Goal: Navigation & Orientation: Find specific page/section

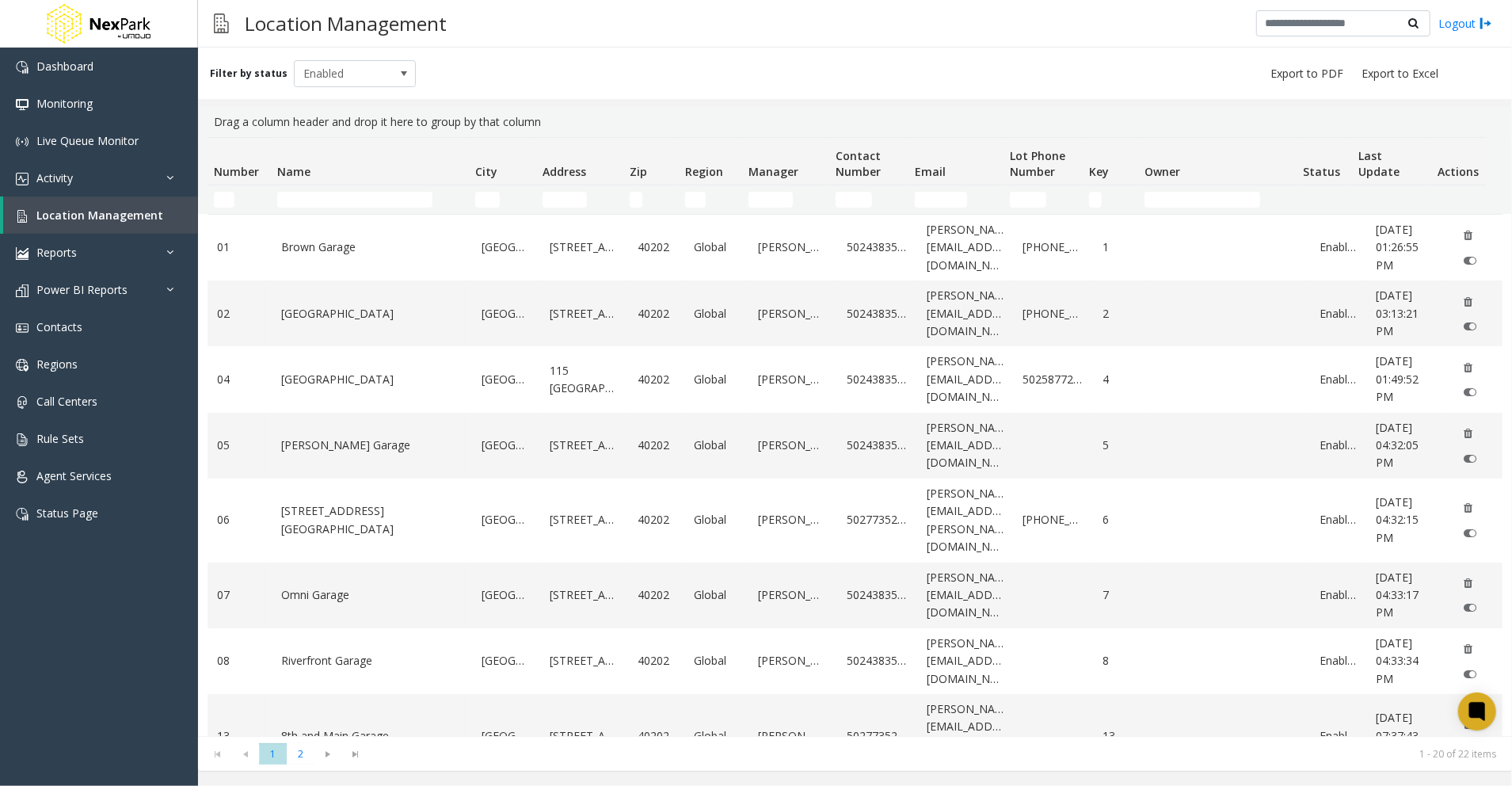
drag, startPoint x: 636, startPoint y: 71, endPoint x: 678, endPoint y: 71, distance: 42.0
click at [636, 70] on div "Filter by status Enabled" at bounding box center [855, 74] width 1314 height 52
click at [1119, 63] on div "Filter by status Enabled" at bounding box center [855, 74] width 1314 height 52
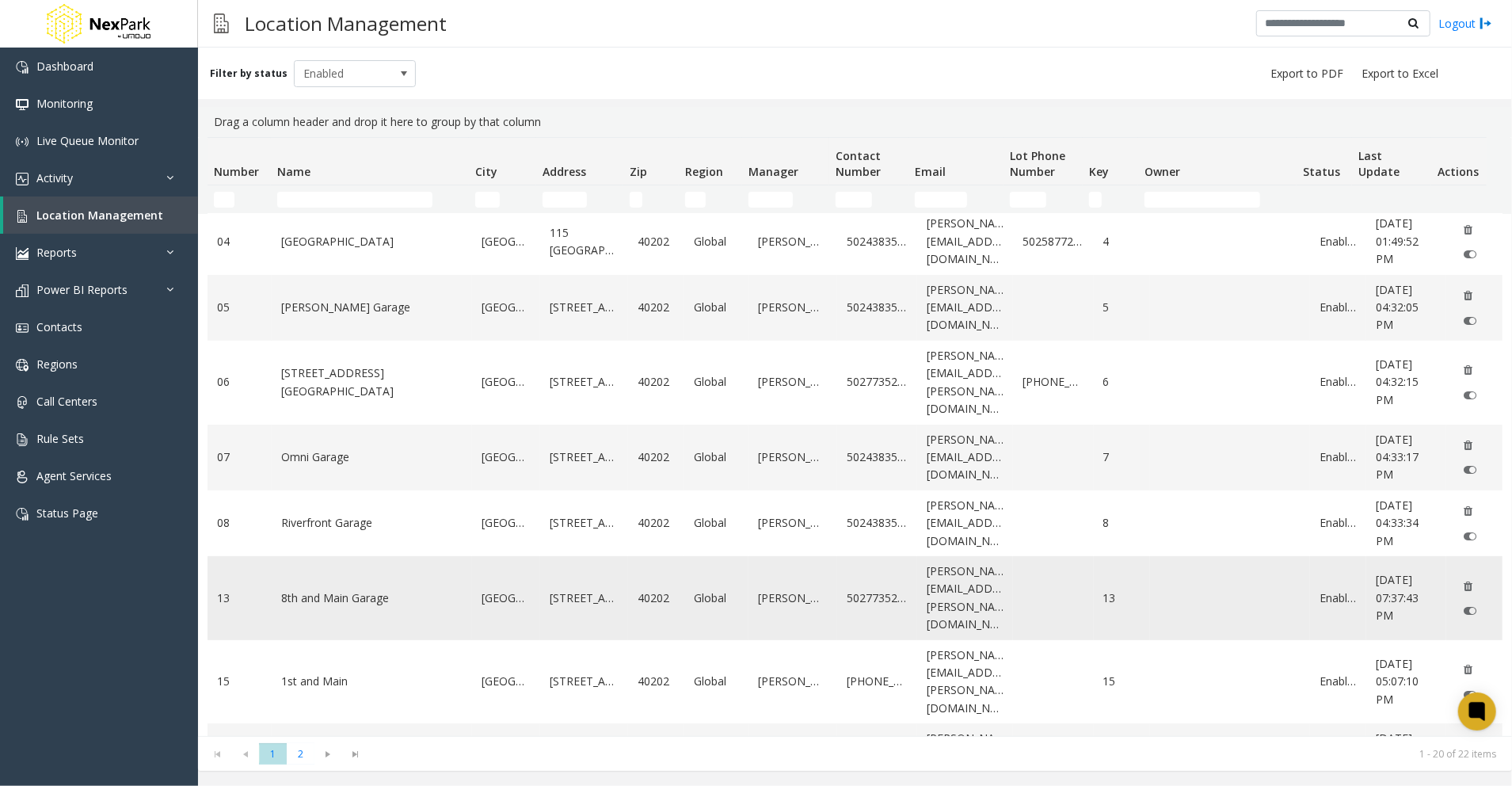
scroll to position [422, 0]
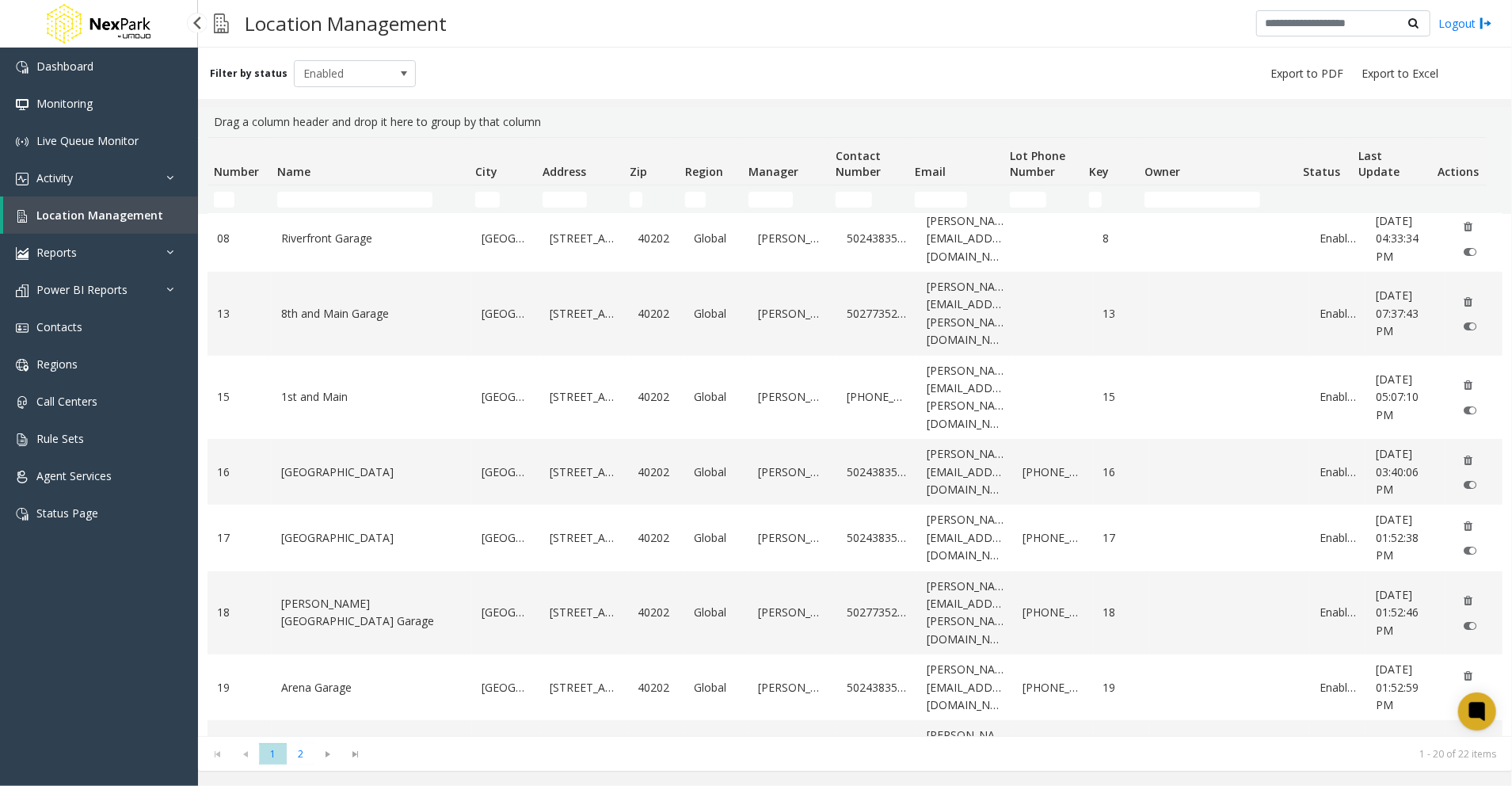
click at [163, 223] on link "Location Management" at bounding box center [100, 215] width 195 height 37
click at [84, 213] on span "Location Management" at bounding box center [99, 215] width 127 height 15
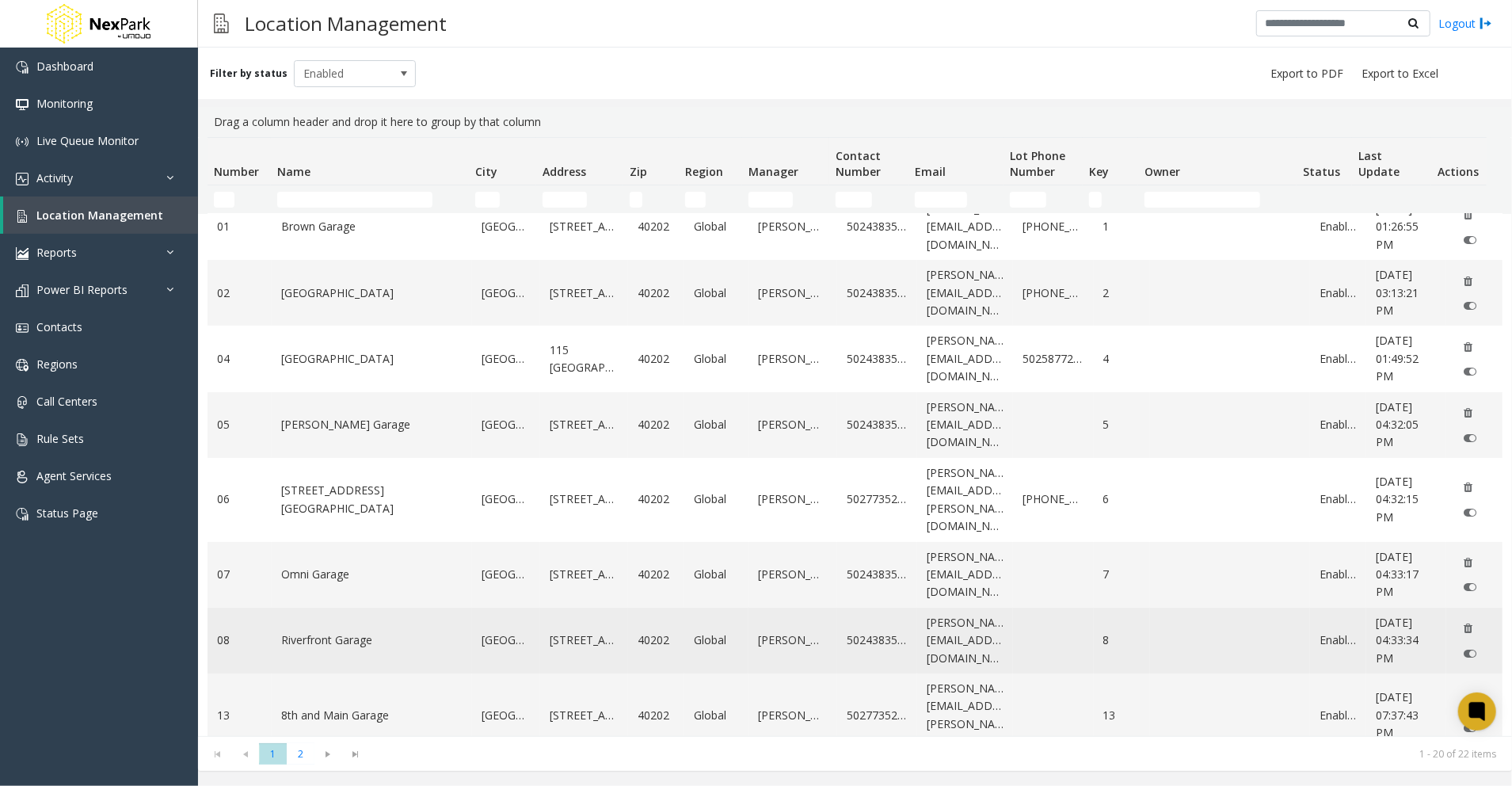
scroll to position [0, 0]
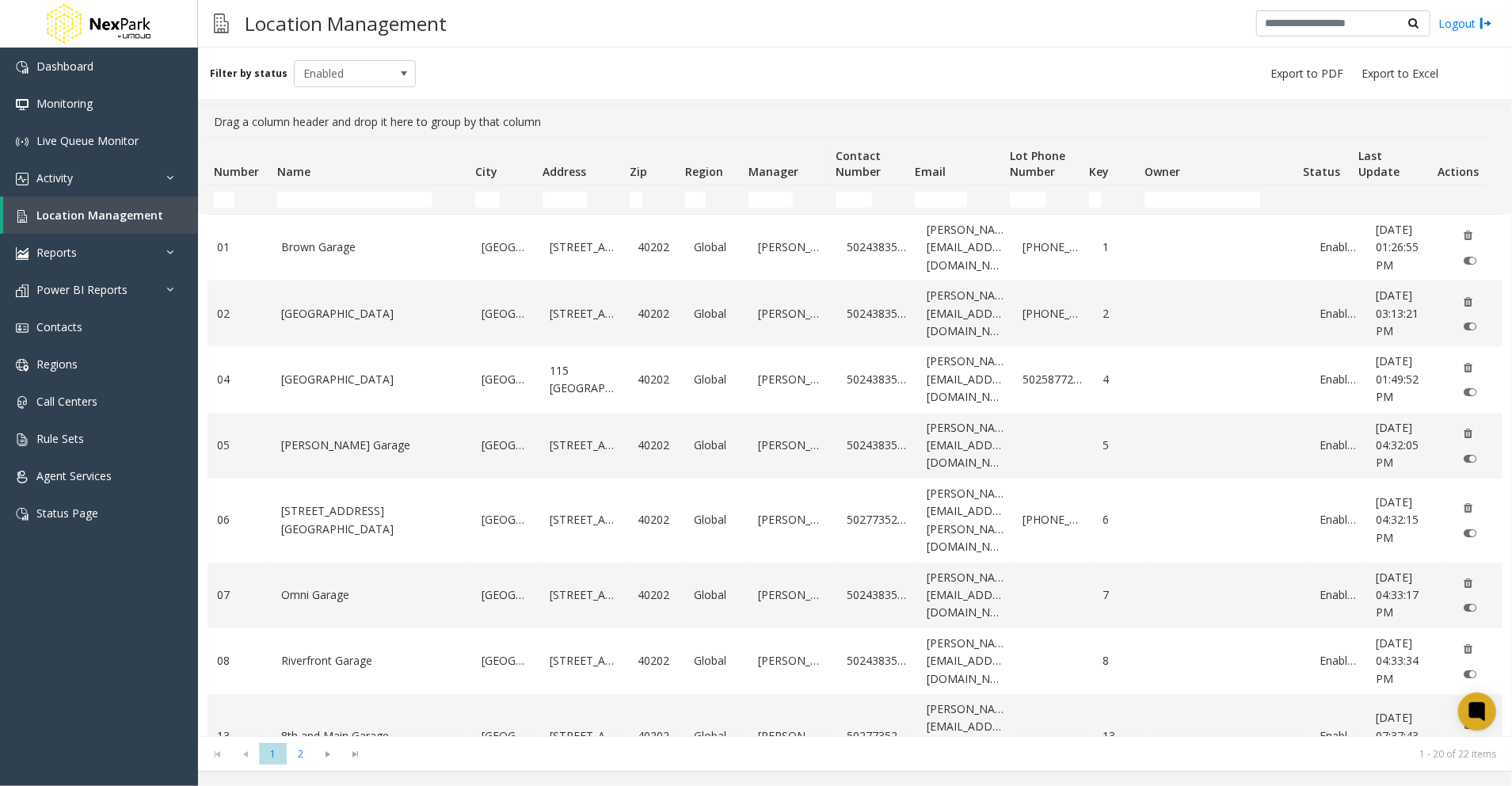
click at [327, 29] on h3 "Location Management" at bounding box center [346, 23] width 218 height 39
click at [216, 23] on img at bounding box center [221, 23] width 15 height 39
click at [106, 504] on link "Status Page" at bounding box center [99, 513] width 198 height 37
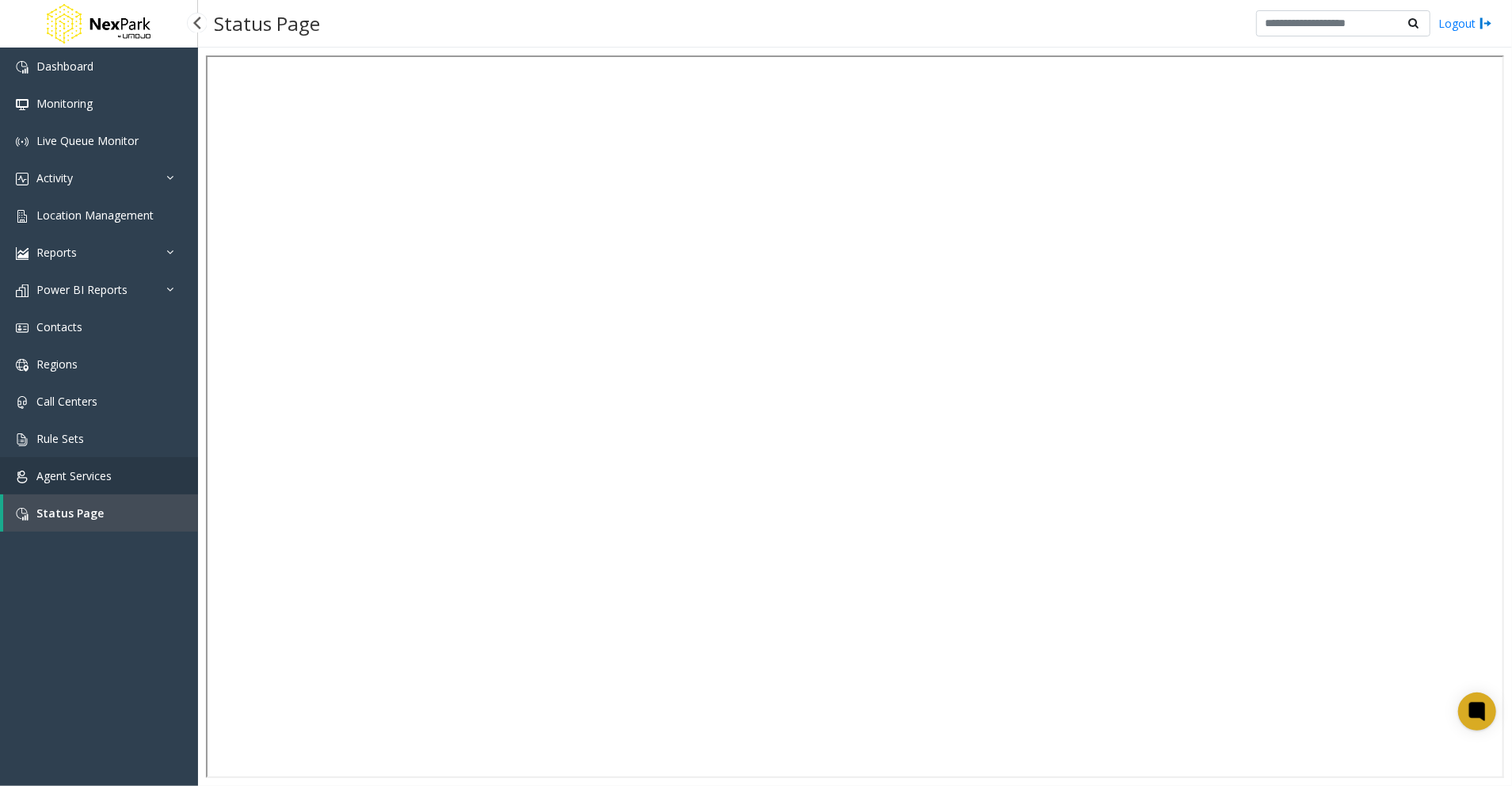
click at [58, 477] on span "Agent Services" at bounding box center [74, 476] width 75 height 15
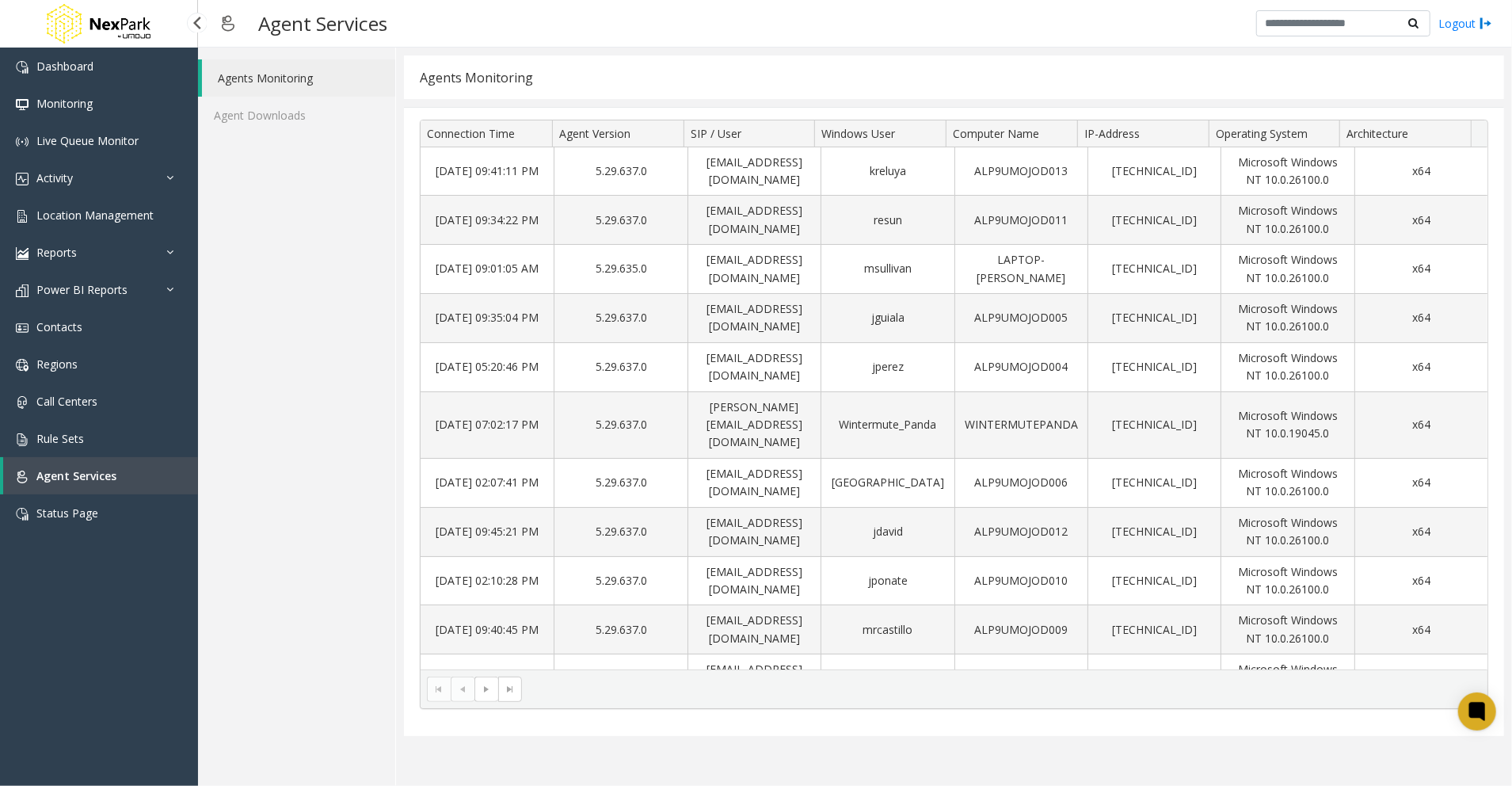
click at [61, 458] on link "Agent Services" at bounding box center [100, 476] width 195 height 37
click at [52, 428] on link "Rule Sets" at bounding box center [99, 439] width 198 height 37
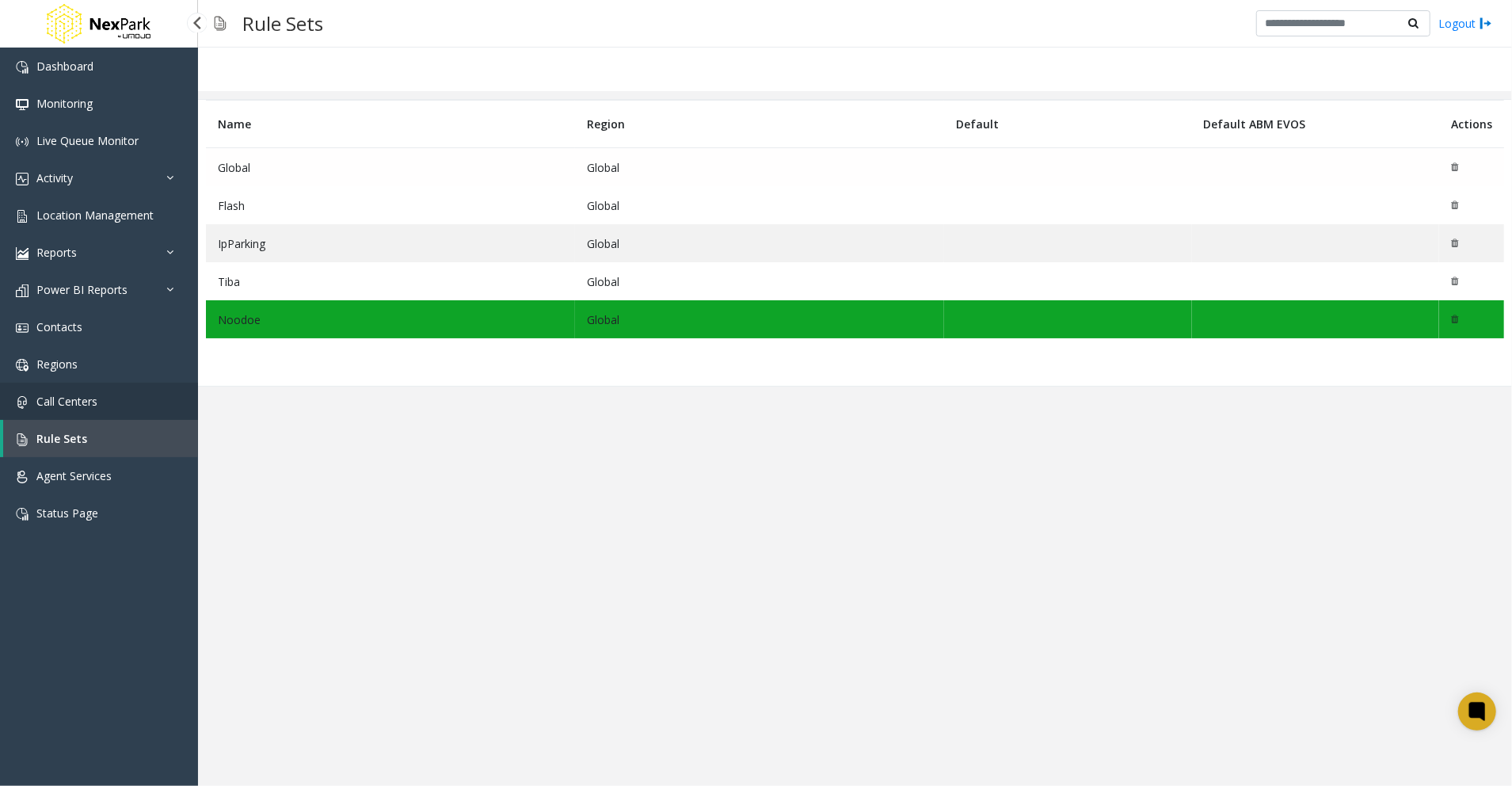
click at [108, 409] on link "Call Centers" at bounding box center [99, 401] width 198 height 37
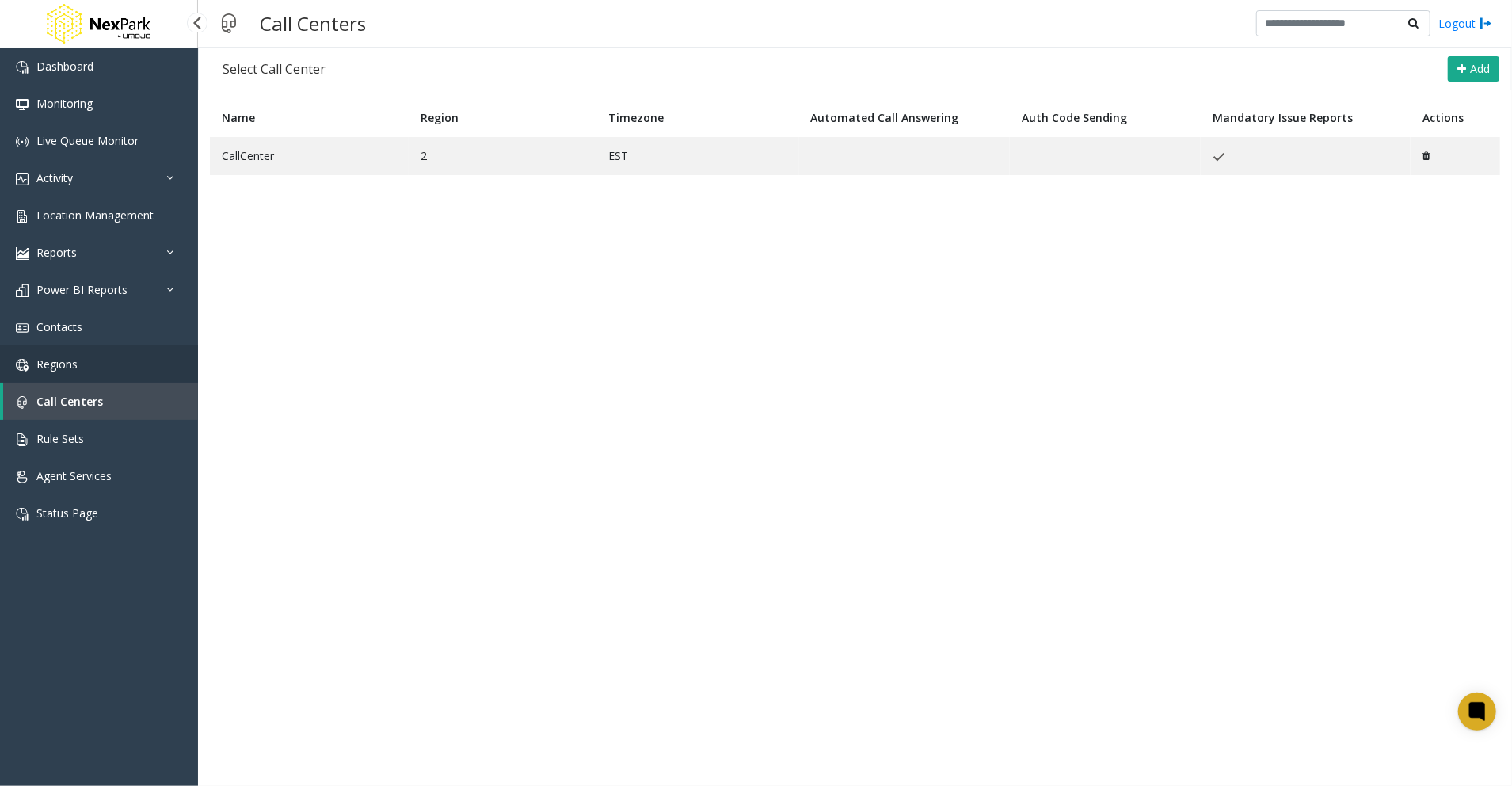
click at [79, 368] on link "Regions" at bounding box center [99, 364] width 198 height 37
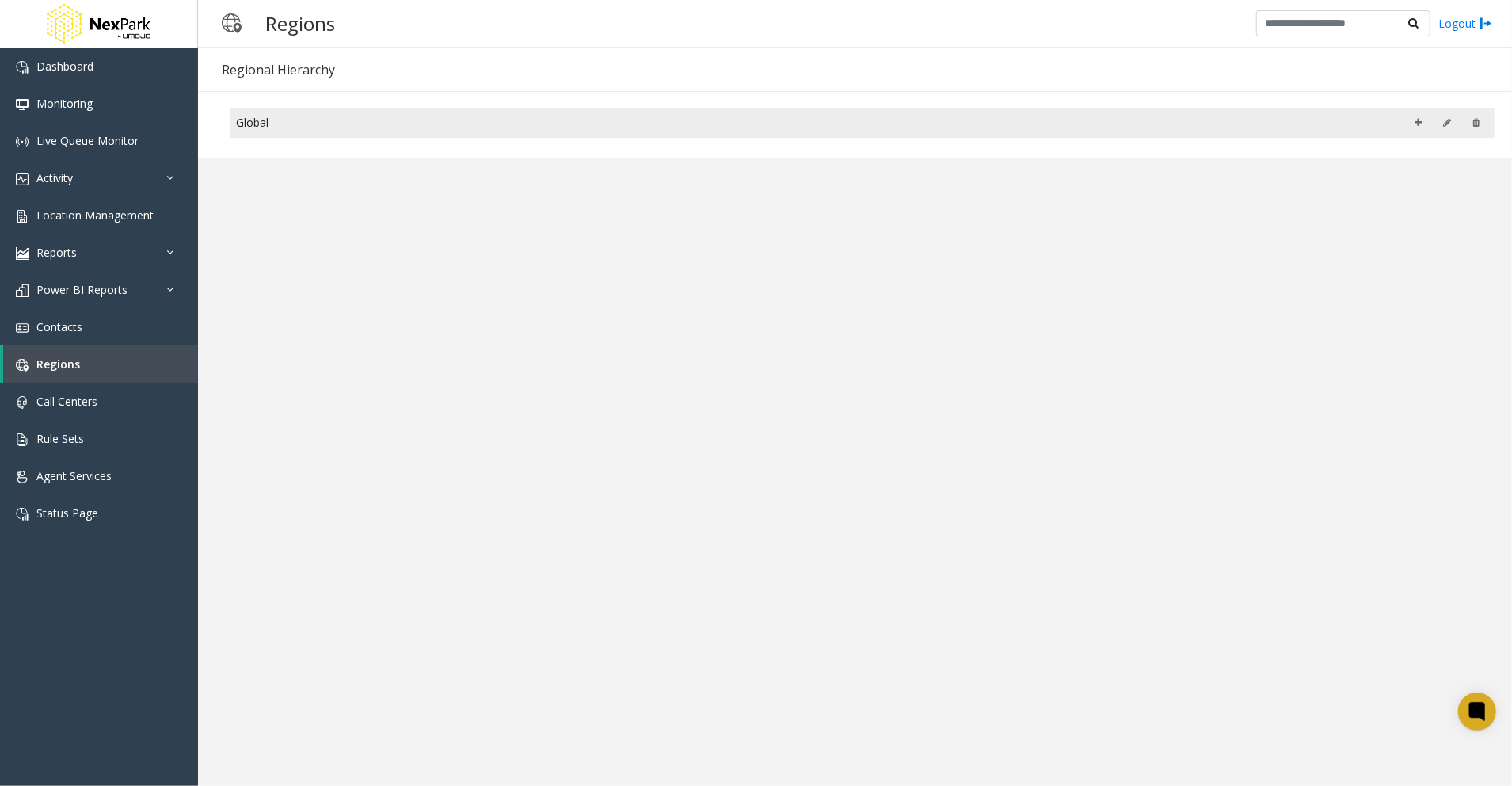
drag, startPoint x: 246, startPoint y: 131, endPoint x: 254, endPoint y: 137, distance: 10.0
click at [246, 134] on div "Global" at bounding box center [862, 122] width 1252 height 23
click at [251, 124] on div "Global" at bounding box center [862, 122] width 1252 height 23
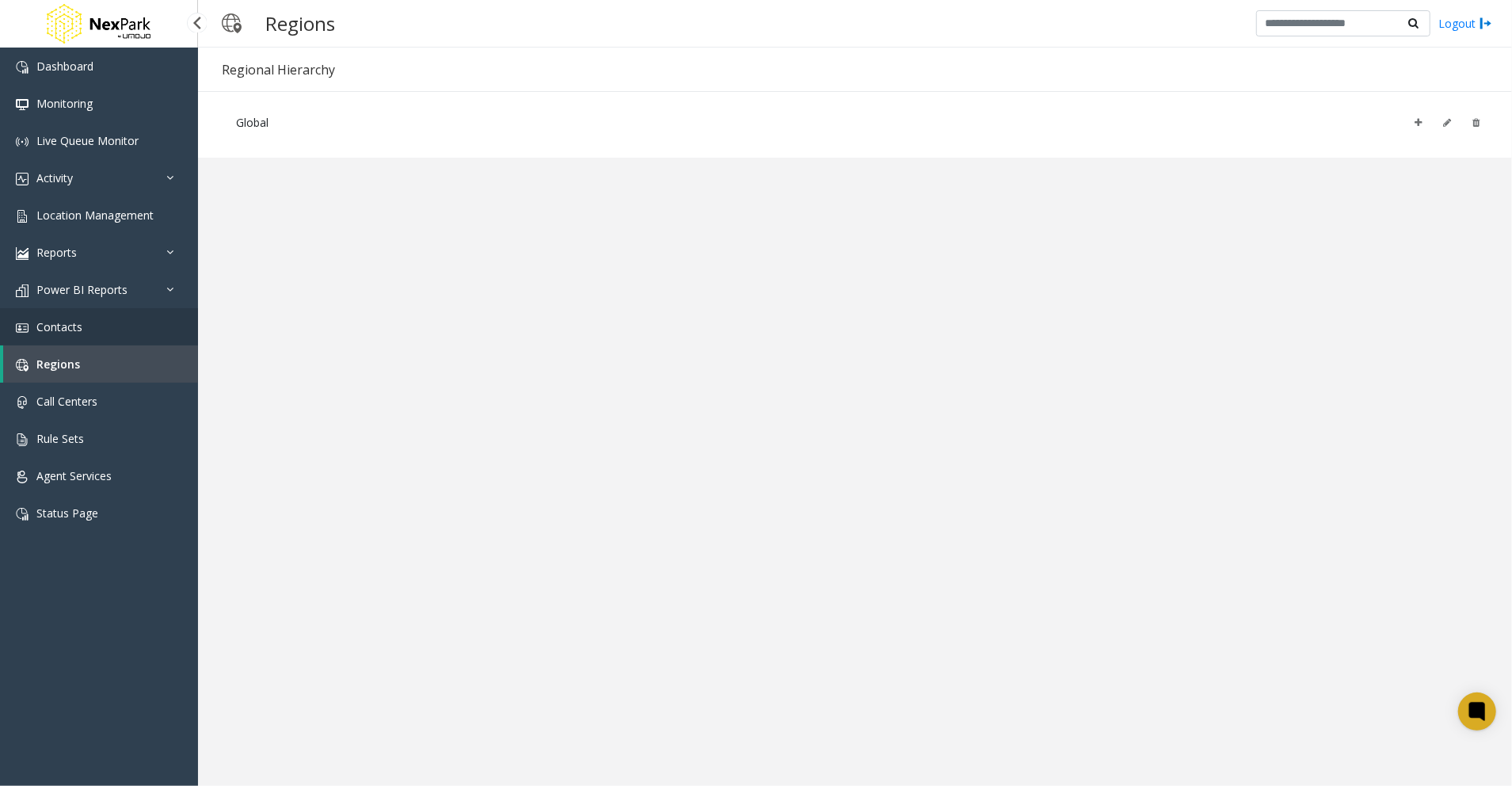
click at [64, 312] on link "Contacts" at bounding box center [99, 326] width 198 height 37
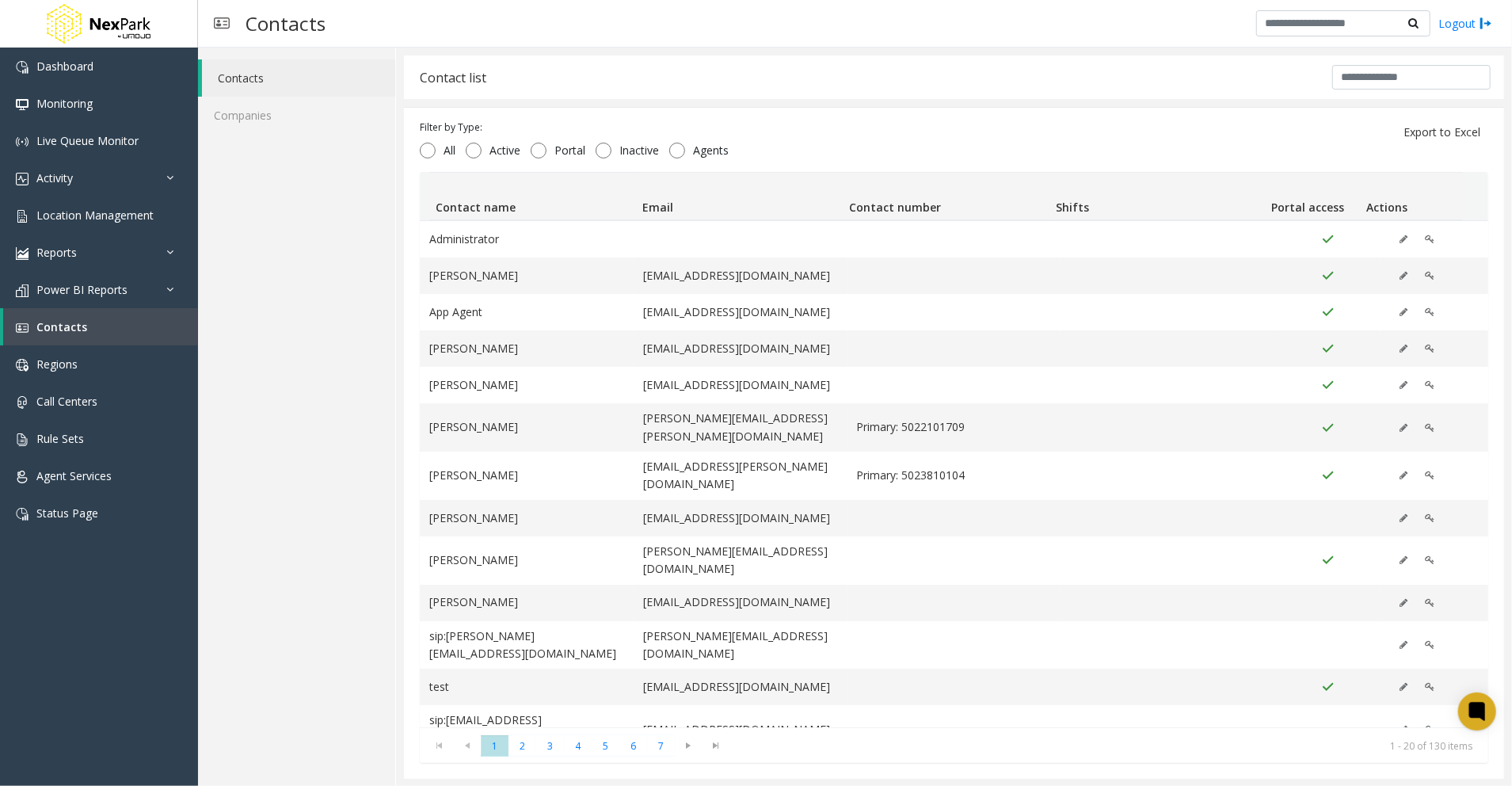
drag, startPoint x: 223, startPoint y: 234, endPoint x: 224, endPoint y: 153, distance: 81.0
click at [223, 234] on div "Contacts Companies" at bounding box center [296, 417] width 198 height 739
click at [267, 109] on link "Companies" at bounding box center [296, 116] width 197 height 37
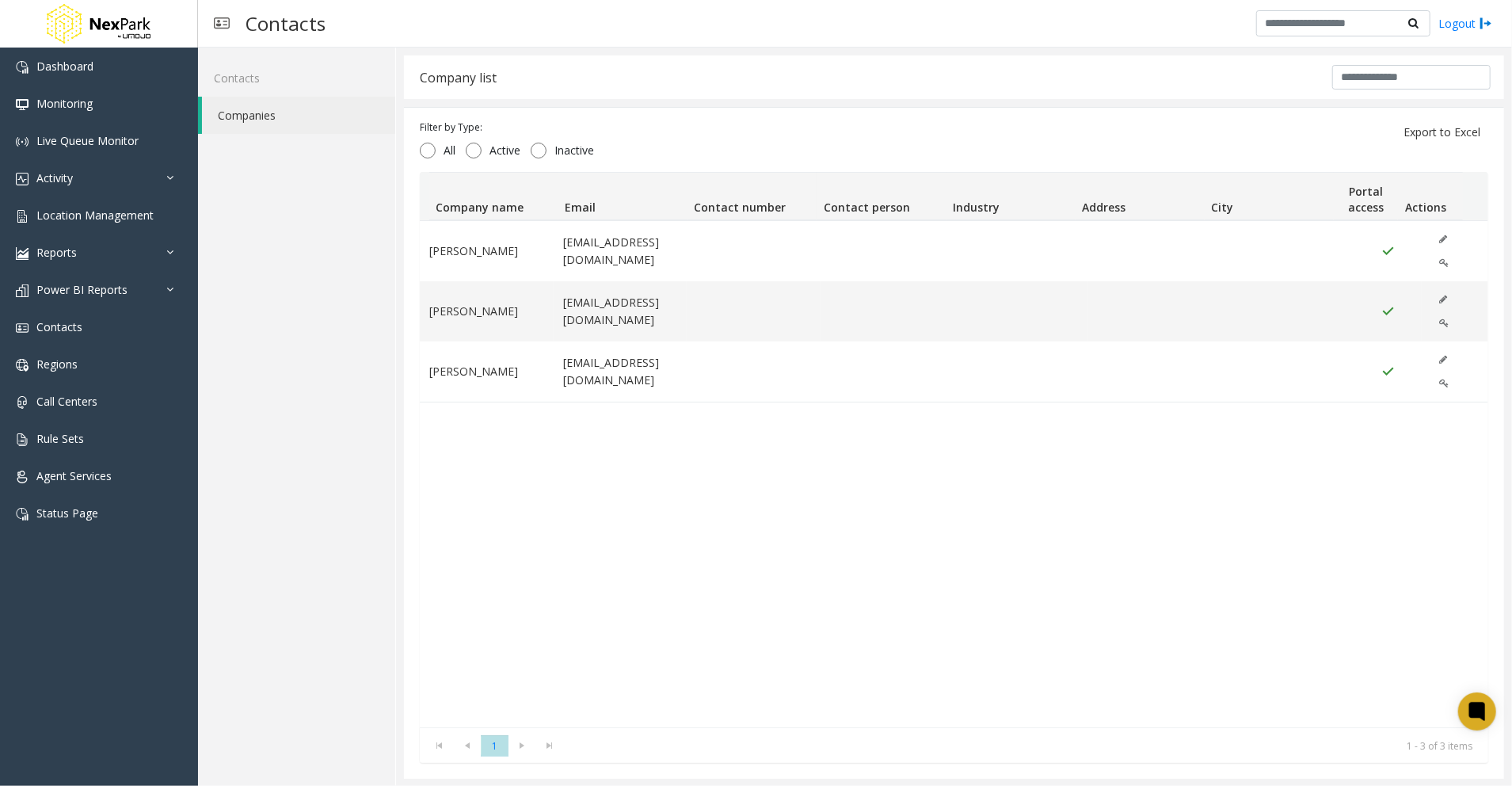
click at [263, 262] on div "Contacts Companies" at bounding box center [296, 417] width 198 height 739
click at [255, 76] on link "Contacts" at bounding box center [296, 78] width 197 height 37
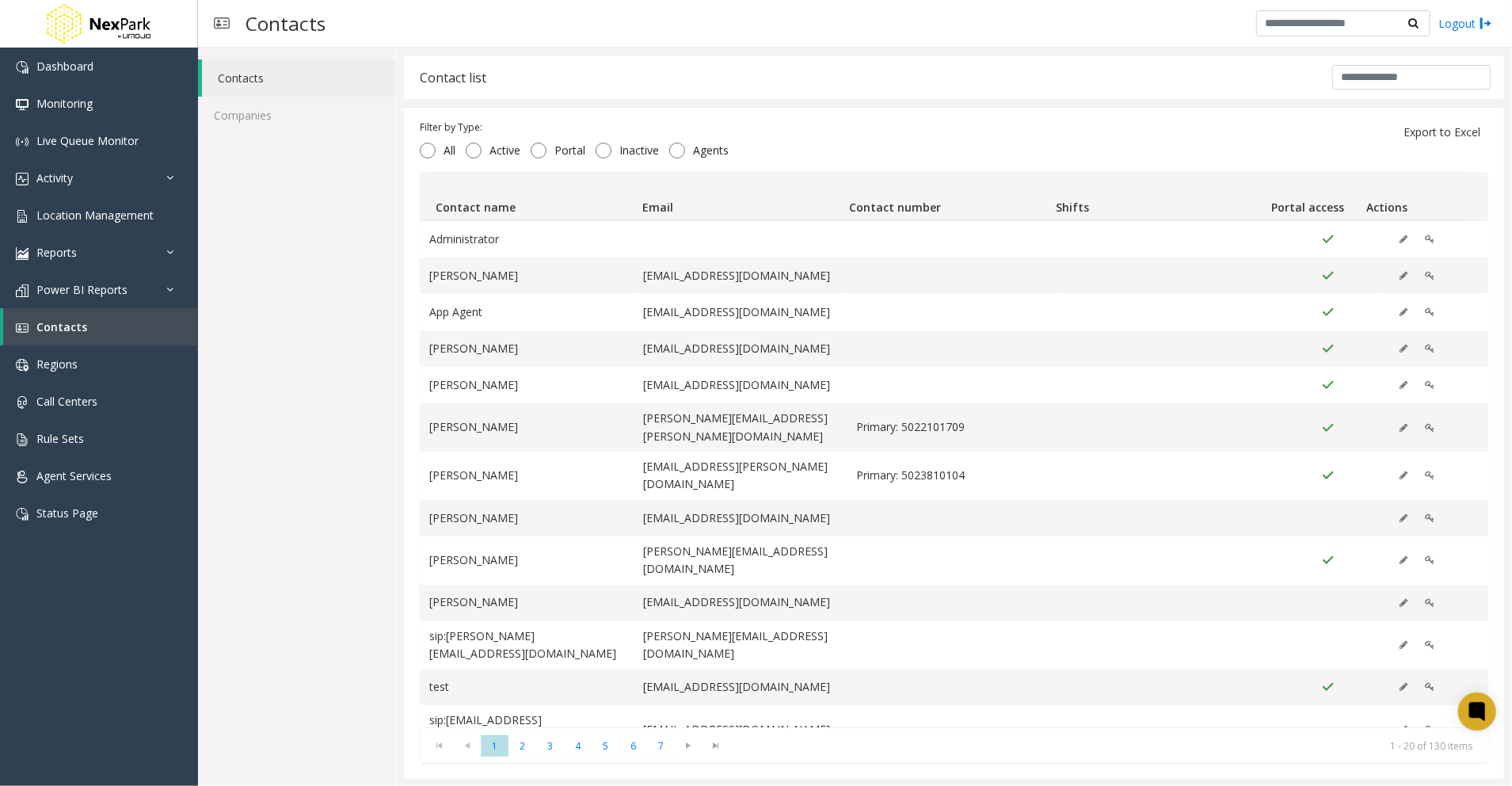
click at [279, 252] on div "Contacts Companies" at bounding box center [296, 417] width 198 height 739
click at [76, 295] on span "Power BI Reports" at bounding box center [82, 289] width 91 height 15
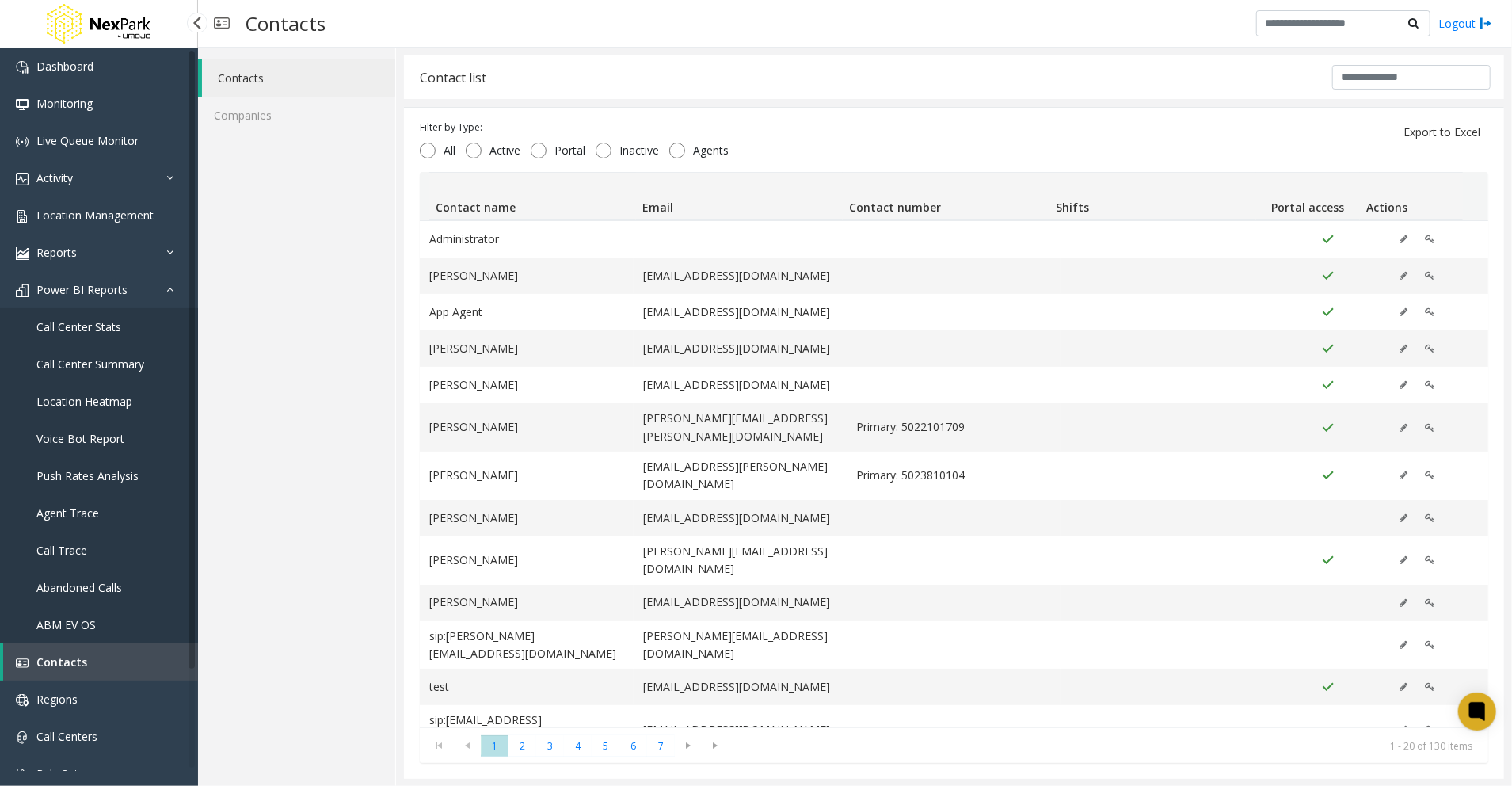
click at [109, 321] on span "Call Center Stats" at bounding box center [78, 326] width 85 height 15
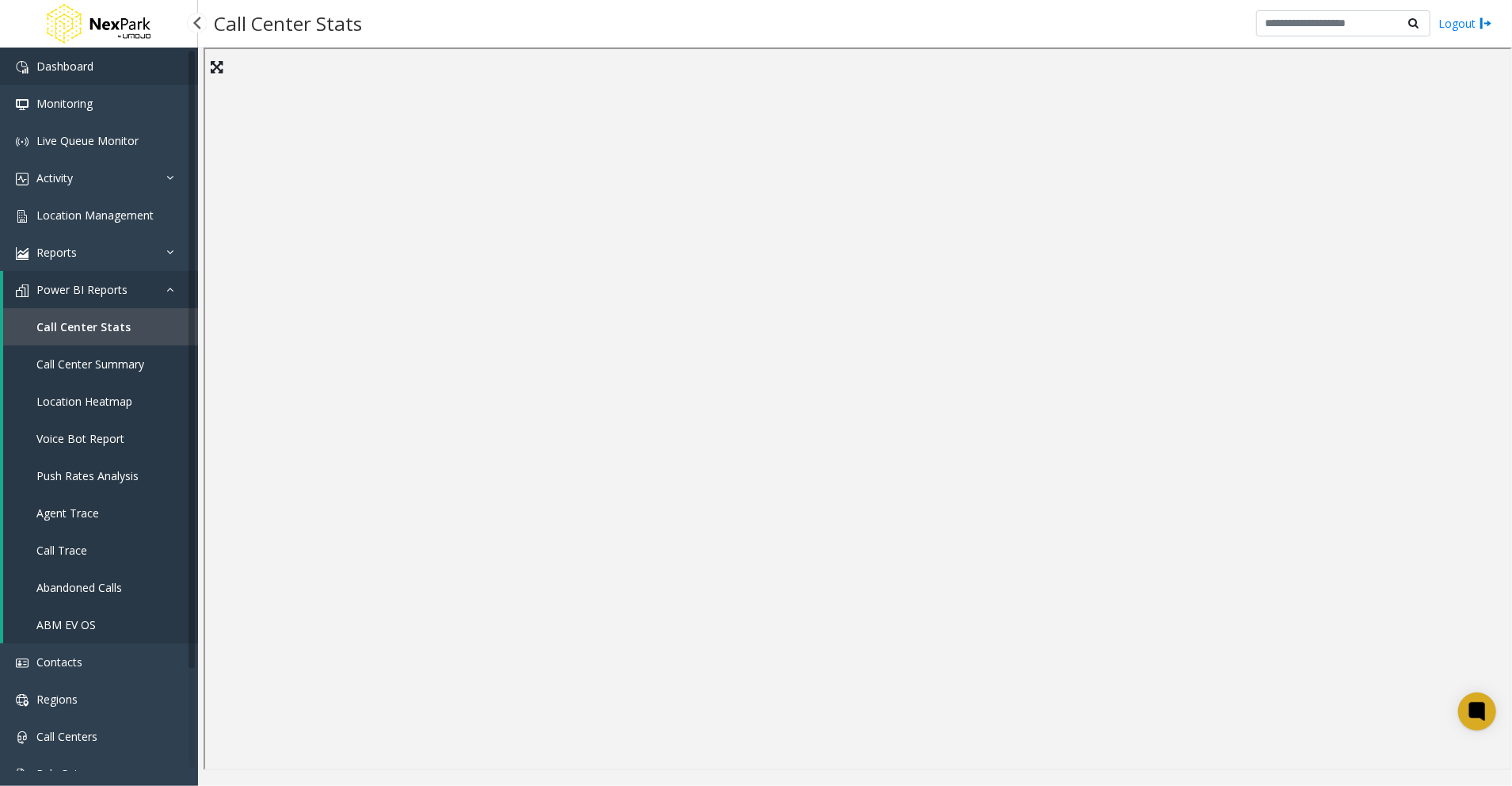
click at [133, 68] on link "Dashboard" at bounding box center [99, 66] width 198 height 37
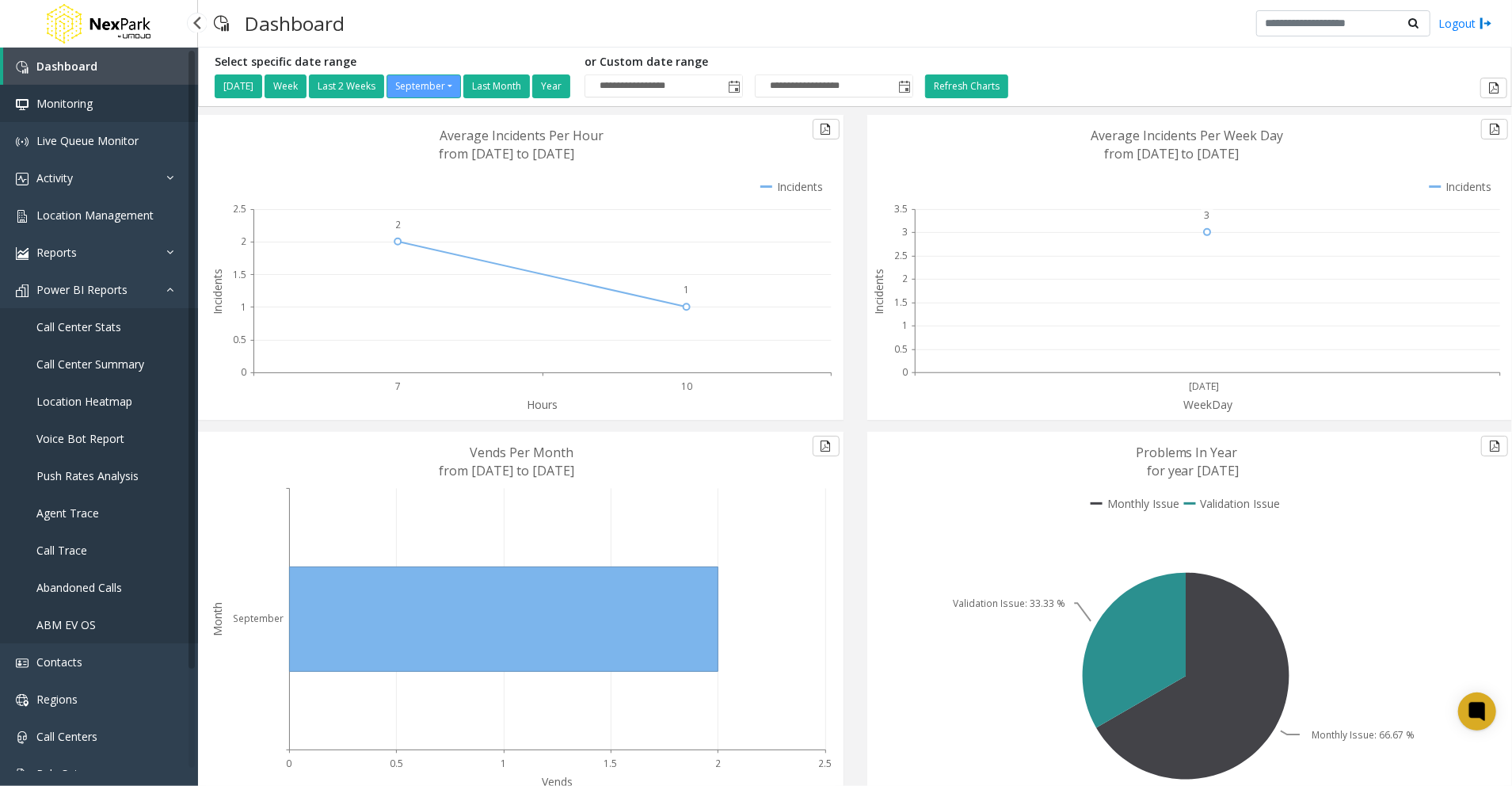
click at [99, 95] on link "Monitoring" at bounding box center [99, 103] width 198 height 37
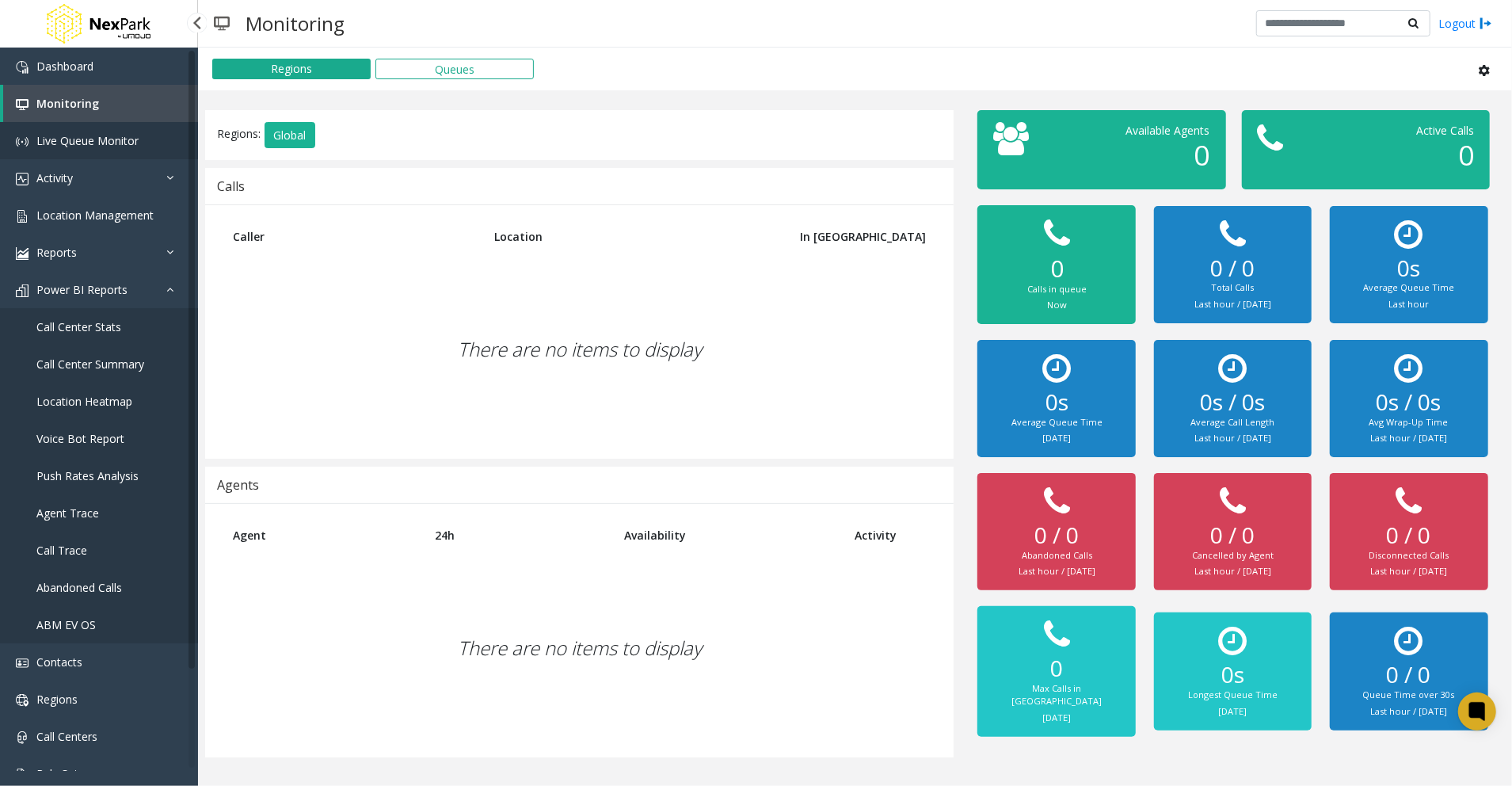
click at [67, 131] on link "Live Queue Monitor" at bounding box center [99, 141] width 198 height 37
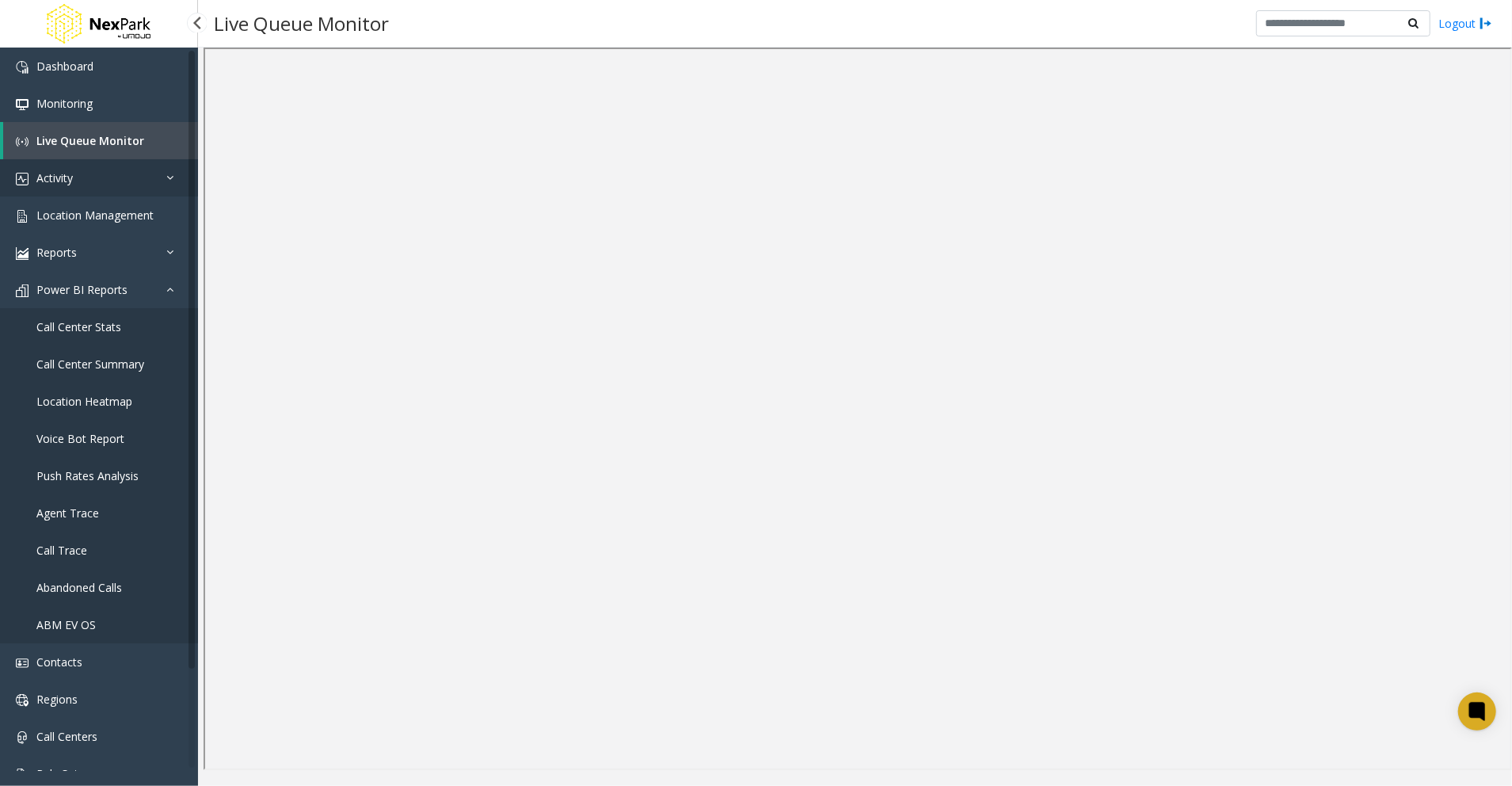
click at [121, 175] on link "Activity" at bounding box center [99, 178] width 198 height 37
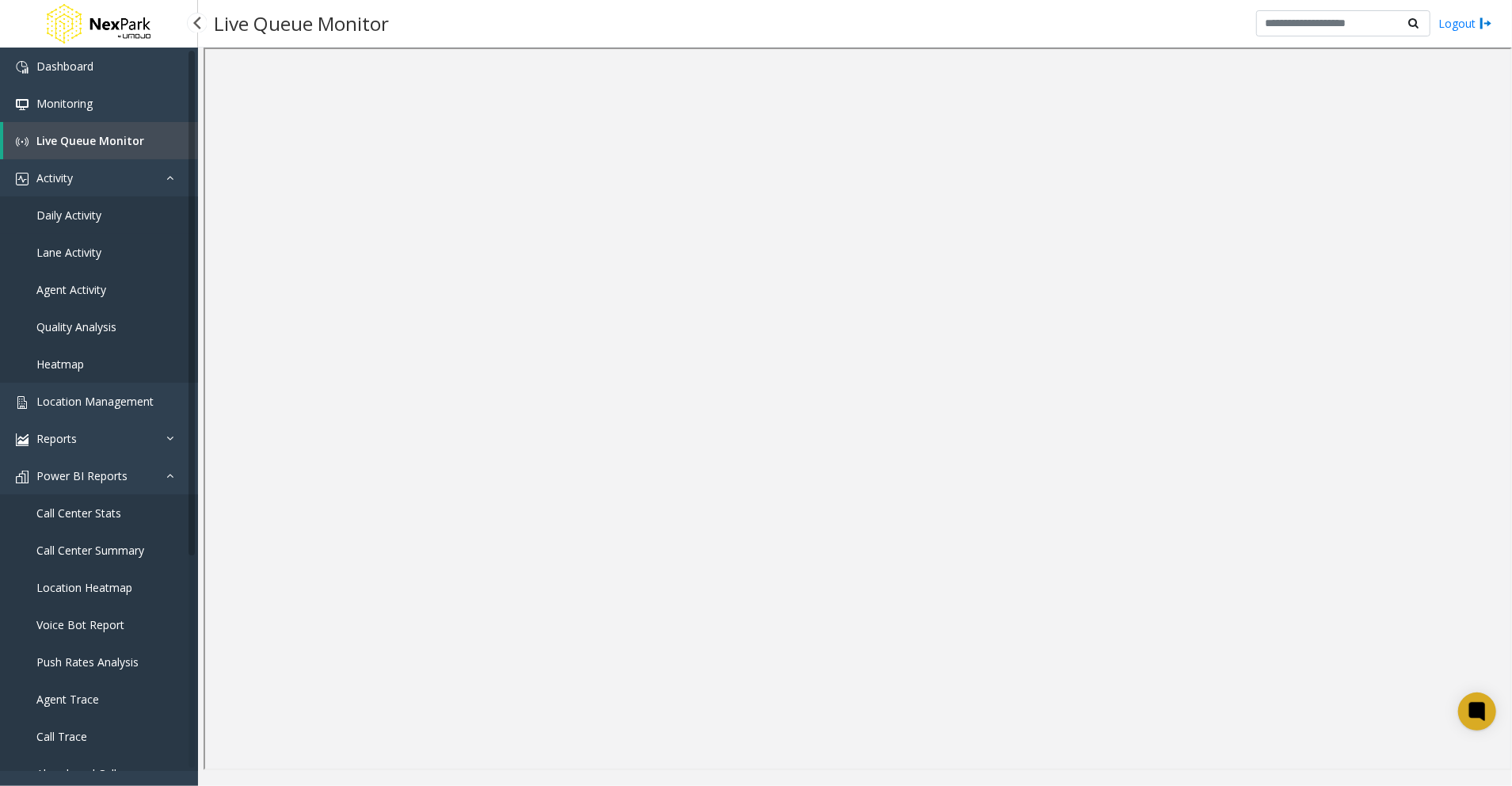
click at [58, 208] on span "Daily Activity" at bounding box center [69, 215] width 65 height 15
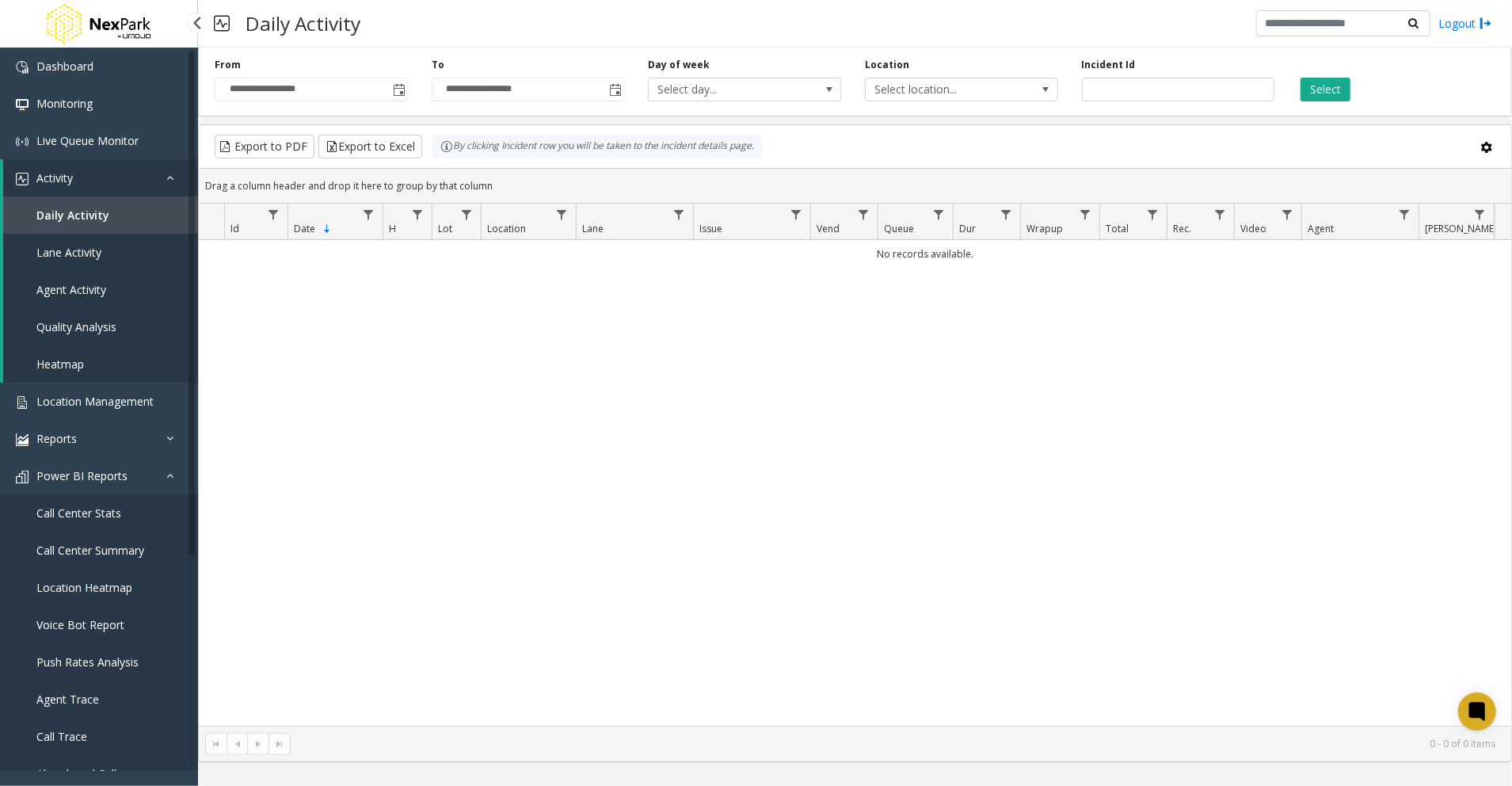
click at [74, 262] on link "Lane Activity" at bounding box center [100, 252] width 195 height 37
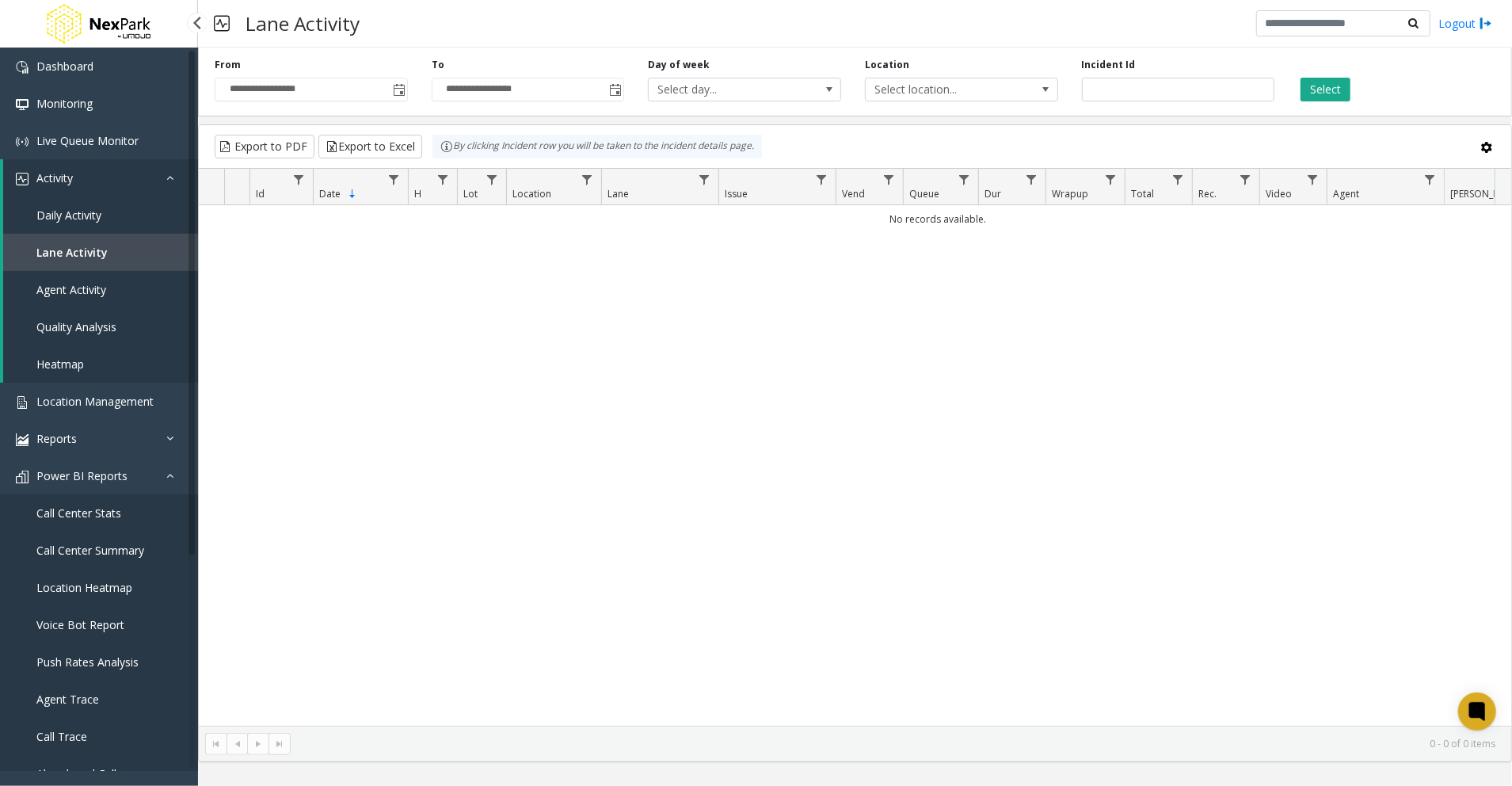
click at [84, 287] on span "Agent Activity" at bounding box center [71, 289] width 69 height 15
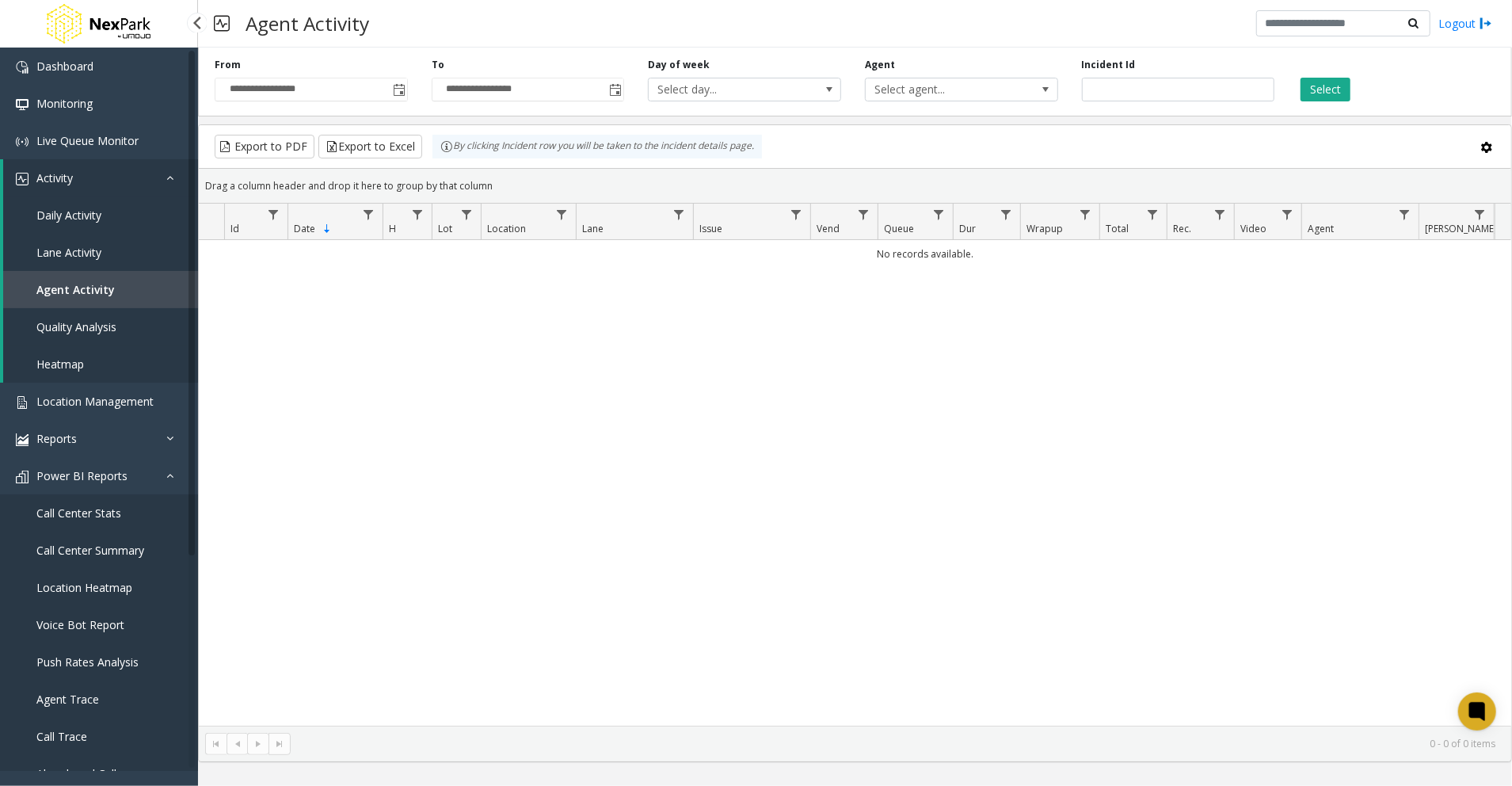
click at [81, 330] on span "Quality Analysis" at bounding box center [76, 326] width 80 height 15
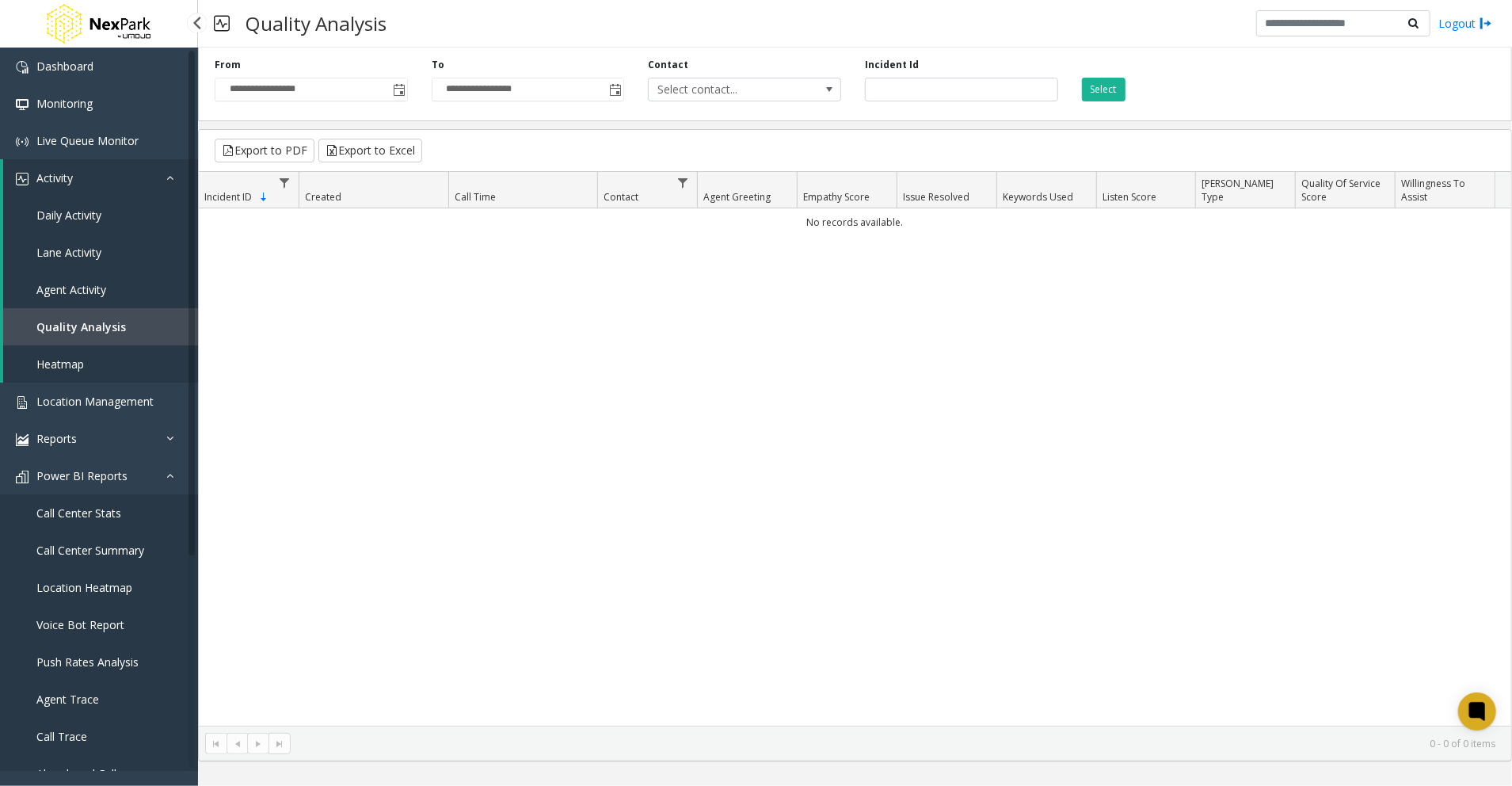
click at [67, 359] on span "Heatmap" at bounding box center [60, 364] width 48 height 15
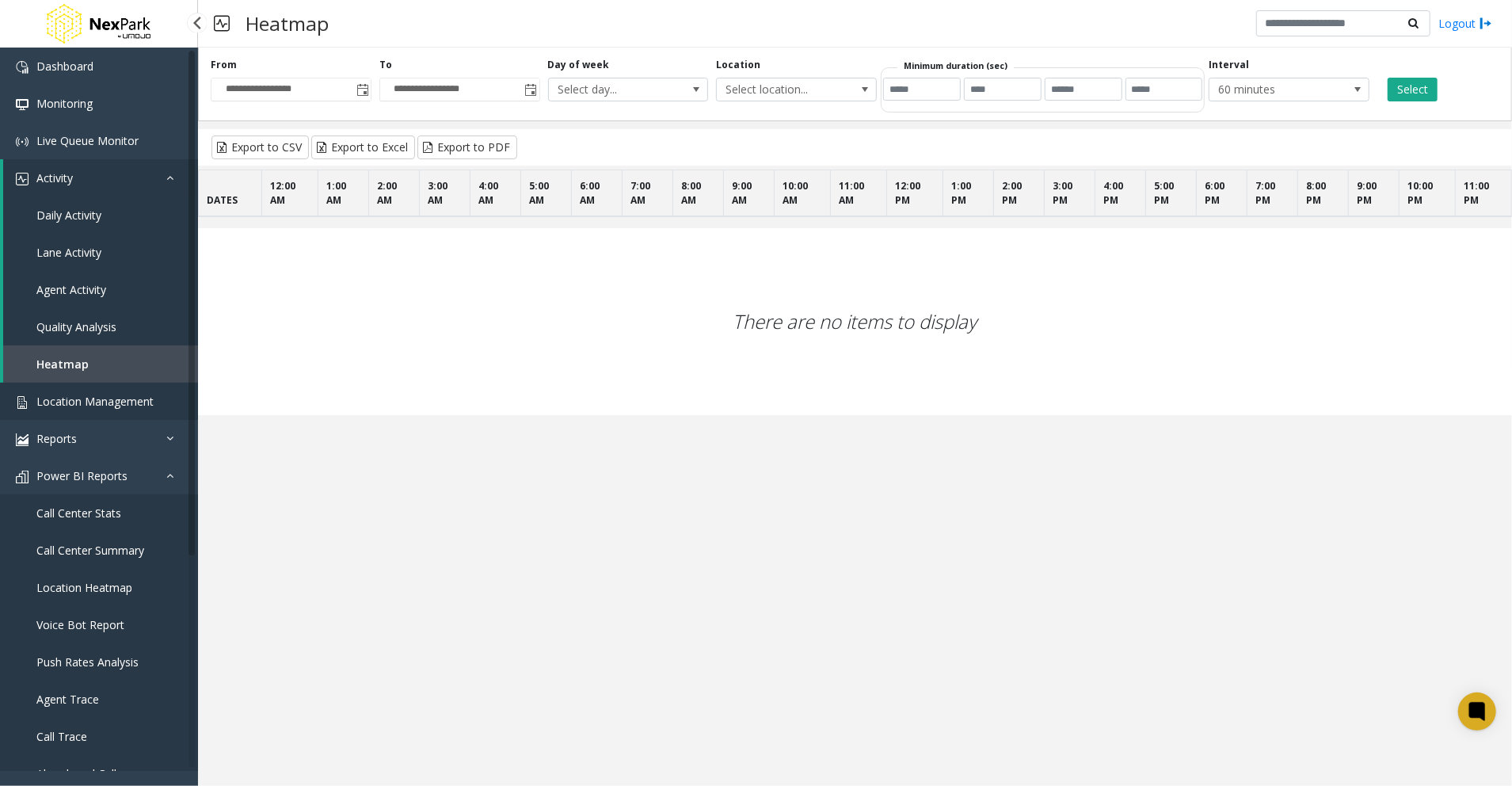
click at [102, 404] on span "Location Management" at bounding box center [94, 401] width 117 height 15
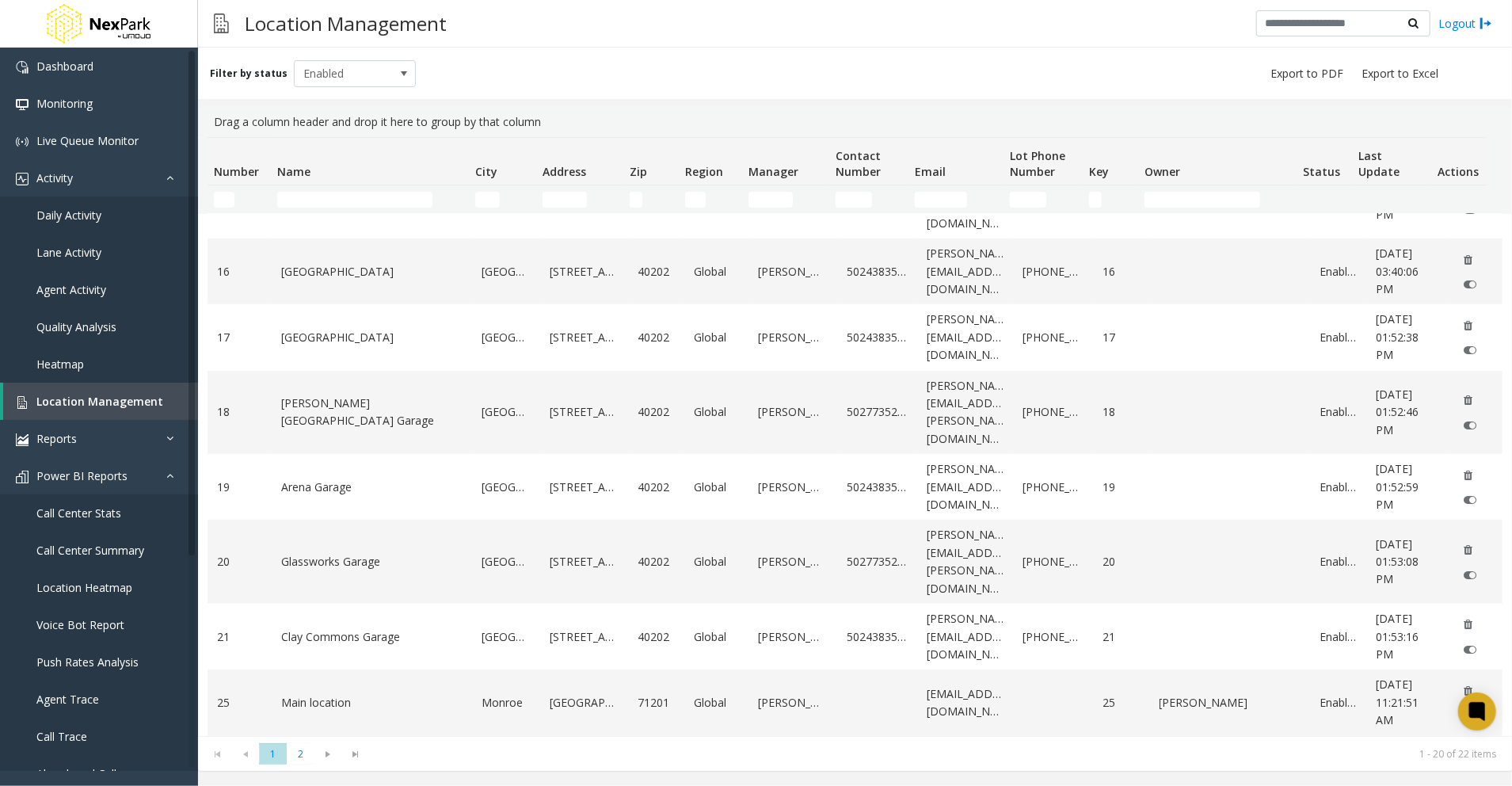
scroll to position [799, 0]
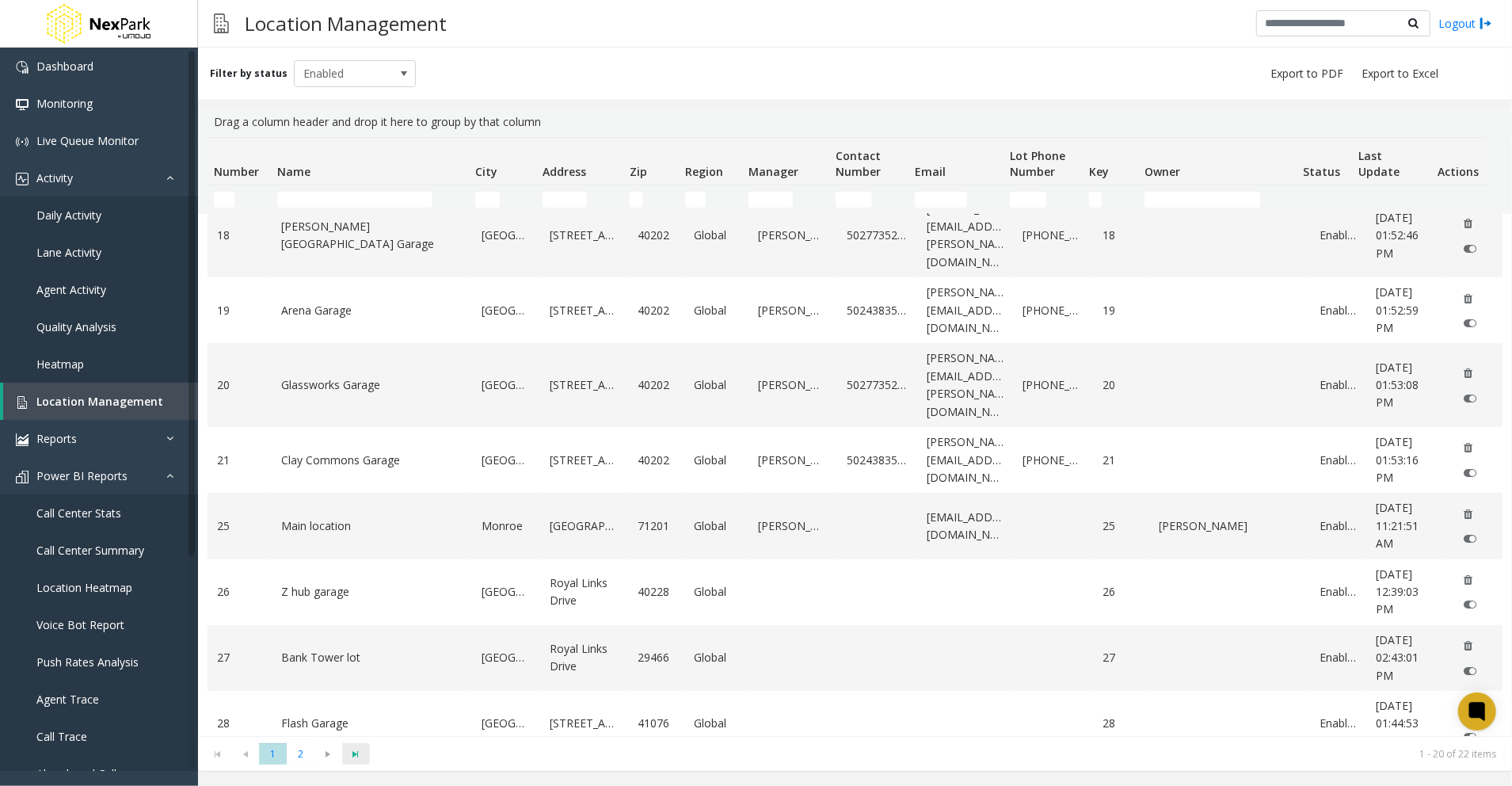
click at [358, 755] on span "Go to the last page" at bounding box center [356, 754] width 21 height 13
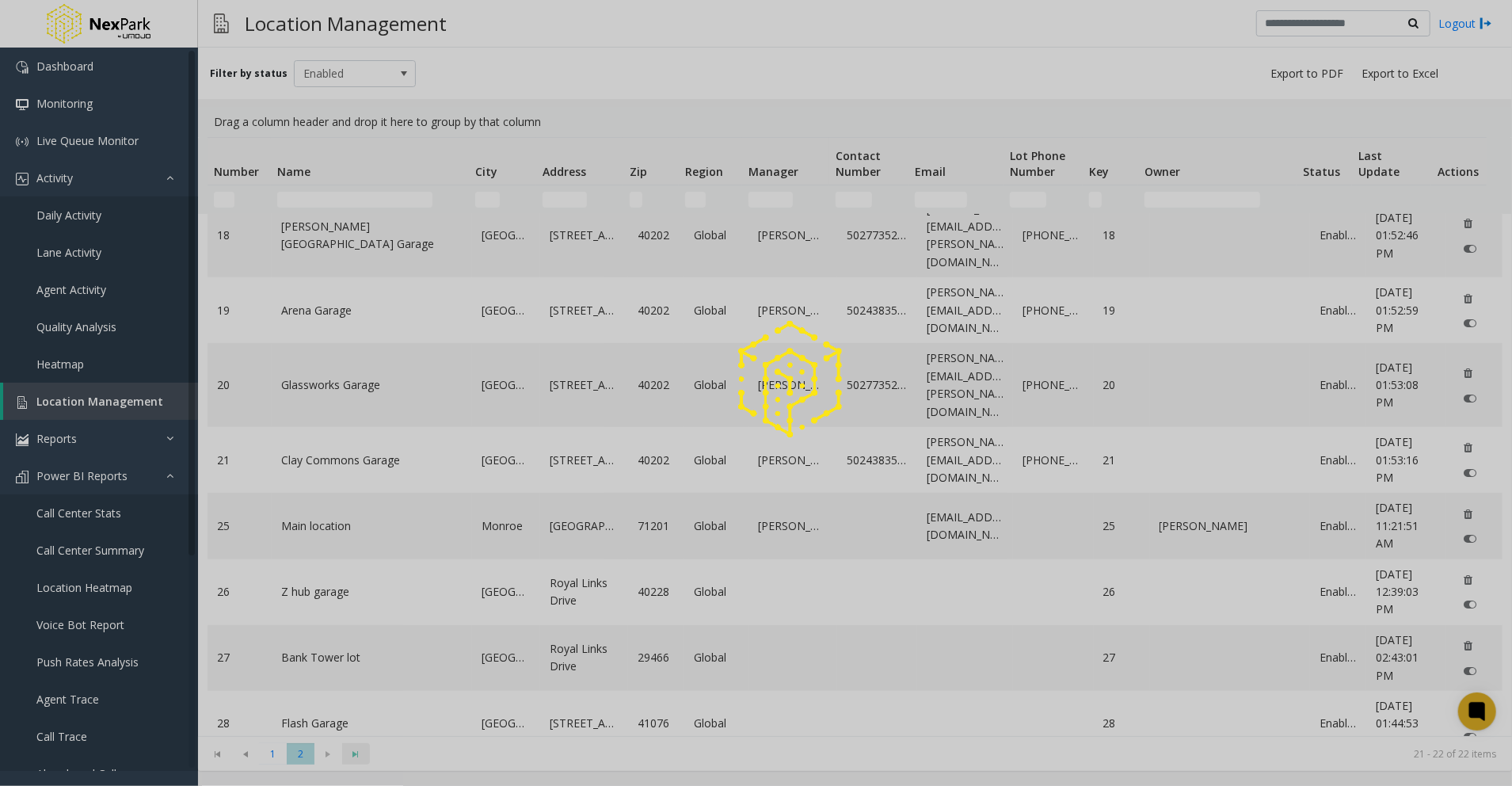
scroll to position [0, 0]
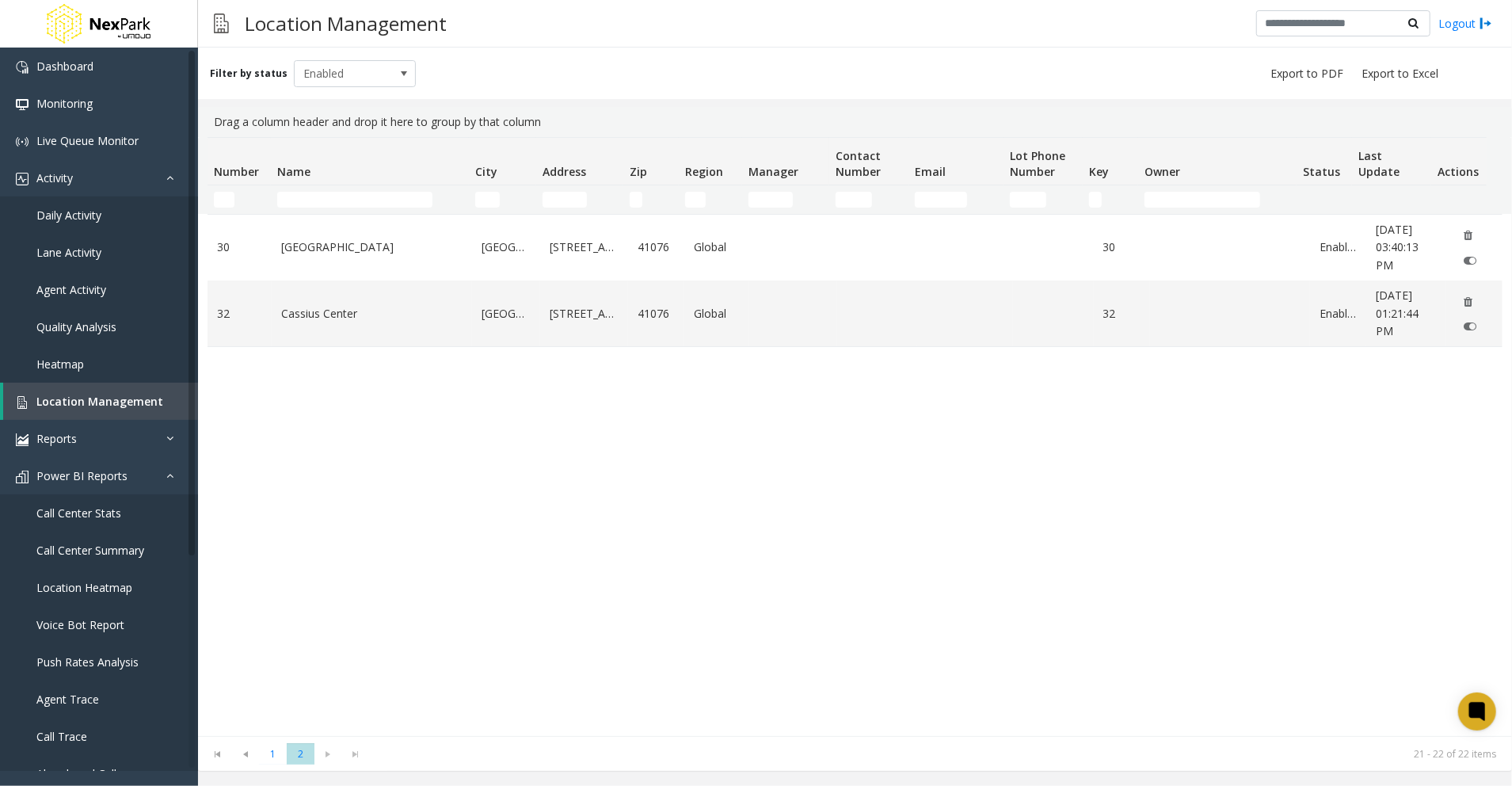
drag, startPoint x: 989, startPoint y: 543, endPoint x: 964, endPoint y: 544, distance: 25.0
click at [989, 544] on div "30 McMano Tower Highland Heights 55 Louisville Road 41076 Global 30 Enabled Jul…" at bounding box center [855, 475] width 1295 height 522
click at [393, 65] on span at bounding box center [403, 74] width 22 height 25
click at [325, 103] on li "All" at bounding box center [348, 100] width 118 height 21
click at [358, 755] on kendo-pager-next-buttons at bounding box center [342, 754] width 56 height 22
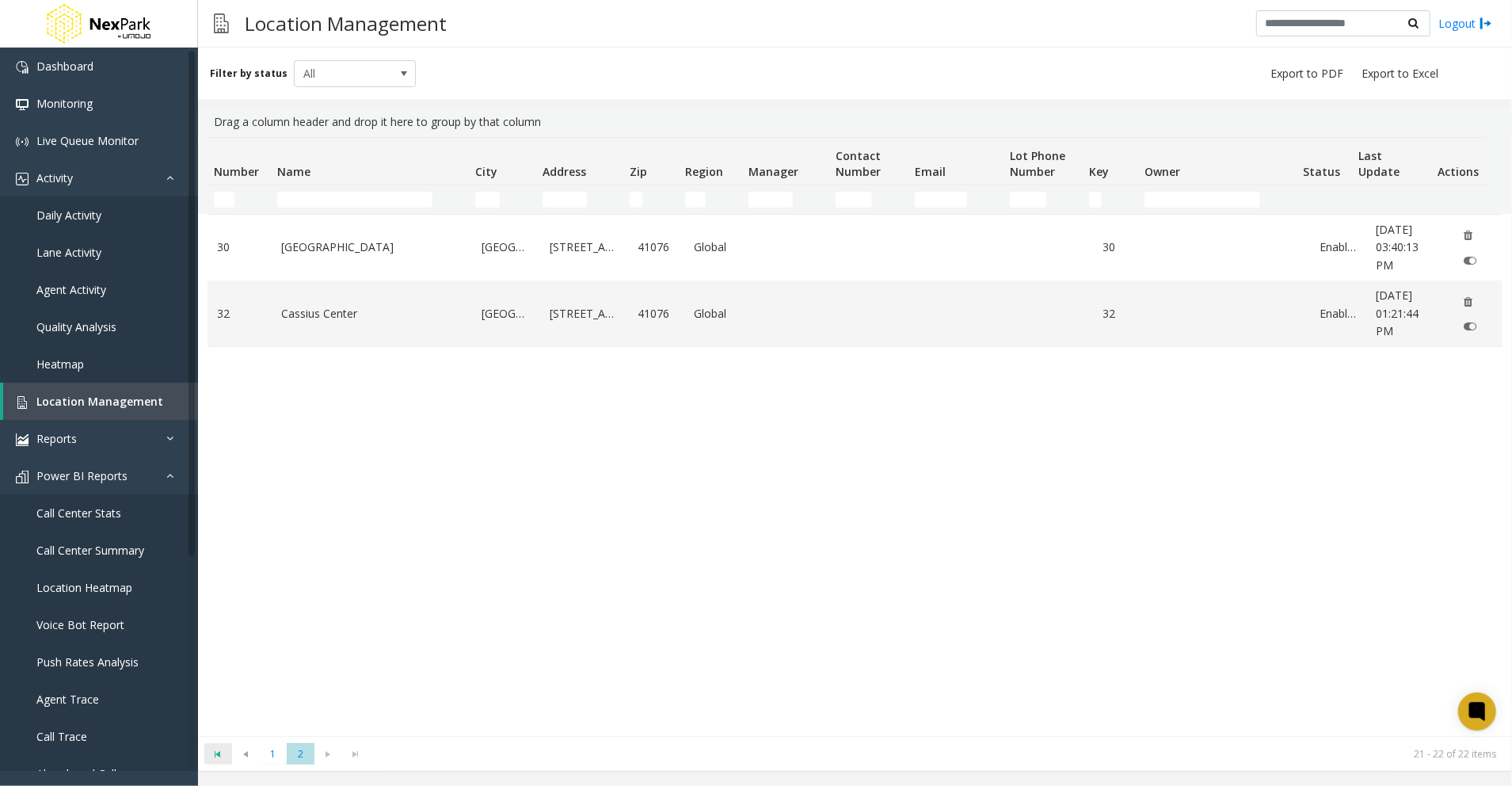
click at [209, 754] on span "Go to the first page" at bounding box center [218, 754] width 21 height 13
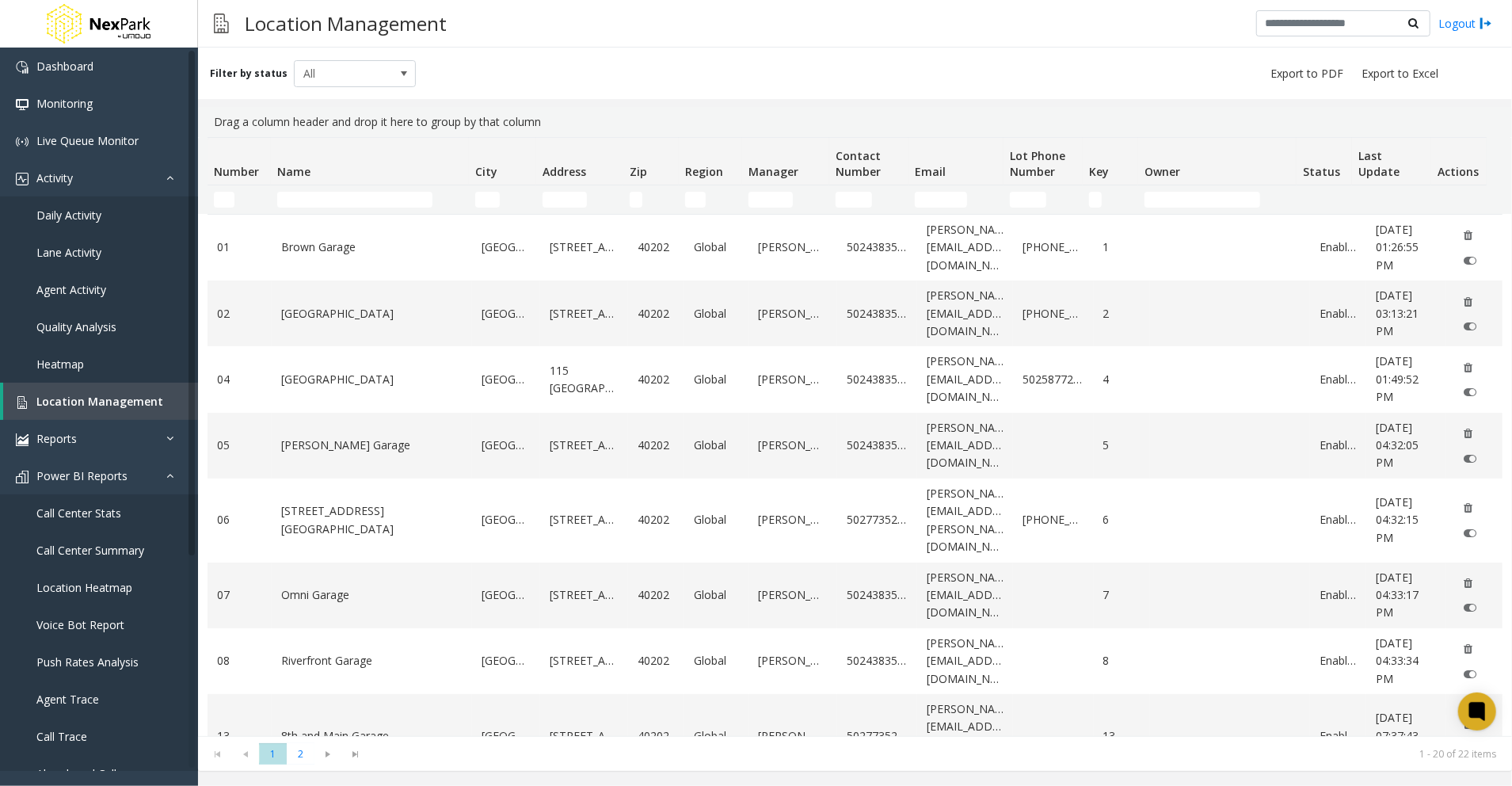
click at [1117, 168] on th "Key" at bounding box center [1110, 162] width 56 height 48
click at [588, 165] on th "Address" at bounding box center [580, 162] width 87 height 48
click at [1275, 27] on input "text" at bounding box center [1343, 23] width 174 height 27
click at [1015, 78] on div "Filter by status All" at bounding box center [855, 74] width 1314 height 52
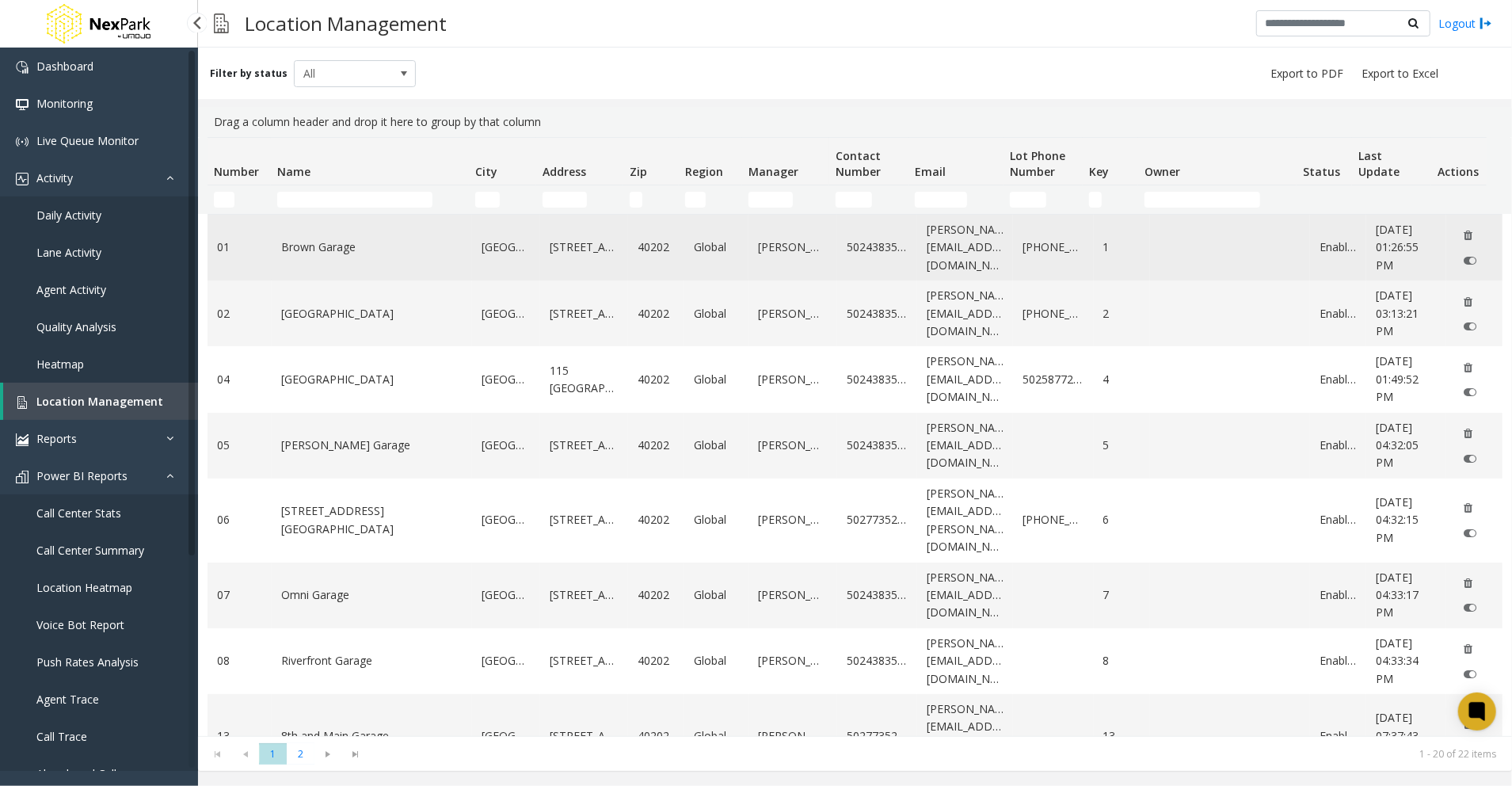
click at [220, 247] on link "01" at bounding box center [240, 247] width 45 height 18
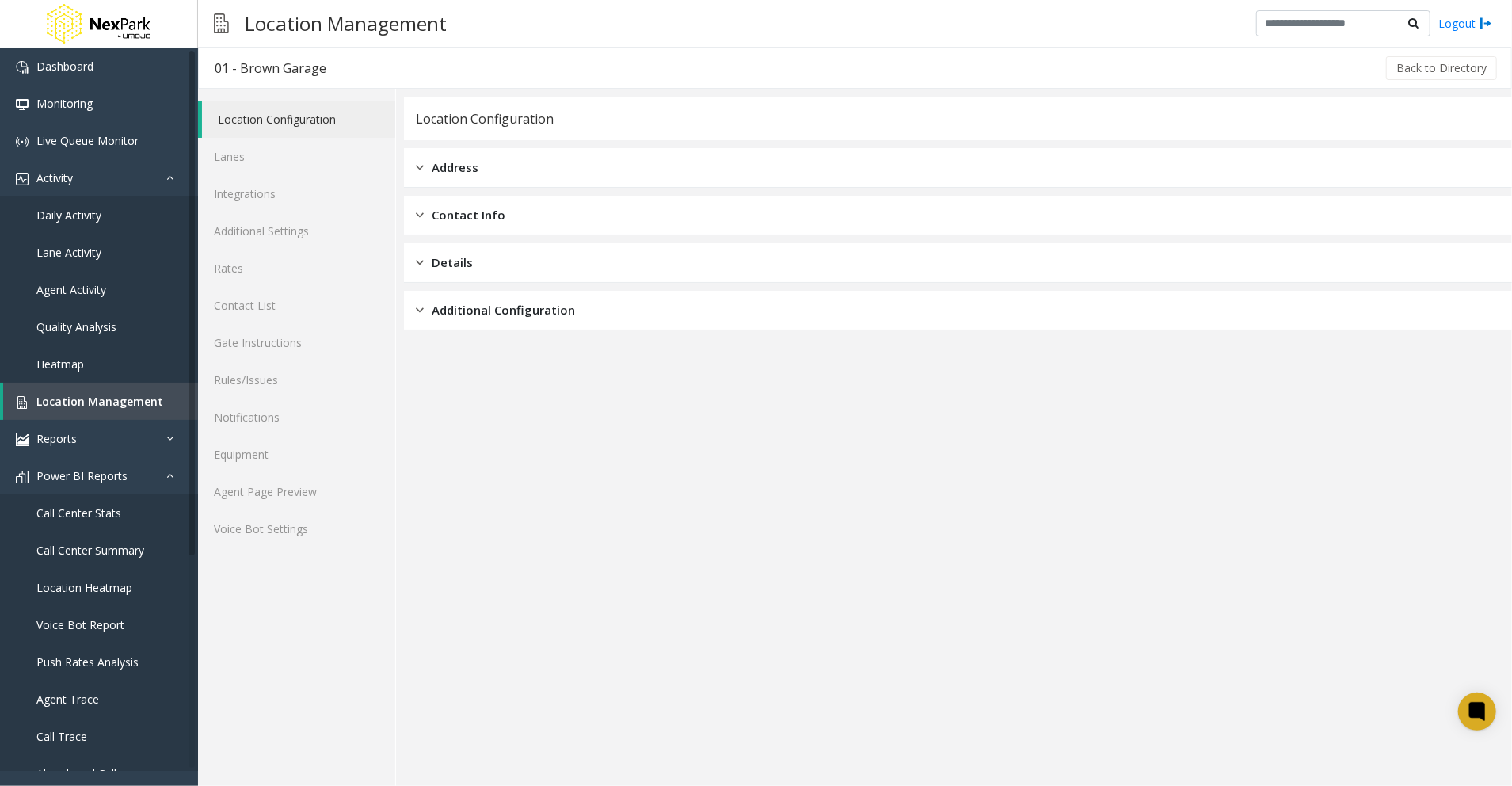
click at [816, 546] on app-location-configuration "Location Configuration Address Contact Info Details Additional Configuration" at bounding box center [958, 441] width 1108 height 689
click at [1455, 66] on button "Back to Directory" at bounding box center [1441, 68] width 111 height 23
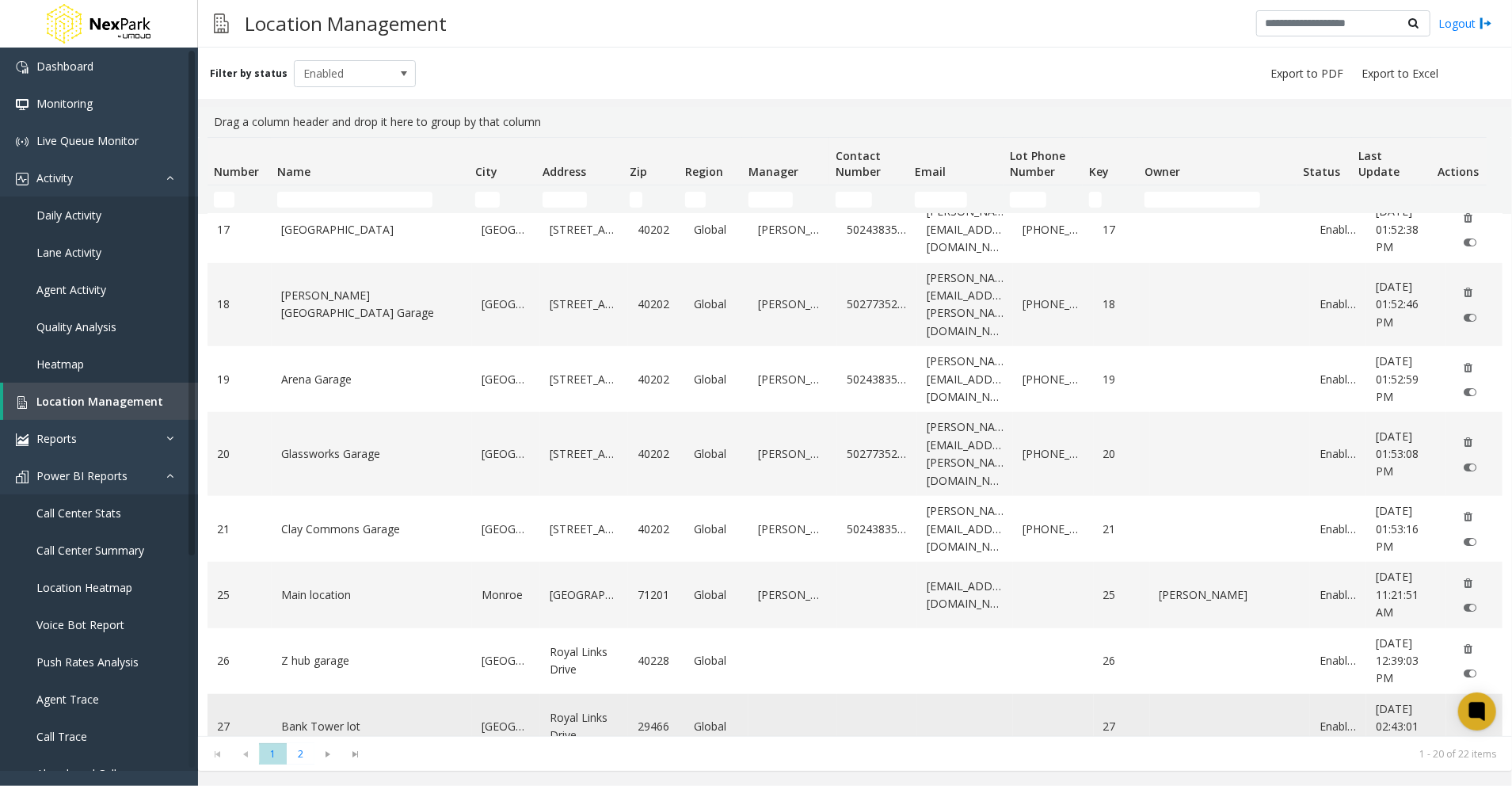
scroll to position [799, 0]
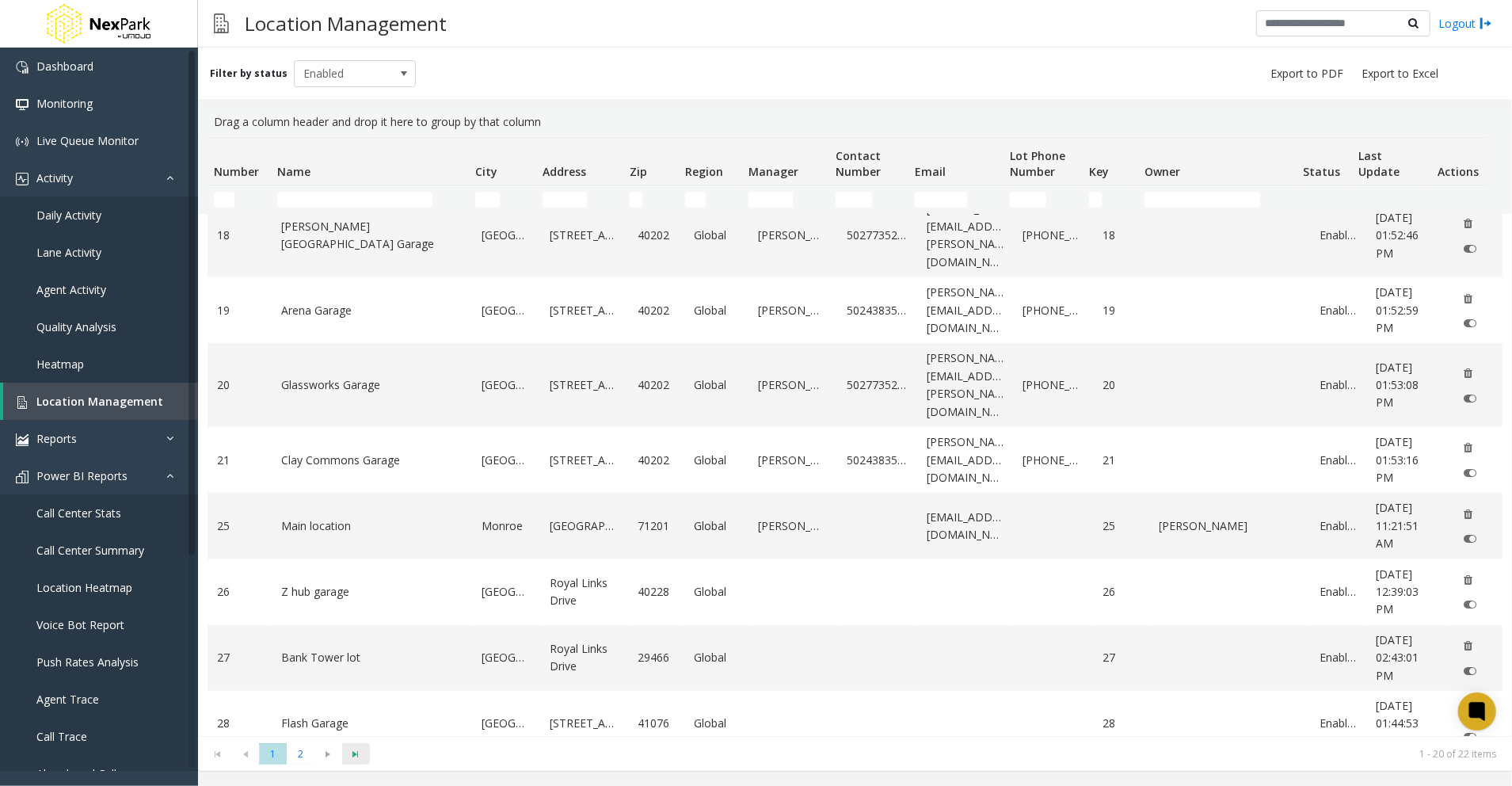
click at [359, 754] on span "Go to the last page" at bounding box center [356, 754] width 21 height 13
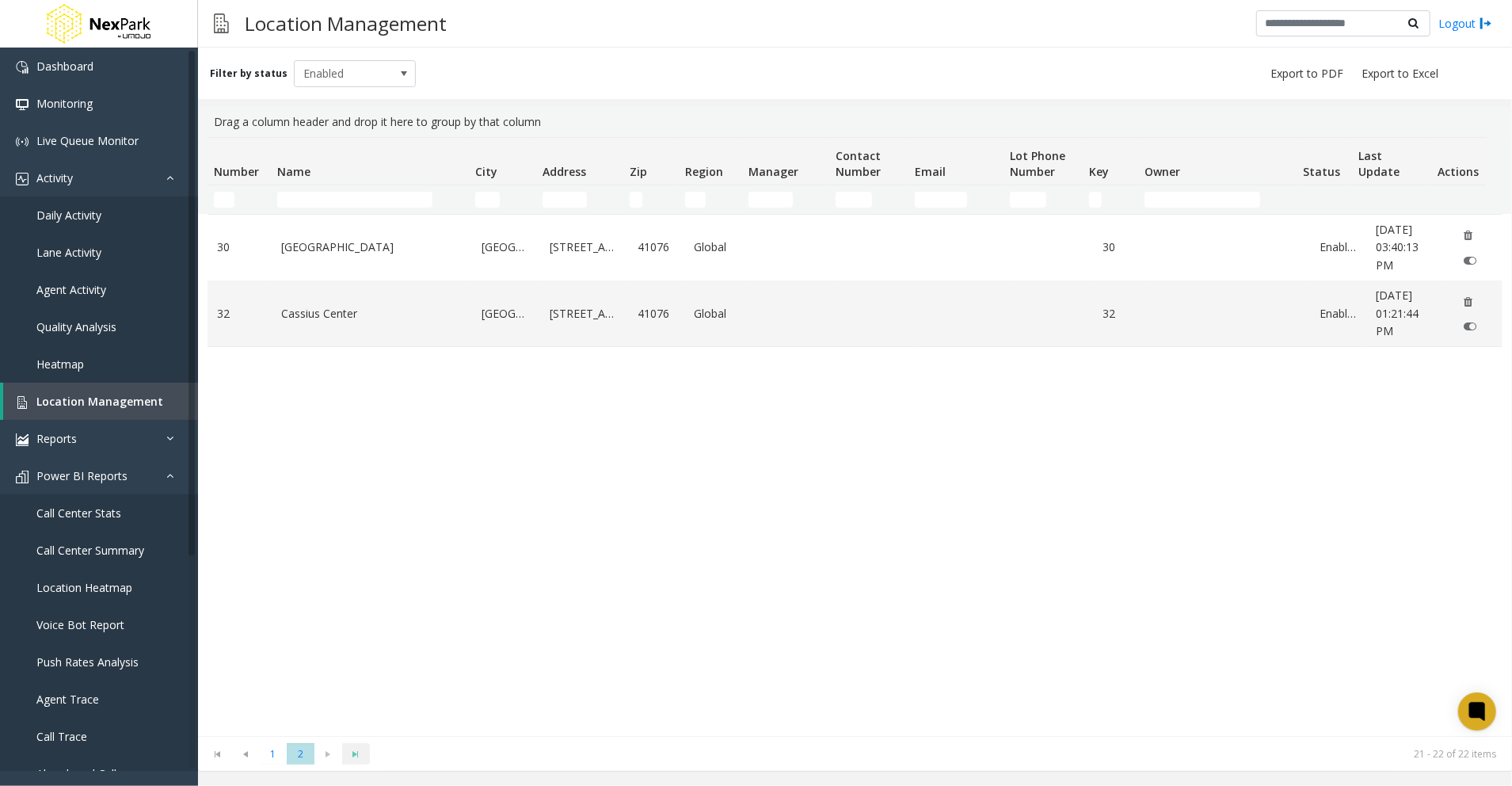
click at [359, 754] on kendo-pager-next-buttons at bounding box center [342, 754] width 56 height 22
click at [338, 80] on span "Enabled" at bounding box center [343, 74] width 97 height 25
click at [331, 95] on li "All" at bounding box center [348, 100] width 118 height 21
click at [619, 625] on div "30 McMano Tower Highland Heights 55 Louisville Road 41076 Global 30 Enabled Jul…" at bounding box center [855, 475] width 1295 height 522
drag, startPoint x: 674, startPoint y: 577, endPoint x: 664, endPoint y: 574, distance: 10.4
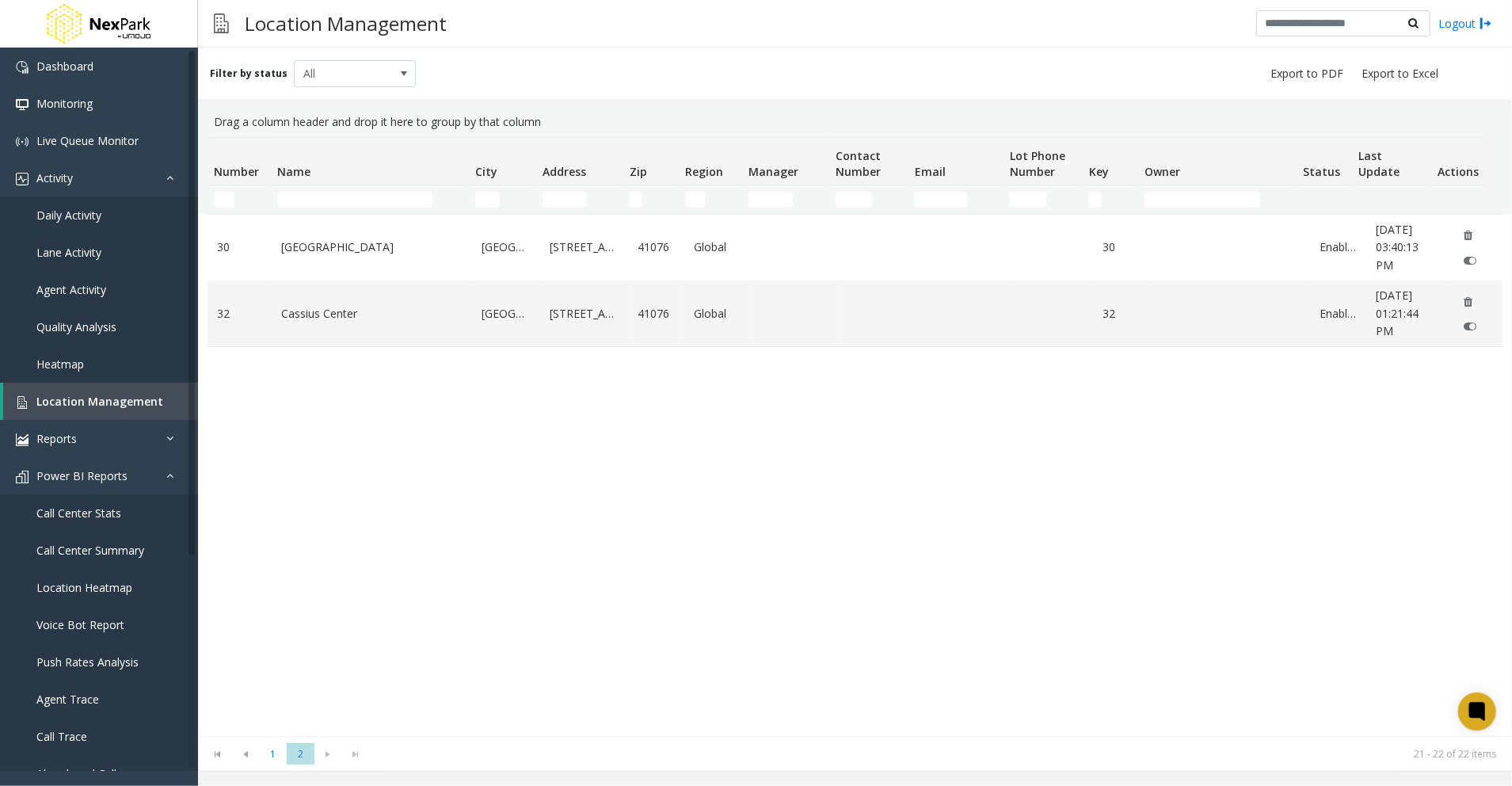
click at [675, 574] on div "30 McMano Tower Highland Heights 55 Louisville Road 41076 Global 30 Enabled Jul…" at bounding box center [855, 475] width 1295 height 522
drag, startPoint x: 926, startPoint y: 516, endPoint x: 428, endPoint y: 402, distance: 510.9
click at [923, 516] on div "30 McMano Tower Highland Heights 55 Louisville Road 41076 Global 30 Enabled Jul…" at bounding box center [855, 475] width 1295 height 522
drag, startPoint x: 223, startPoint y: 29, endPoint x: 153, endPoint y: 36, distance: 70.3
click at [222, 29] on img at bounding box center [221, 23] width 15 height 39
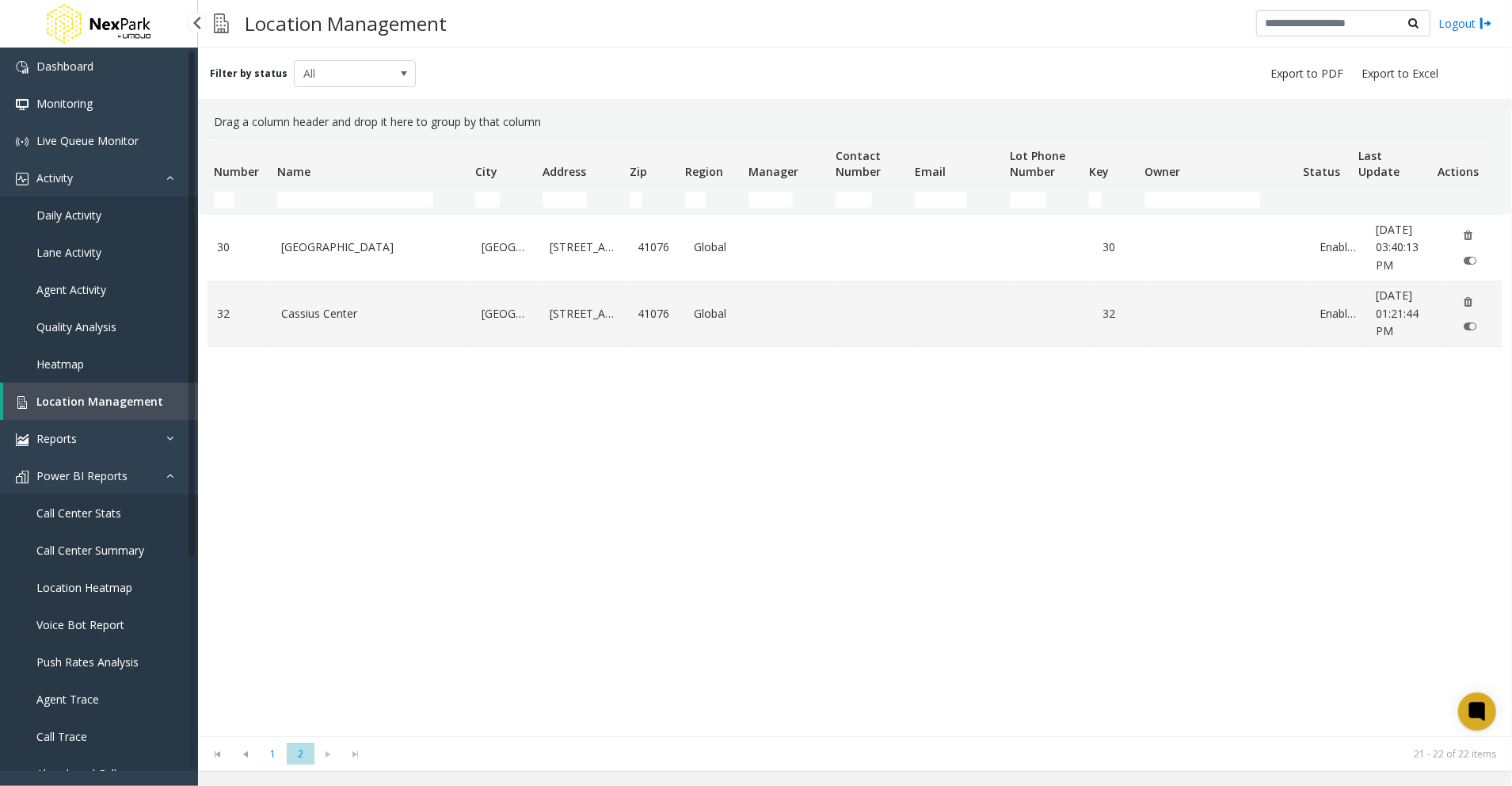
click at [146, 36] on img at bounding box center [98, 23] width 111 height 48
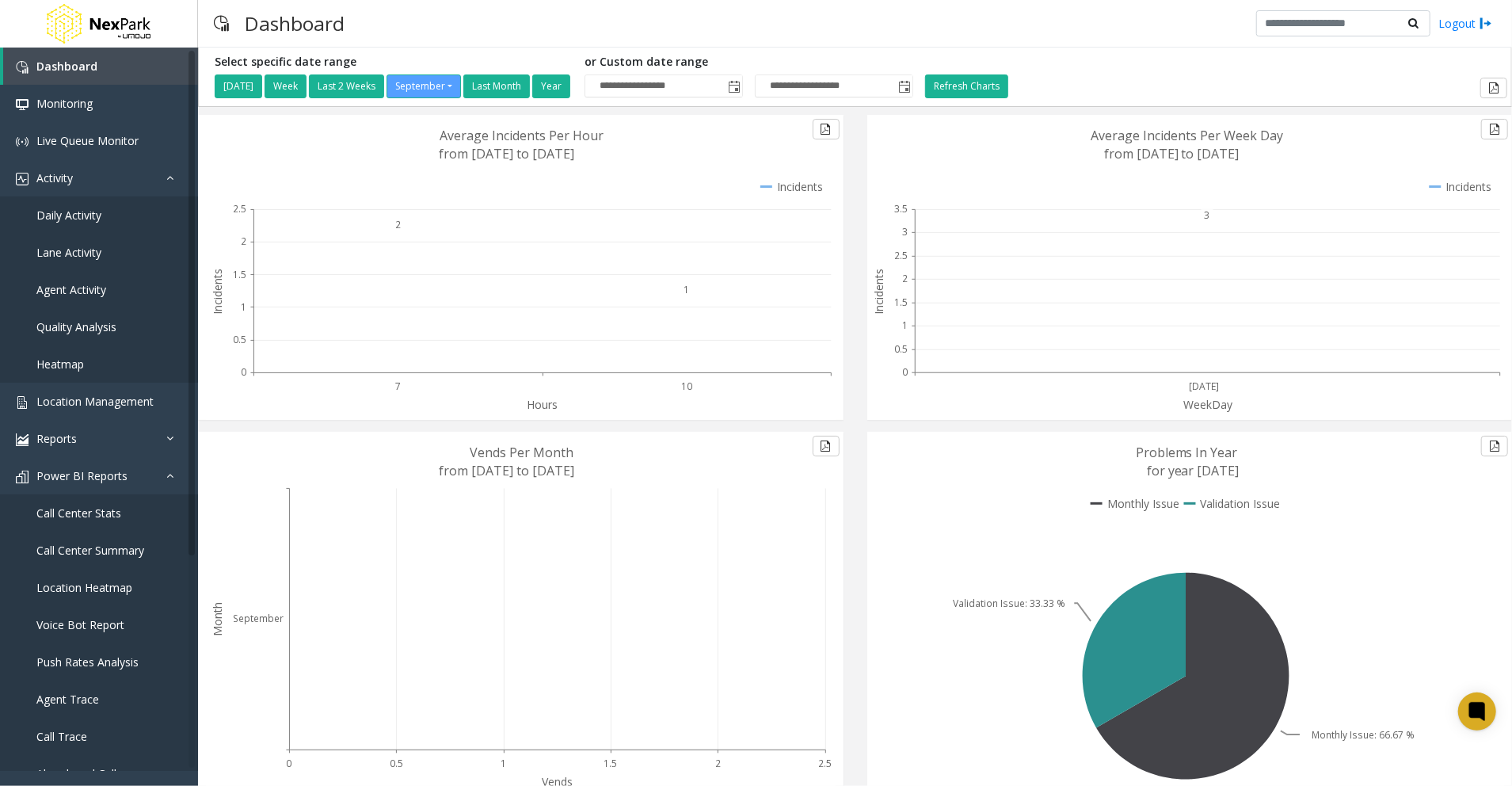
scroll to position [77, 0]
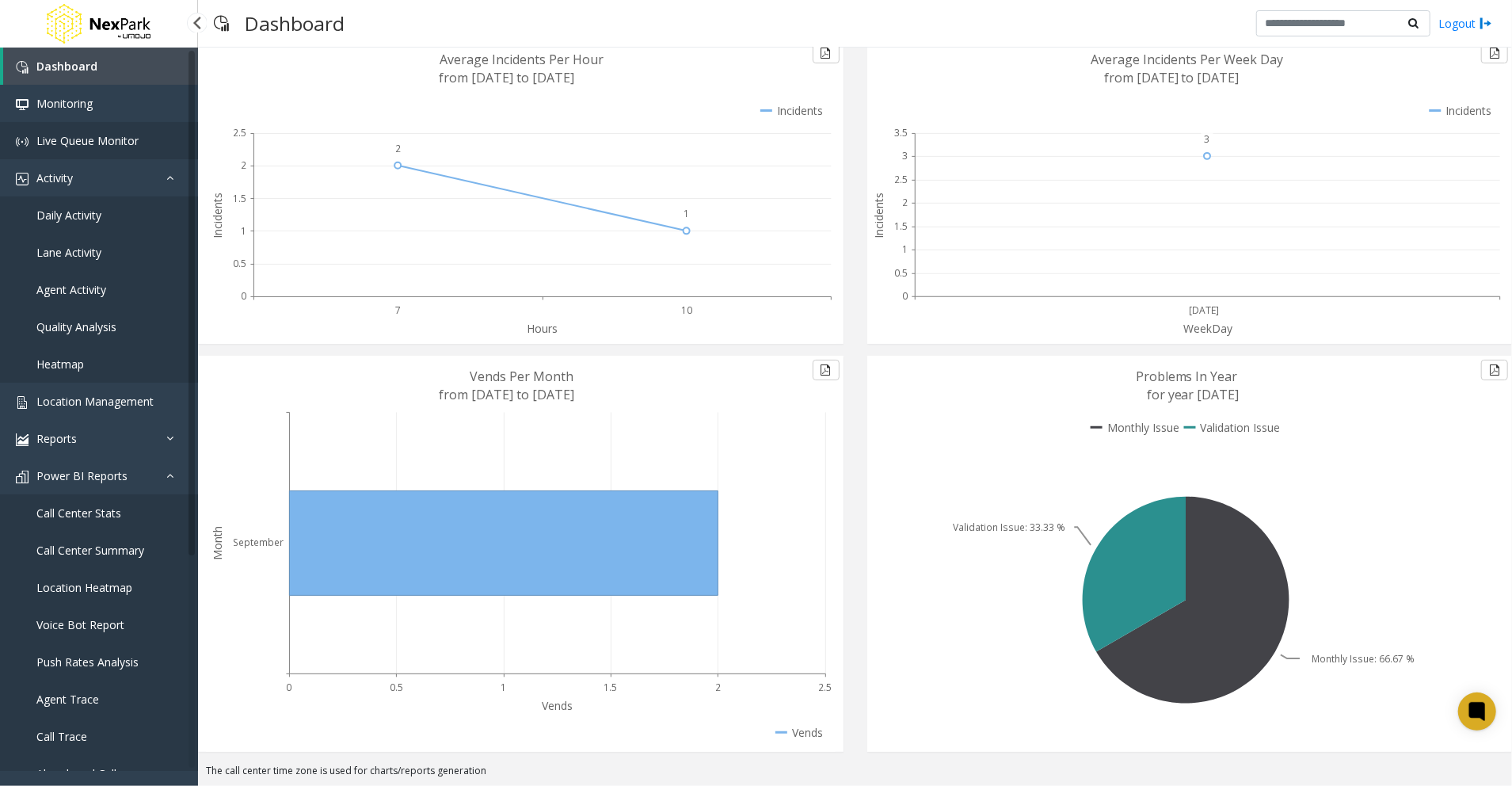
click at [40, 134] on span "Live Queue Monitor" at bounding box center [87, 141] width 102 height 15
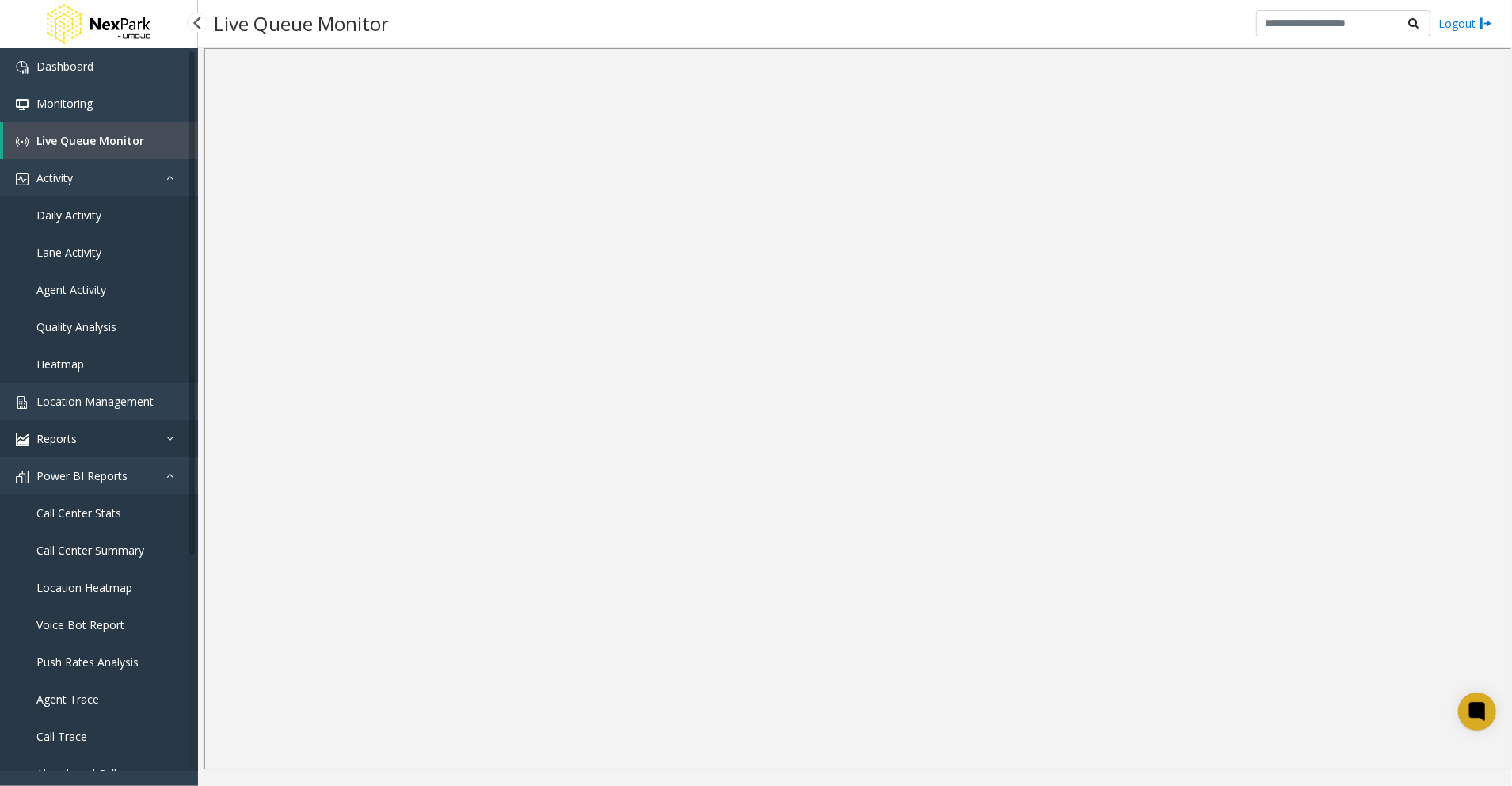
click at [125, 448] on link "Reports" at bounding box center [99, 439] width 198 height 37
click at [74, 615] on link "Call Stats" at bounding box center [99, 624] width 198 height 37
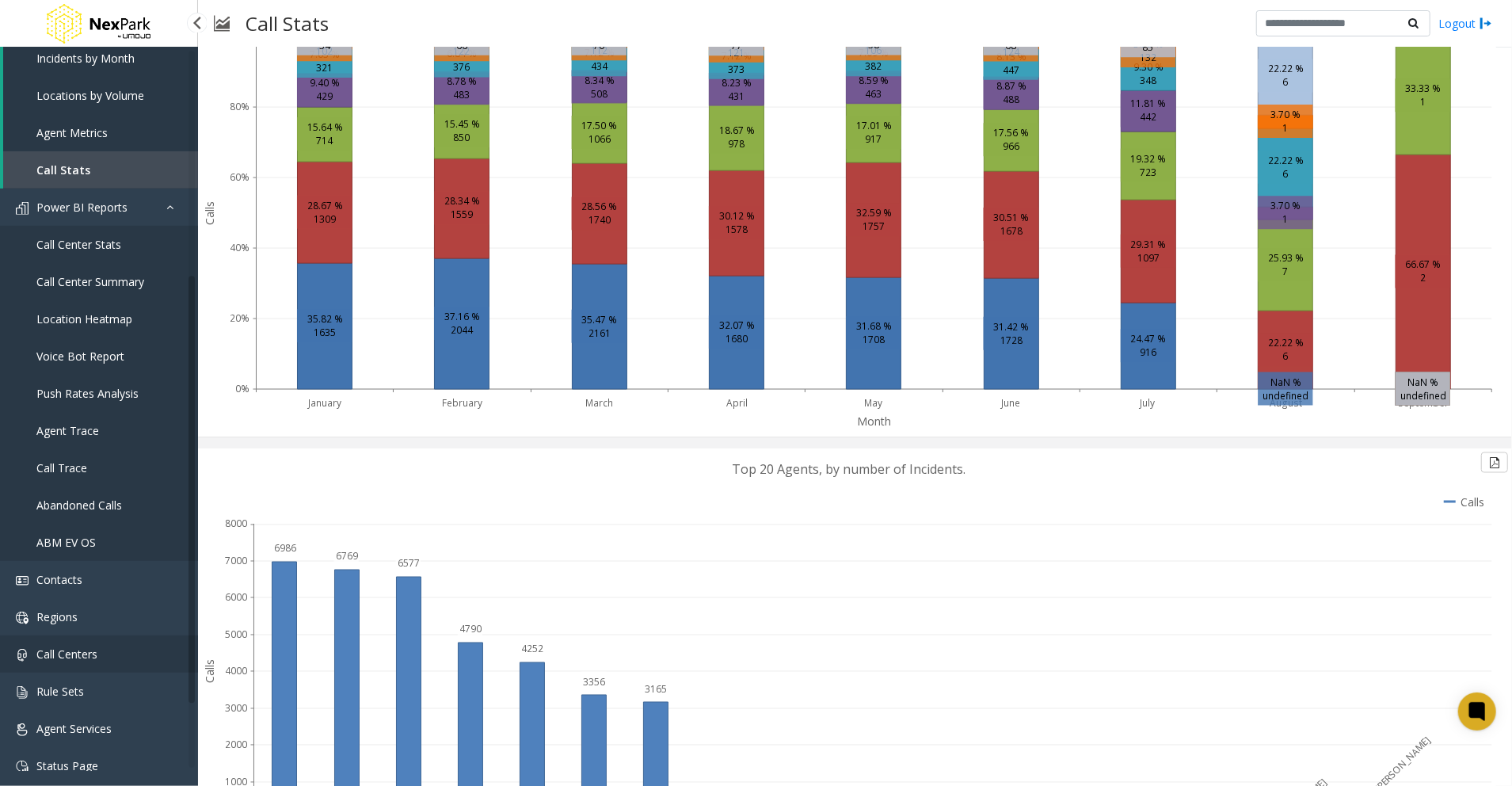
scroll to position [480, 0]
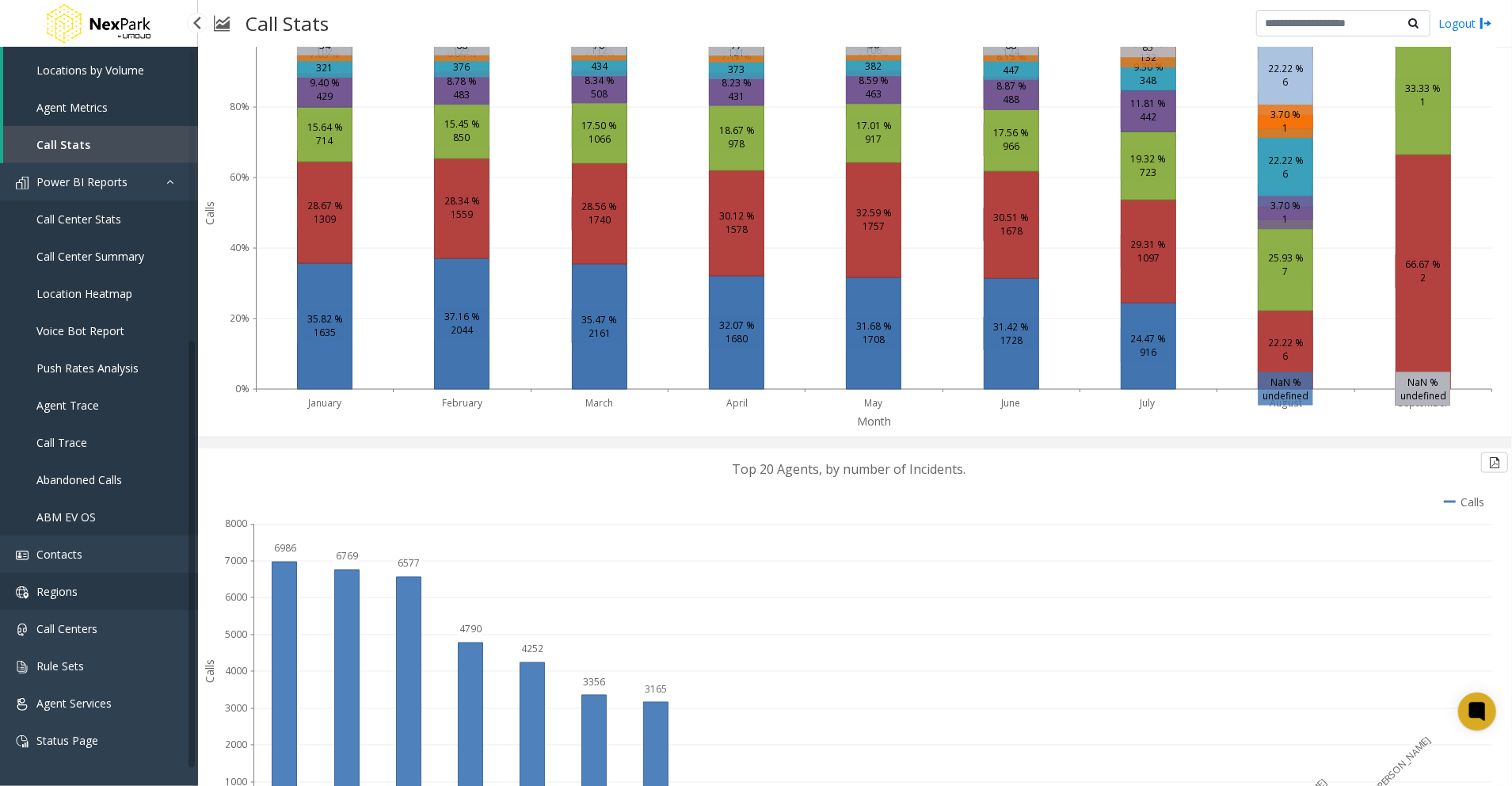
click at [136, 593] on link "Regions" at bounding box center [99, 591] width 198 height 37
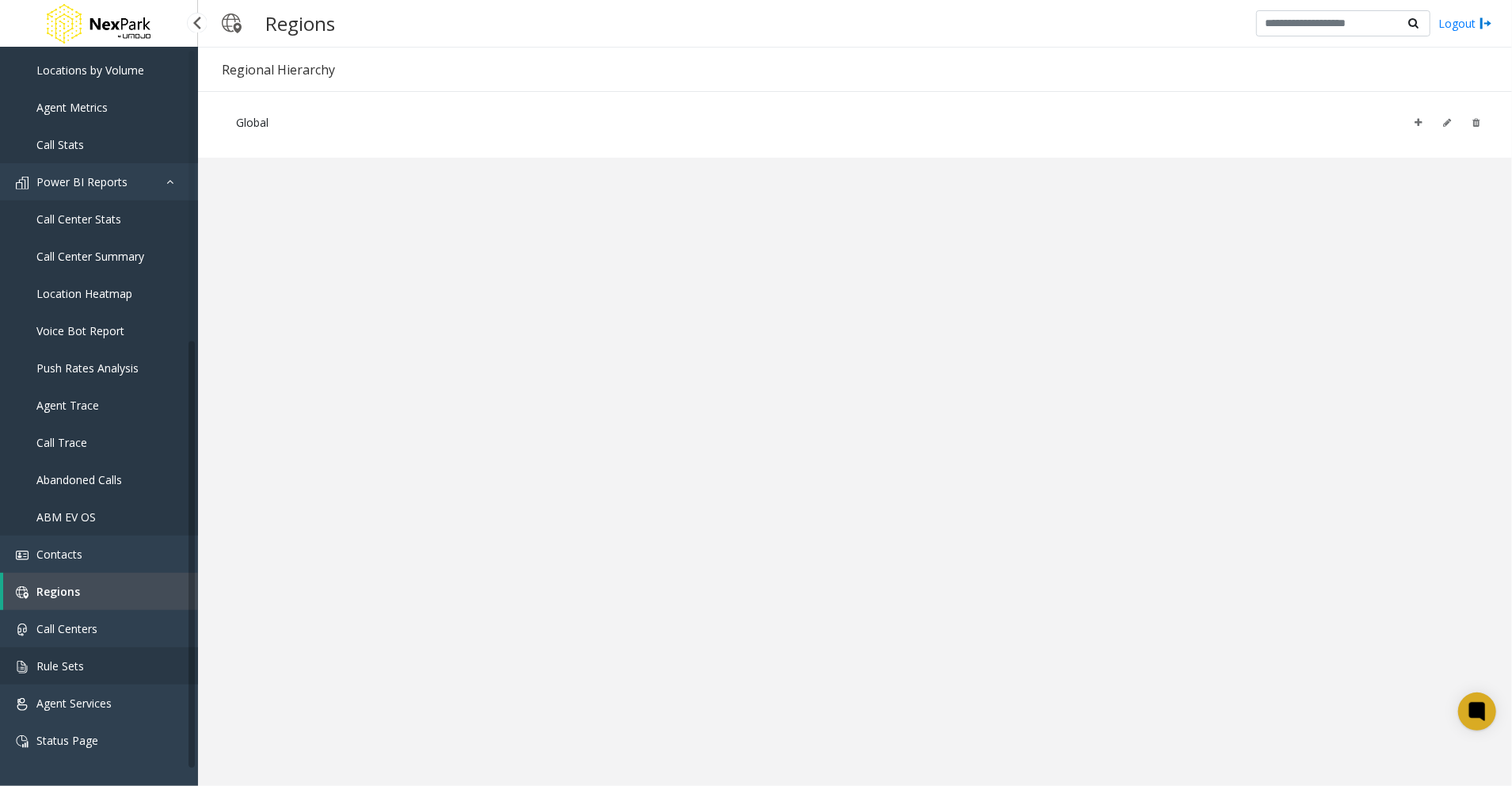
click at [124, 673] on link "Rule Sets" at bounding box center [99, 666] width 198 height 37
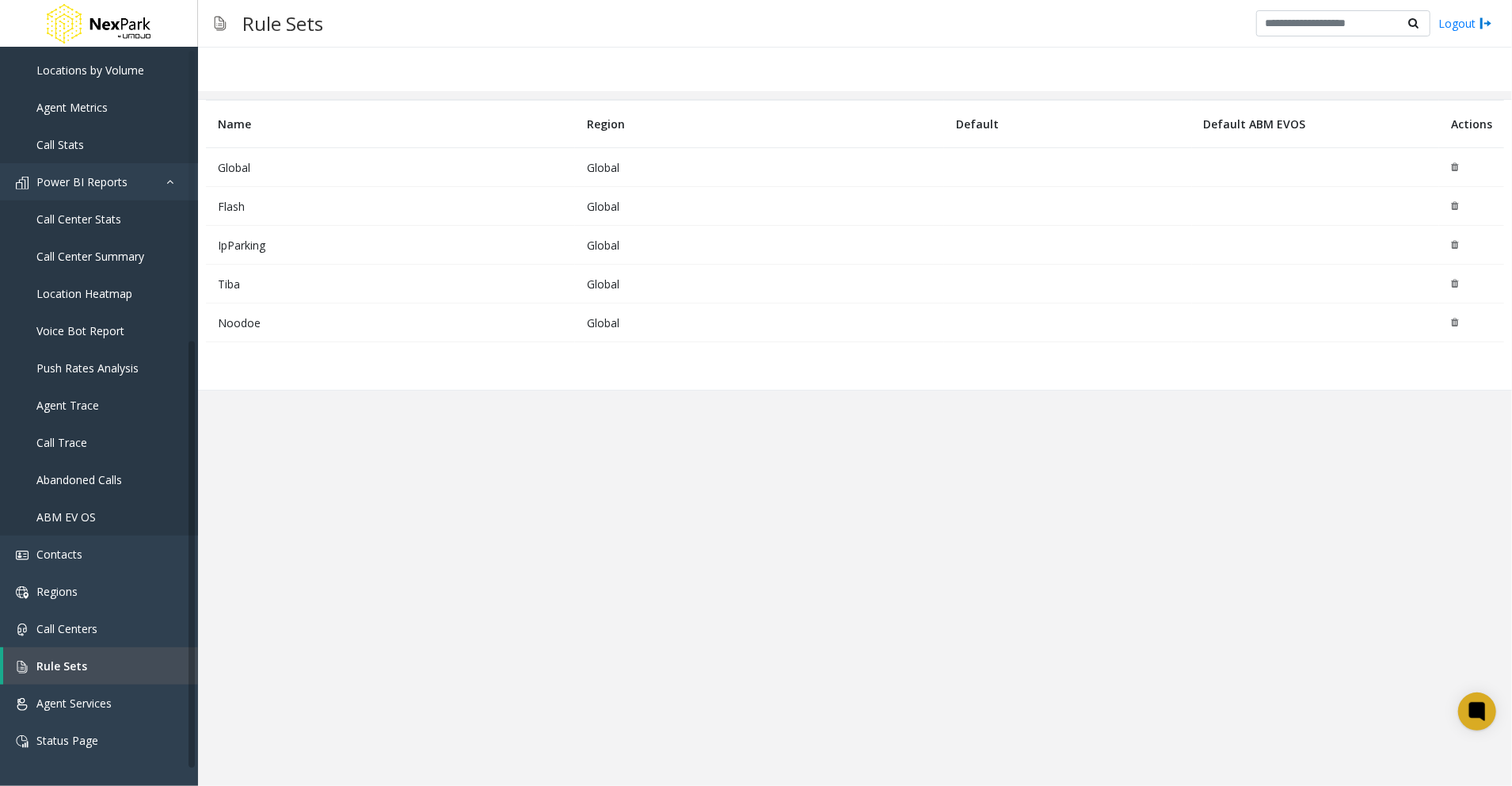
click at [265, 168] on td "Global" at bounding box center [390, 167] width 369 height 39
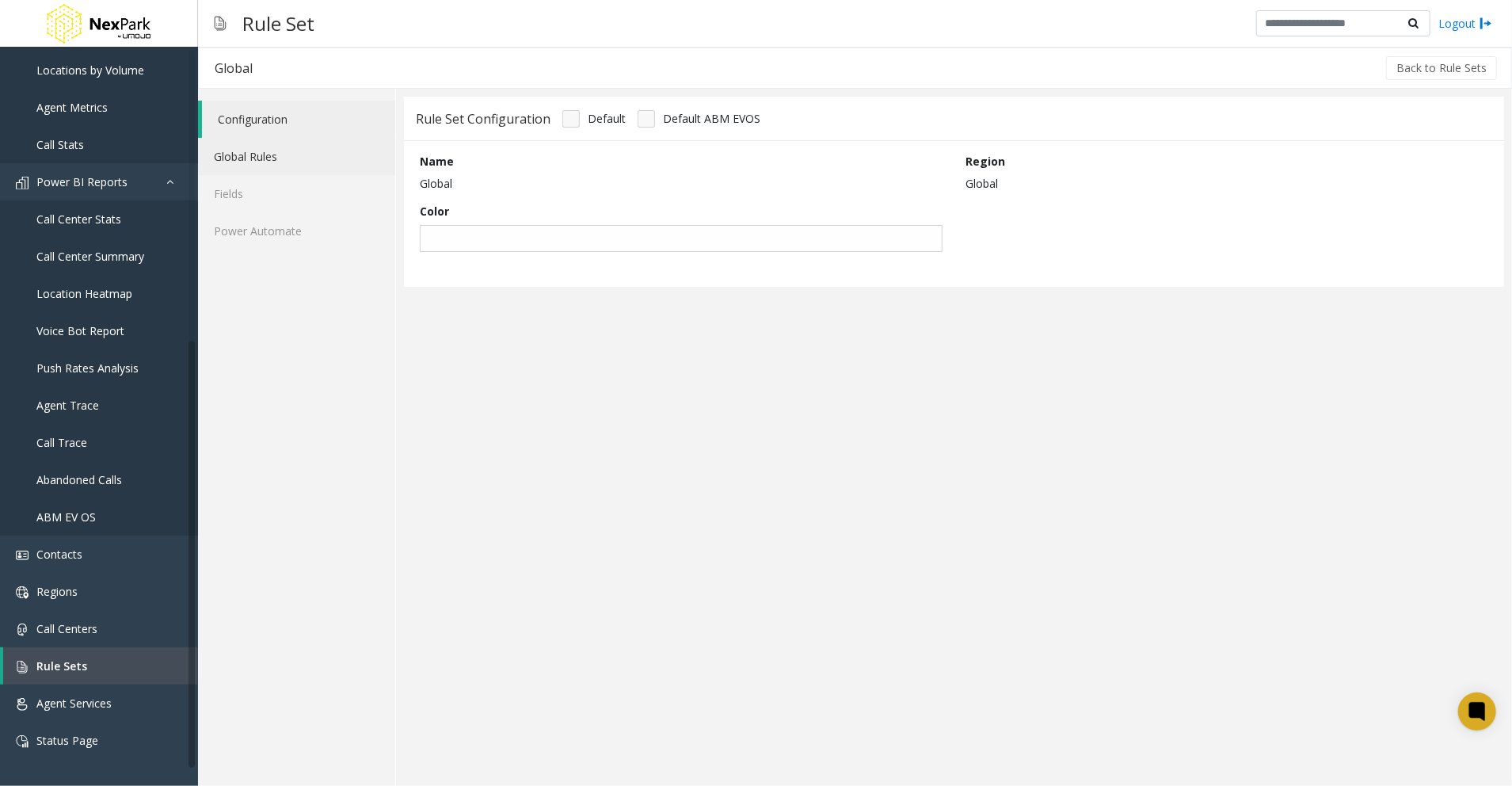
click at [270, 155] on link "Global Rules" at bounding box center [296, 157] width 197 height 37
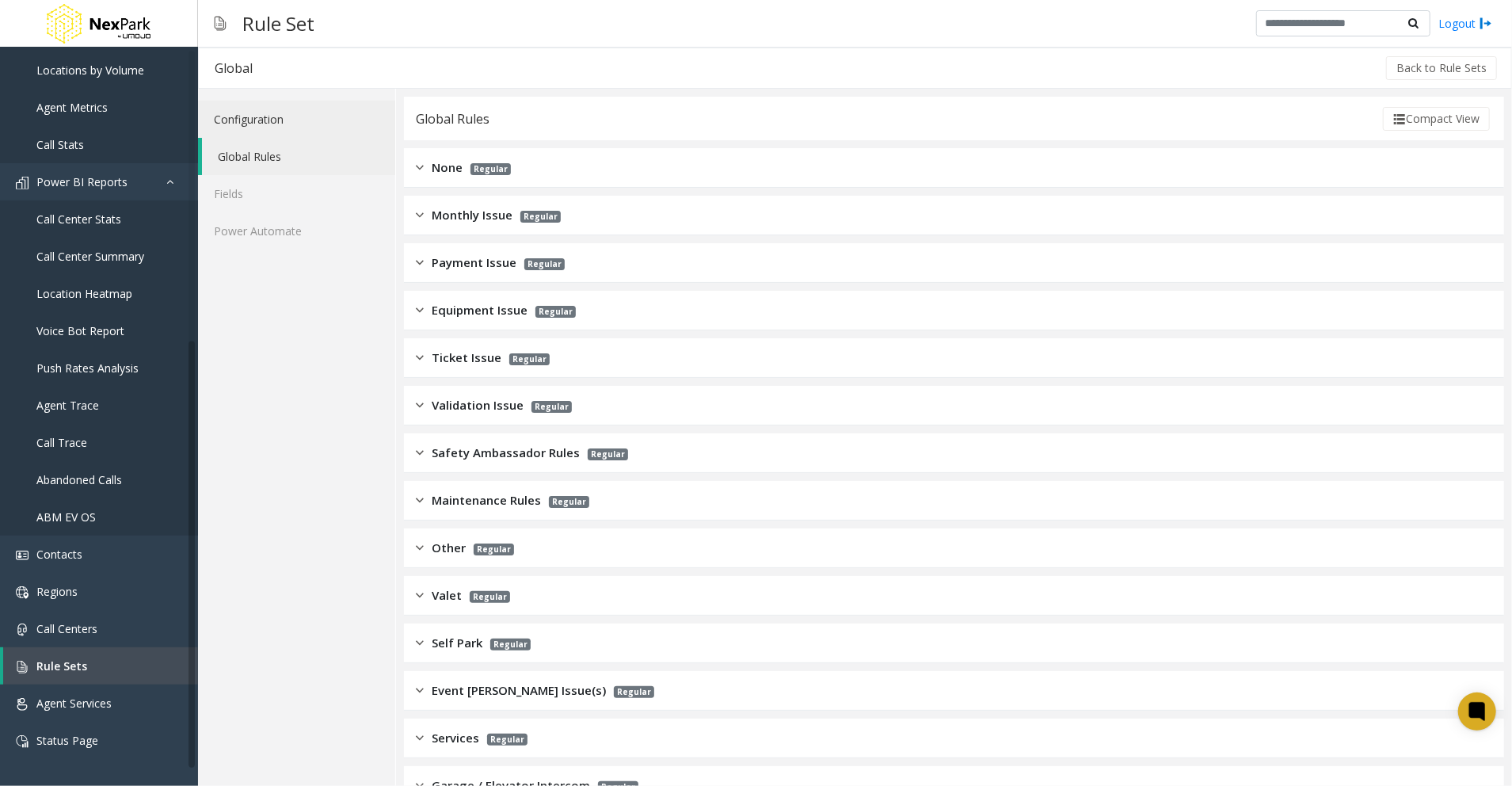
click at [269, 107] on link "Configuration" at bounding box center [296, 120] width 197 height 37
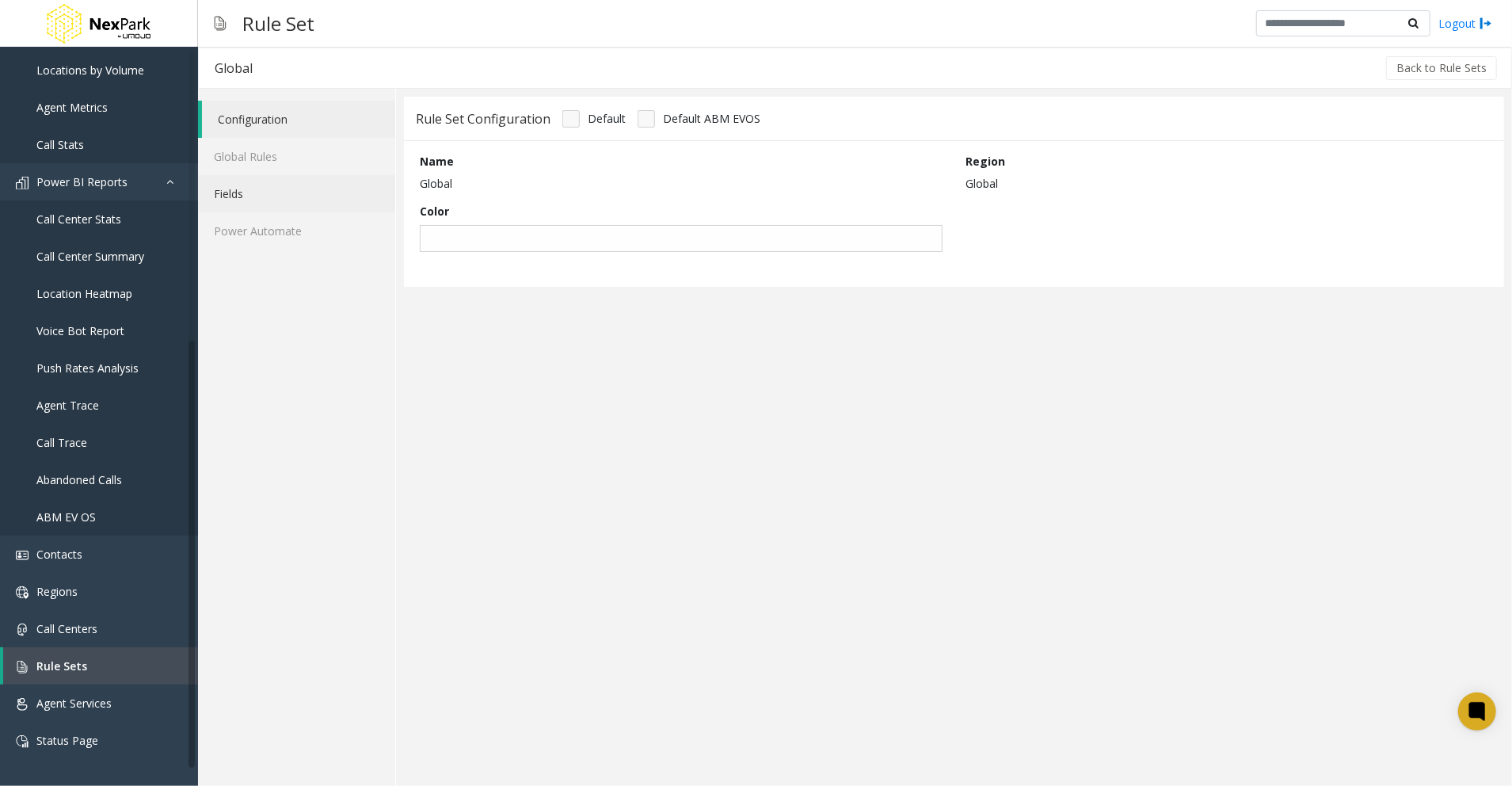
click at [245, 190] on link "Fields" at bounding box center [296, 194] width 197 height 37
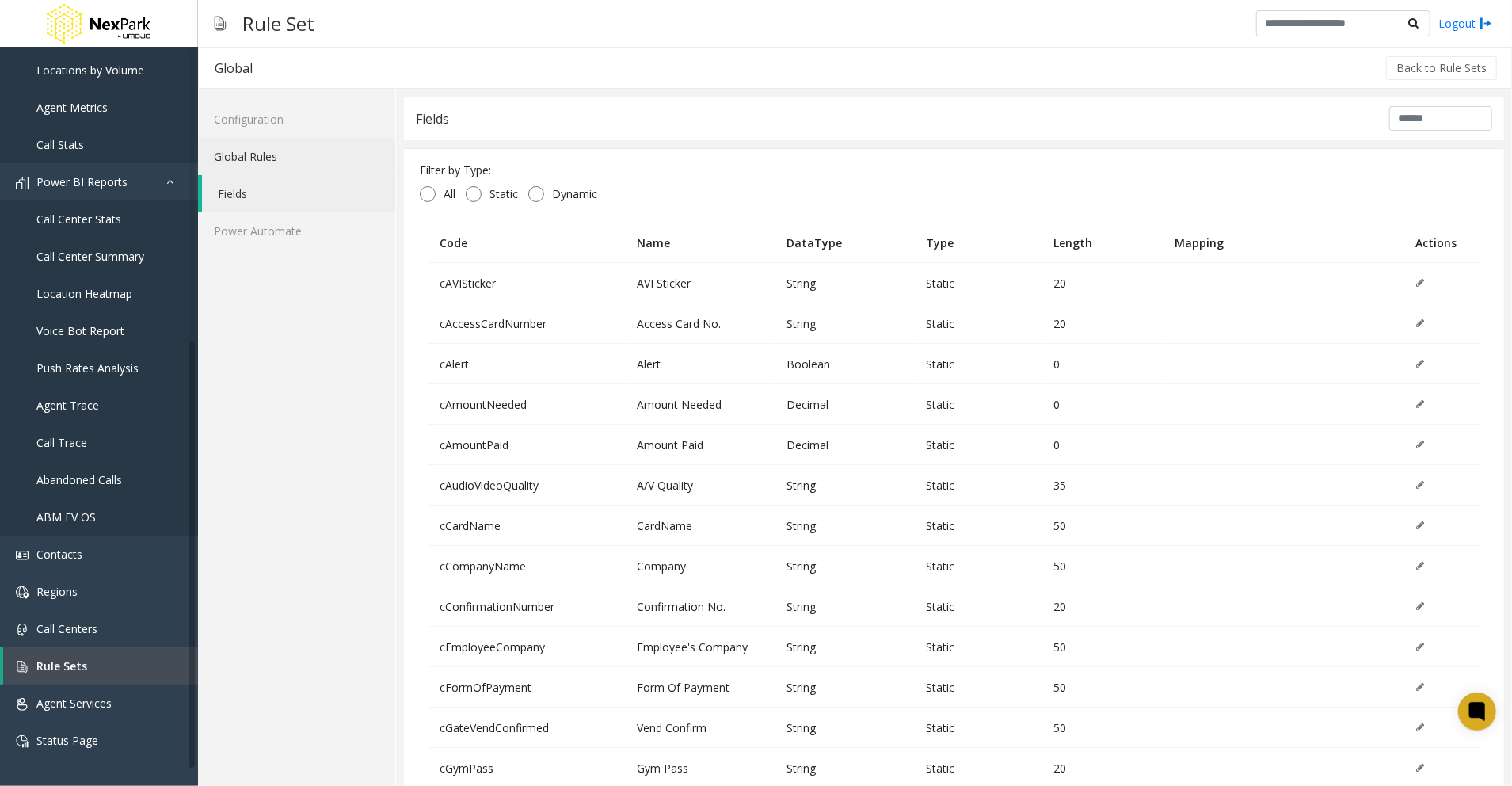
click at [272, 153] on link "Global Rules" at bounding box center [296, 157] width 197 height 37
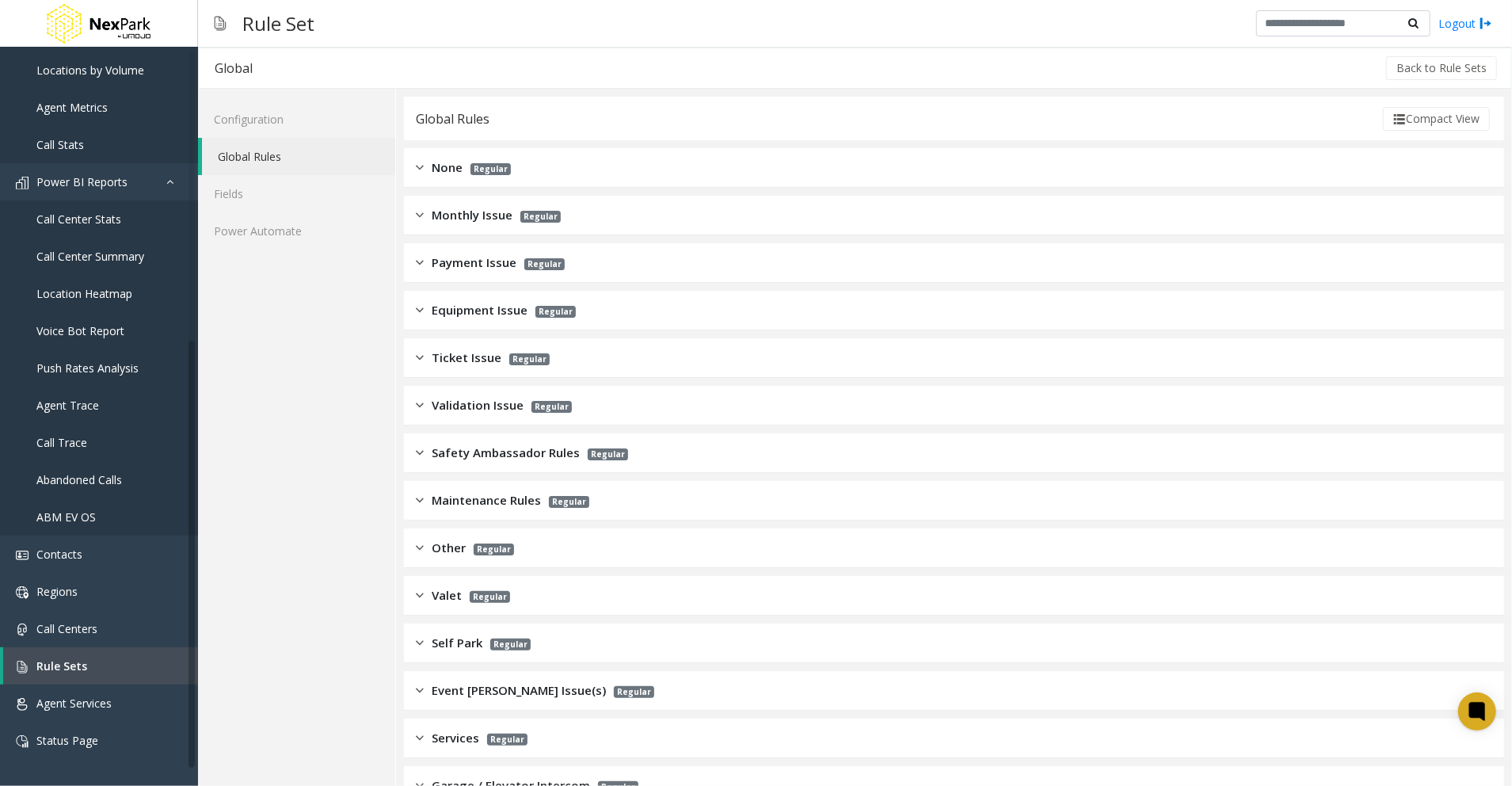
click at [460, 162] on span "None" at bounding box center [447, 167] width 31 height 19
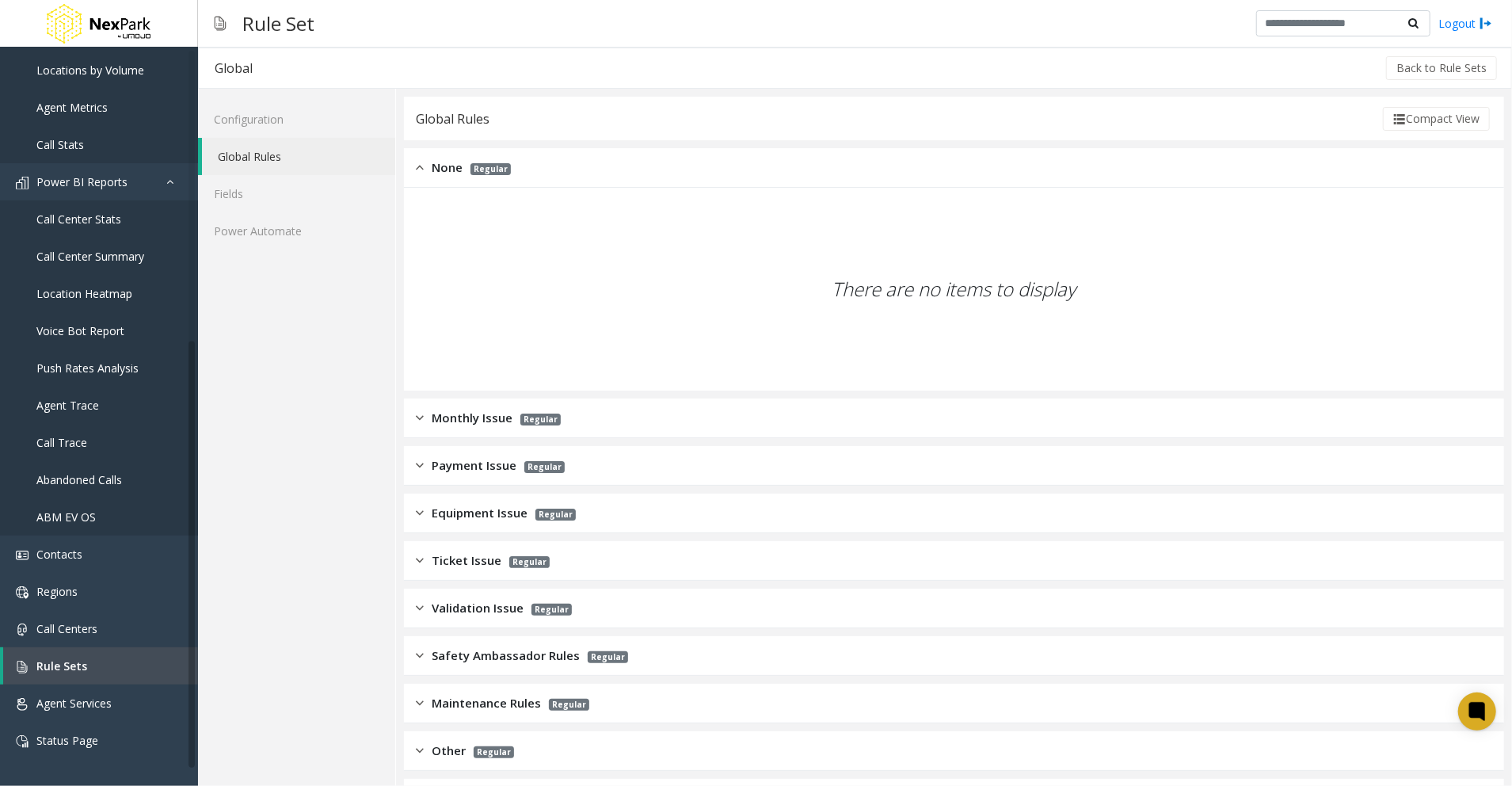
click at [640, 425] on div "Monthly Issue Regular" at bounding box center [954, 418] width 1100 height 40
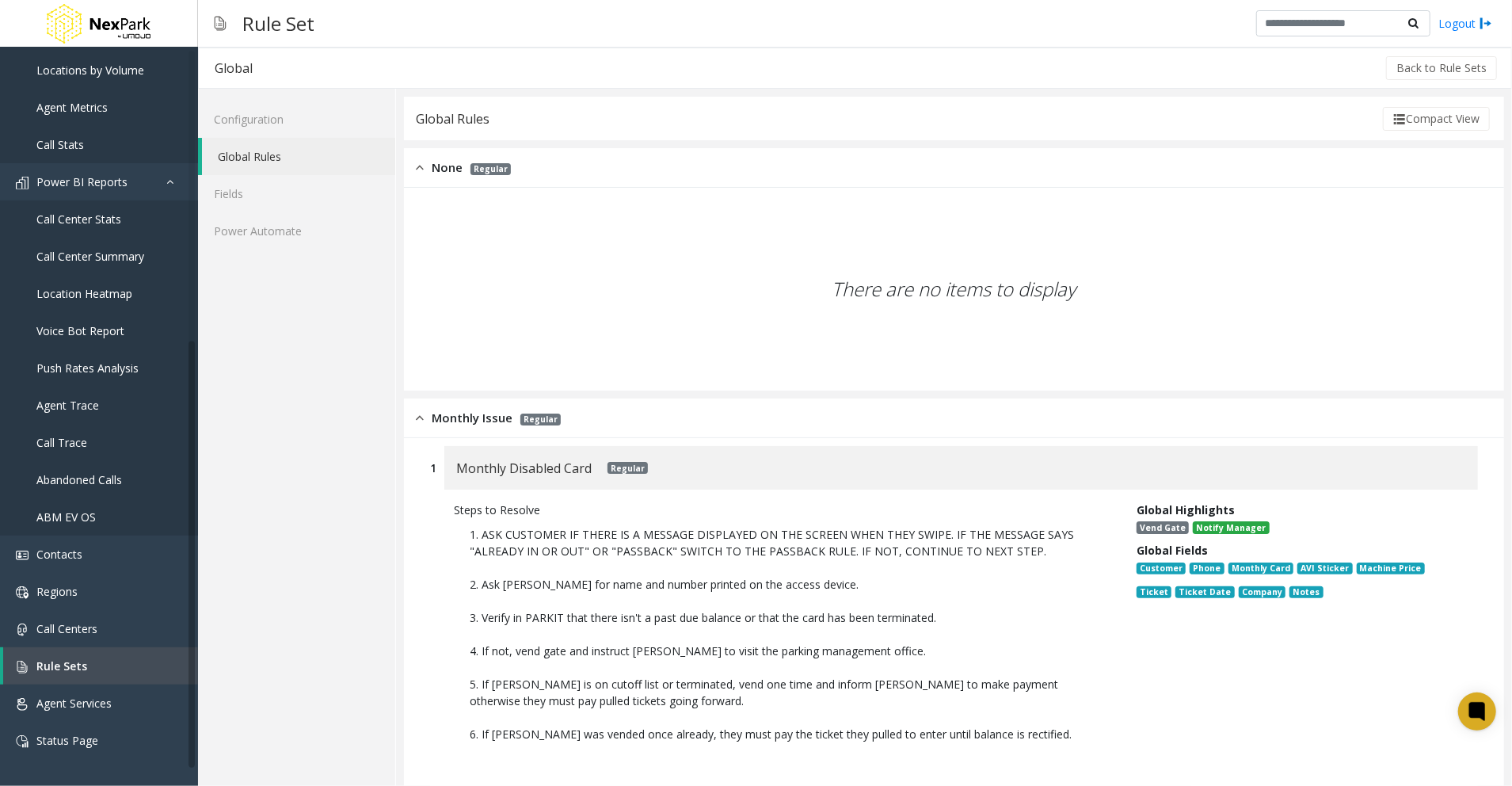
click at [916, 647] on p "1. ASK CUSTOMER IF THERE IS A MESSAGE DISPLAYED ON THE SCREEN WHEN THEY SWIPE. …" at bounding box center [783, 658] width 659 height 282
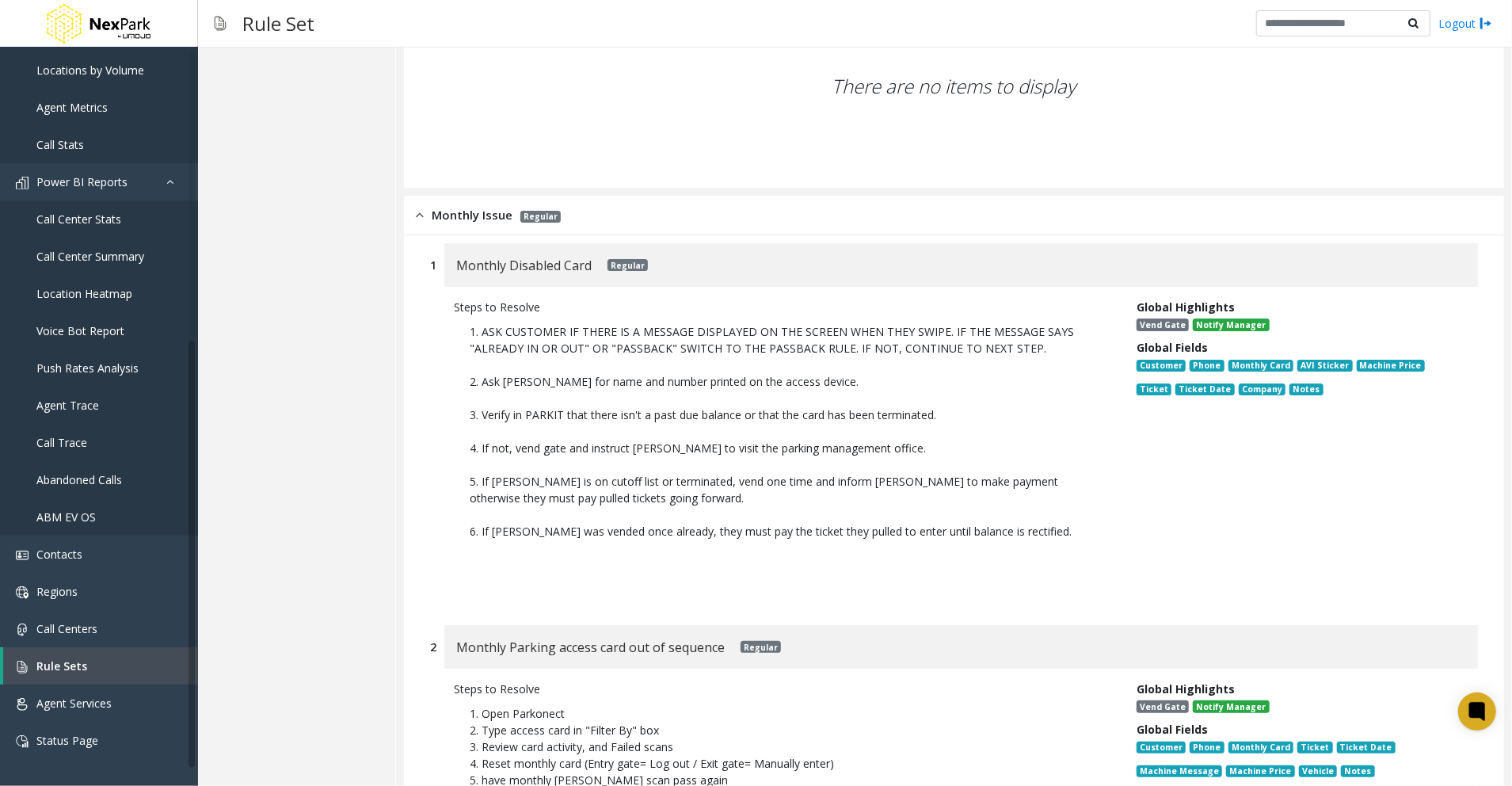
scroll to position [528, 0]
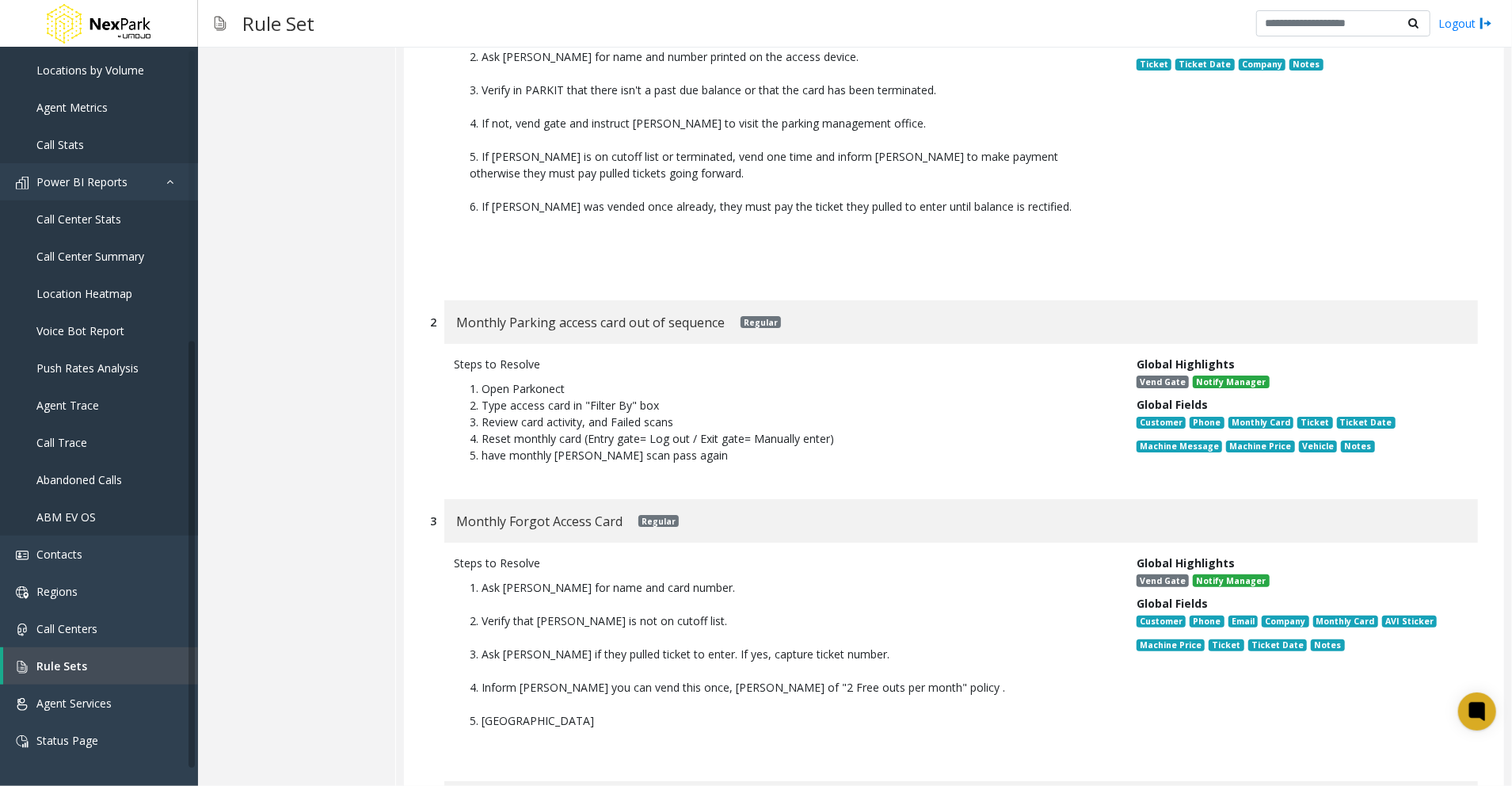
click at [597, 375] on p "1. Open Parkonect 2. Type access card in "Filter By" box 3. Review card activit…" at bounding box center [783, 422] width 659 height 99
click at [603, 400] on p "2. Type access card in "Filter By" box" at bounding box center [783, 405] width 628 height 17
drag, startPoint x: 605, startPoint y: 402, endPoint x: 460, endPoint y: 397, distance: 145.1
click at [460, 397] on p "1. Open Parkonect 2. Type access card in "Filter By" box 3. Review card activit…" at bounding box center [783, 422] width 659 height 99
click at [593, 441] on p "4. Reset monthly card (Entry gate= Log out / Exit gate= Manually enter)" at bounding box center [783, 438] width 628 height 17
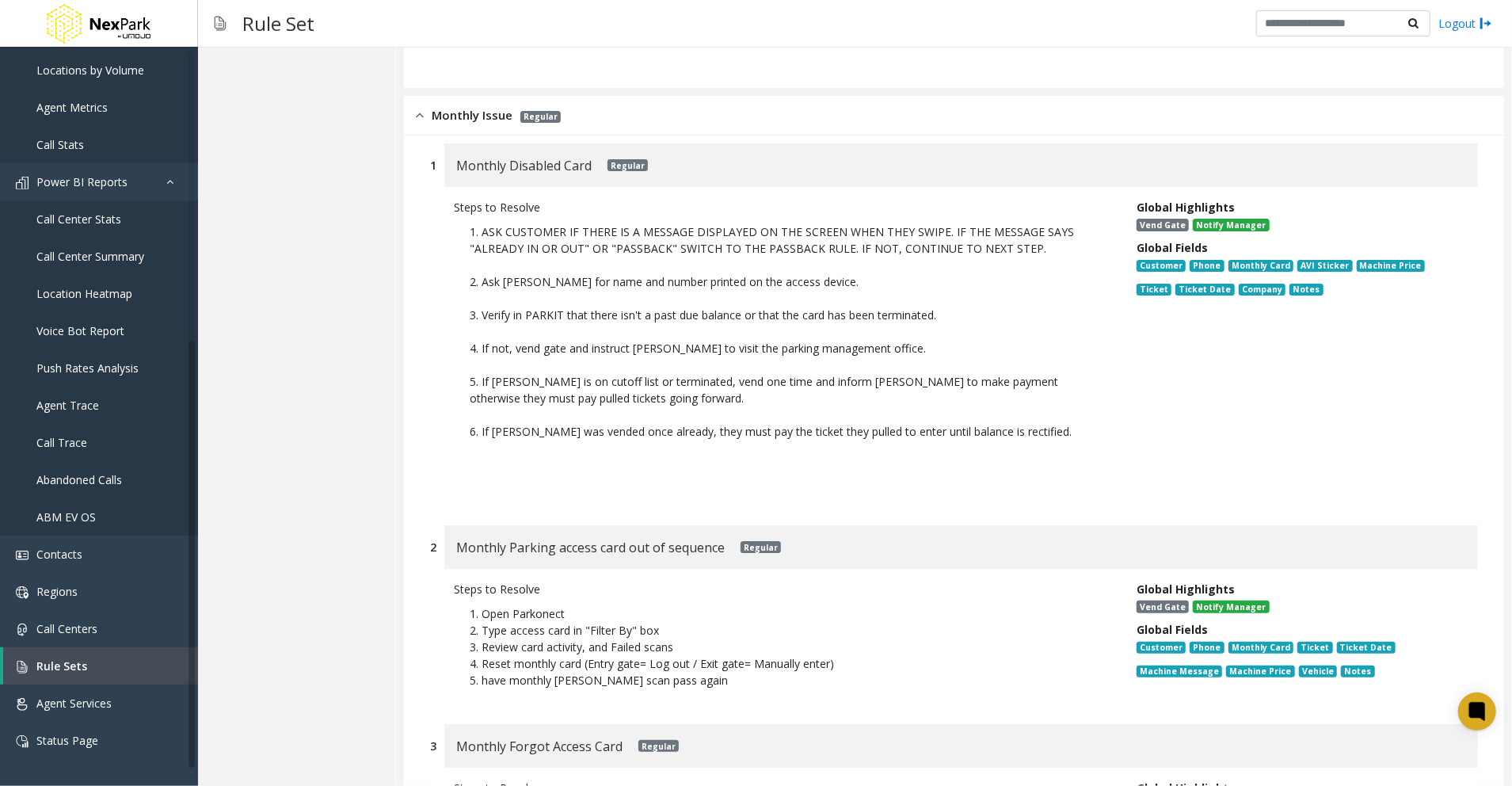
scroll to position [0, 0]
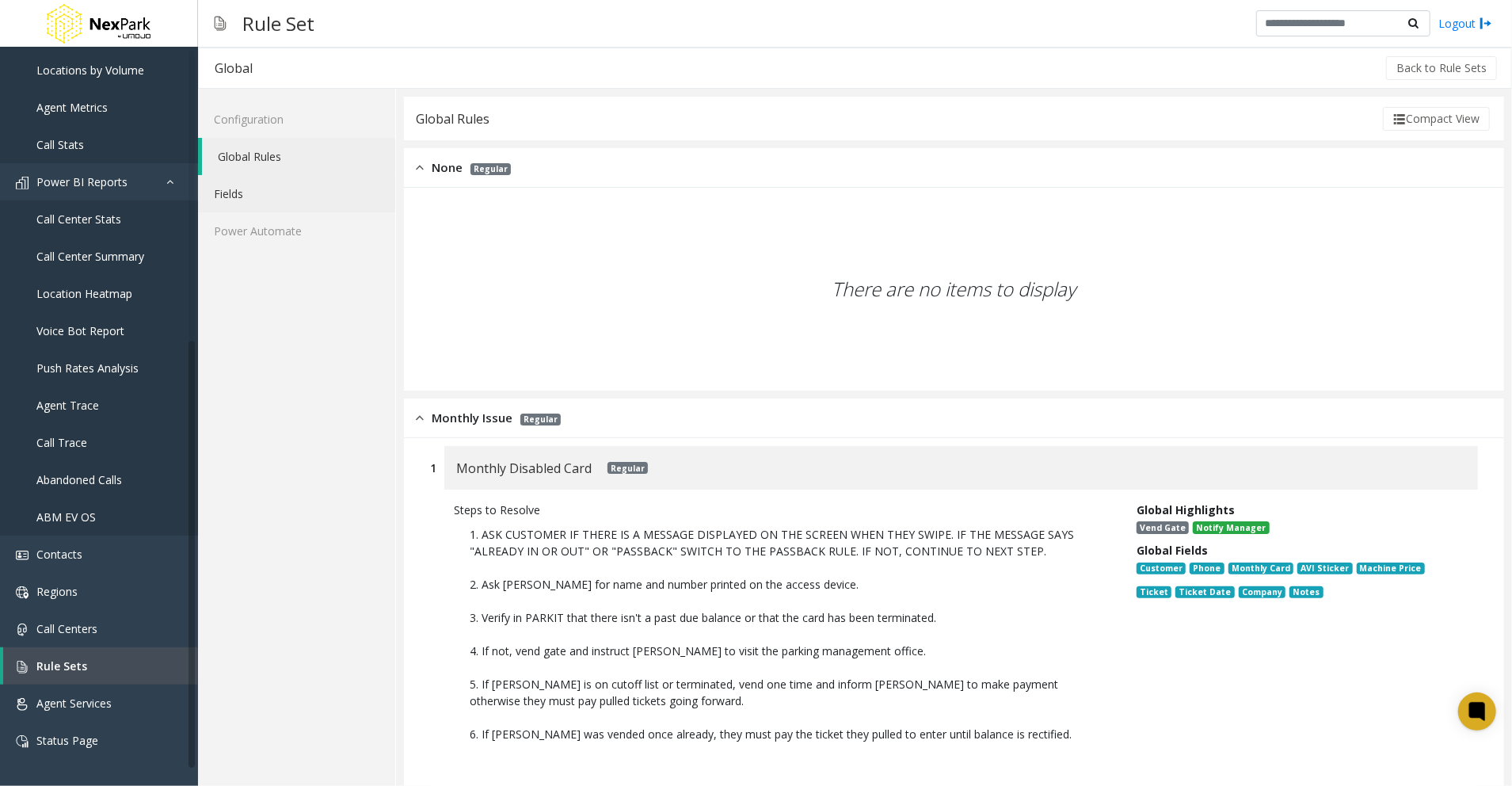
click at [254, 197] on link "Fields" at bounding box center [296, 194] width 197 height 37
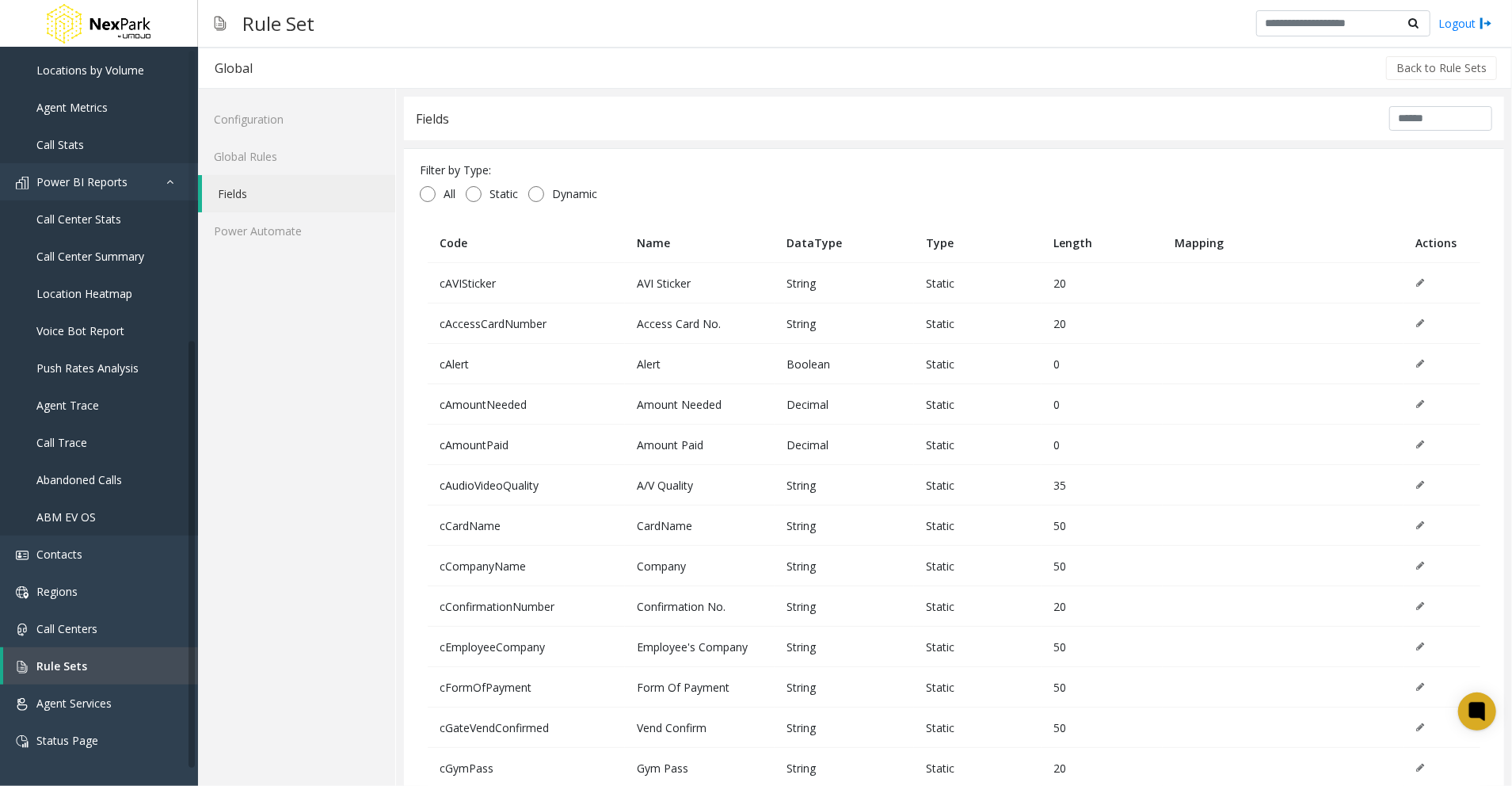
click at [559, 379] on td "cAlert" at bounding box center [527, 364] width 197 height 40
click at [296, 225] on link "Power Automate" at bounding box center [296, 231] width 197 height 37
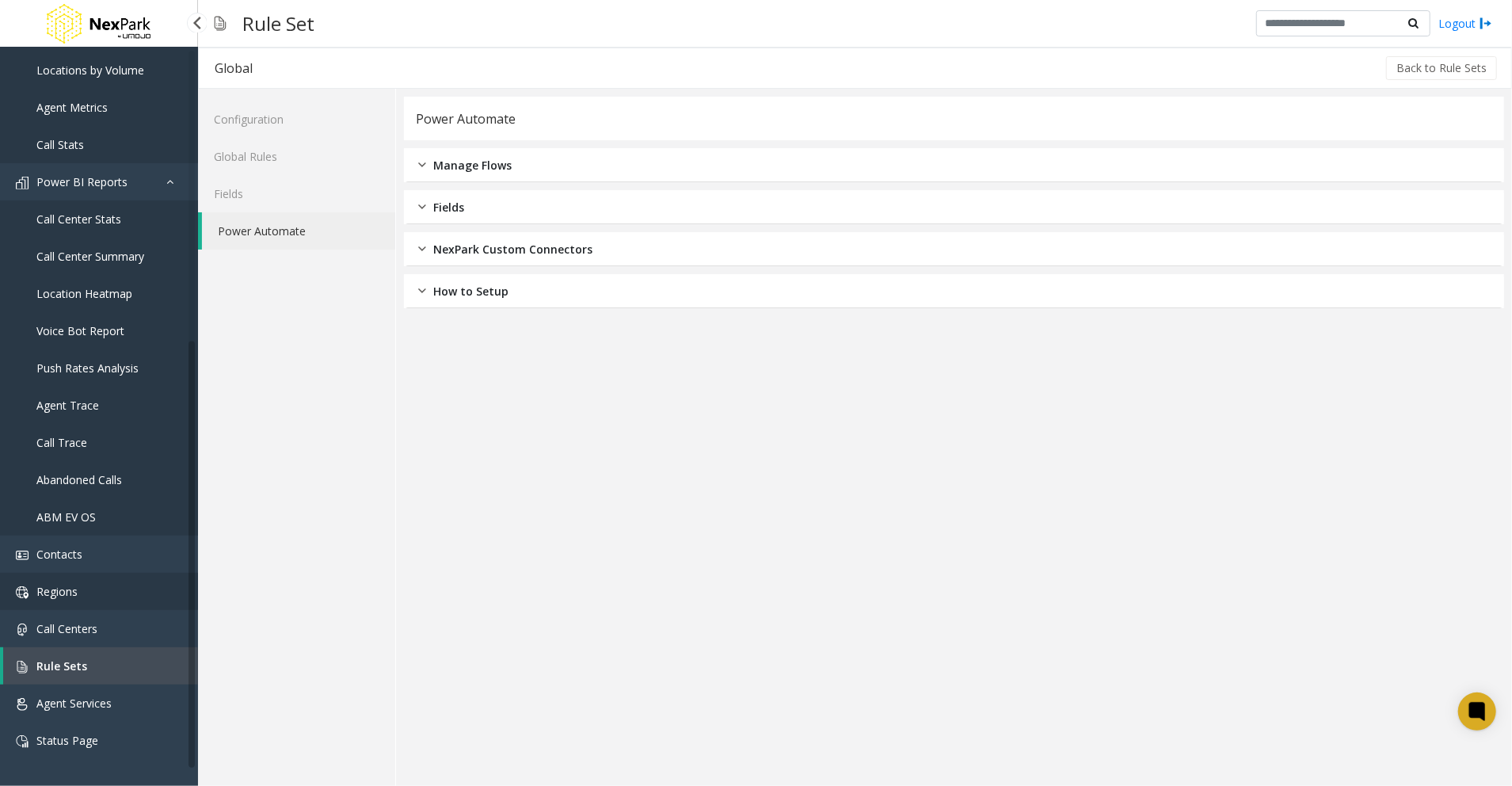
scroll to position [163, 0]
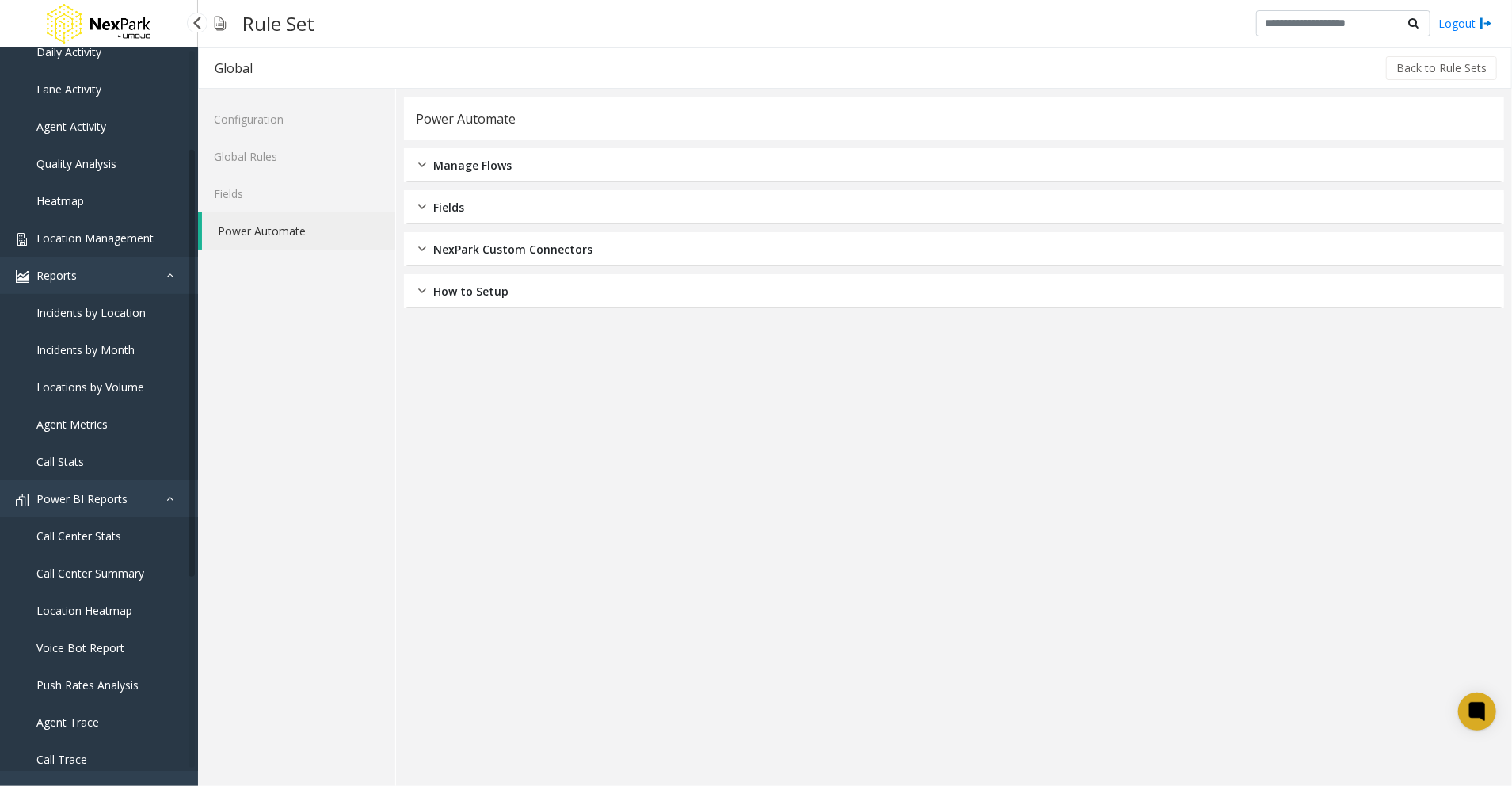
click at [105, 237] on span "Location Management" at bounding box center [94, 237] width 117 height 15
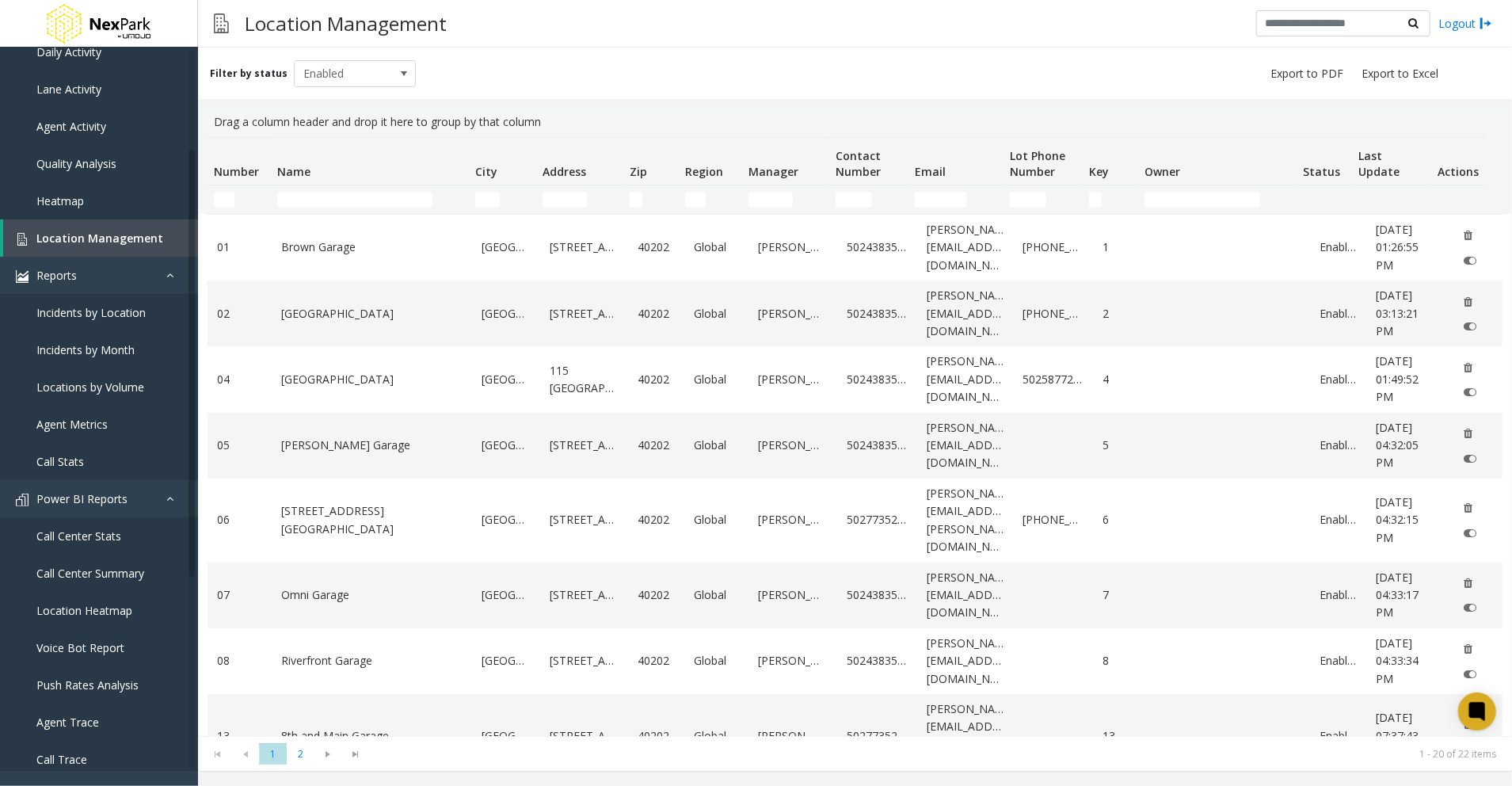
click at [318, 127] on div "Drag a column header and drop it here to group by that column" at bounding box center [855, 121] width 1295 height 30
click at [363, 68] on span "Enabled" at bounding box center [343, 74] width 97 height 25
click at [348, 162] on li "Archived" at bounding box center [348, 164] width 118 height 21
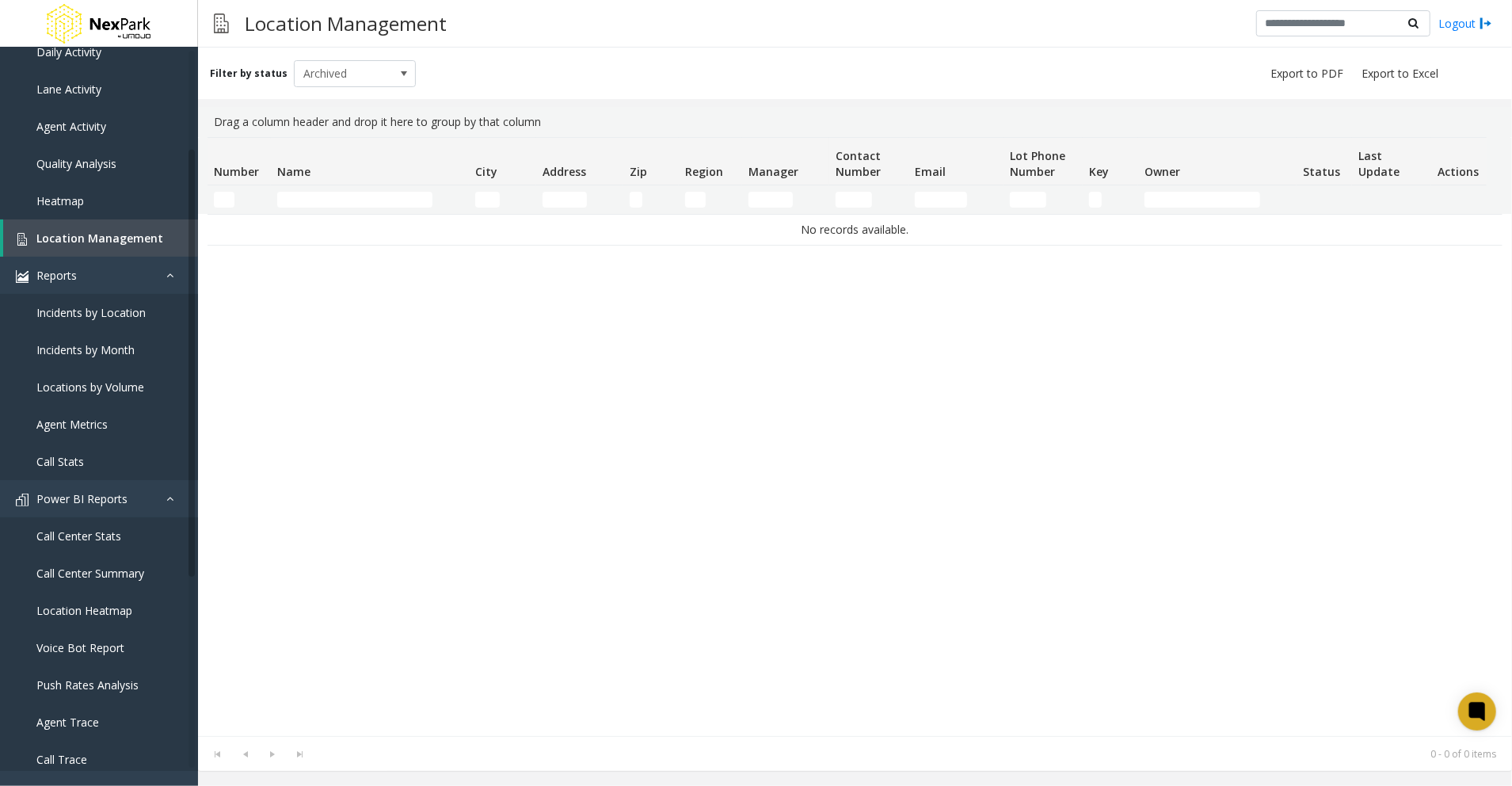
click at [554, 479] on div "No records available." at bounding box center [855, 475] width 1295 height 522
drag, startPoint x: 584, startPoint y: 482, endPoint x: 615, endPoint y: 473, distance: 32.3
click at [584, 485] on div "No records available." at bounding box center [855, 475] width 1295 height 522
click at [90, 313] on span "Incidents by Location" at bounding box center [90, 313] width 109 height 15
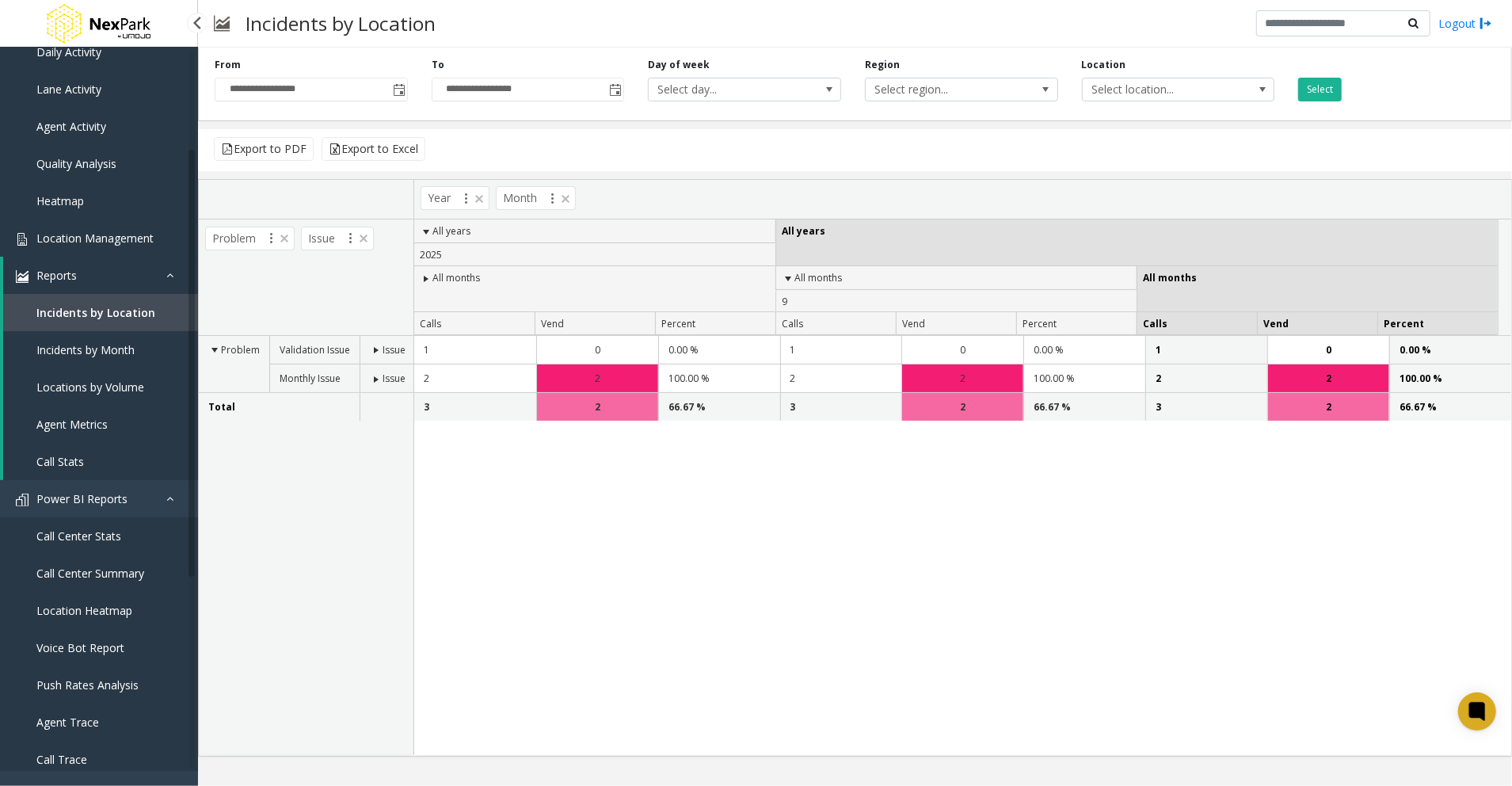
click at [97, 247] on link "Location Management" at bounding box center [99, 238] width 198 height 37
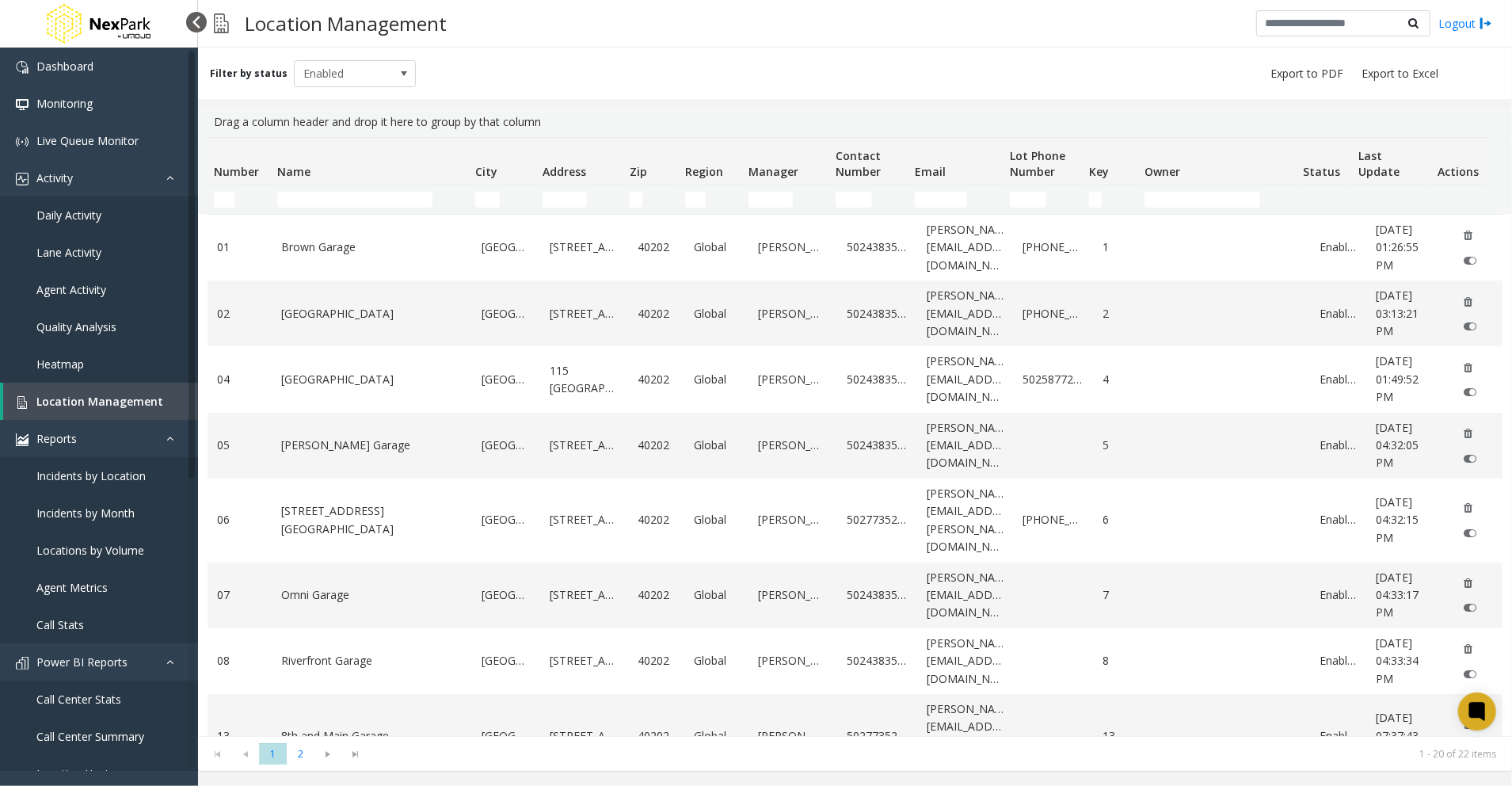
click at [195, 19] on div at bounding box center [195, 22] width 20 height 20
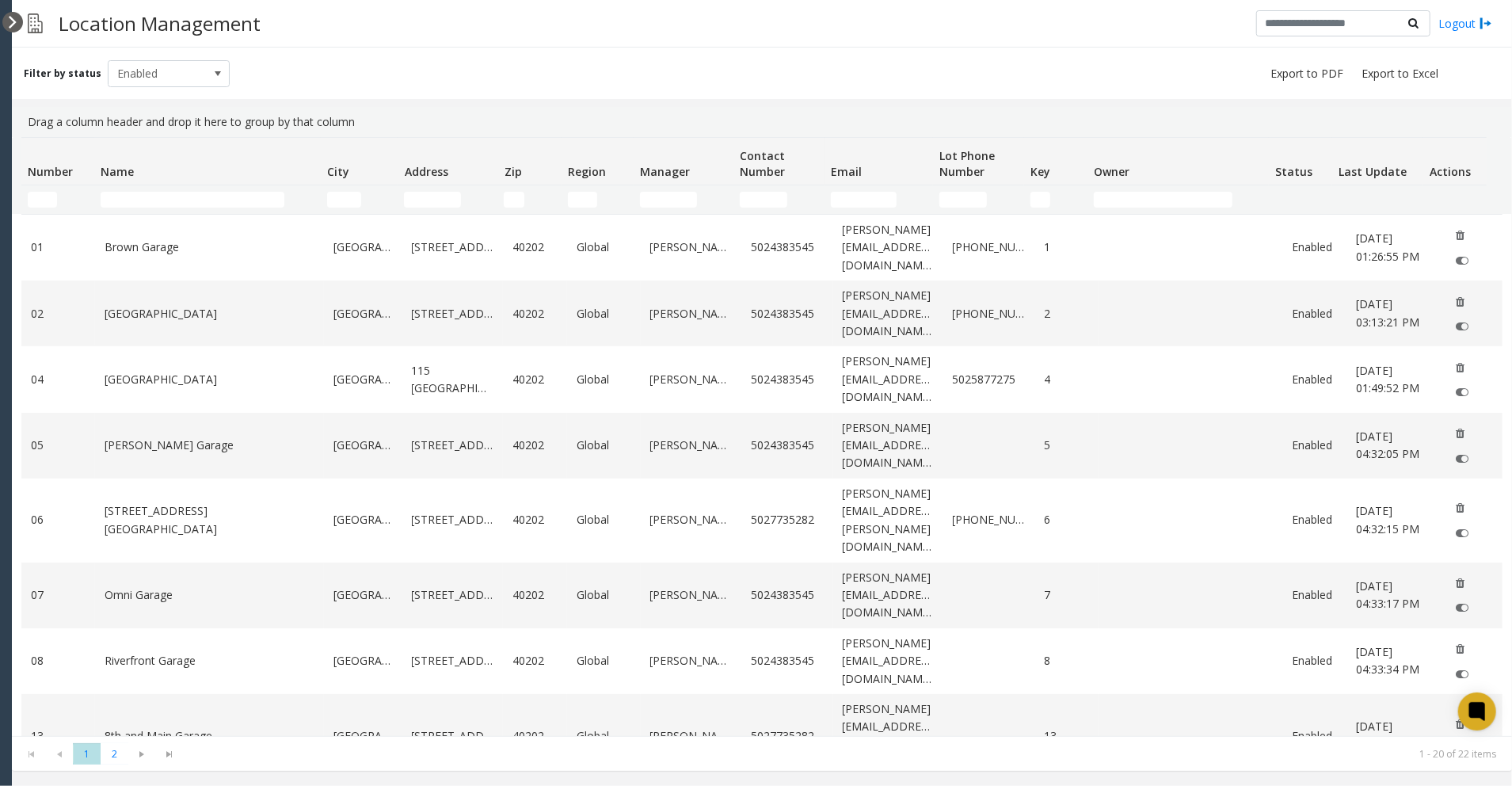
click at [15, 22] on div at bounding box center [12, 22] width 20 height 20
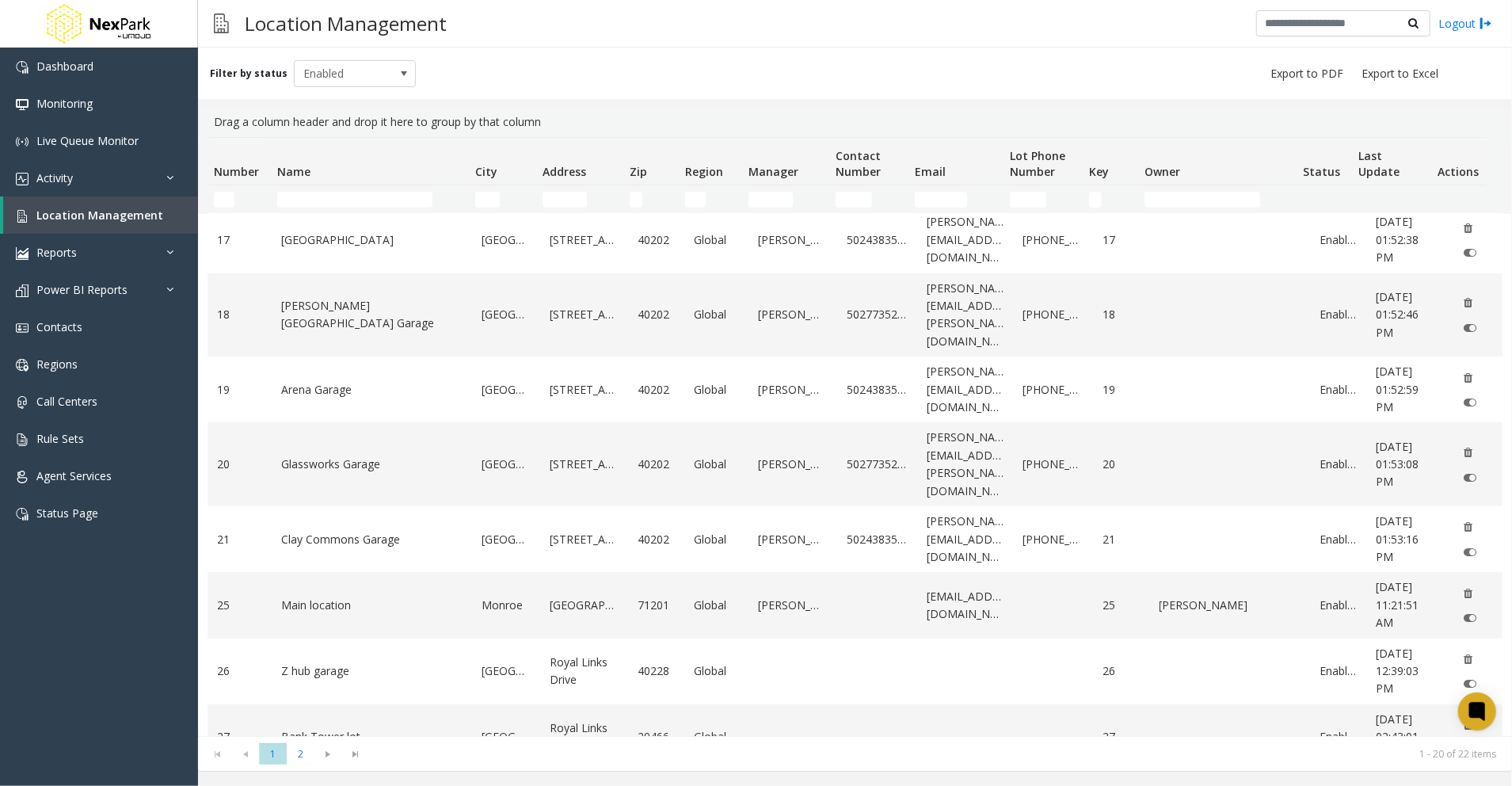
scroll to position [799, 0]
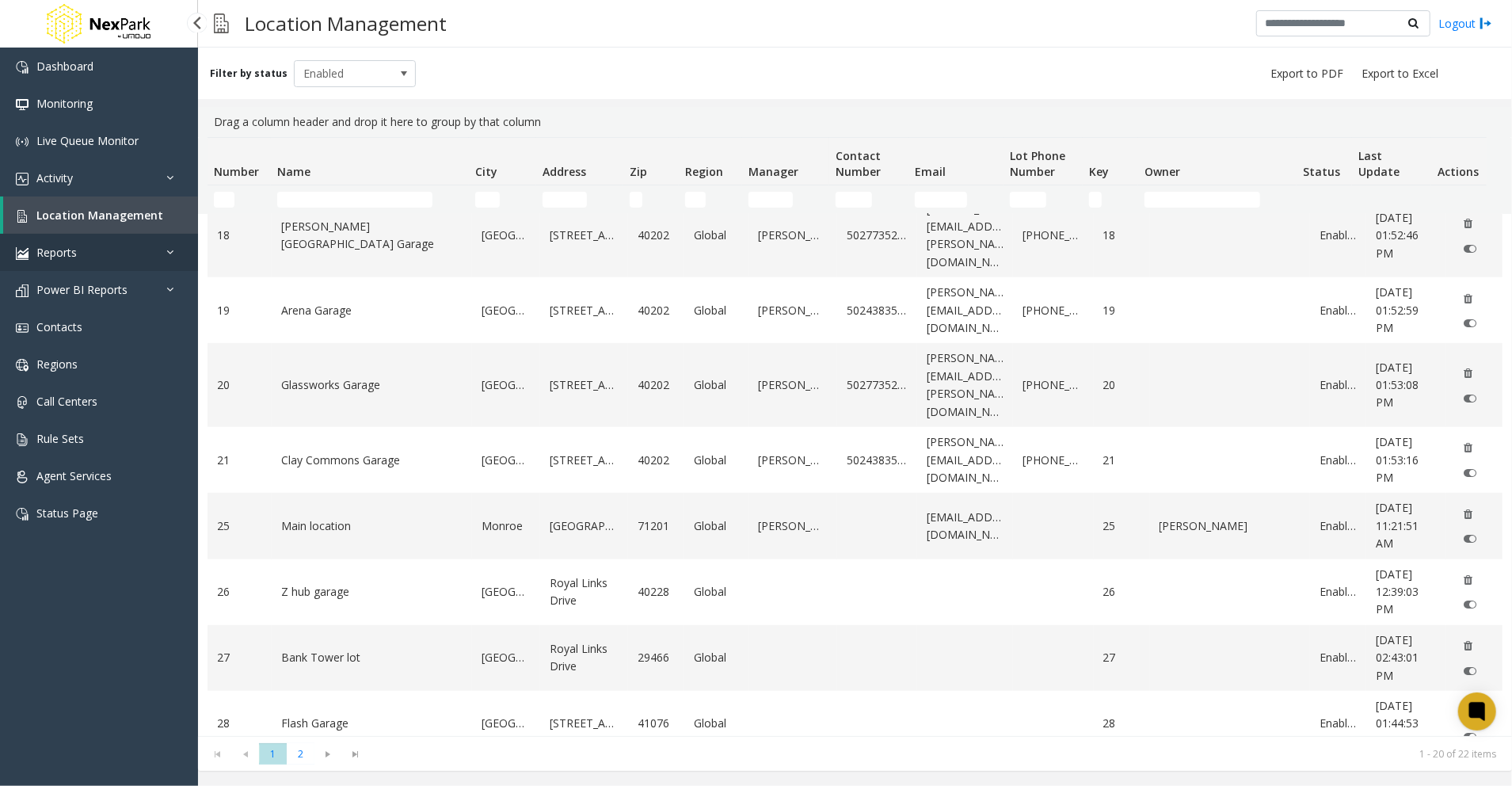
click at [84, 242] on link "Reports" at bounding box center [99, 252] width 198 height 37
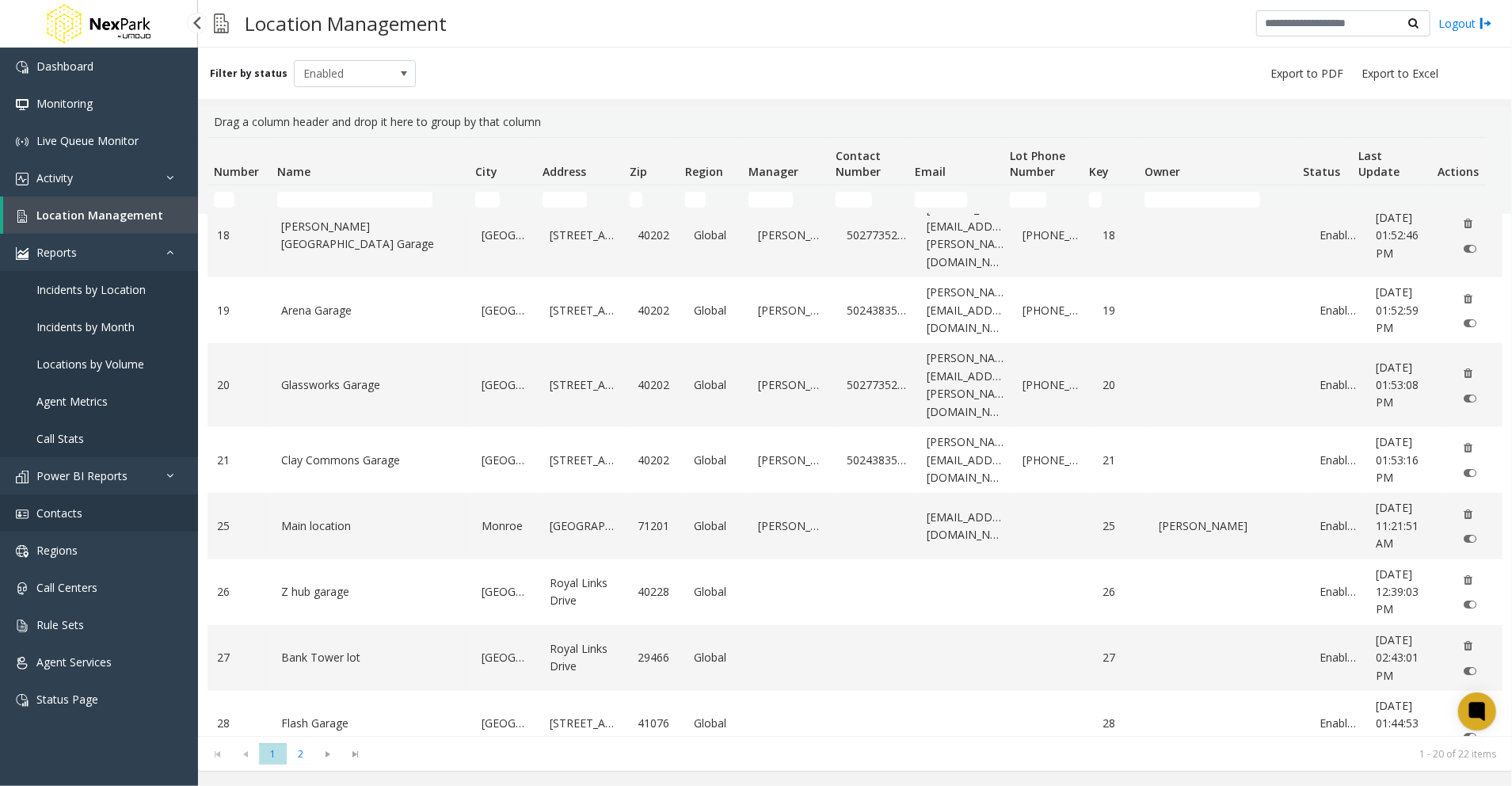
click at [64, 513] on span "Contacts" at bounding box center [59, 513] width 46 height 15
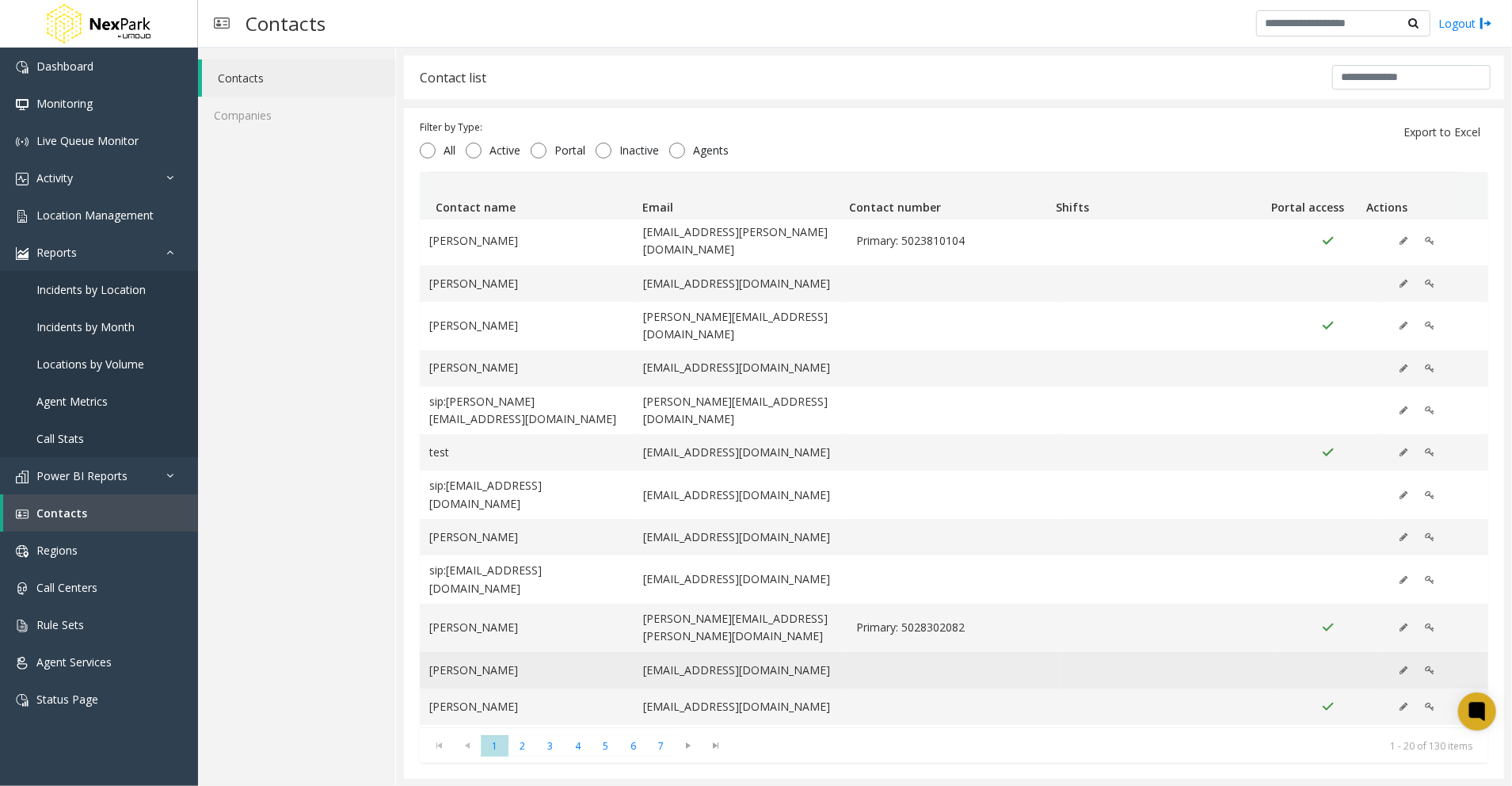
scroll to position [1, 0]
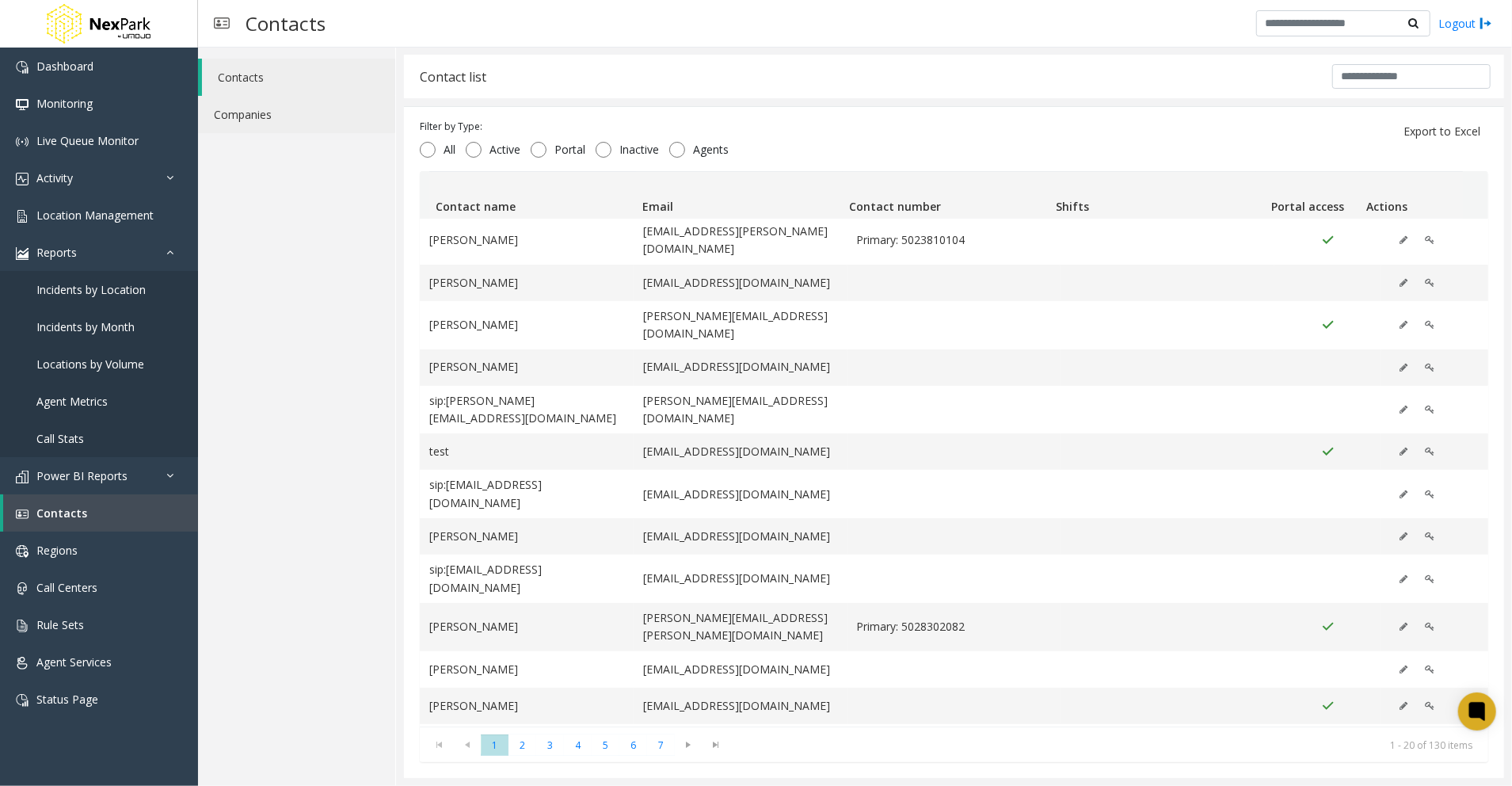
click at [282, 120] on link "Companies" at bounding box center [296, 115] width 197 height 37
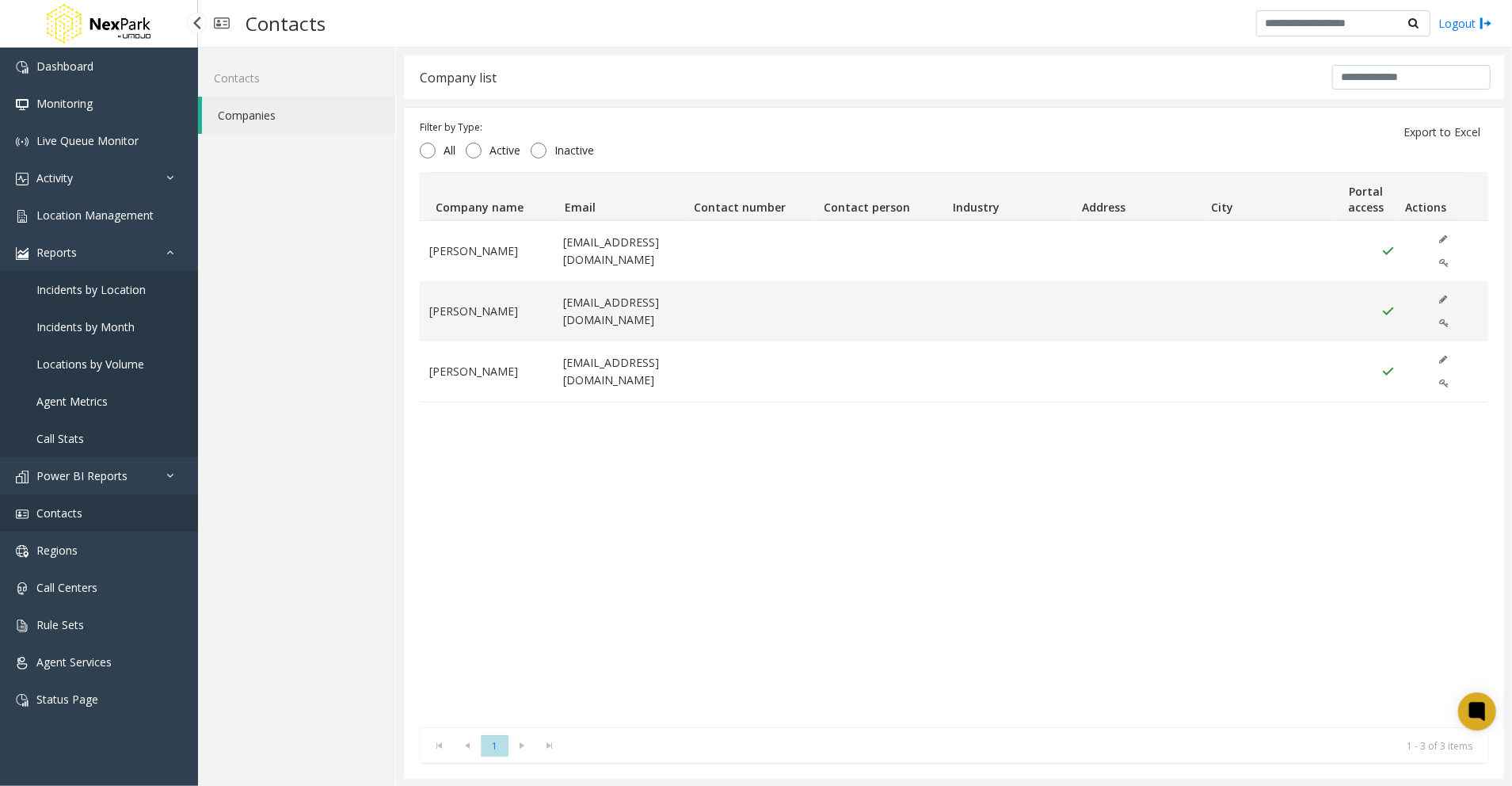
click at [71, 515] on span "Contacts" at bounding box center [59, 513] width 46 height 15
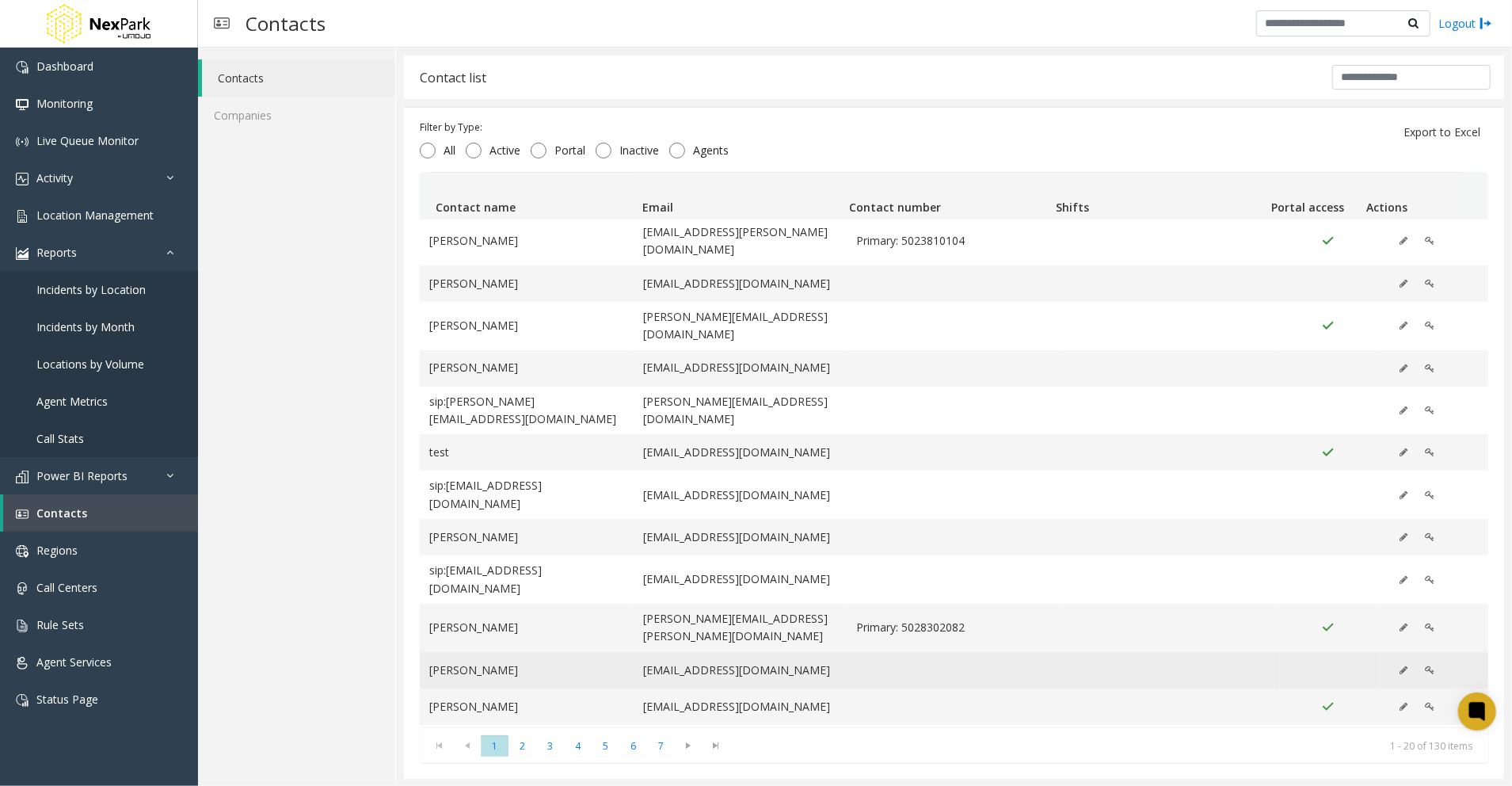
scroll to position [1, 0]
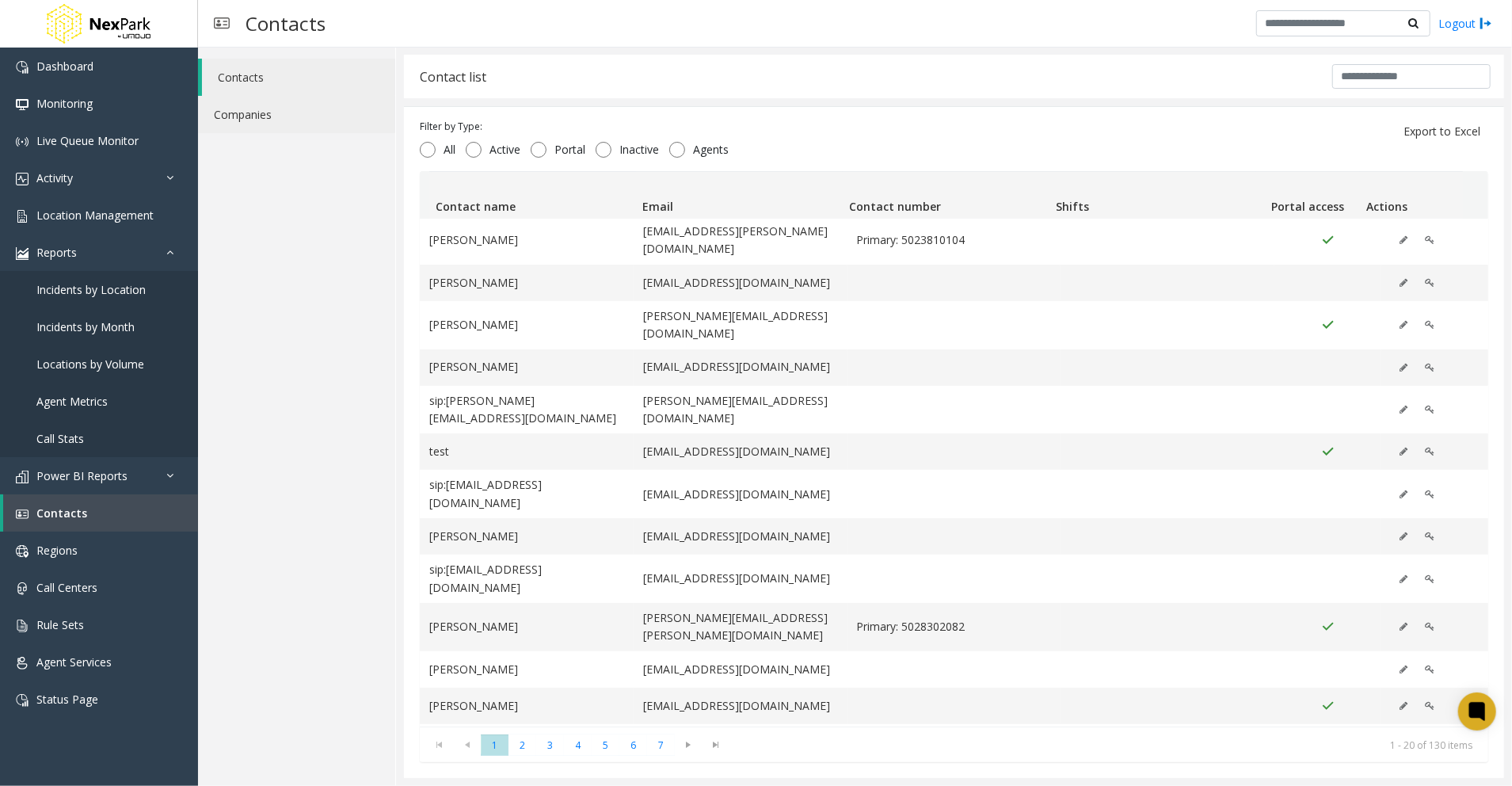
click at [269, 99] on link "Companies" at bounding box center [296, 115] width 197 height 37
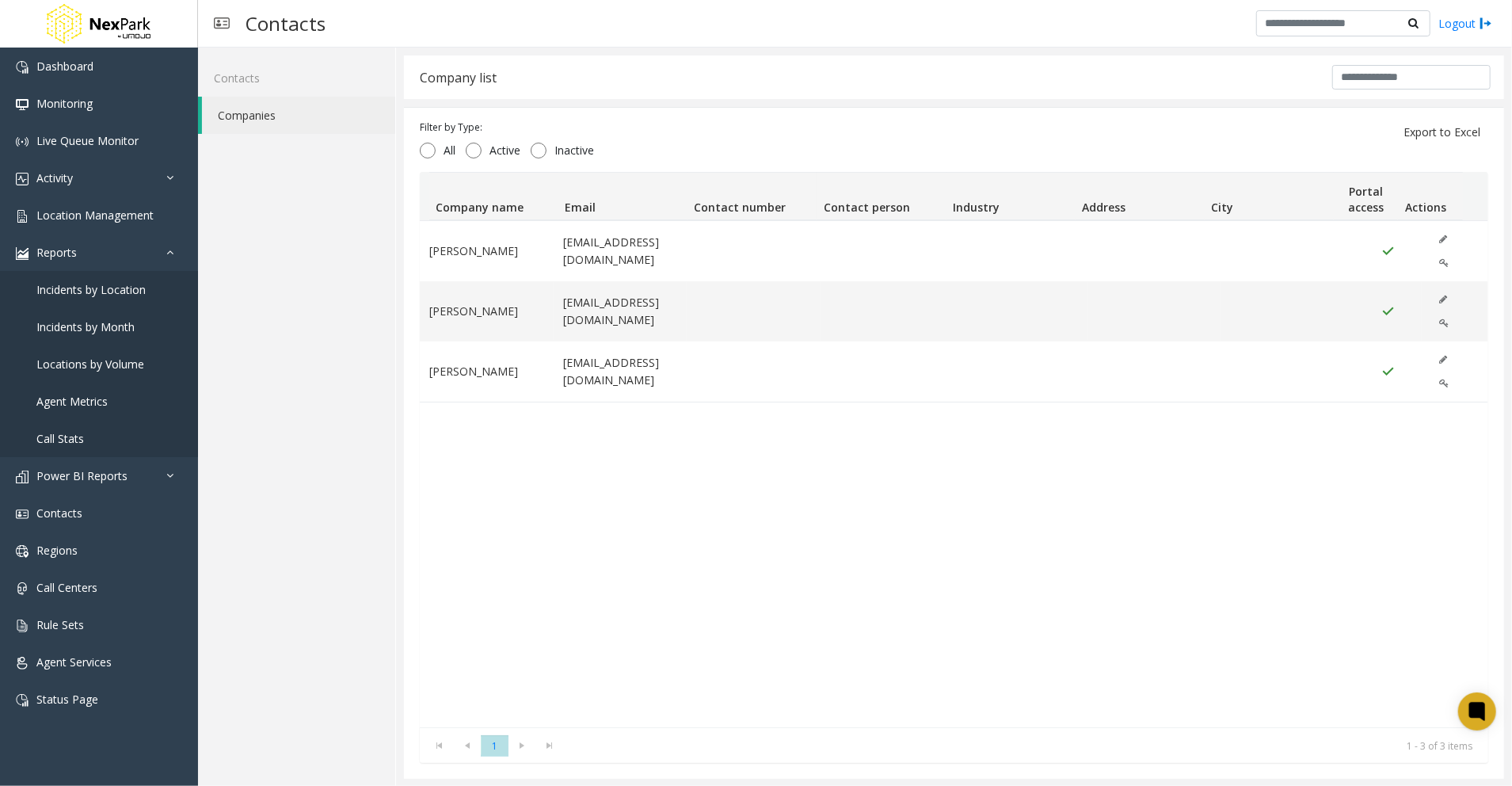
scroll to position [1, 0]
click at [76, 700] on span "Status Page" at bounding box center [67, 699] width 61 height 15
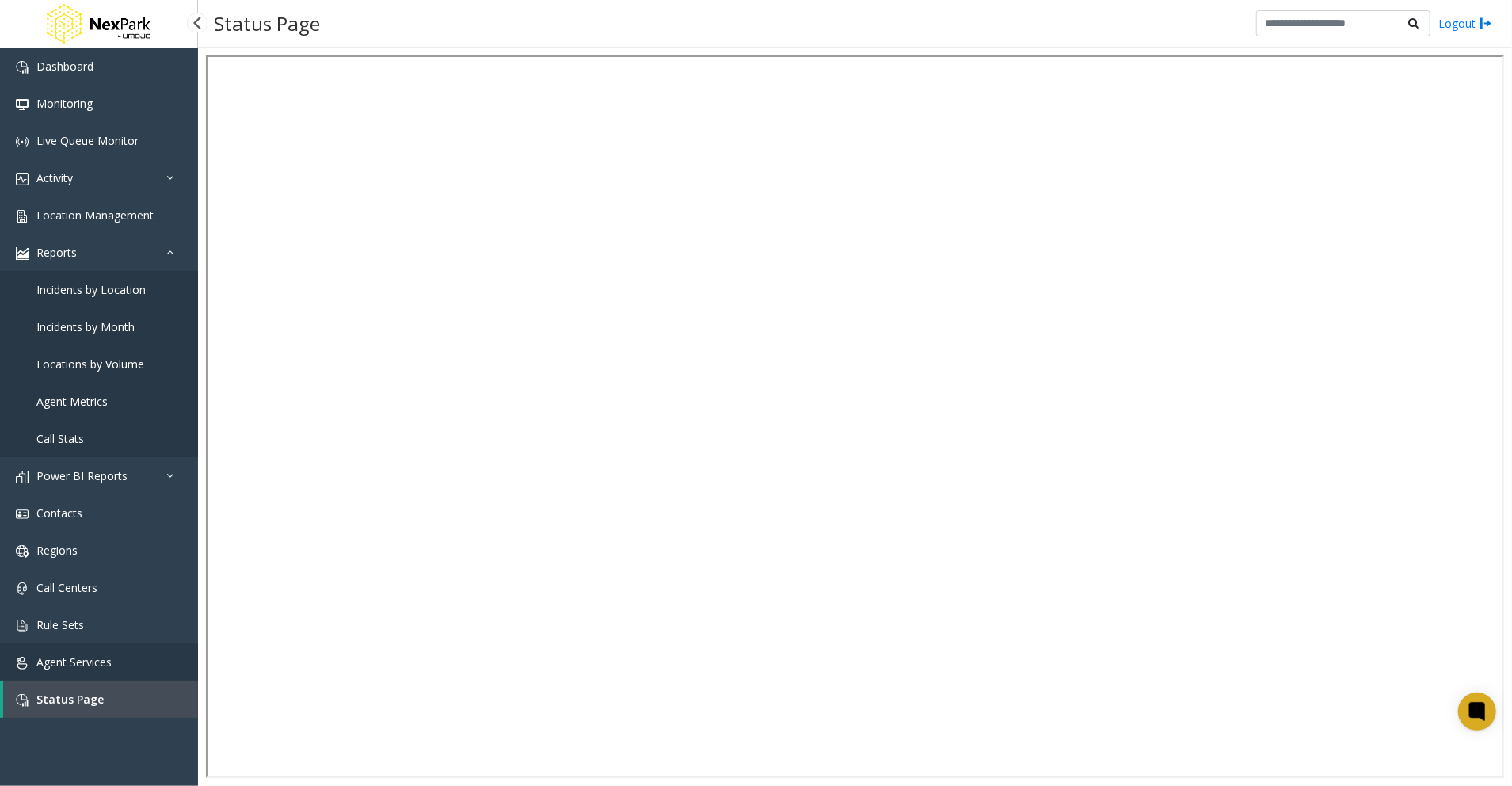
click at [61, 657] on span "Agent Services" at bounding box center [74, 662] width 75 height 15
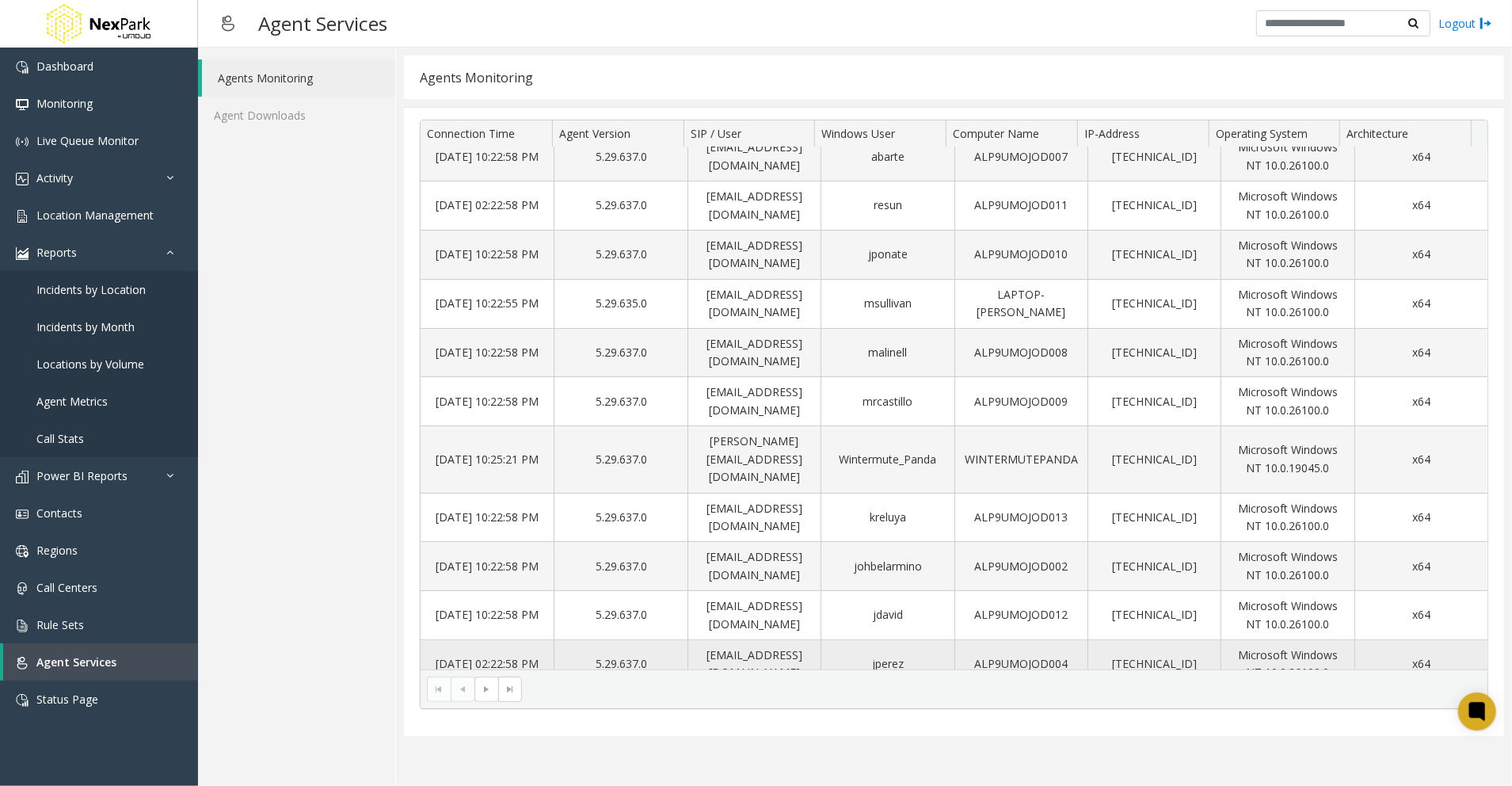
scroll to position [118, 0]
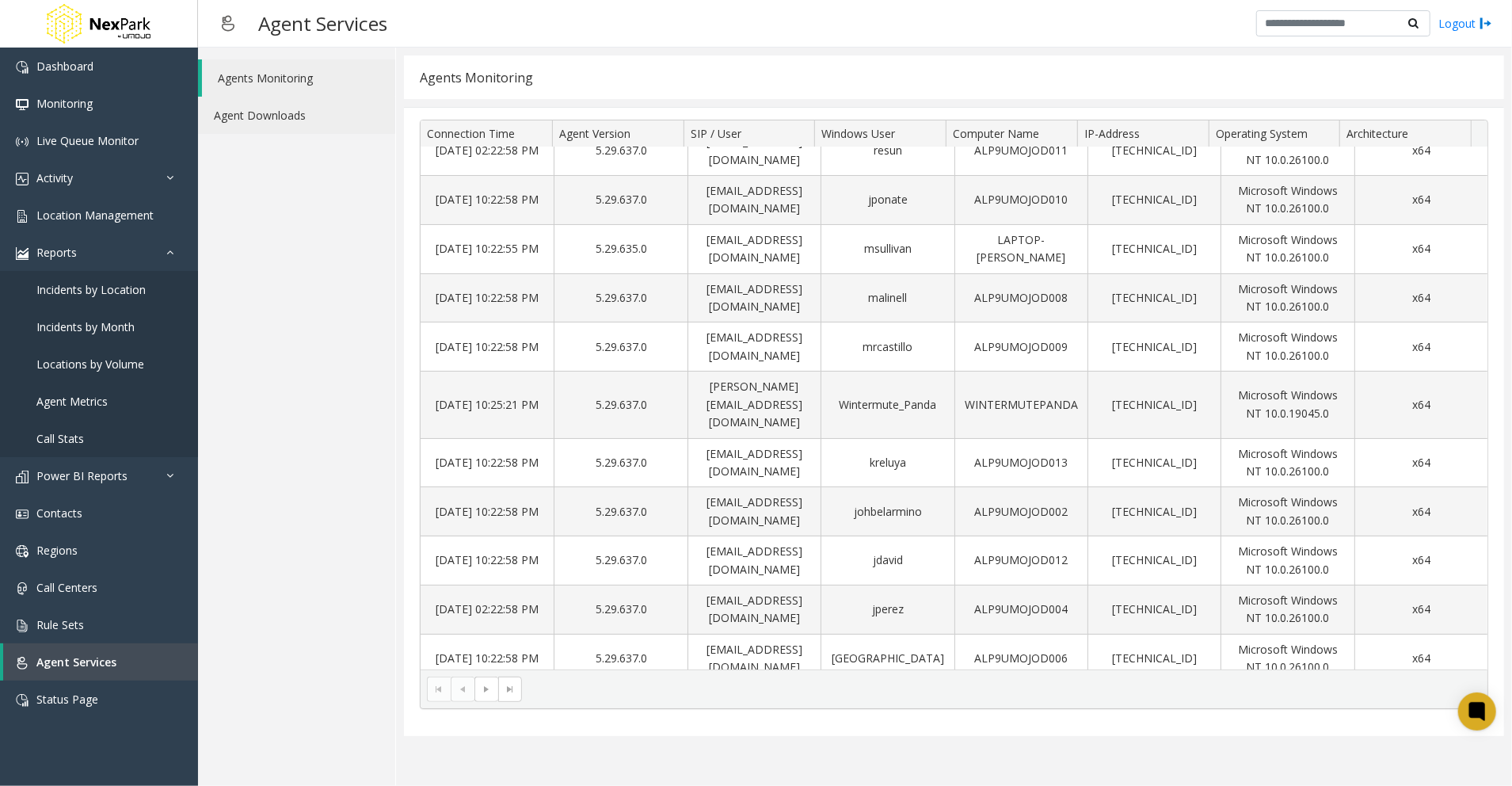
click at [279, 116] on link "Agent Downloads" at bounding box center [296, 116] width 197 height 37
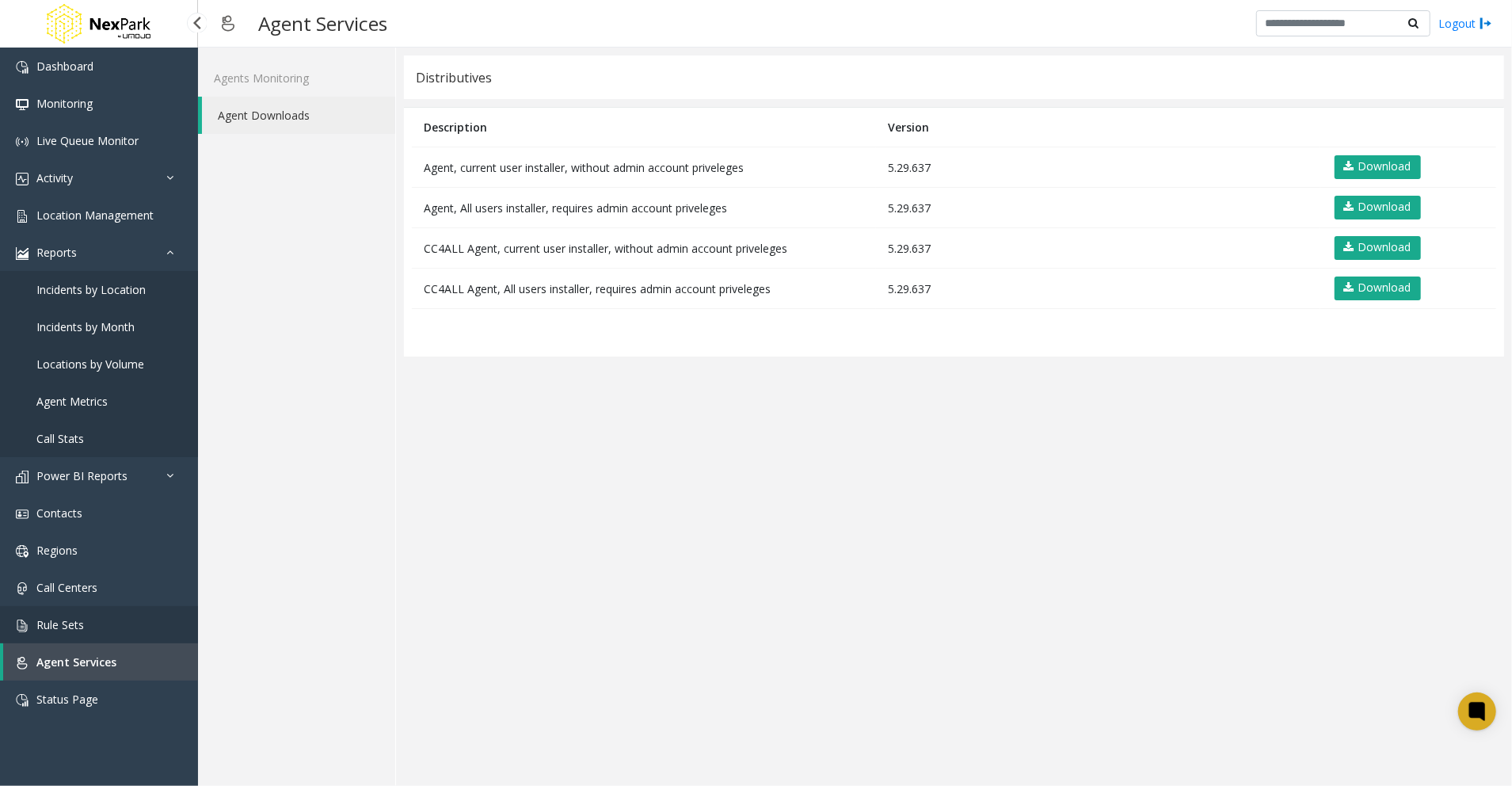
click at [76, 628] on span "Rule Sets" at bounding box center [60, 624] width 48 height 15
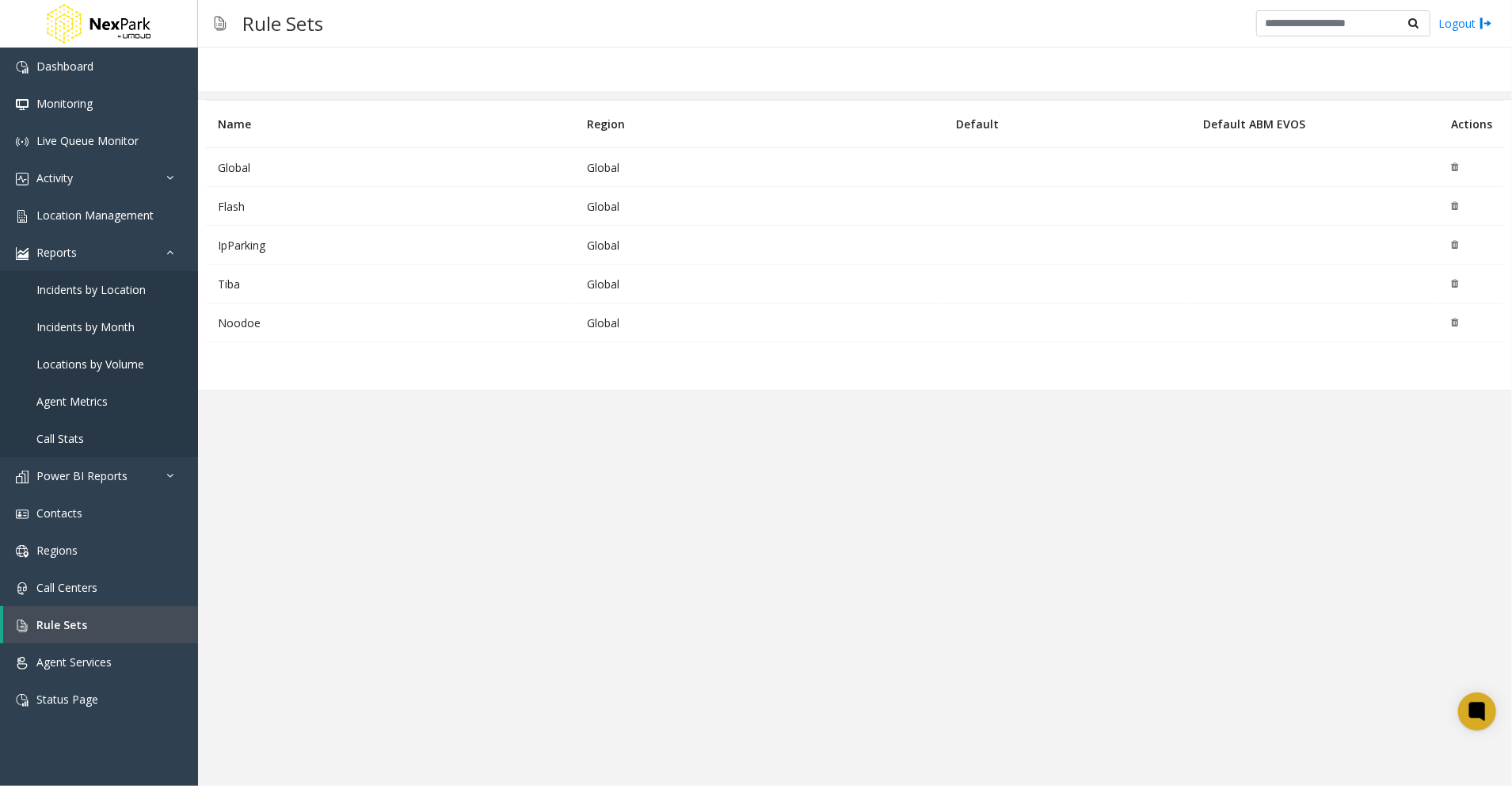
click at [312, 172] on td "Global" at bounding box center [390, 167] width 369 height 39
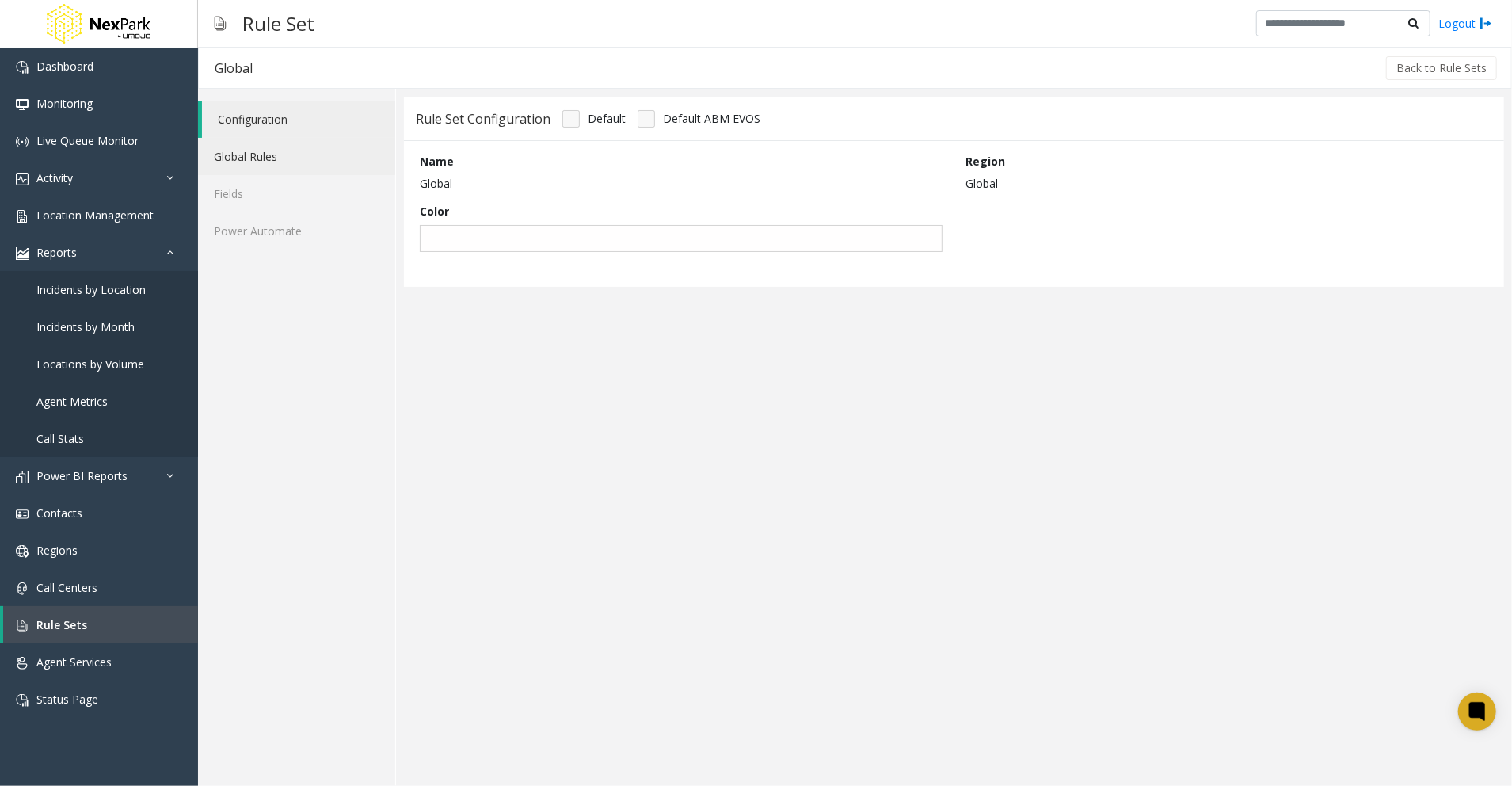
click at [284, 152] on link "Global Rules" at bounding box center [296, 157] width 197 height 37
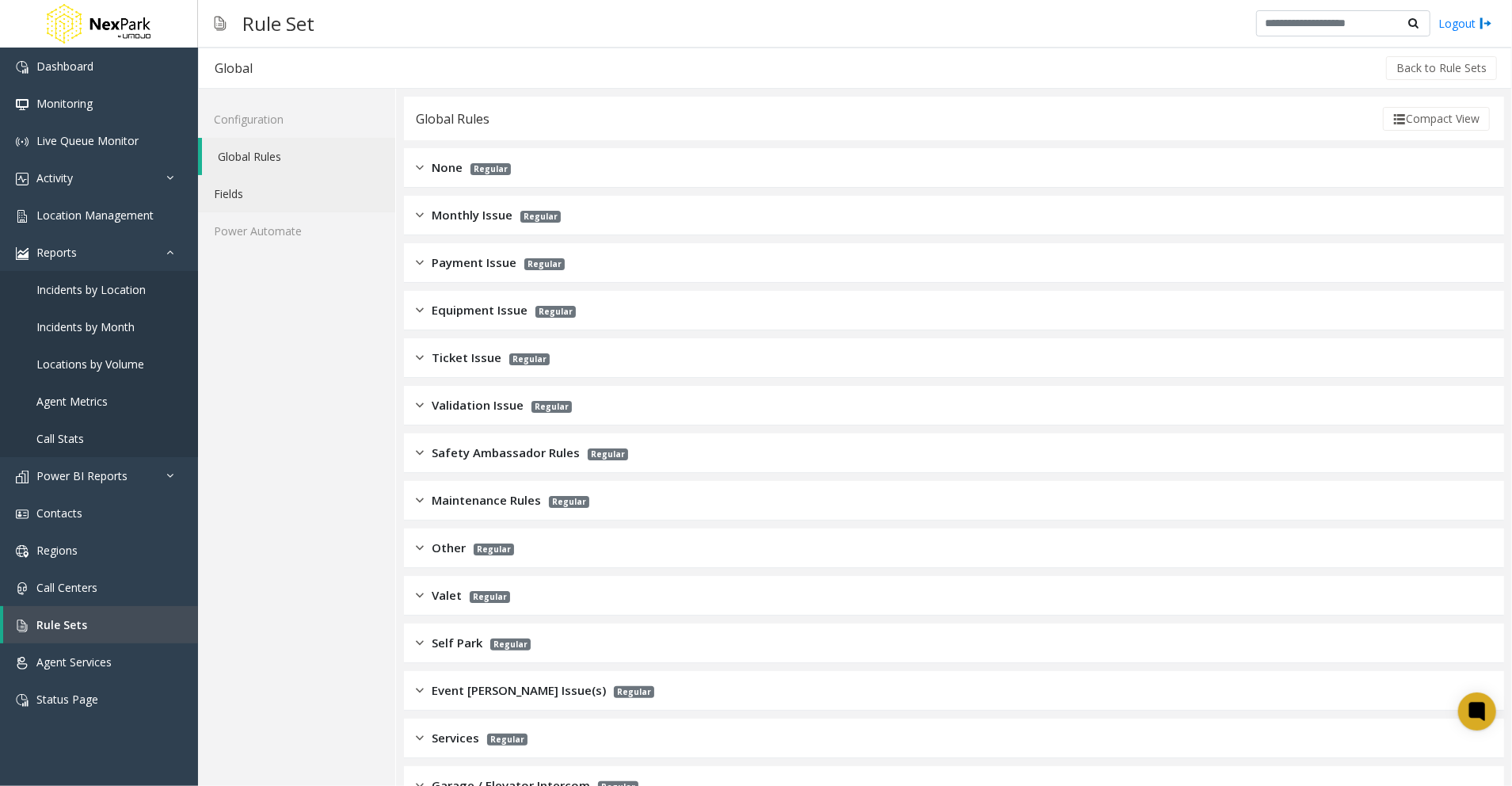
click at [267, 203] on link "Fields" at bounding box center [296, 194] width 197 height 37
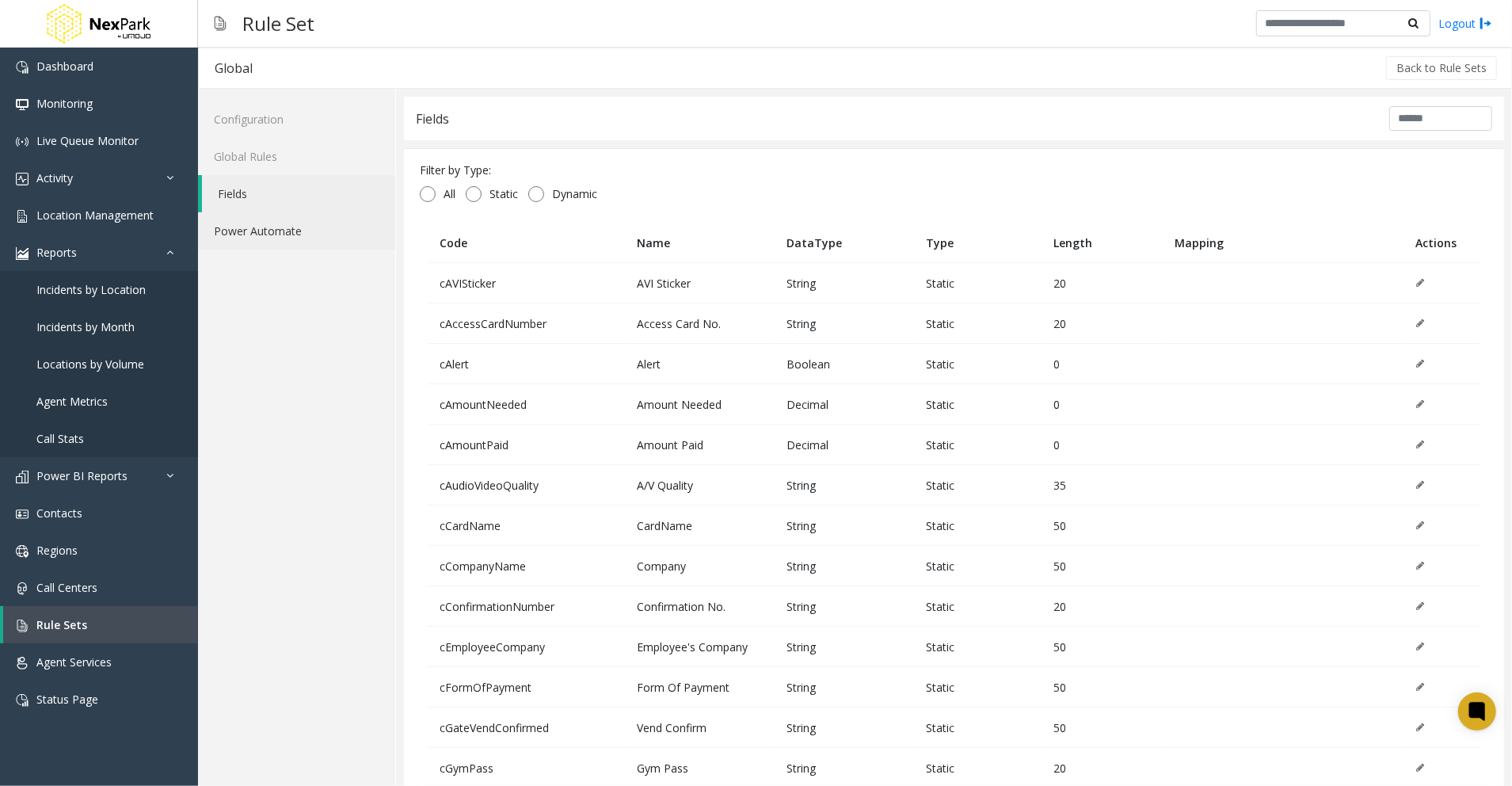
click at [296, 242] on link "Power Automate" at bounding box center [296, 231] width 197 height 37
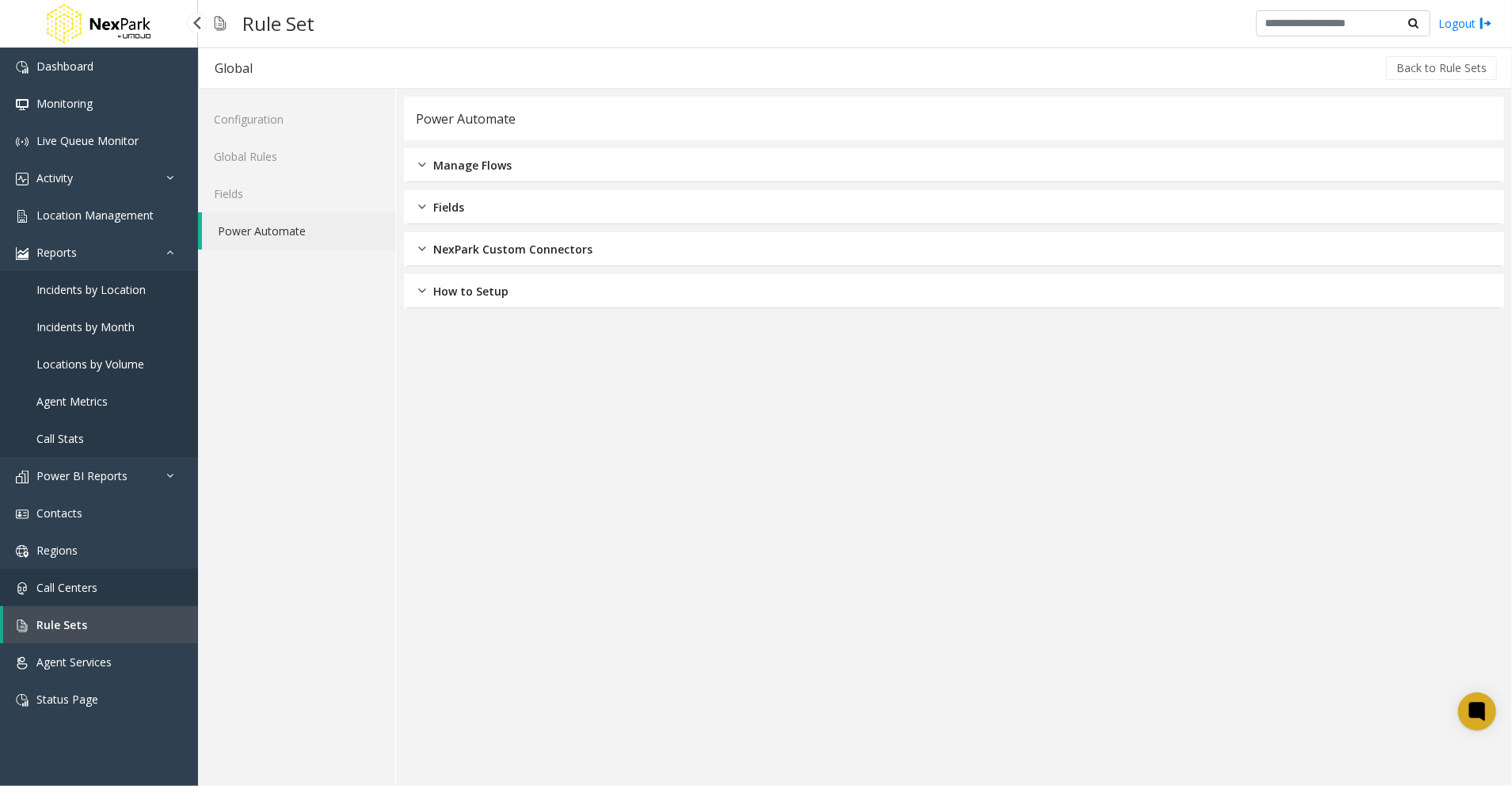
click at [94, 571] on link "Call Centers" at bounding box center [99, 587] width 198 height 37
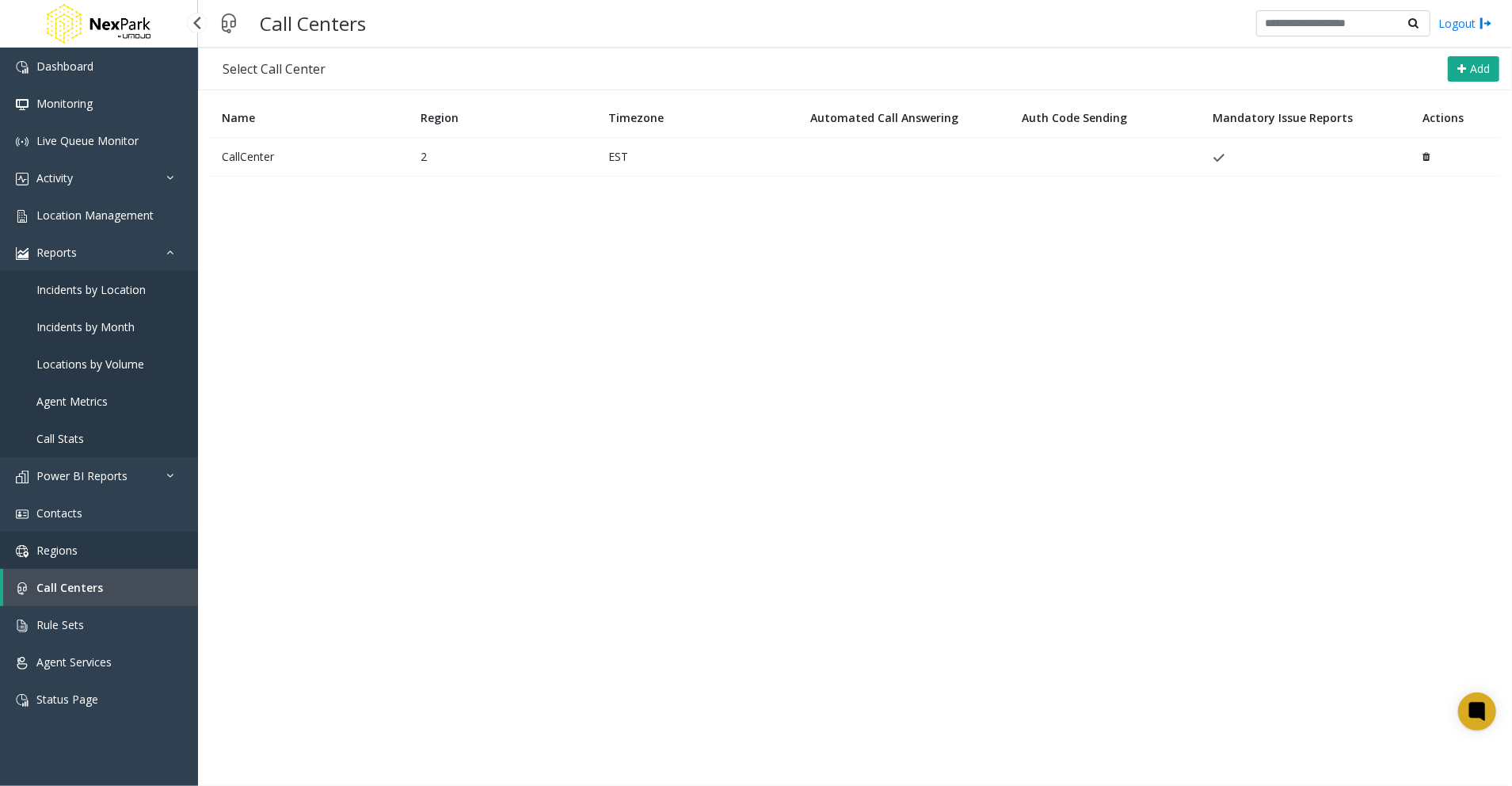
click at [102, 544] on link "Regions" at bounding box center [99, 550] width 198 height 37
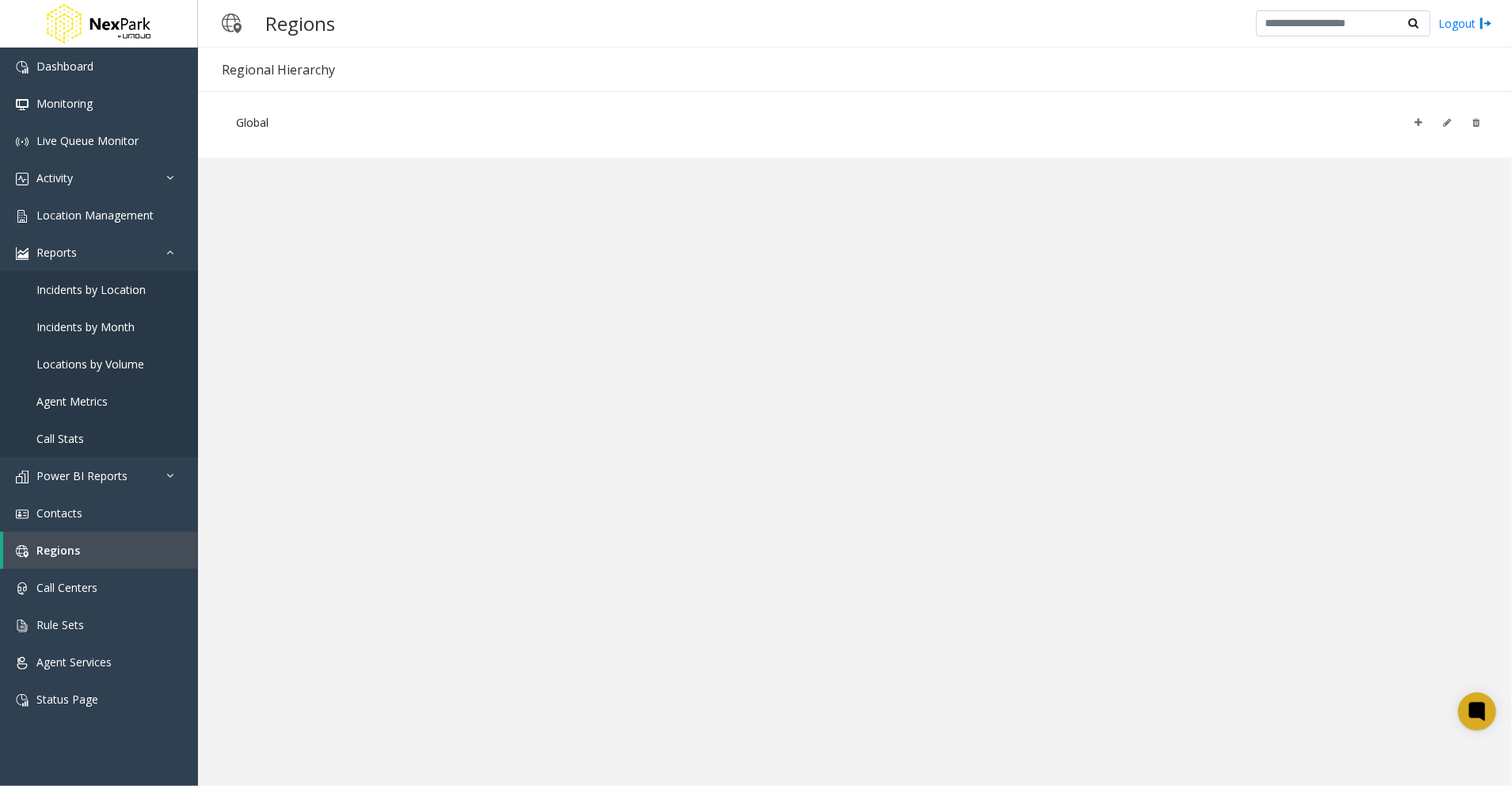
click at [931, 355] on app-regions "Regional Hierarchy Global × Cancel Save" at bounding box center [855, 417] width 1314 height 738
click at [439, 407] on app-regions "Regional Hierarchy Global × Cancel Save" at bounding box center [855, 417] width 1314 height 738
click at [61, 517] on span "Contacts" at bounding box center [59, 513] width 46 height 15
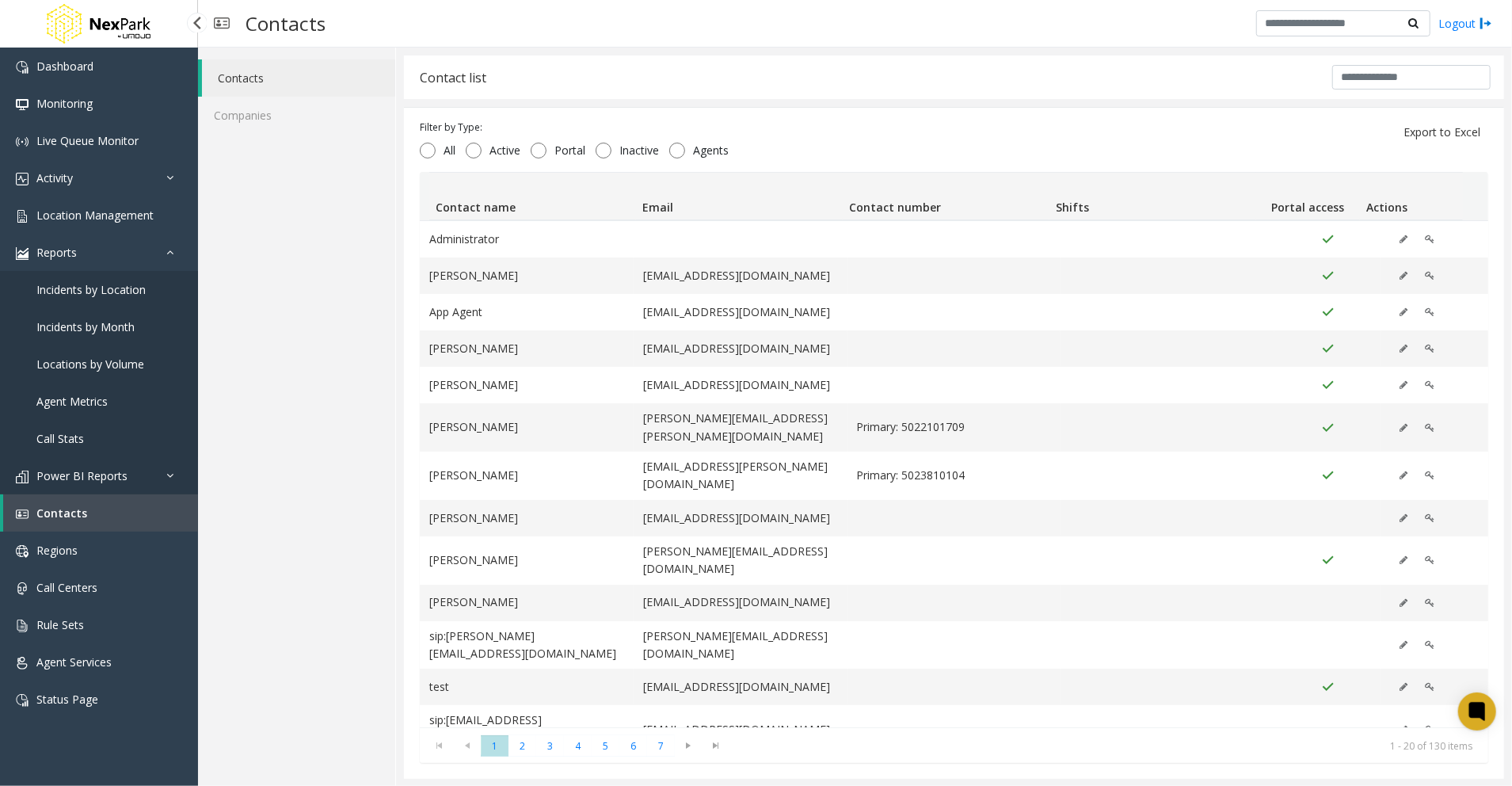
click at [73, 475] on span "Power BI Reports" at bounding box center [82, 476] width 91 height 15
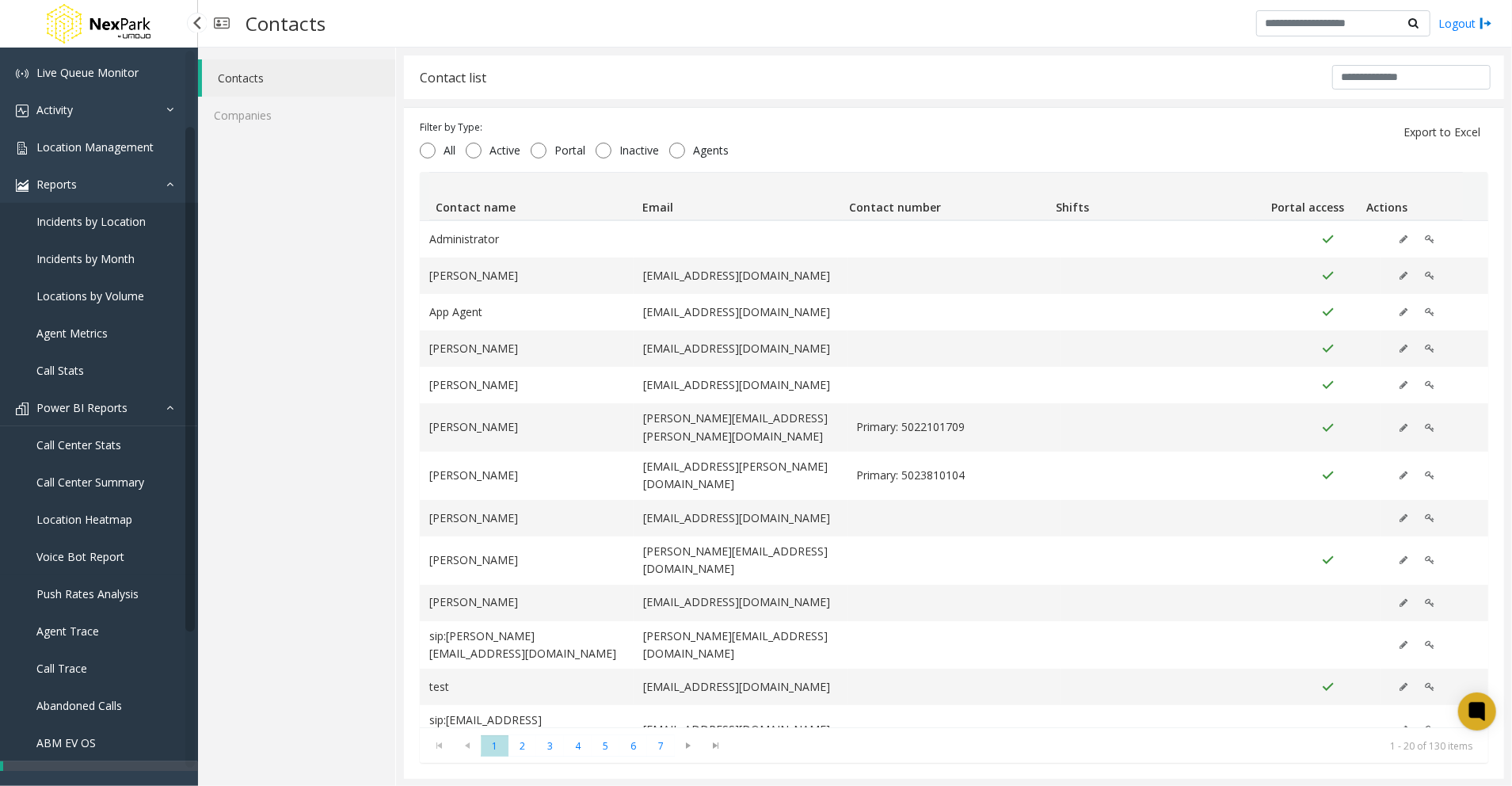
scroll to position [105, 0]
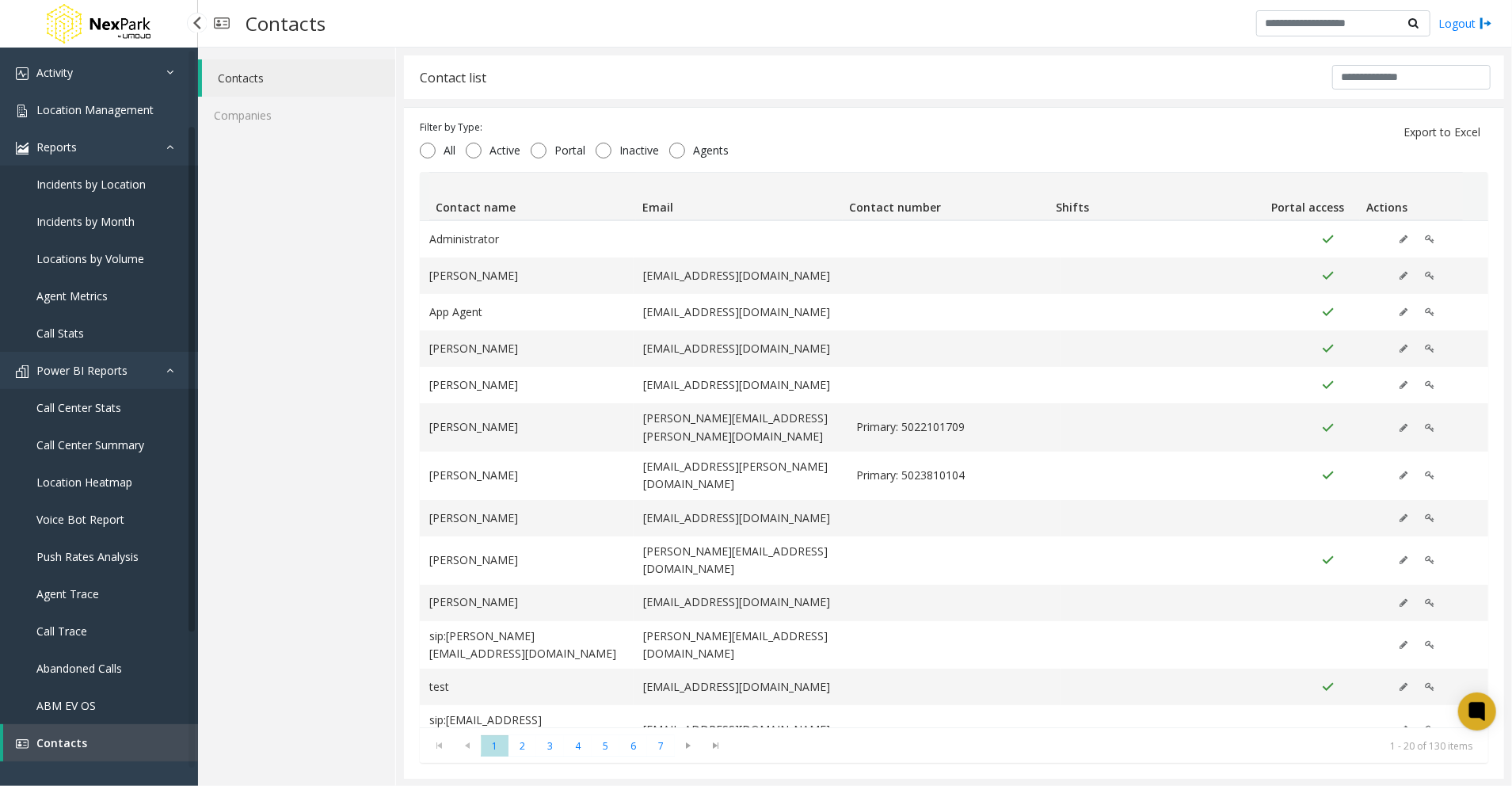
click at [64, 331] on span "Call Stats" at bounding box center [60, 333] width 48 height 15
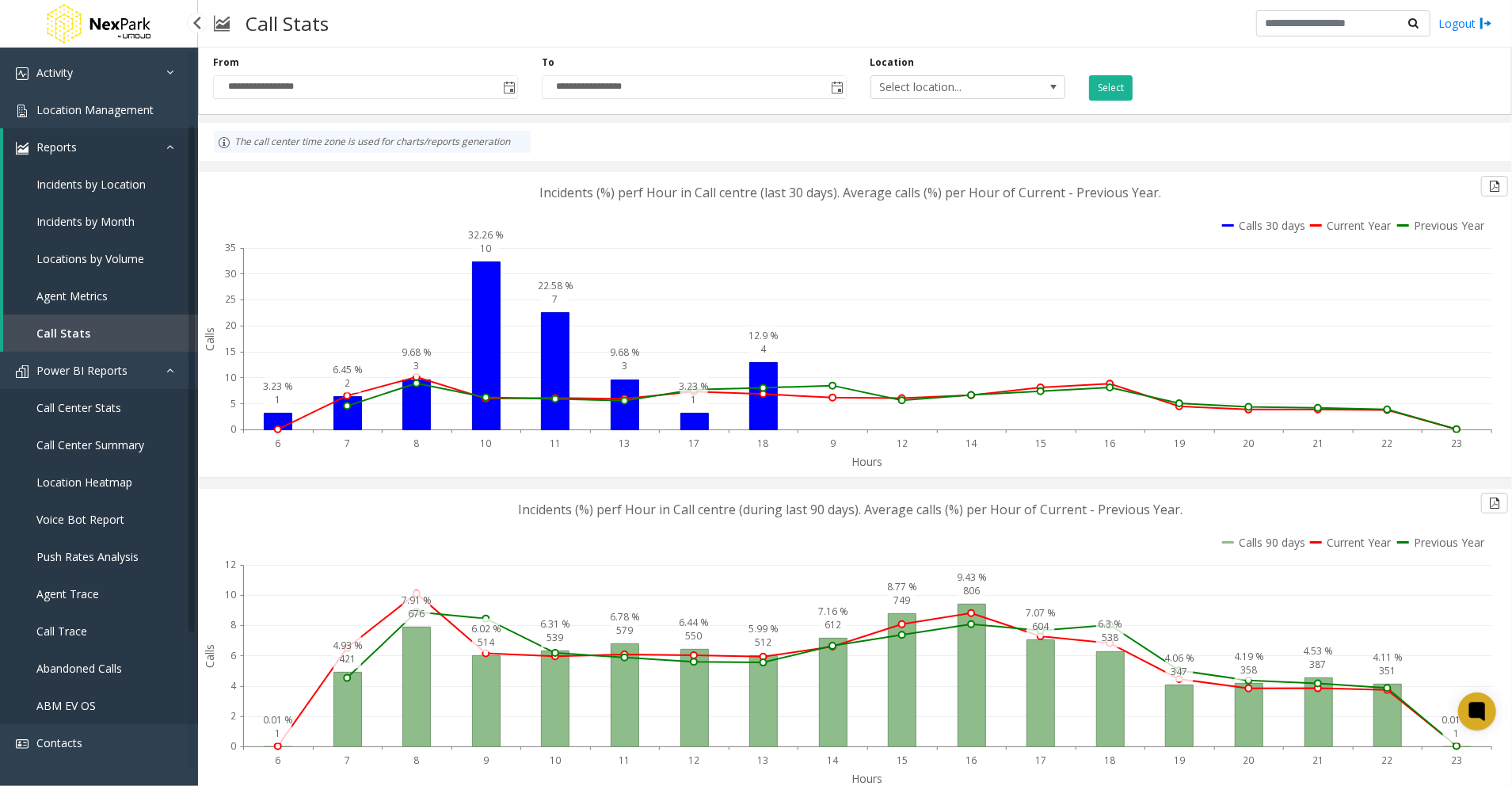
click at [61, 295] on span "Agent Metrics" at bounding box center [72, 296] width 71 height 15
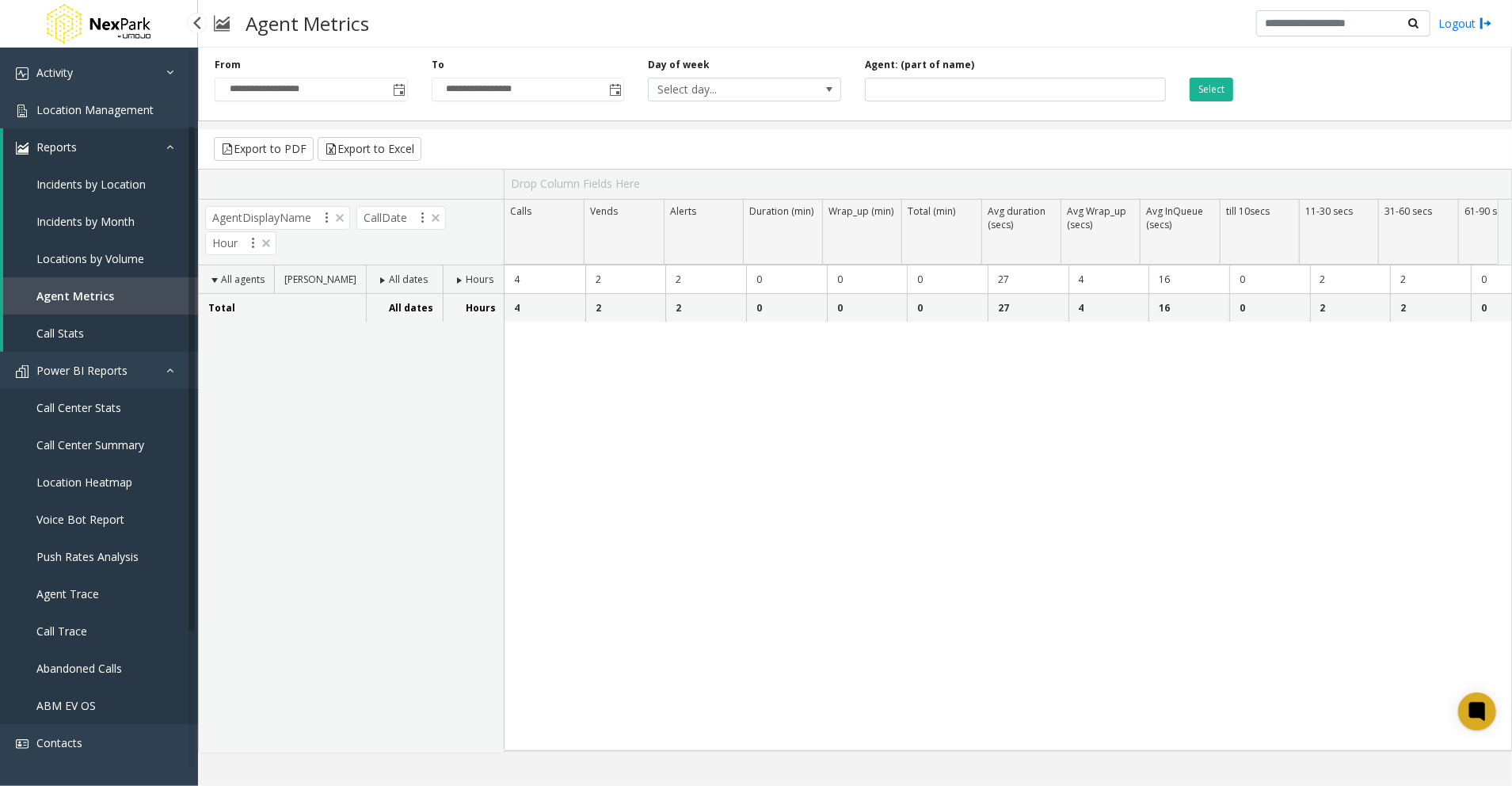
click at [99, 252] on span "Locations by Volume" at bounding box center [90, 258] width 107 height 15
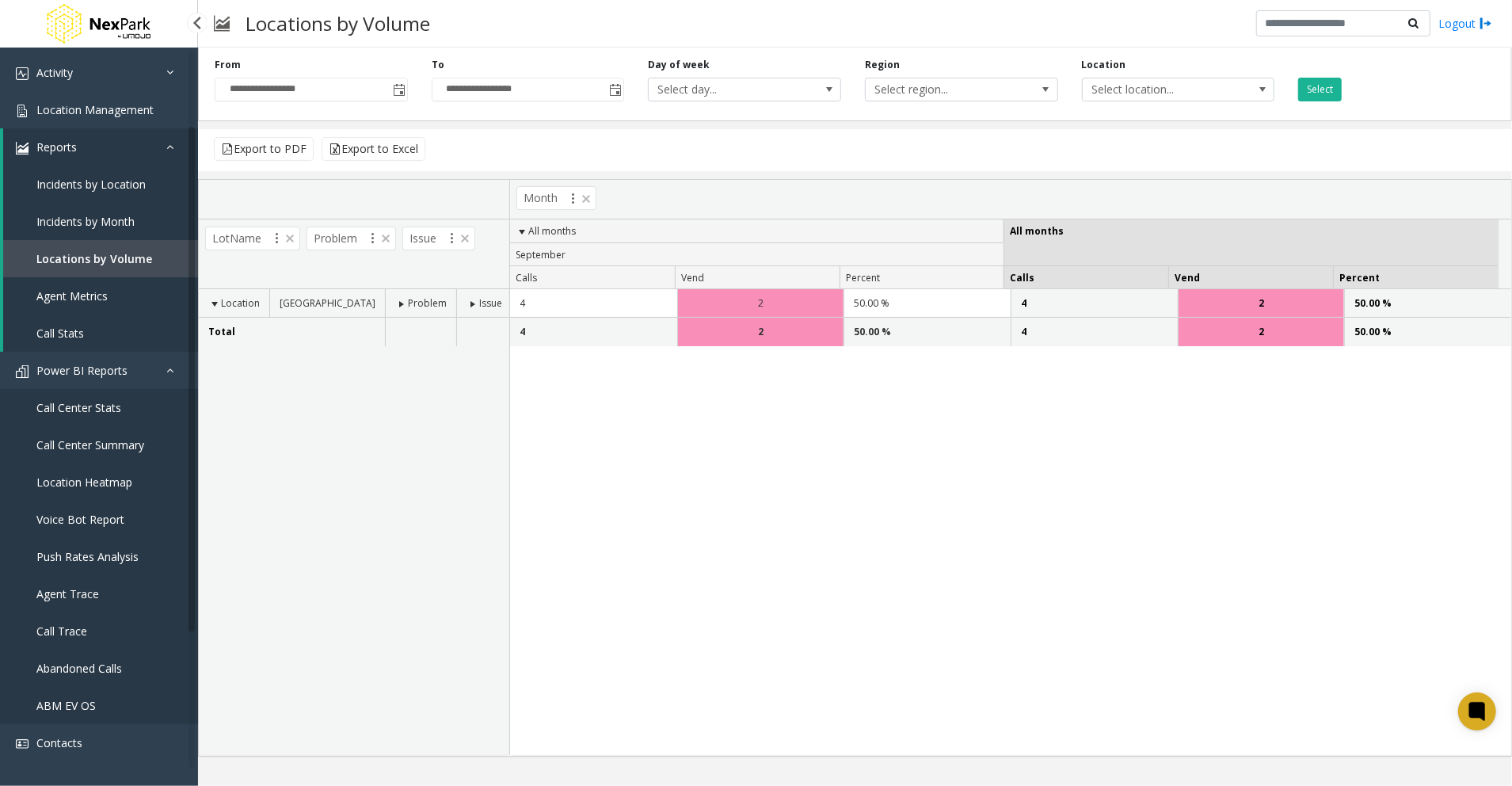
click at [115, 177] on span "Incidents by Location" at bounding box center [90, 184] width 109 height 15
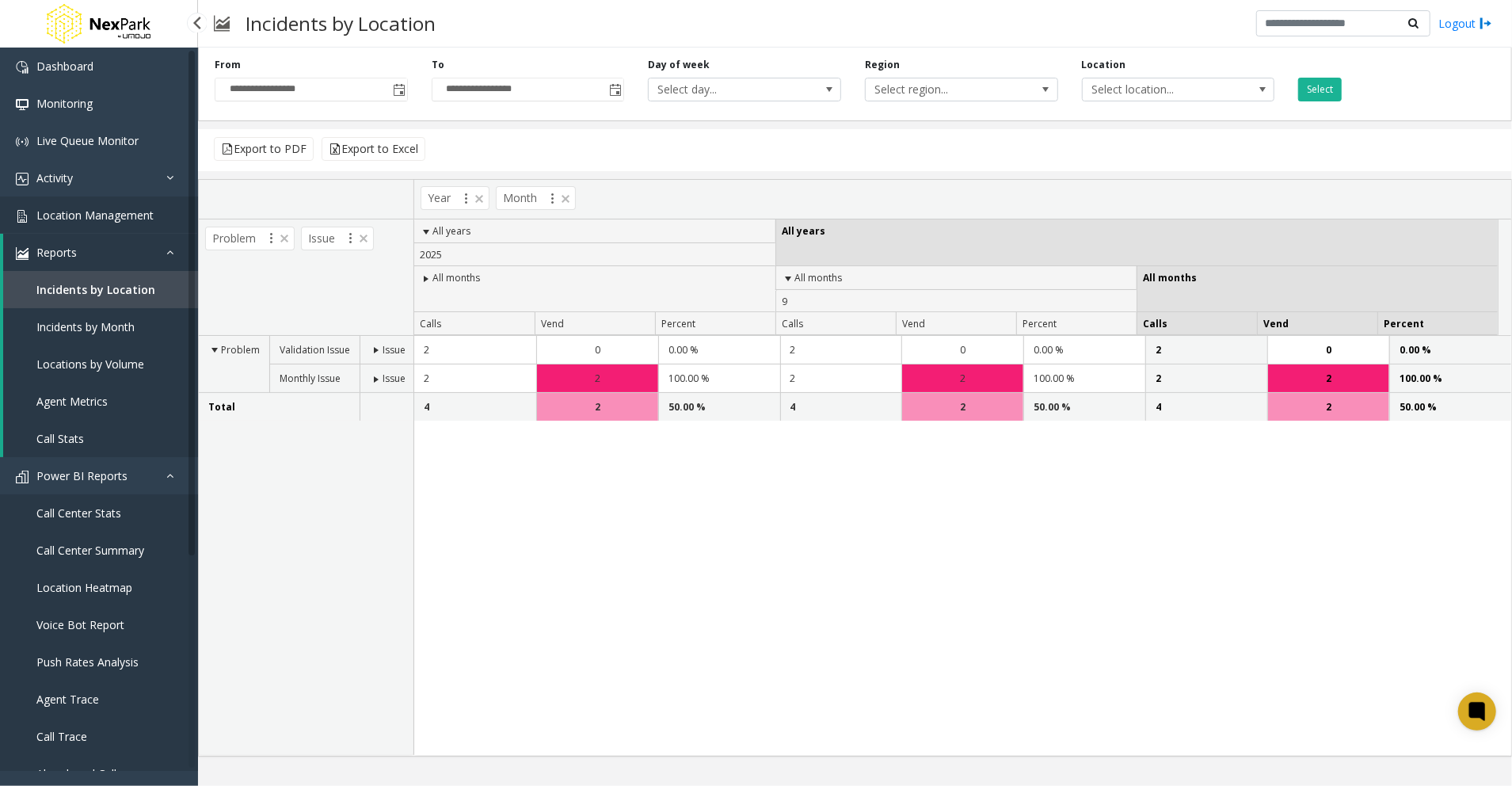
click at [128, 208] on span "Location Management" at bounding box center [94, 215] width 117 height 15
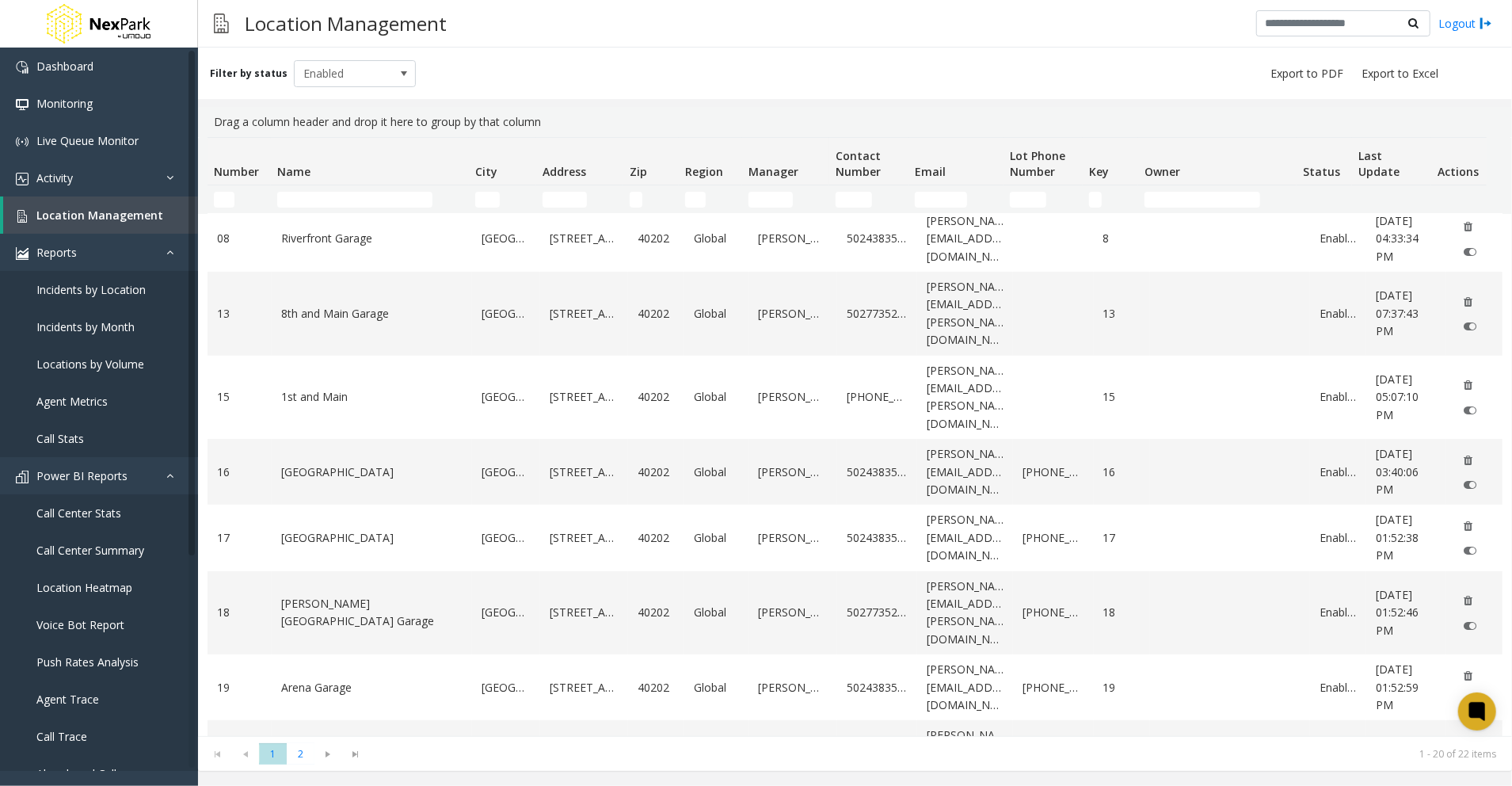
scroll to position [799, 0]
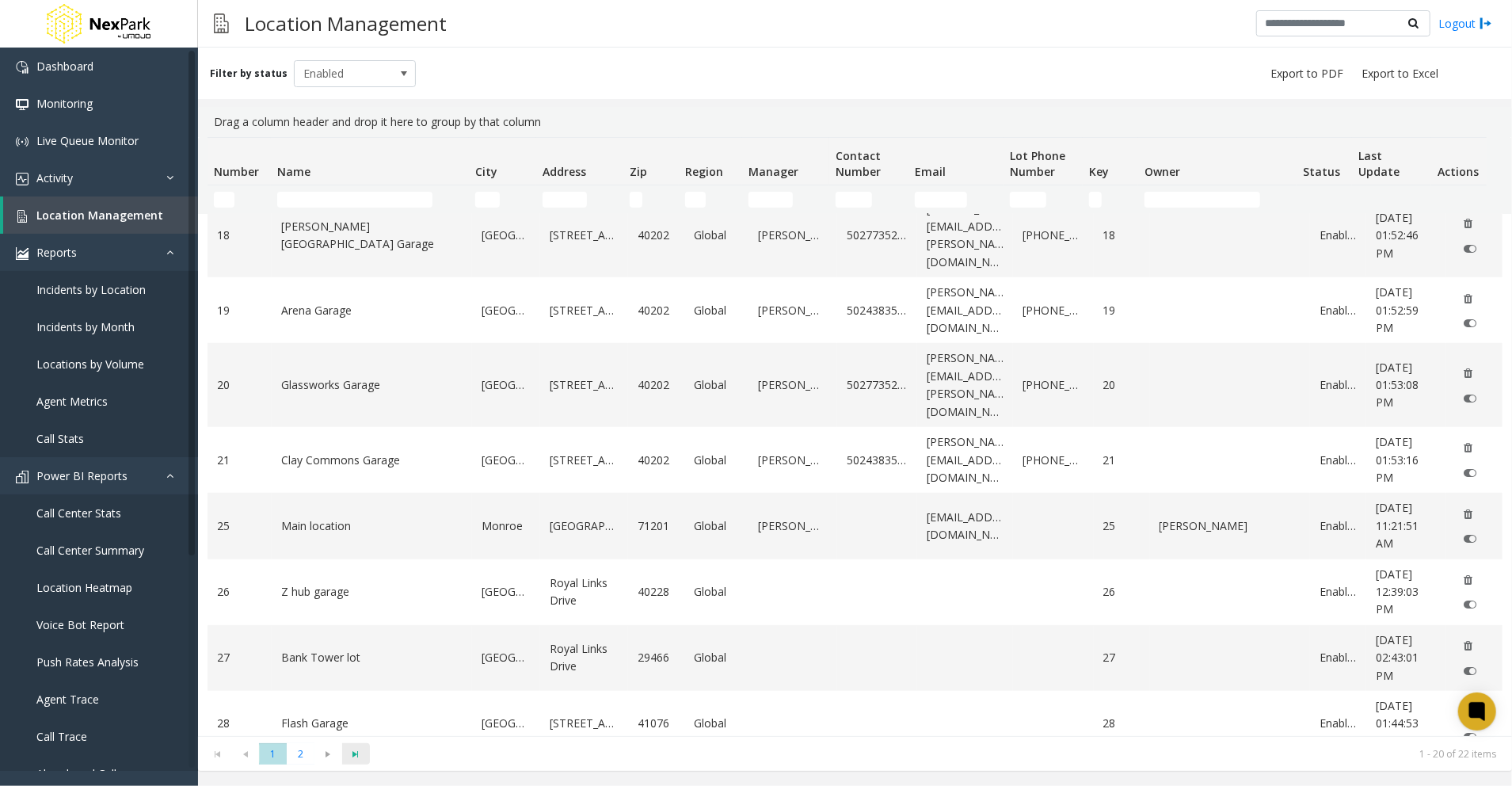
click at [355, 754] on span "Go to the last page" at bounding box center [356, 754] width 21 height 13
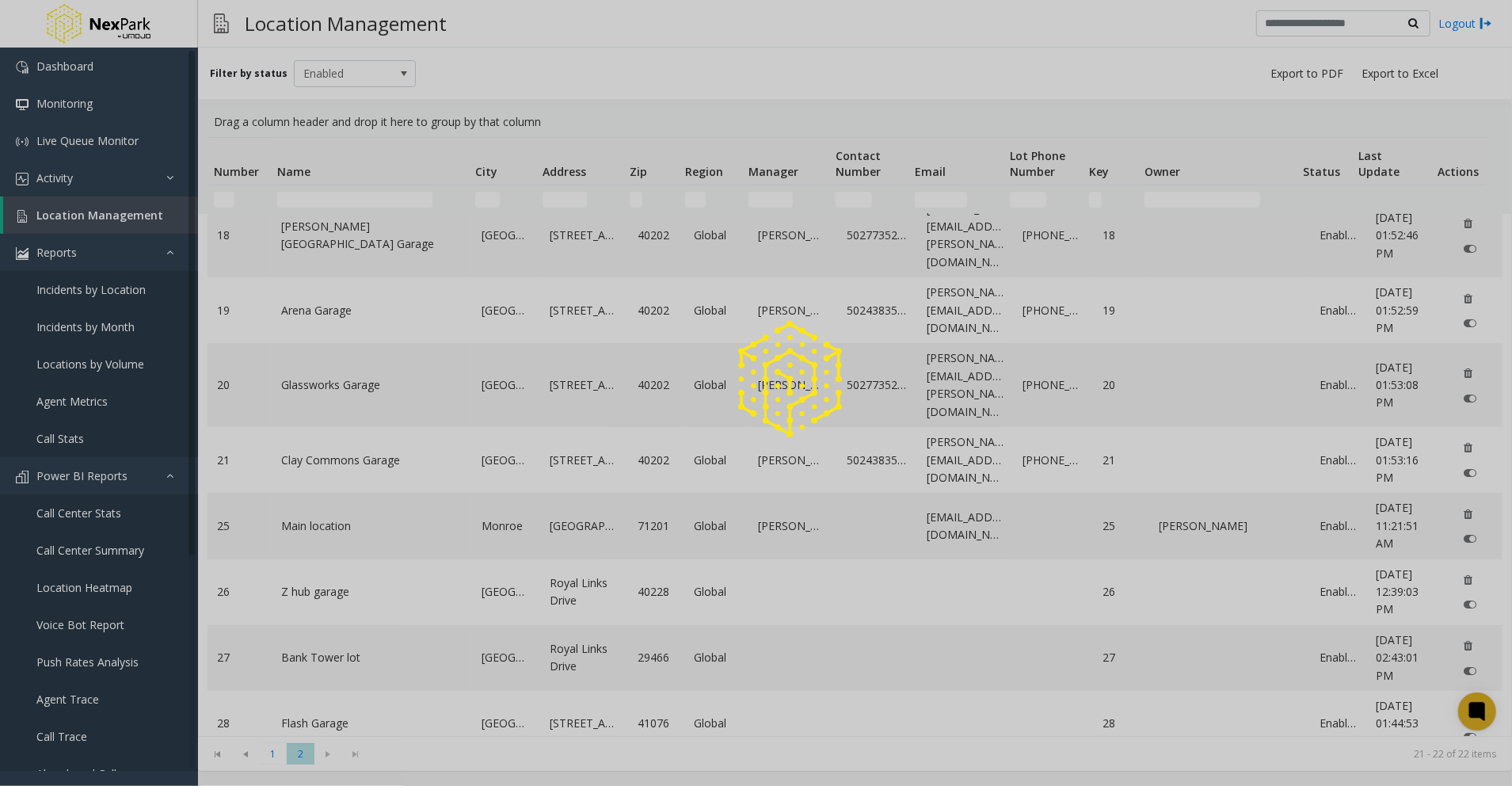
scroll to position [0, 0]
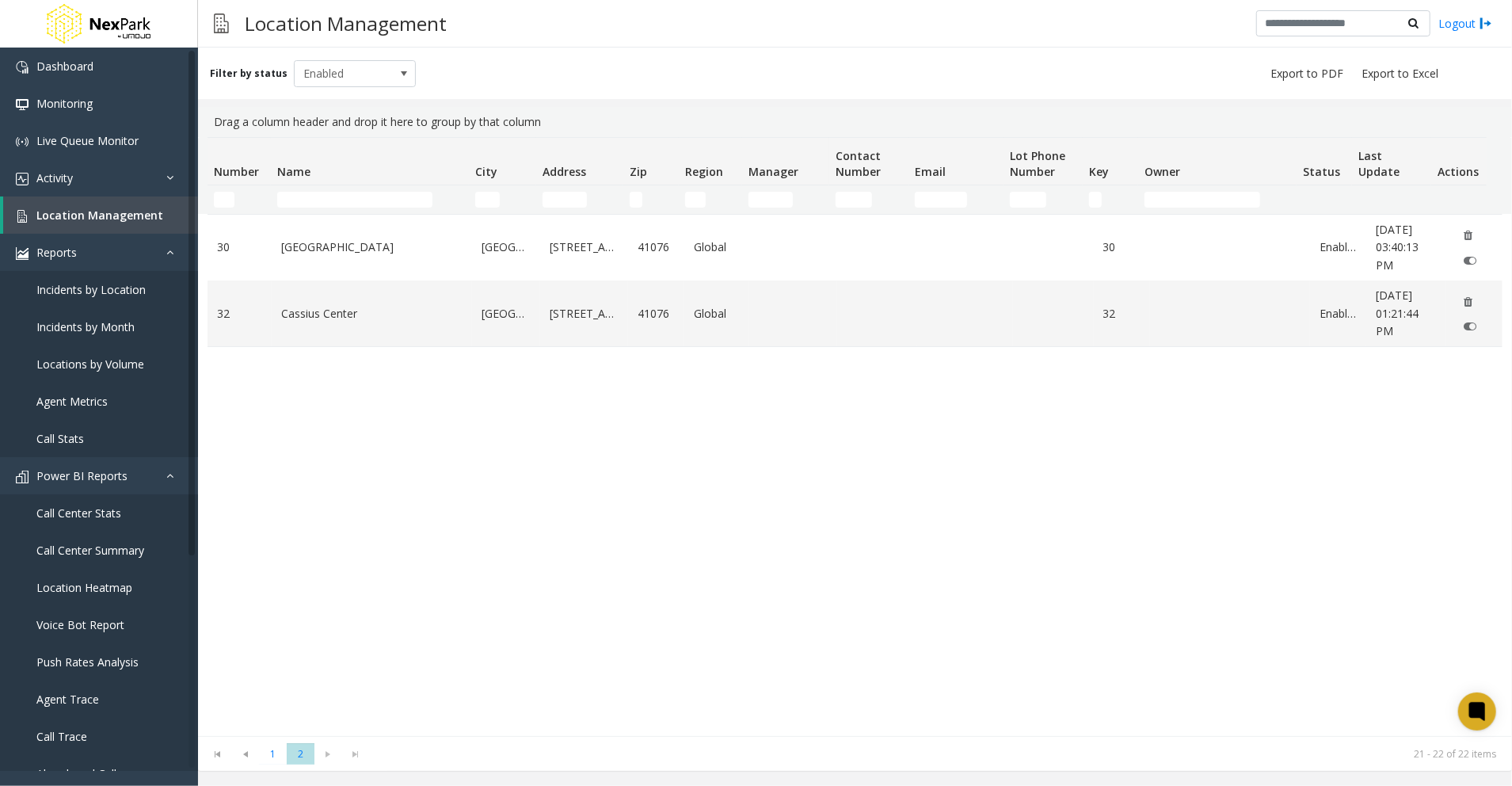
drag, startPoint x: 486, startPoint y: 473, endPoint x: 536, endPoint y: 460, distance: 51.7
click at [489, 469] on div "30 McMano Tower Highland Heights 55 Louisville Road 41076 Global 30 Enabled Jul…" at bounding box center [855, 475] width 1295 height 522
click at [1125, 591] on div "30 McMano Tower Highland Heights 55 Louisville Road 41076 Global 30 Enabled Jul…" at bounding box center [855, 475] width 1295 height 522
drag, startPoint x: 1487, startPoint y: 714, endPoint x: 1178, endPoint y: 600, distance: 329.4
click at [1178, 600] on body "Dashboard Monitoring Live Queue Monitor Activity Daily Activity Lane Activity A…" at bounding box center [756, 393] width 1512 height 786
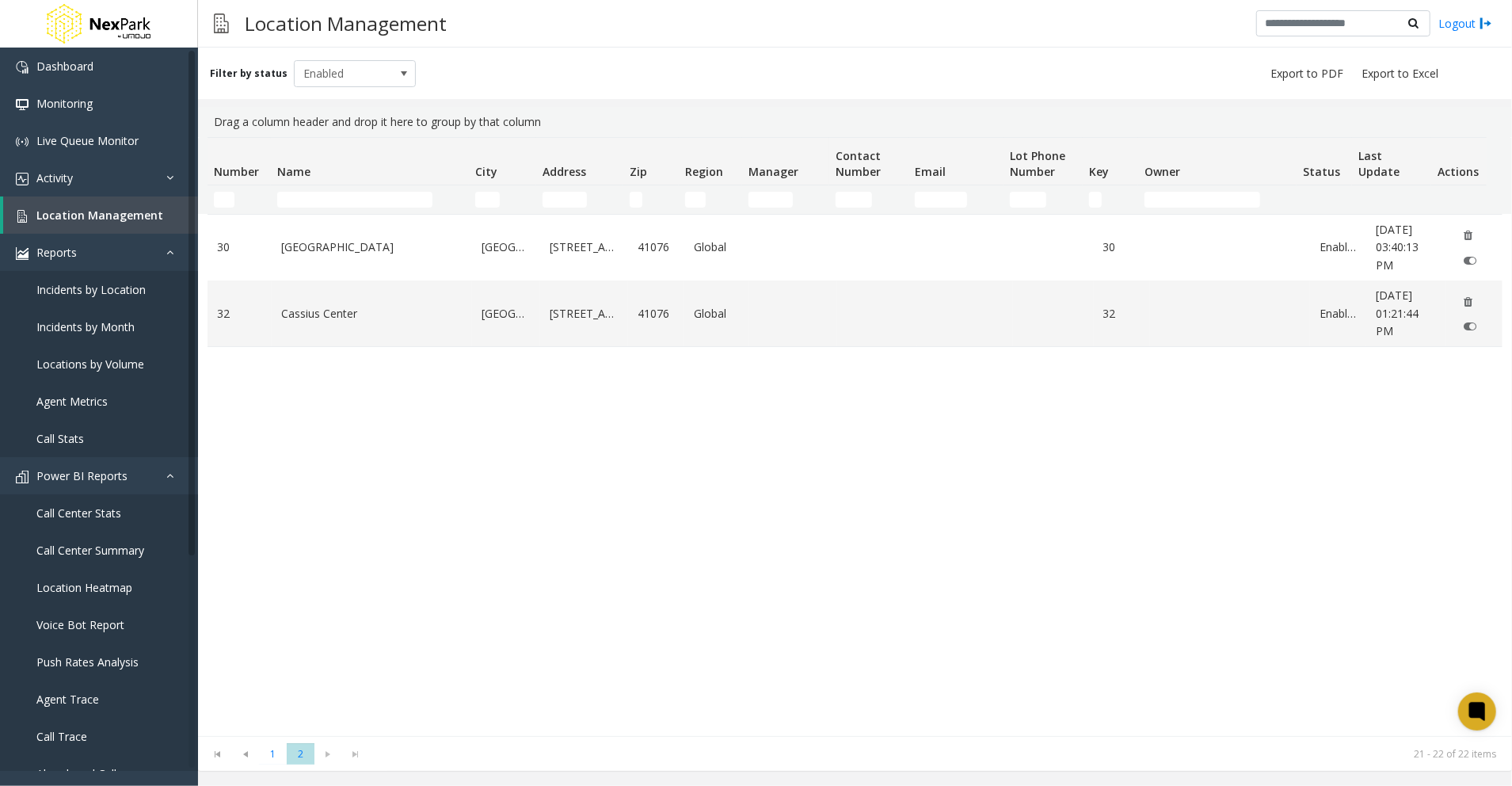
drag, startPoint x: 1178, startPoint y: 600, endPoint x: 1074, endPoint y: 581, distance: 105.7
click at [1074, 581] on div "30 McMano Tower Highland Heights 55 Louisville Road 41076 Global 30 Enabled Jul…" at bounding box center [855, 475] width 1295 height 522
drag, startPoint x: 536, startPoint y: 435, endPoint x: 343, endPoint y: 351, distance: 210.5
click at [523, 435] on div "30 McMano Tower Highland Heights 55 Louisville Road 41076 Global 30 Enabled Jul…" at bounding box center [855, 475] width 1295 height 522
click at [1378, 102] on div "Filter by status Enabled Drag a column header and drop it here to group by that…" at bounding box center [855, 409] width 1314 height 723
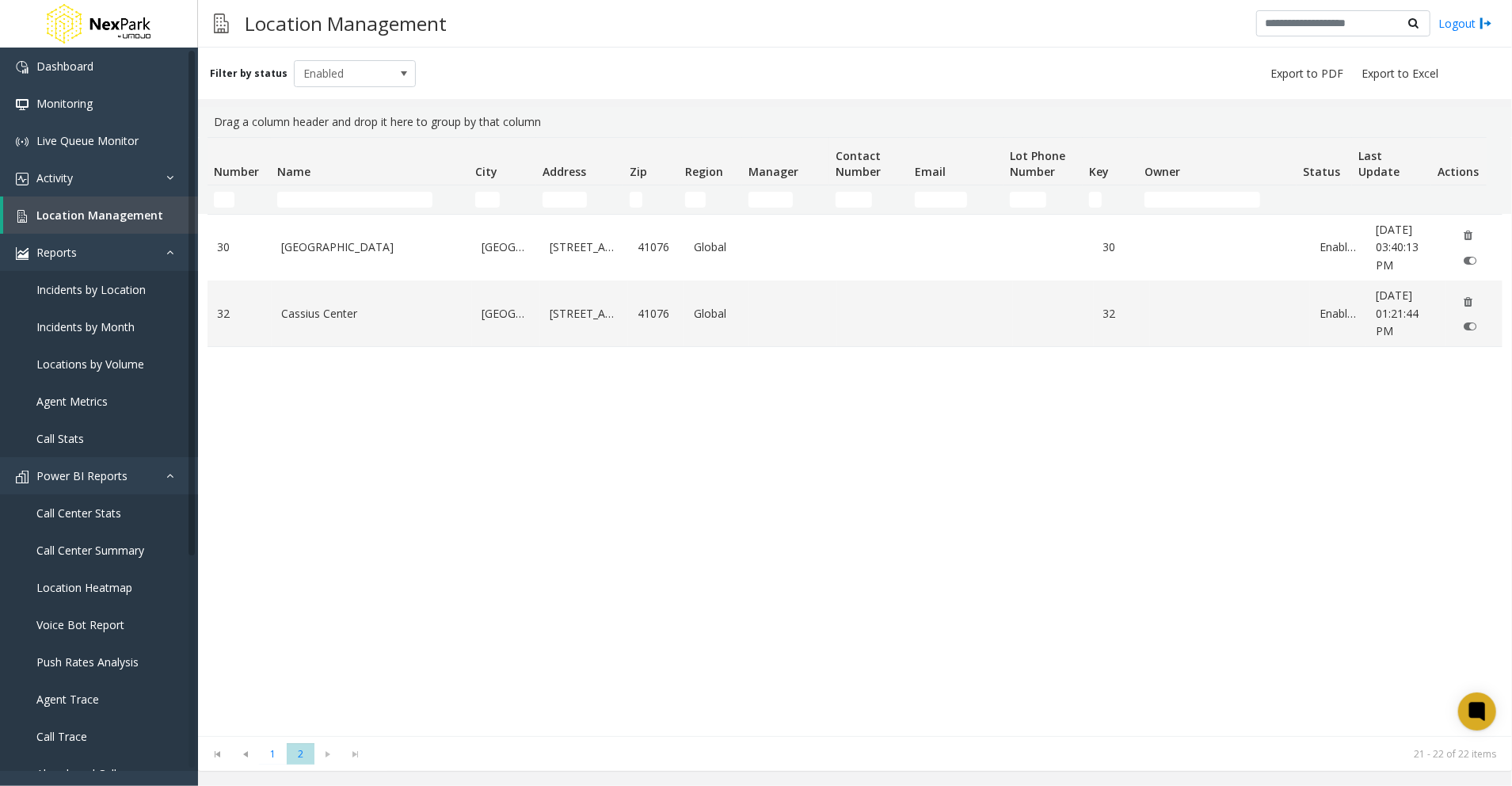
click at [1045, 135] on div "Drag a column header and drop it here to group by that column" at bounding box center [855, 121] width 1295 height 30
click at [884, 127] on div "Drag a column header and drop it here to group by that column" at bounding box center [855, 121] width 1295 height 30
click at [76, 183] on link "Activity" at bounding box center [99, 178] width 198 height 37
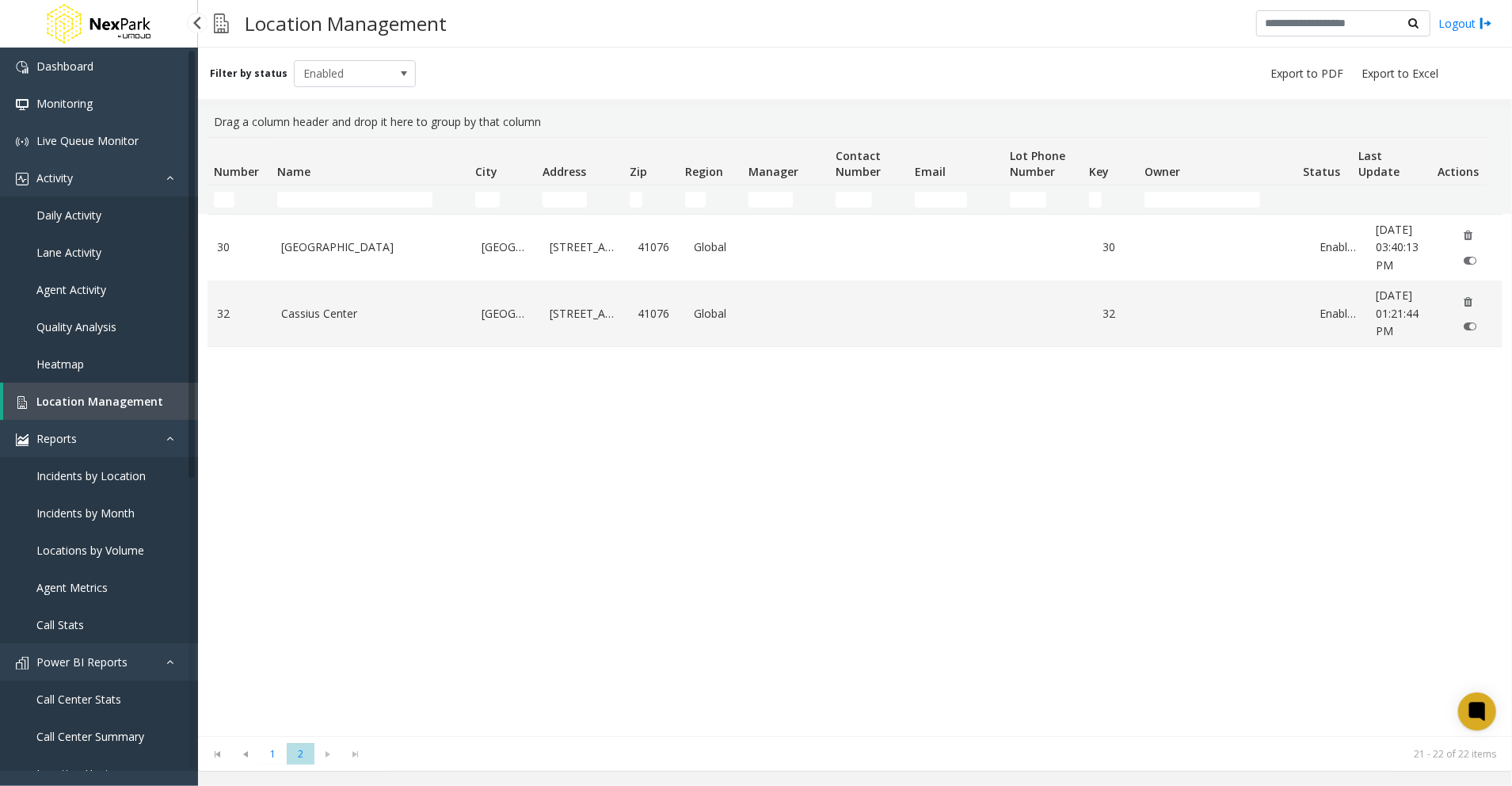
click at [92, 206] on link "Daily Activity" at bounding box center [99, 215] width 198 height 37
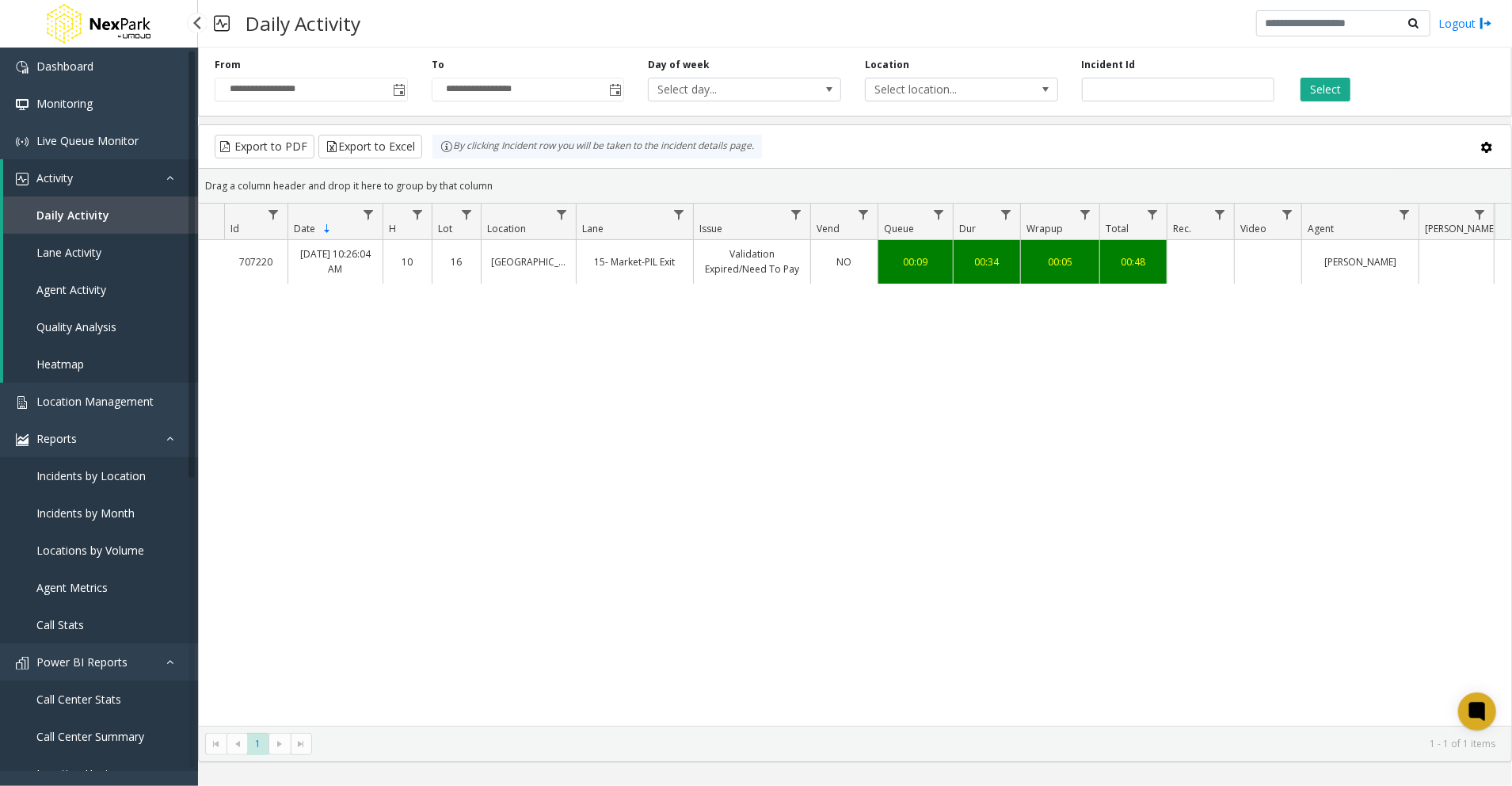
click at [99, 247] on span "Lane Activity" at bounding box center [69, 252] width 65 height 15
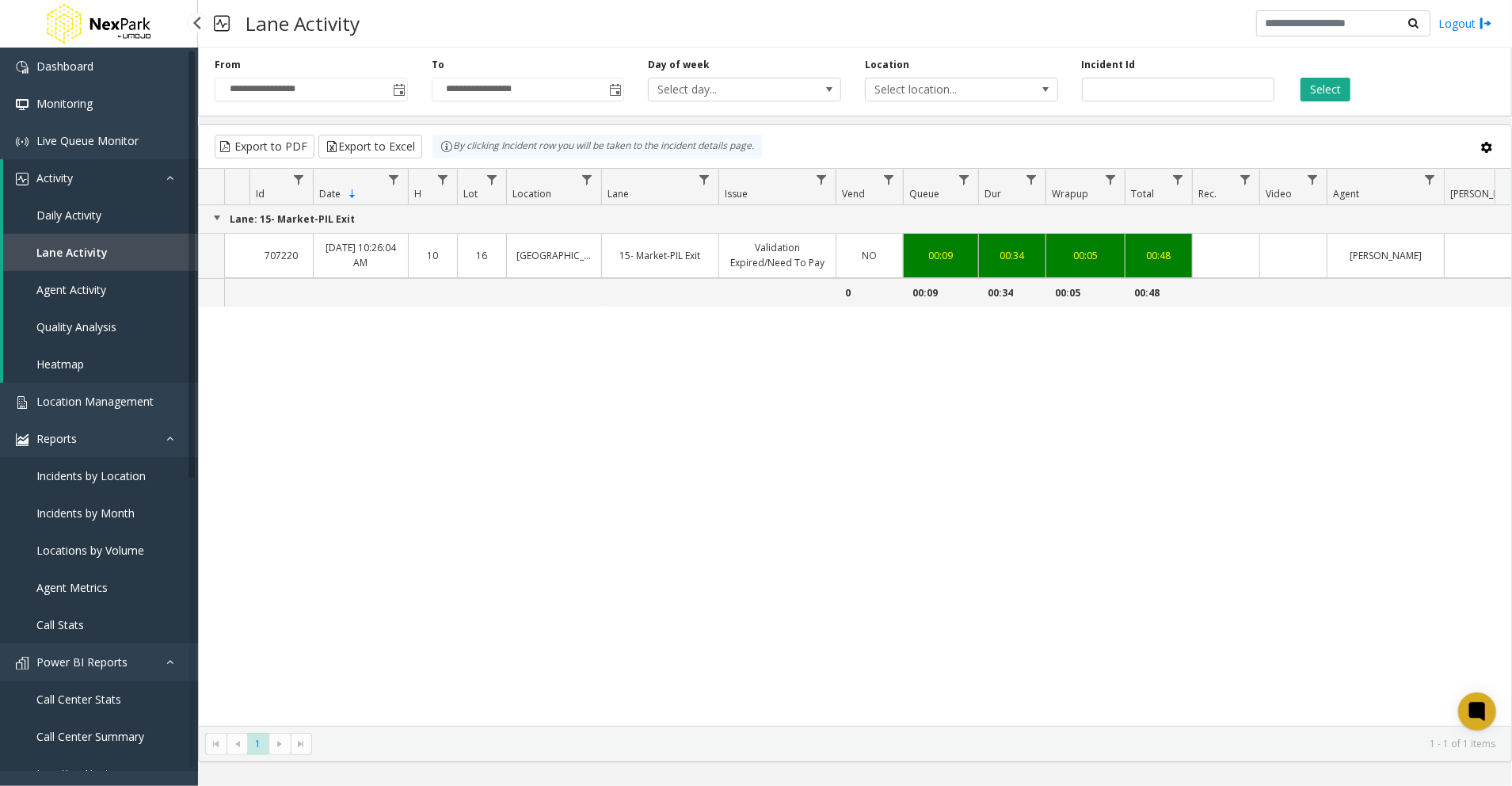
click at [68, 293] on span "Agent Activity" at bounding box center [71, 289] width 69 height 15
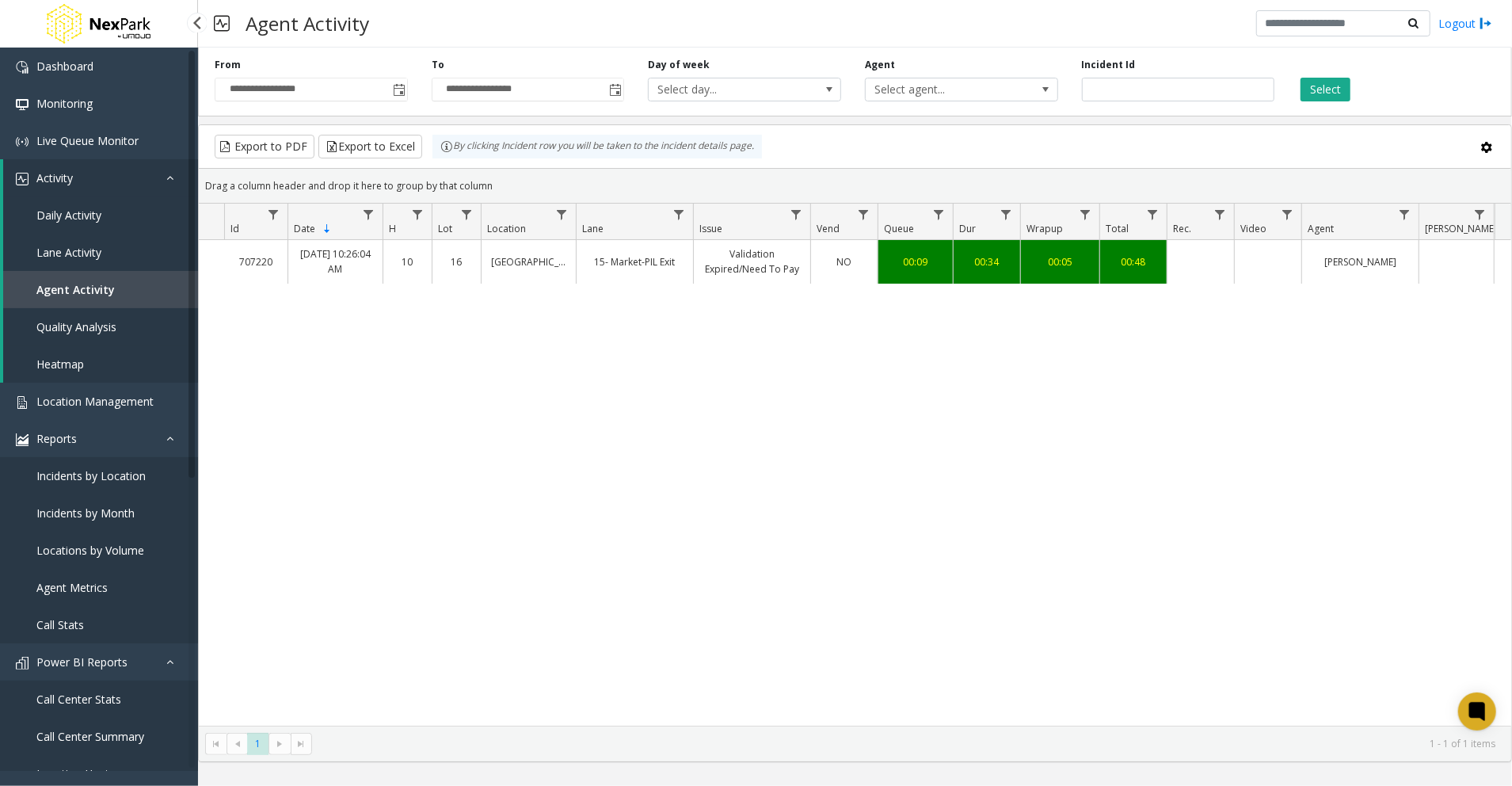
click at [82, 330] on span "Quality Analysis" at bounding box center [76, 326] width 80 height 15
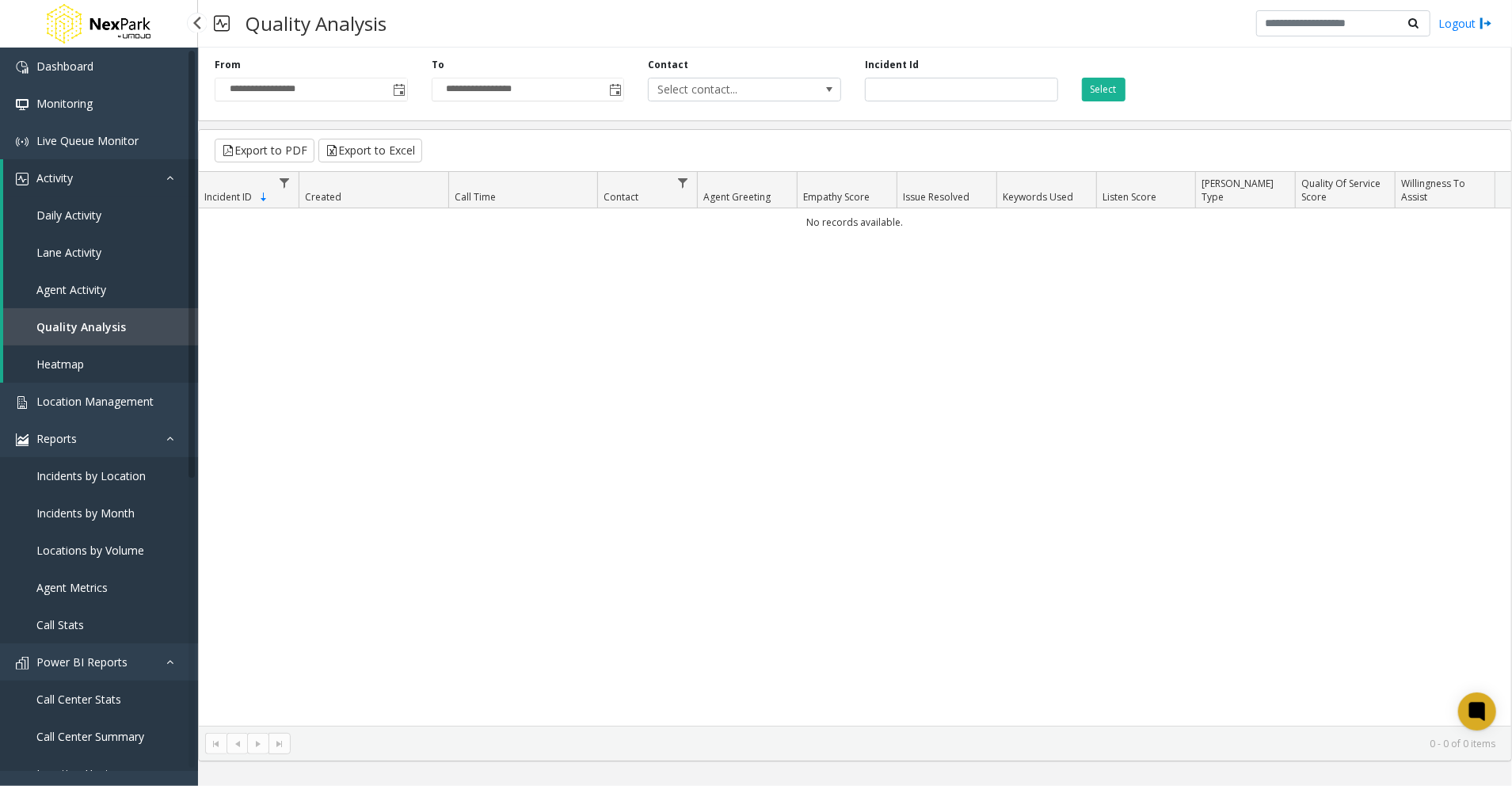
click at [82, 363] on span "Heatmap" at bounding box center [60, 364] width 48 height 15
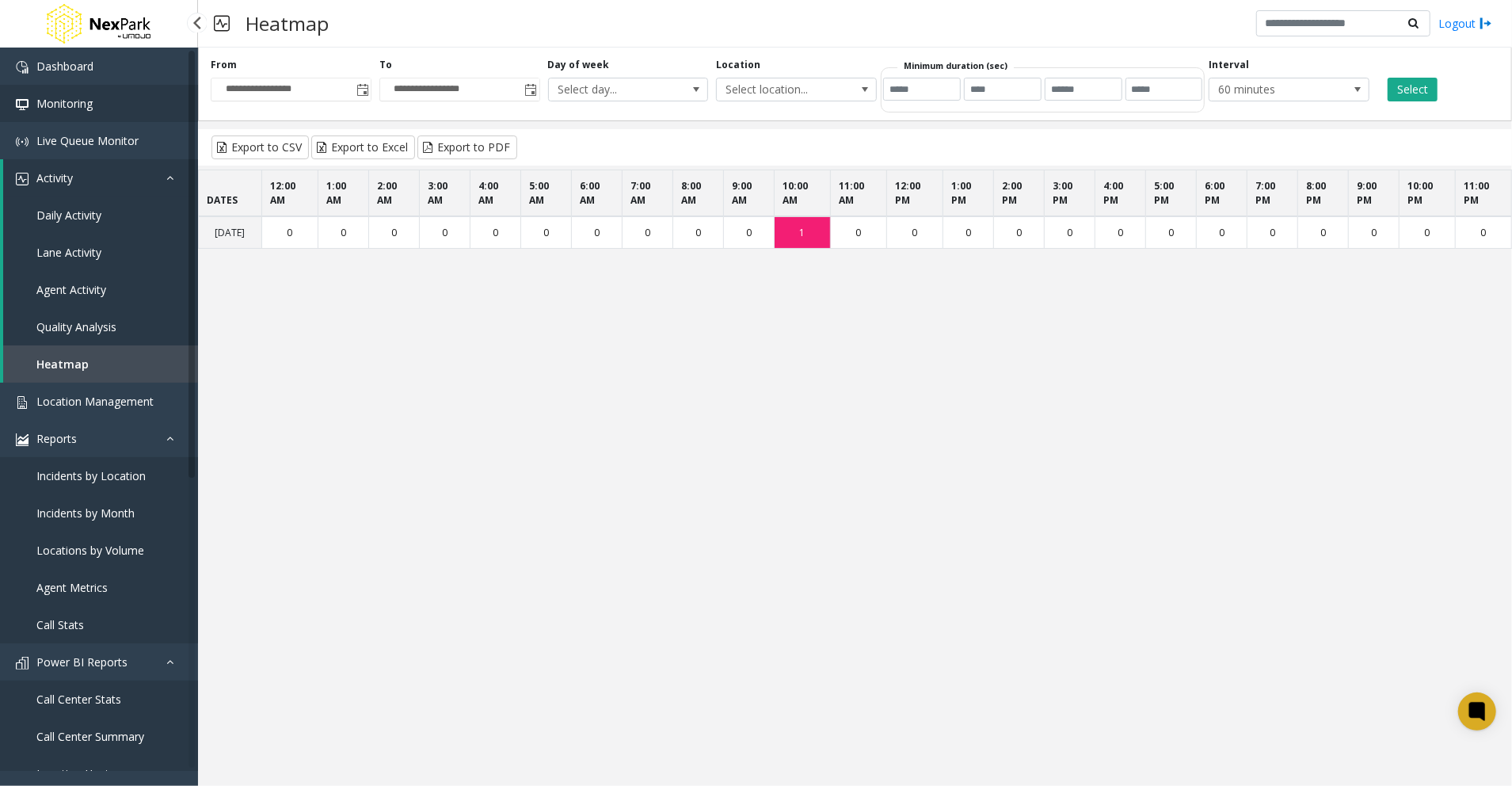
click at [104, 120] on link "Monitoring" at bounding box center [99, 103] width 198 height 37
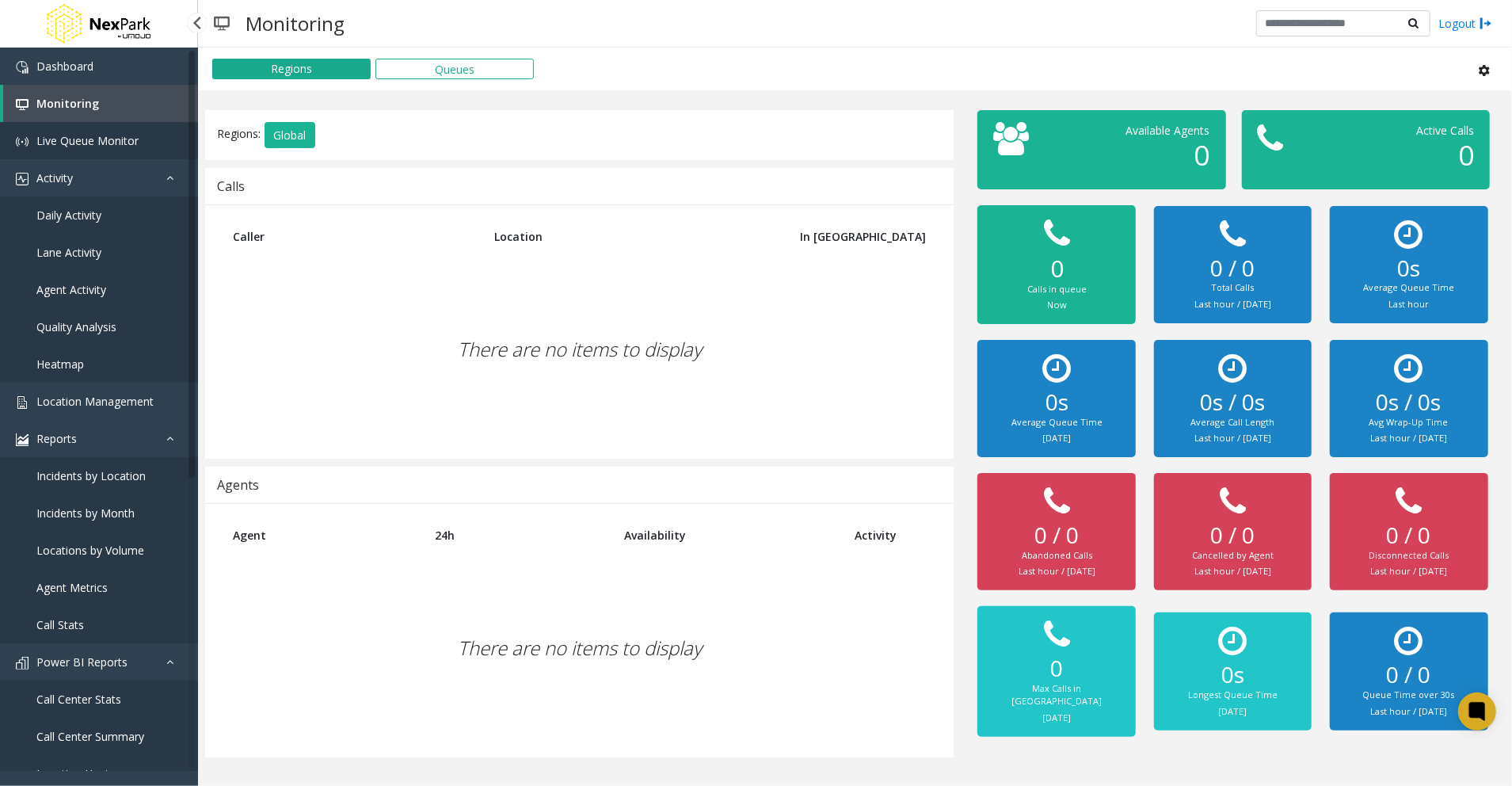
click at [106, 140] on span "Live Queue Monitor" at bounding box center [87, 141] width 102 height 15
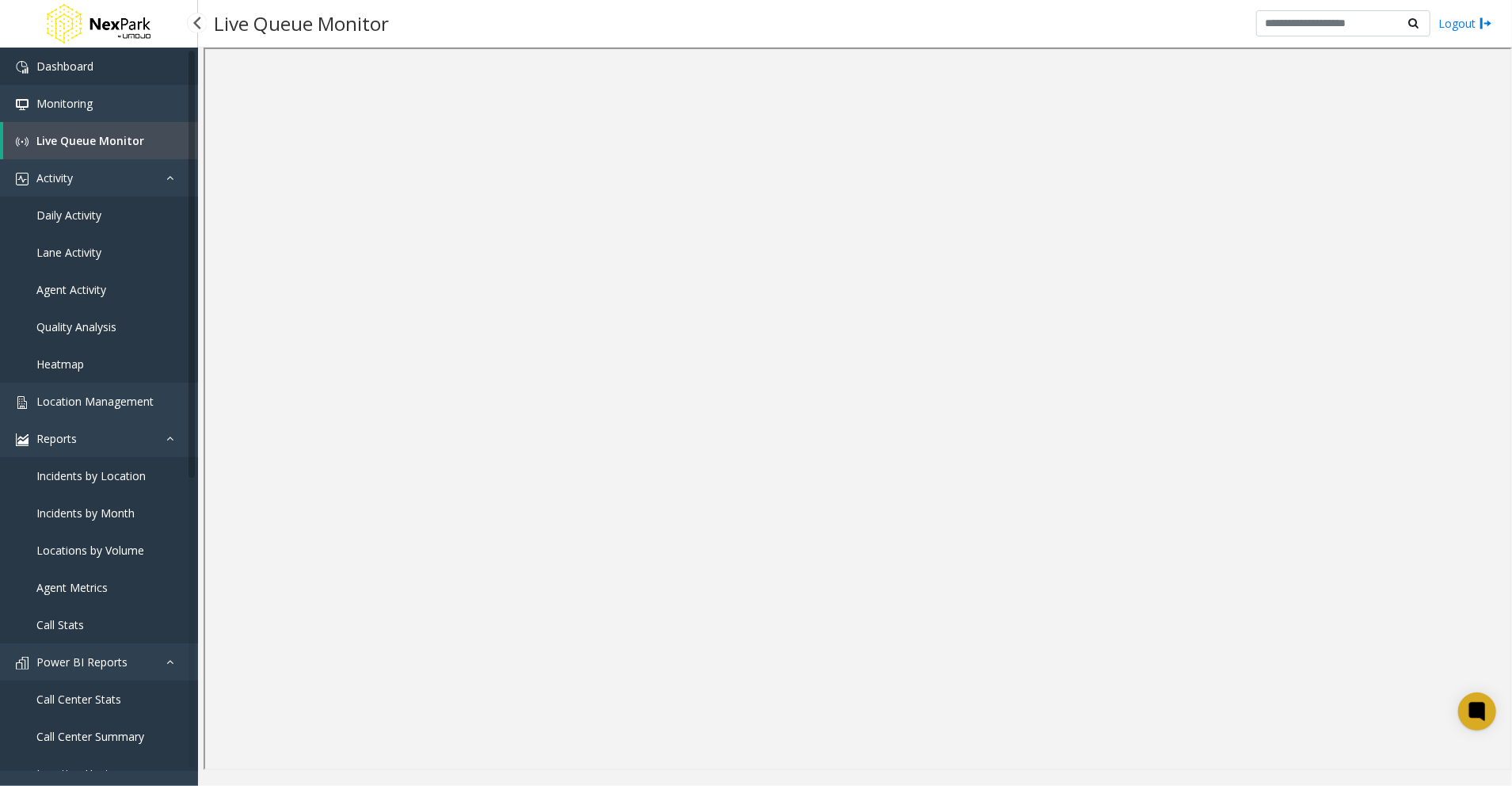
click at [52, 64] on span "Dashboard" at bounding box center [65, 66] width 57 height 15
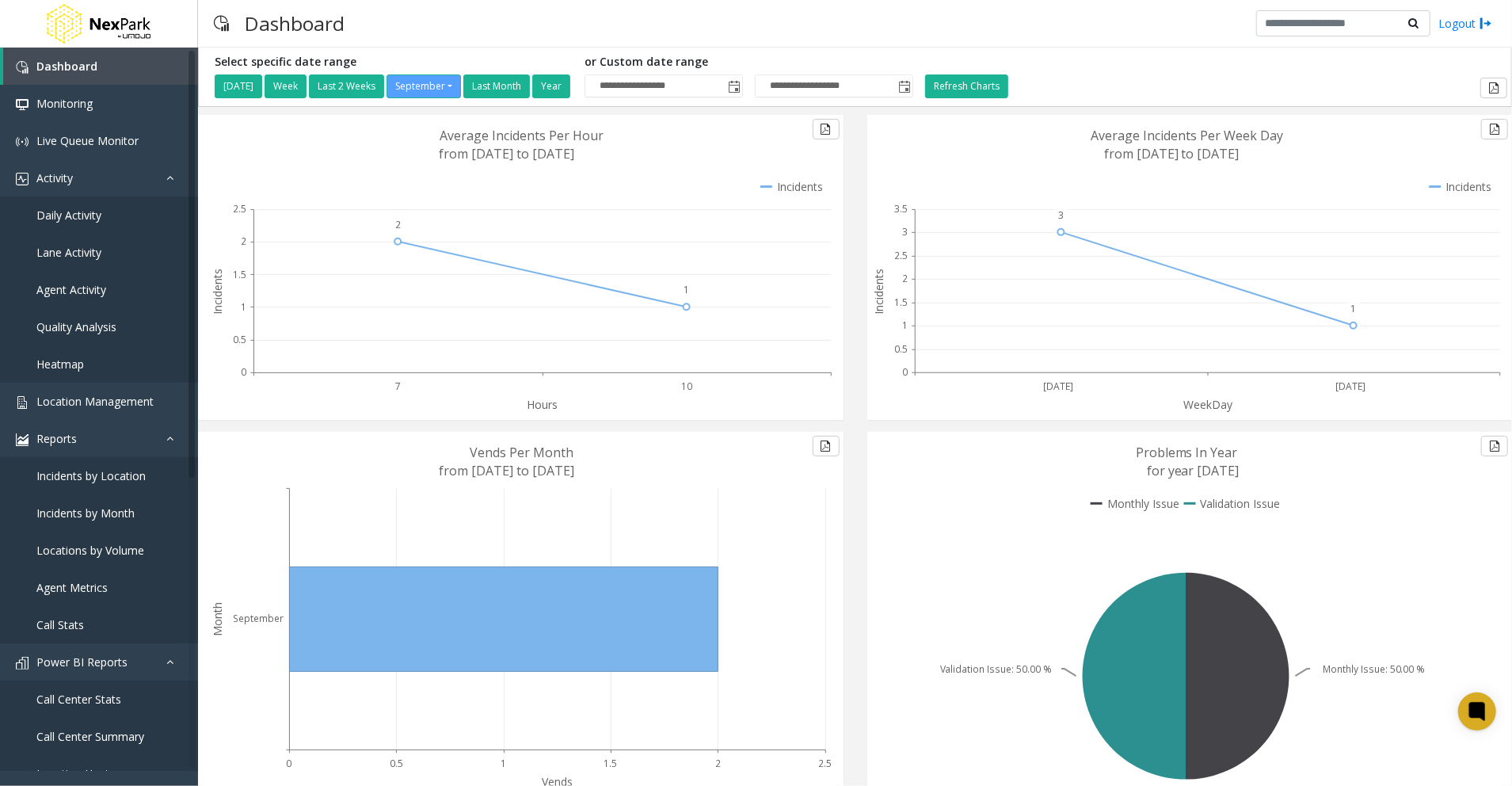
click at [1289, 70] on div "**********" at bounding box center [855, 77] width 1304 height 43
click at [78, 102] on span "Monitoring" at bounding box center [65, 103] width 57 height 15
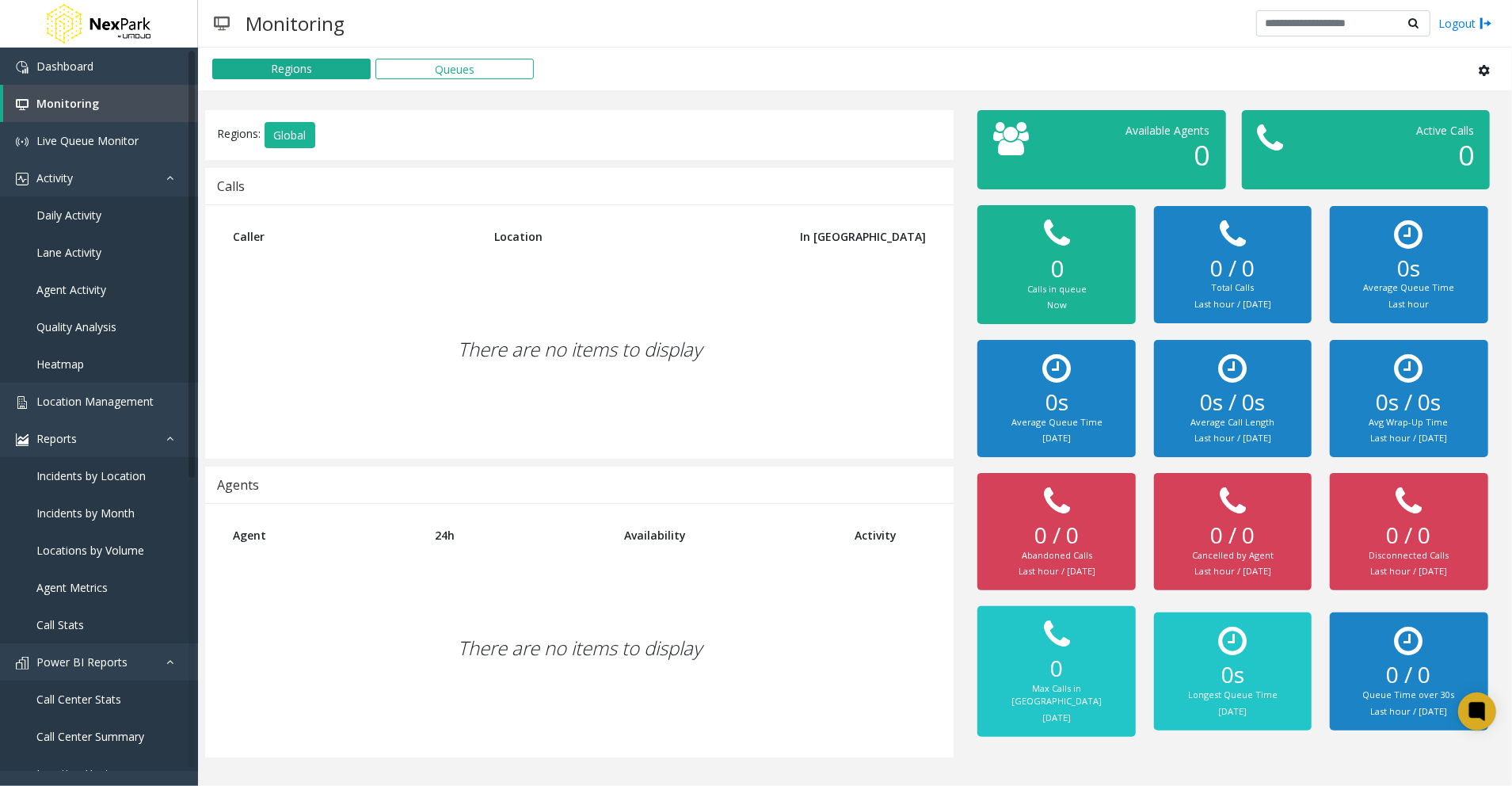
click at [1484, 65] on icon at bounding box center [1485, 70] width 13 height 13
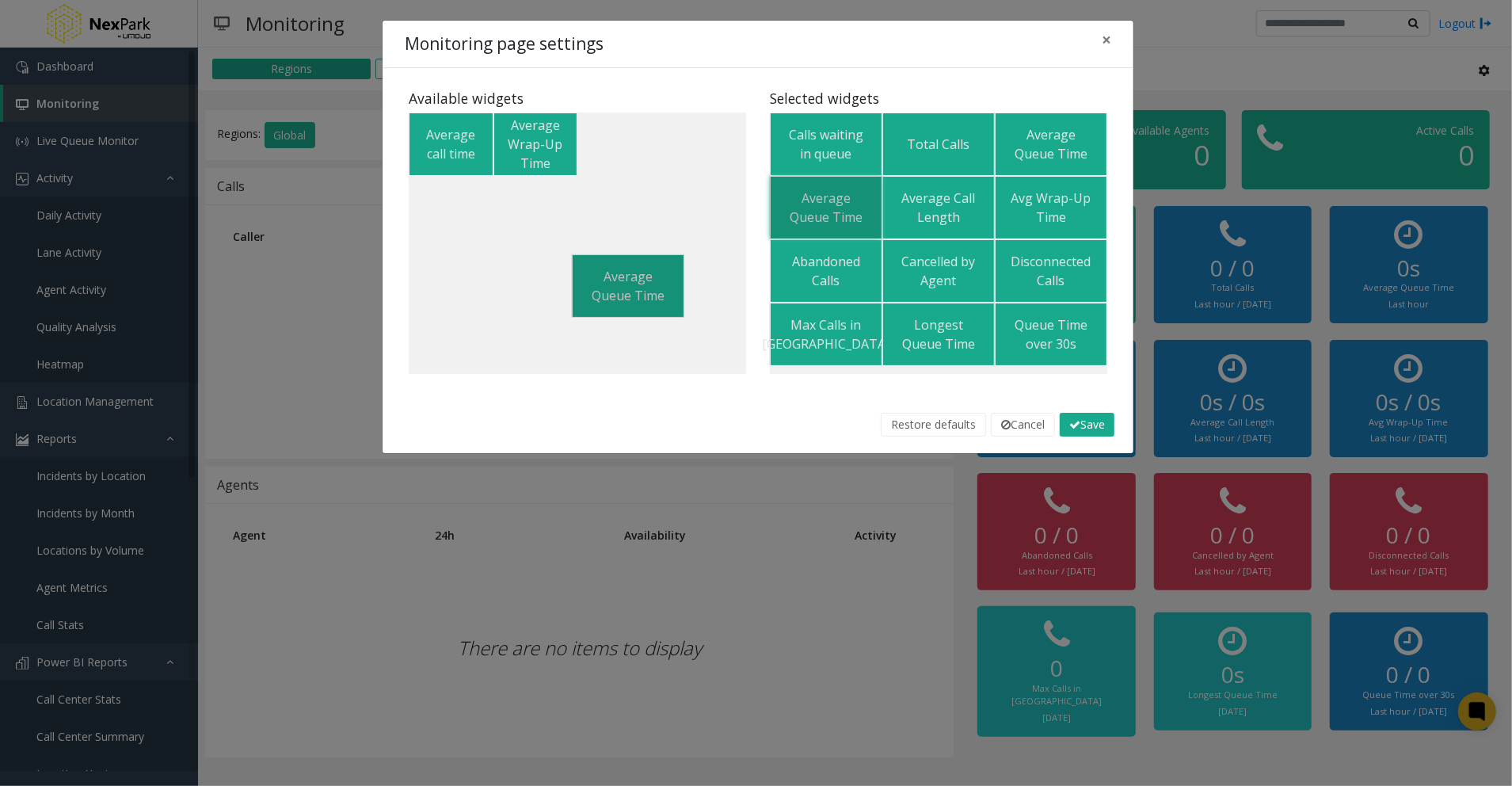
drag, startPoint x: 798, startPoint y: 220, endPoint x: 564, endPoint y: 246, distance: 235.4
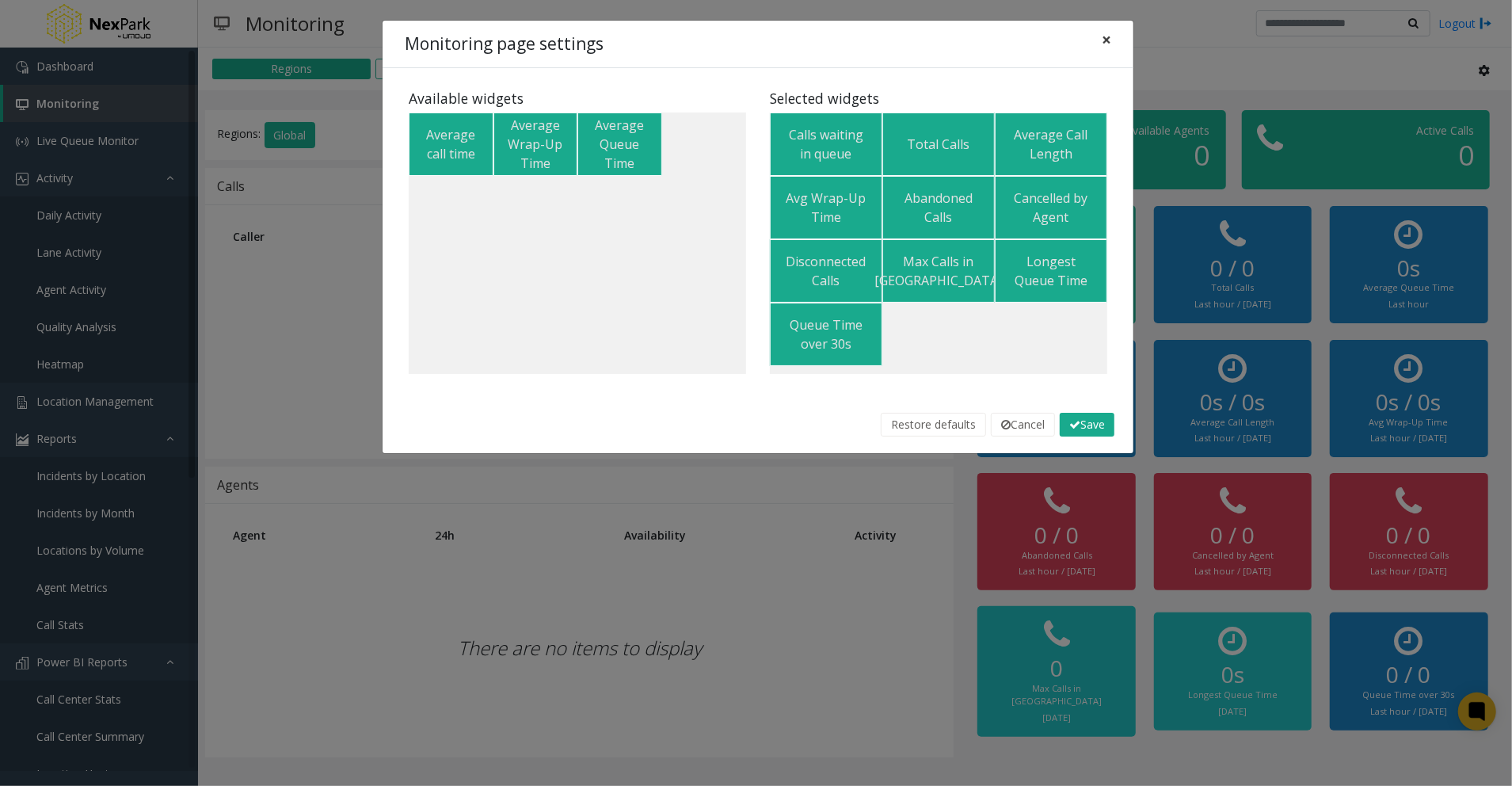
click at [1107, 36] on span "×" at bounding box center [1107, 39] width 10 height 22
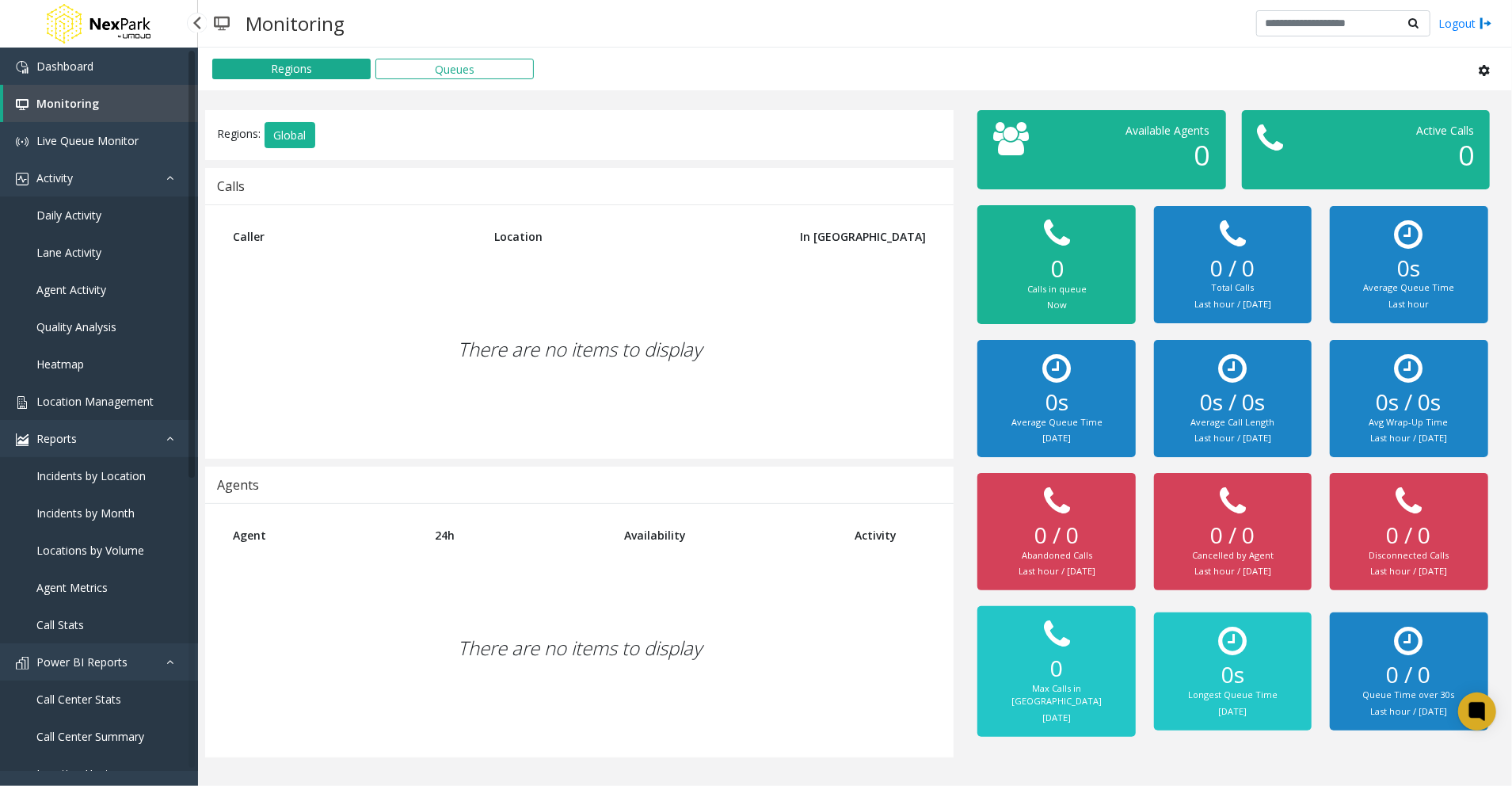
click at [79, 403] on span "Location Management" at bounding box center [94, 401] width 117 height 15
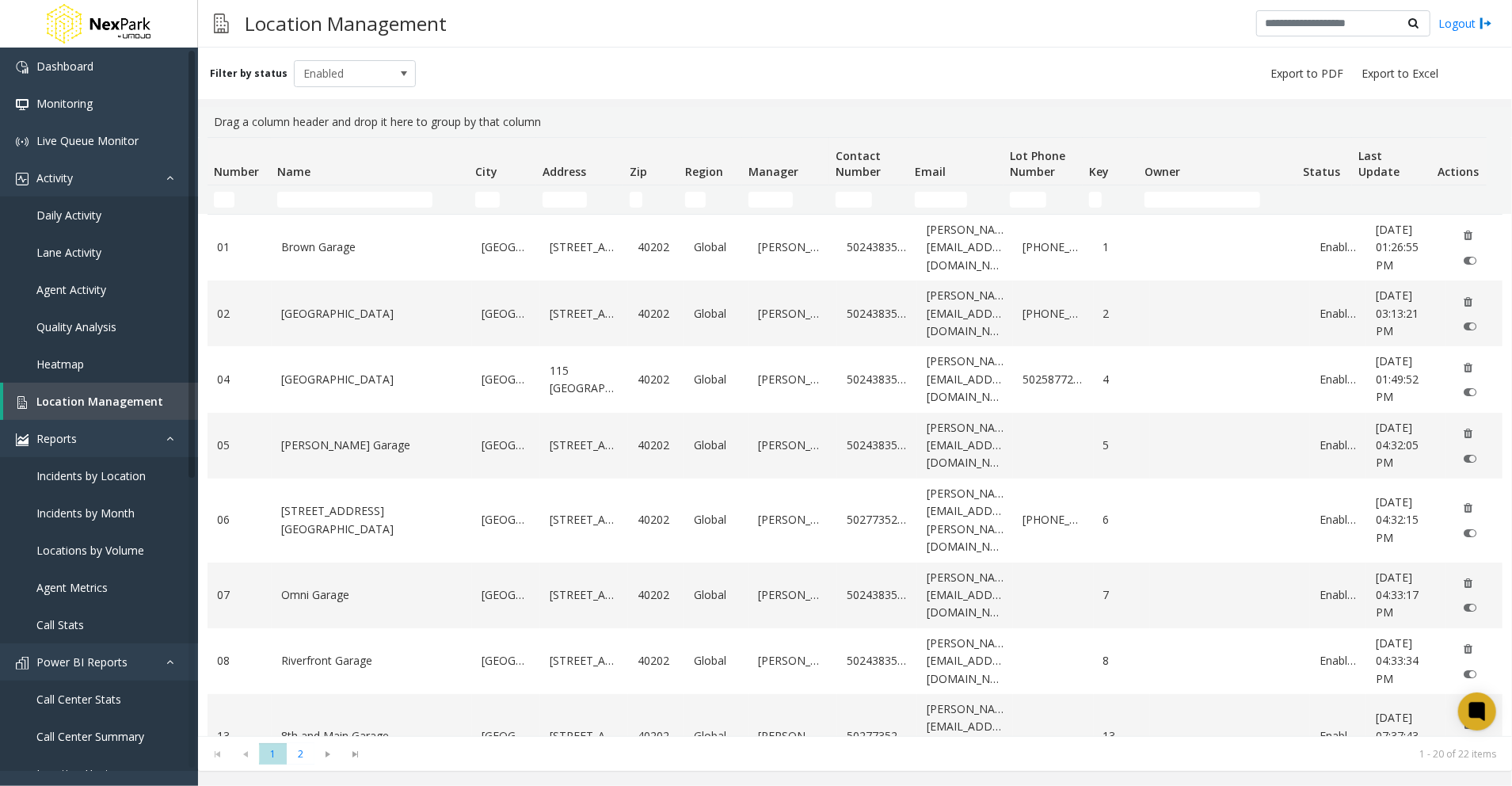
drag, startPoint x: 235, startPoint y: 187, endPoint x: 223, endPoint y: 200, distance: 17.7
click at [234, 187] on td "Number Filter" at bounding box center [239, 199] width 63 height 28
click at [223, 200] on input "Number Filter" at bounding box center [224, 200] width 20 height 16
click at [331, 194] on input "Name Filter" at bounding box center [355, 200] width 155 height 16
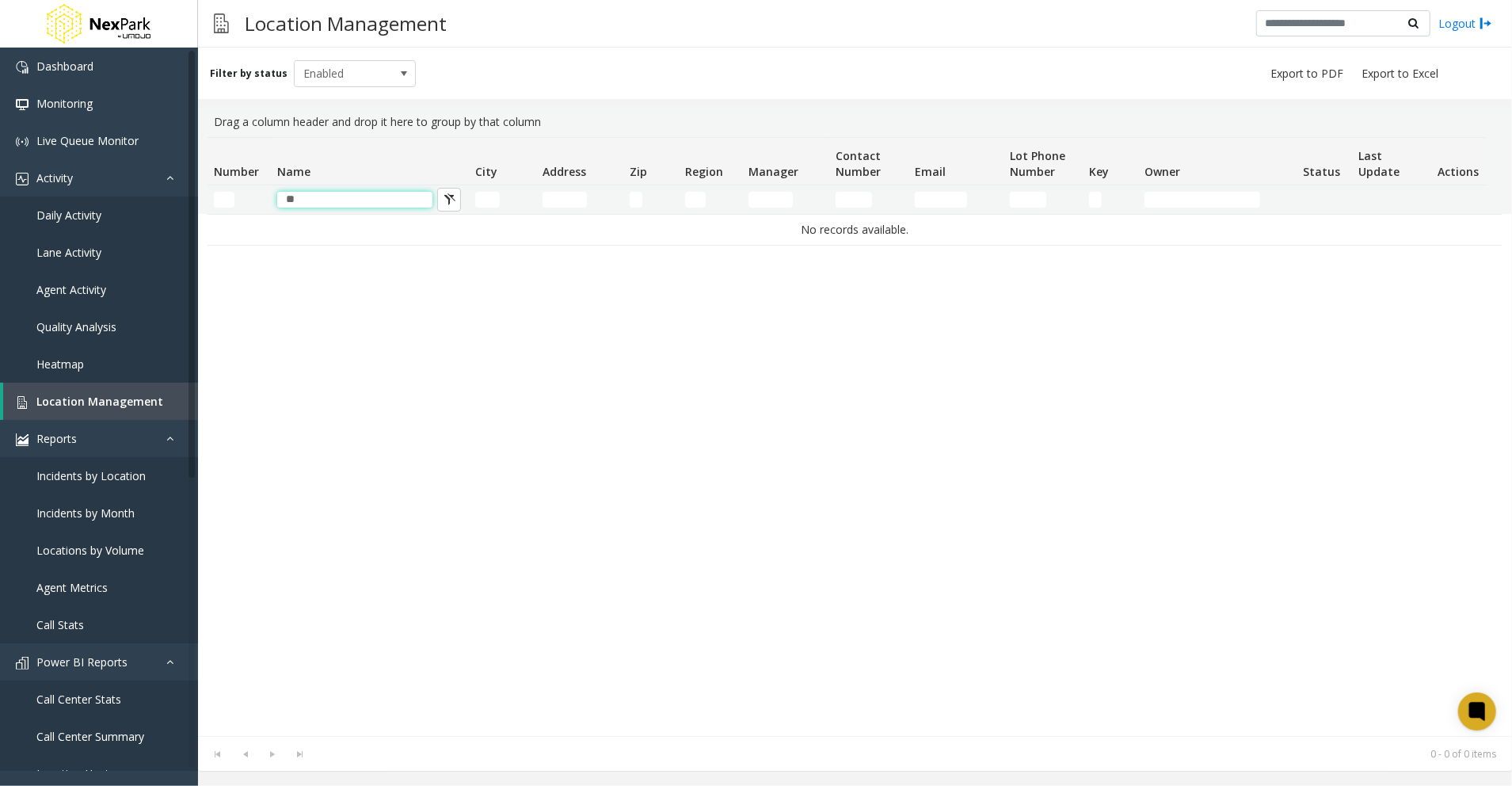
type input "*"
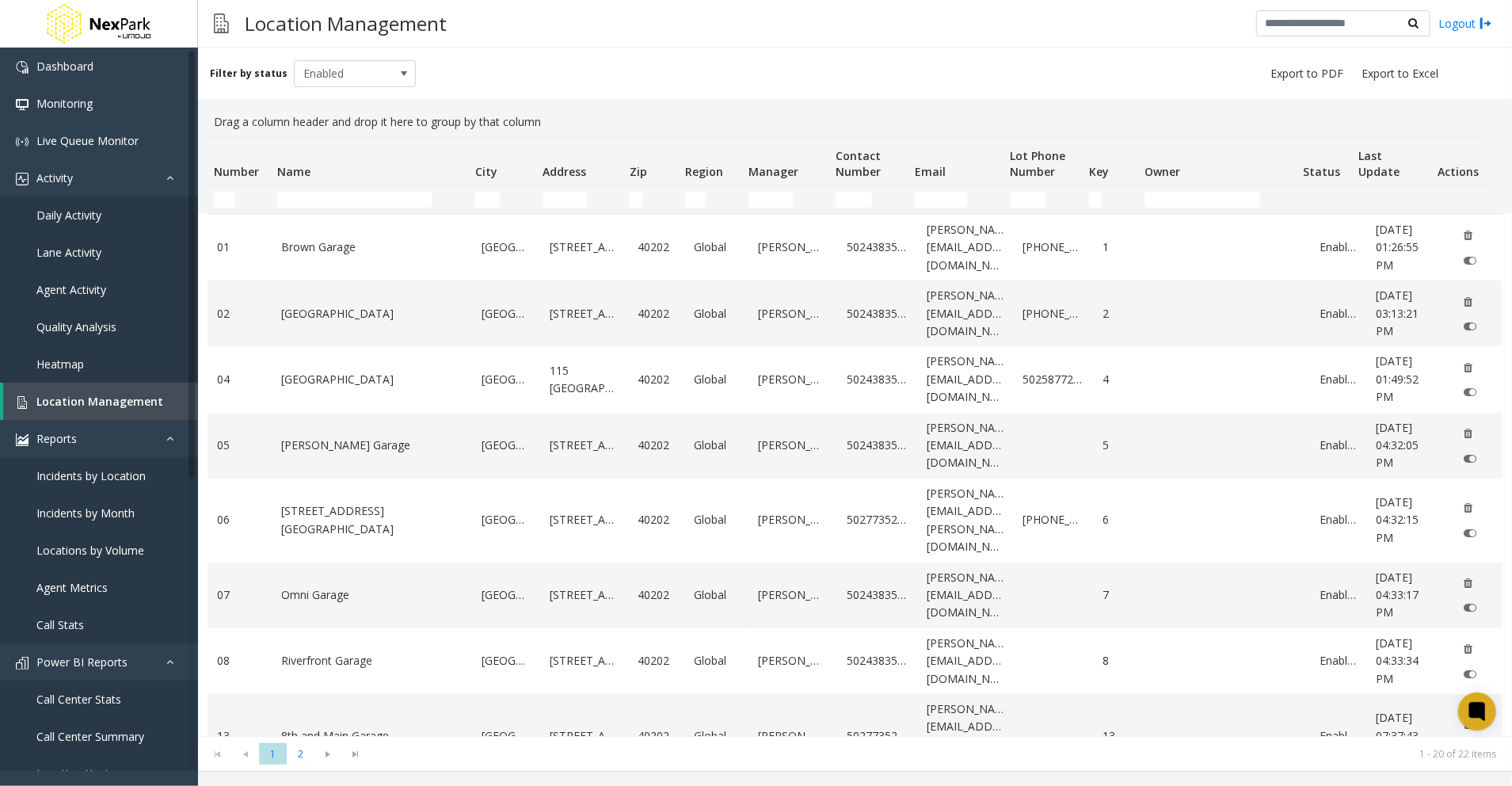
drag, startPoint x: 285, startPoint y: 28, endPoint x: 231, endPoint y: 45, distance: 56.6
click at [286, 27] on h3 "Location Management" at bounding box center [346, 23] width 218 height 39
click at [124, 29] on img at bounding box center [98, 23] width 111 height 48
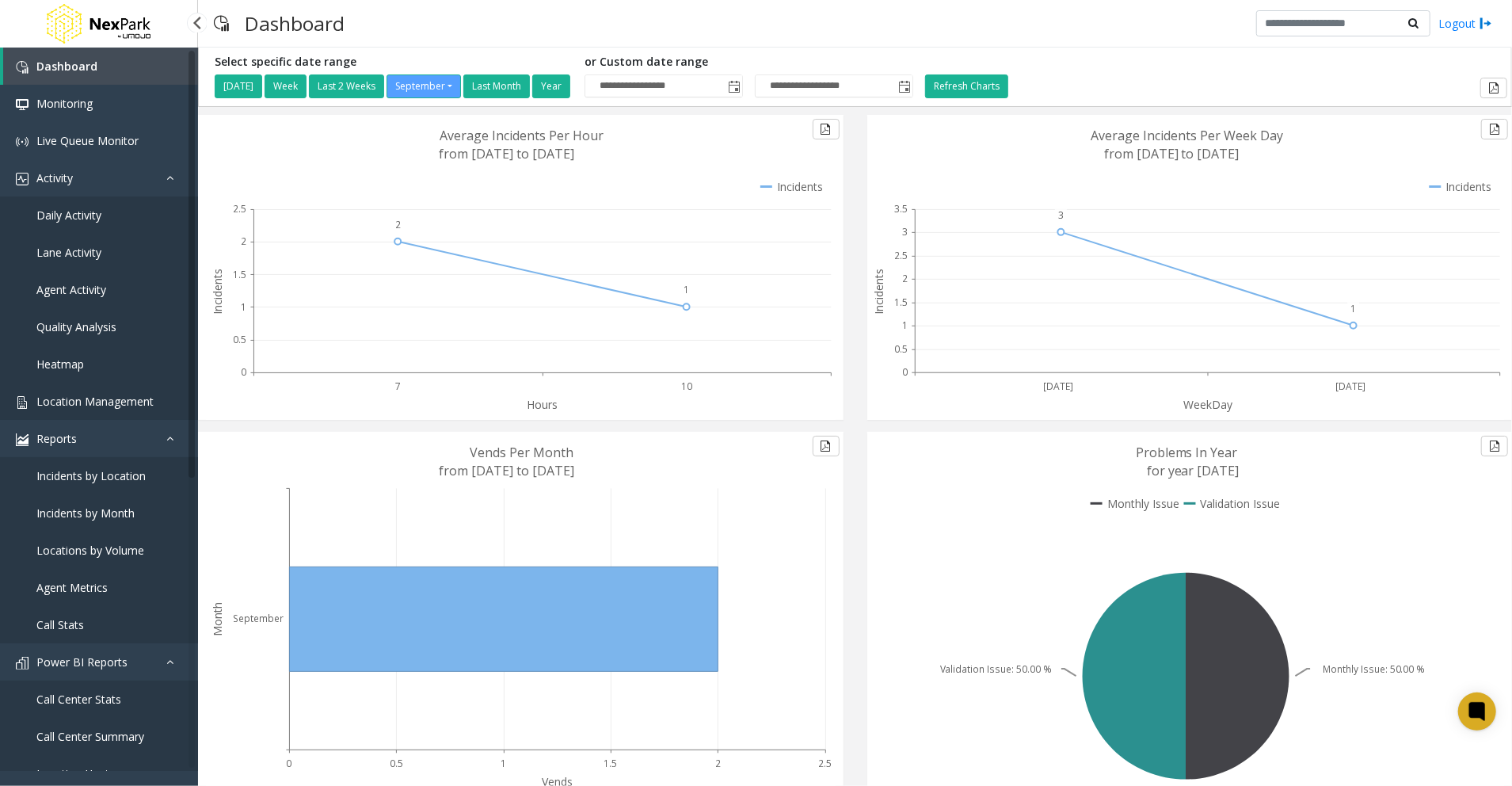
click at [97, 410] on link "Location Management" at bounding box center [99, 401] width 198 height 37
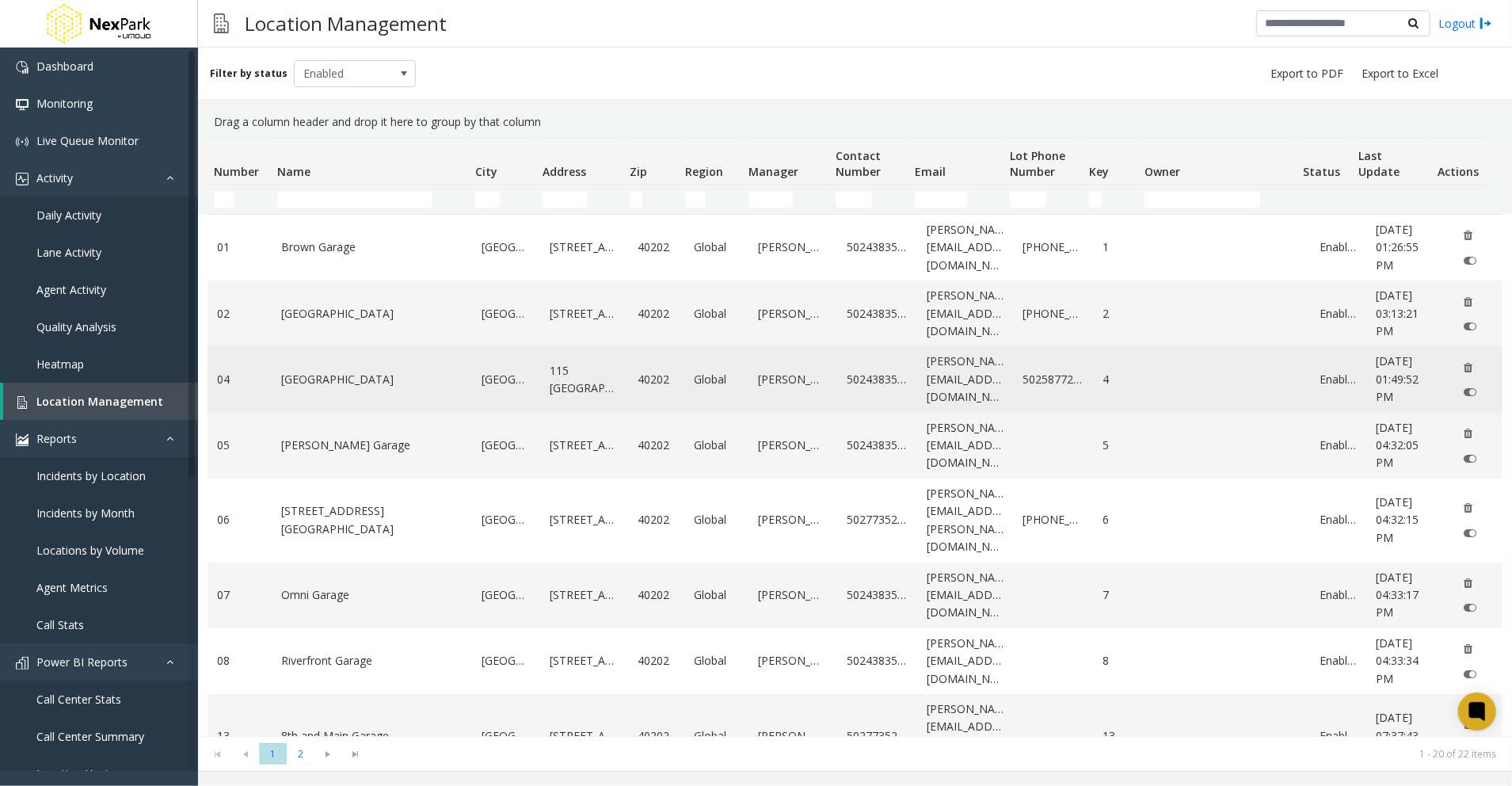
click at [1150, 393] on td "Data table" at bounding box center [1230, 379] width 160 height 65
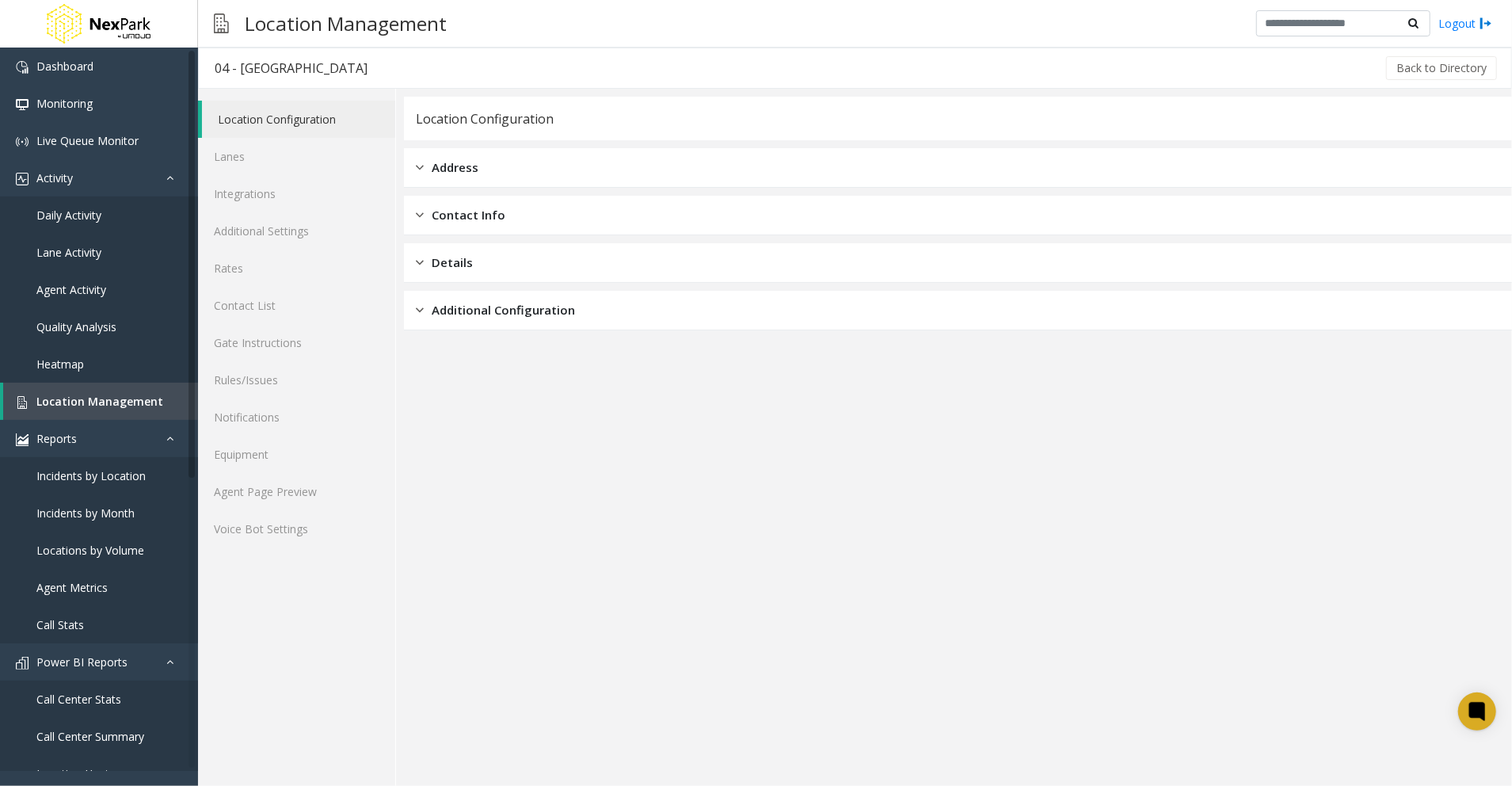
click at [1120, 460] on app-location-configuration "Location Configuration Address Contact Info Details Additional Configuration" at bounding box center [958, 441] width 1108 height 689
click at [496, 314] on span "Additional Configuration" at bounding box center [502, 310] width 143 height 19
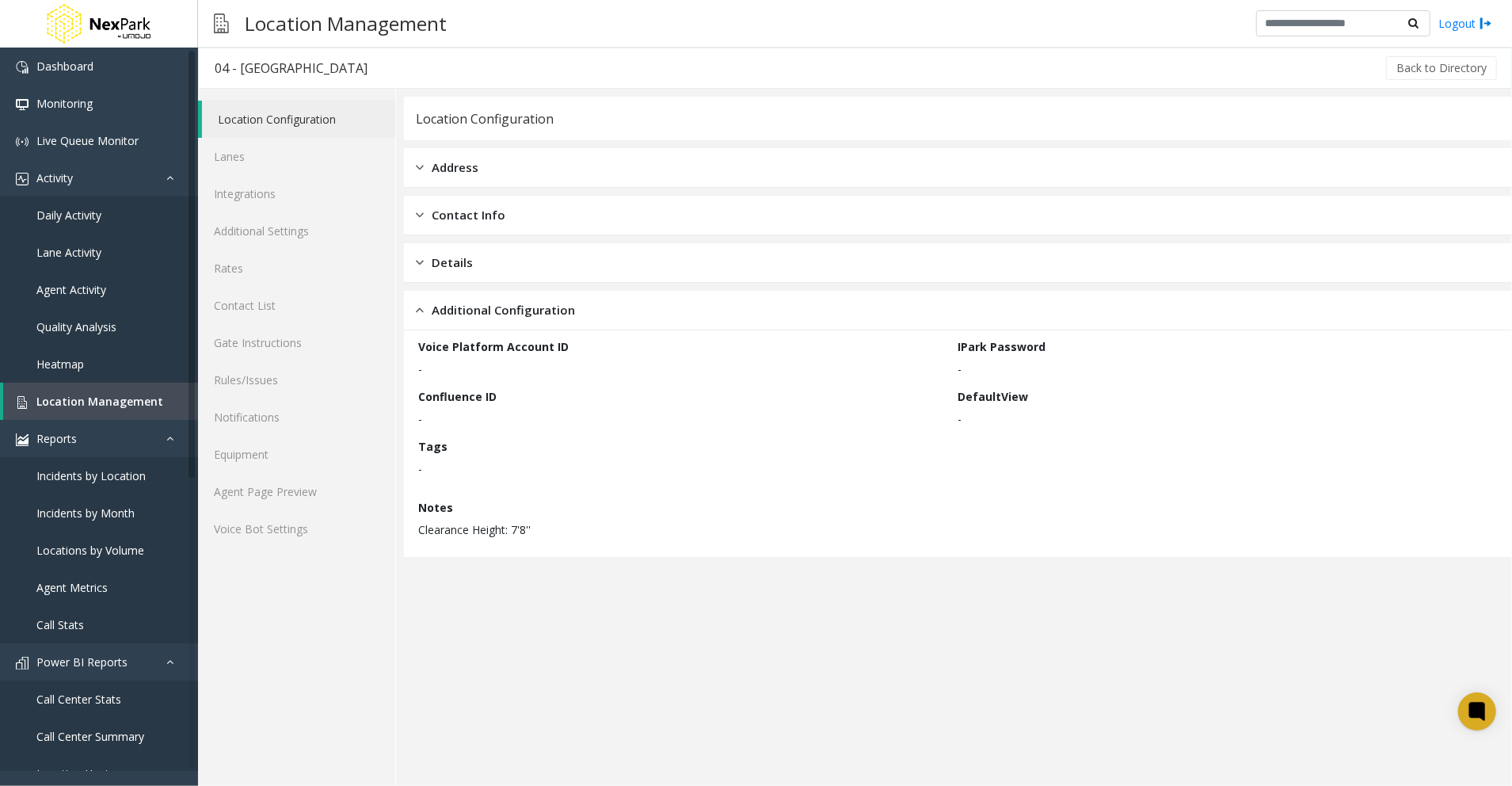
click at [491, 385] on div "Voice Platform Account ID - IPark Password - Confluence ID - DefaultView - Tags…" at bounding box center [958, 443] width 1080 height 211
click at [260, 534] on link "Voice Bot Settings" at bounding box center [296, 528] width 197 height 37
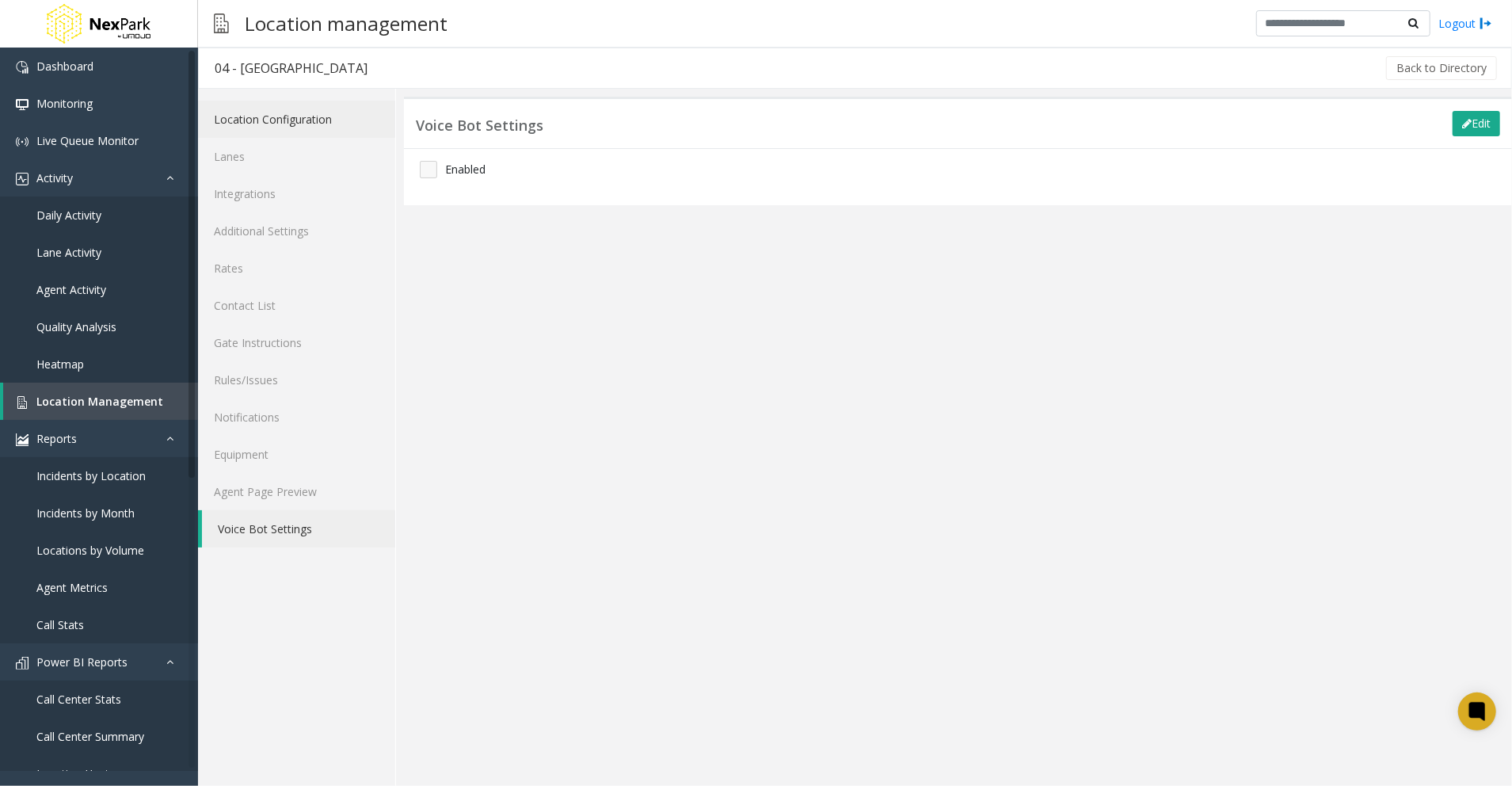
click at [273, 124] on link "Location Configuration" at bounding box center [296, 120] width 197 height 37
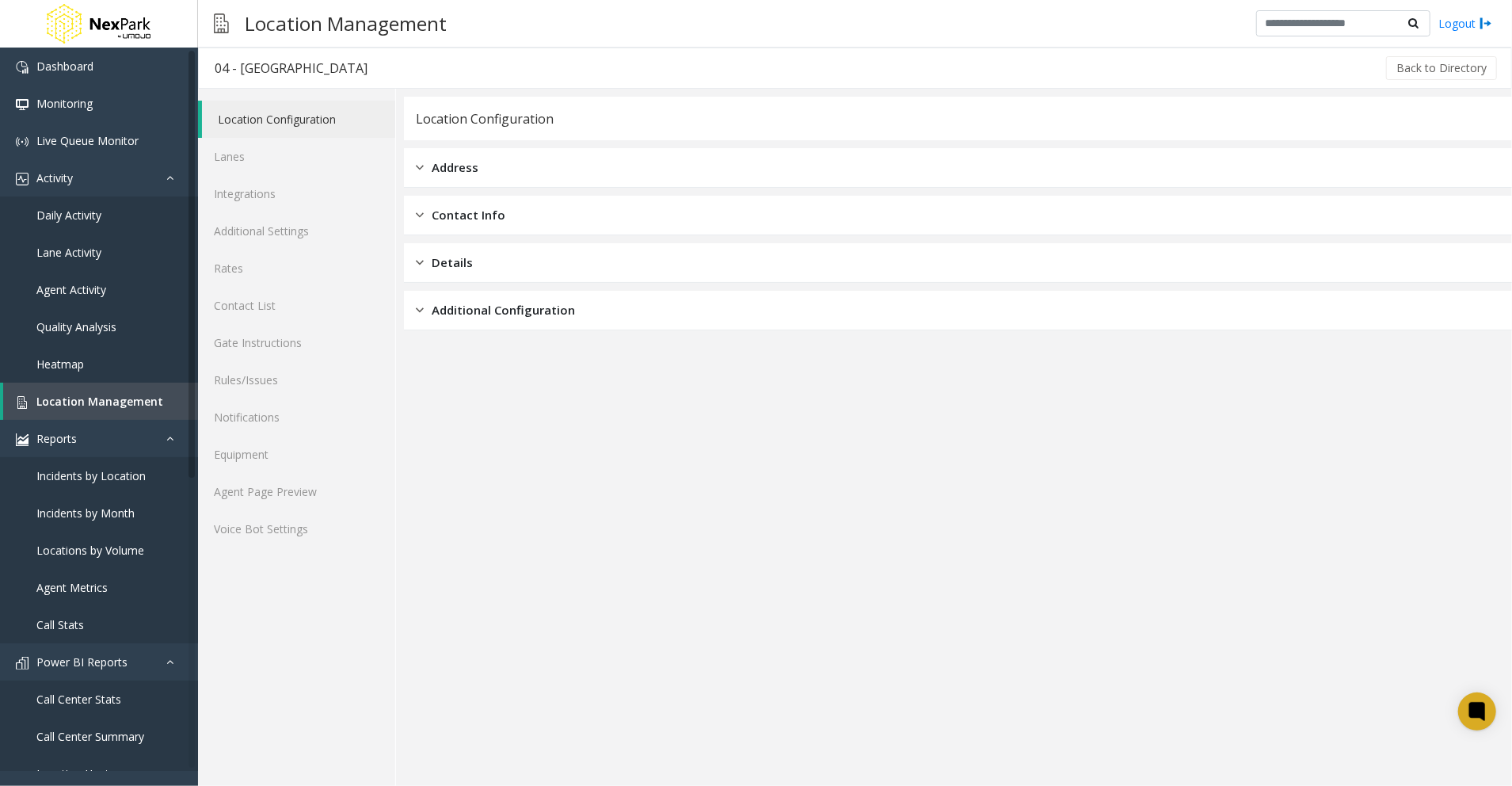
click at [618, 169] on div "Address" at bounding box center [958, 167] width 1108 height 40
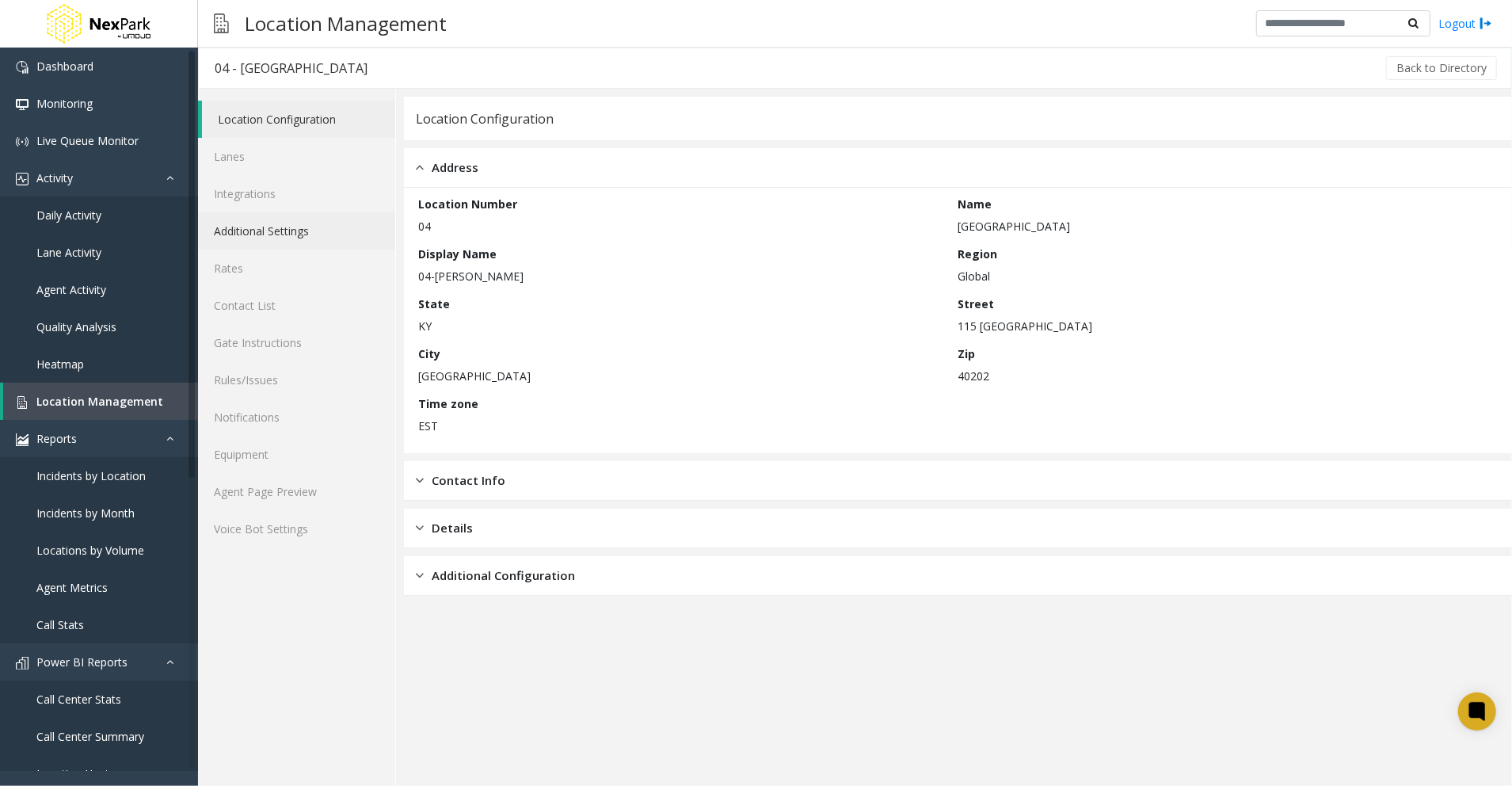
click at [379, 232] on link "Additional Settings" at bounding box center [296, 231] width 197 height 37
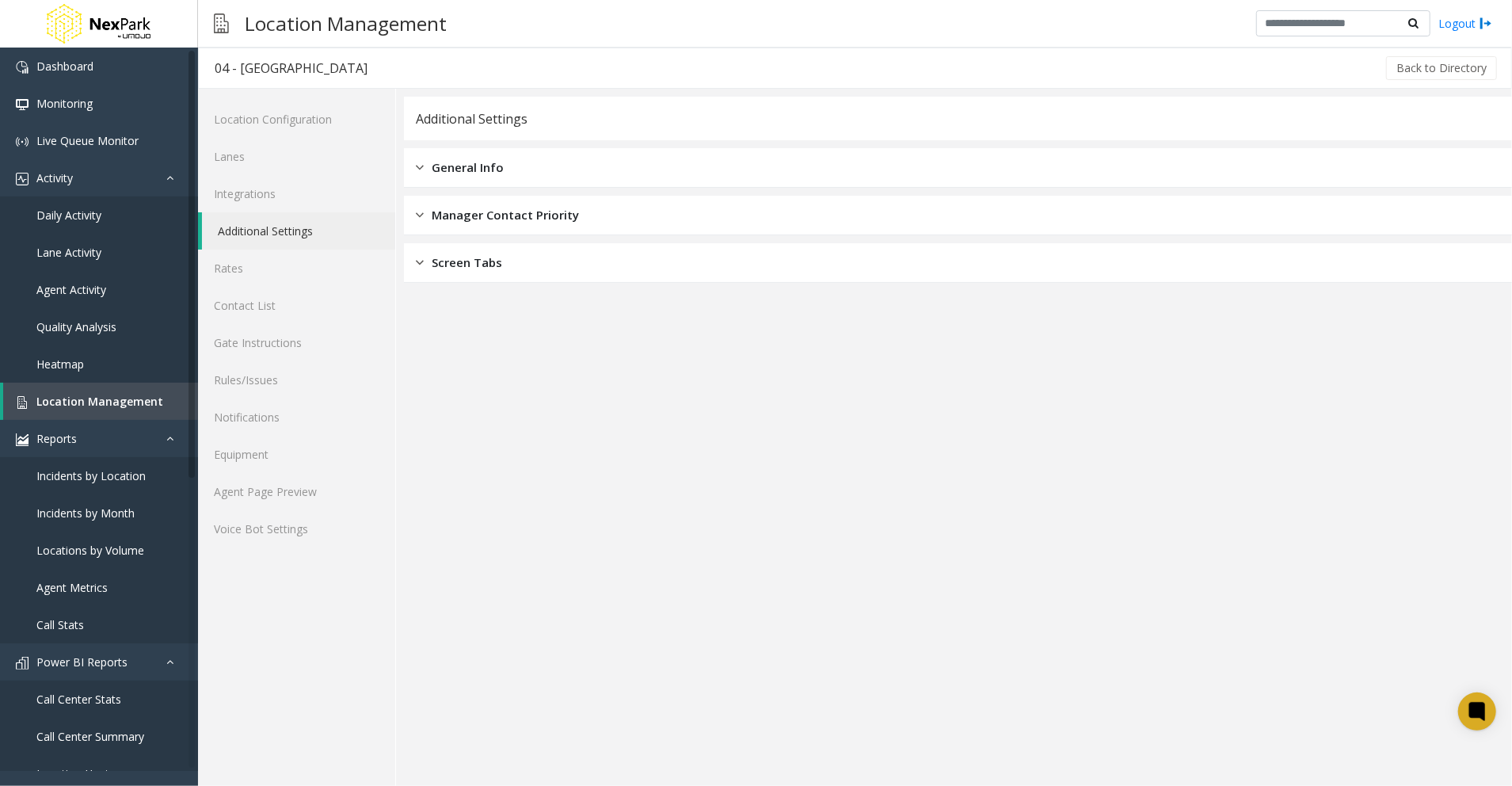
click at [578, 158] on div "General Info" at bounding box center [958, 167] width 1108 height 40
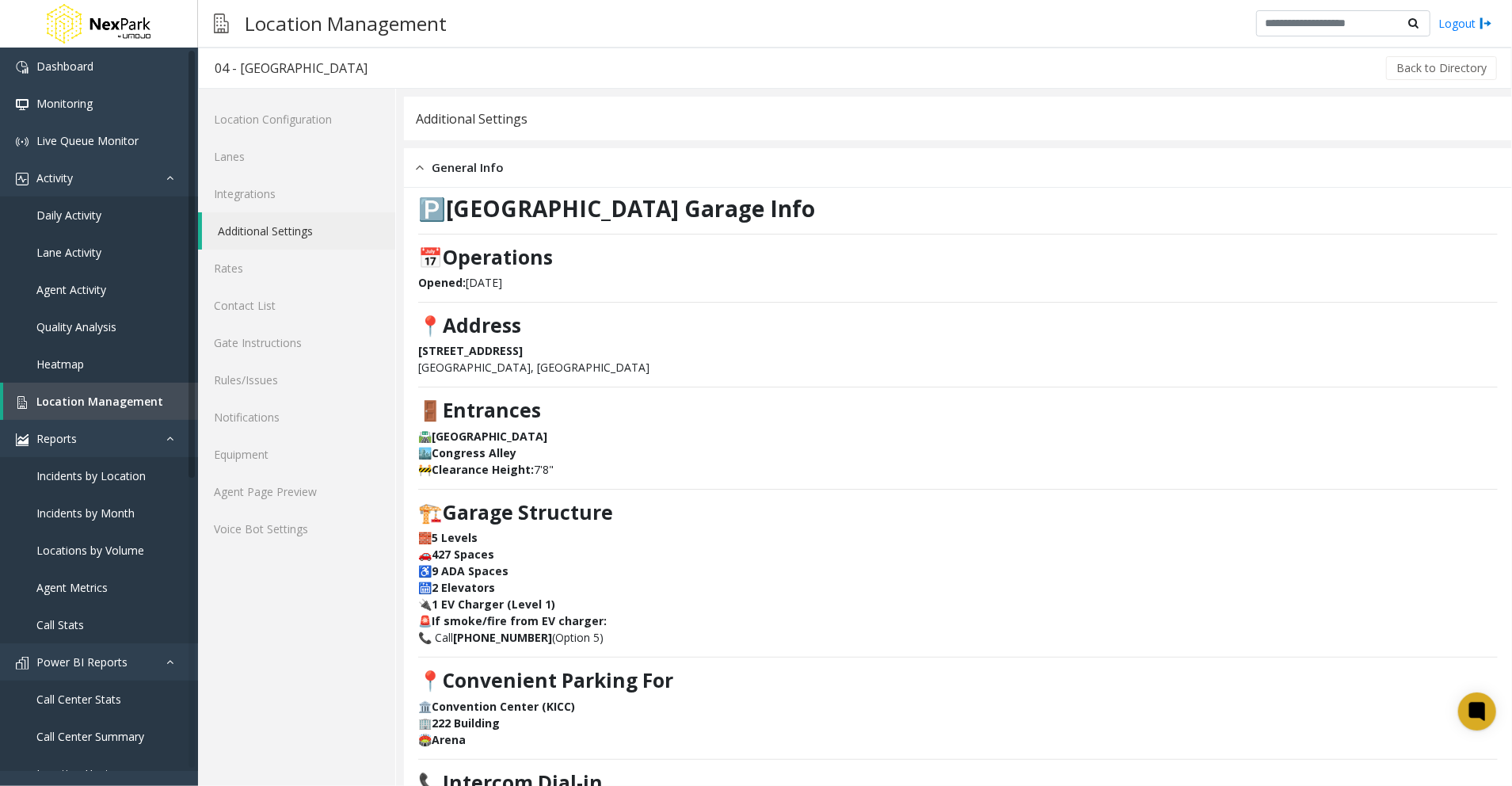
click at [679, 232] on div "🅿️ Jefferson Centre Garage Info 📅 Operations Opened: October 2009 📍 Address 115…" at bounding box center [958, 637] width 1080 height 884
click at [984, 437] on p "🛣️ Jefferson Street" at bounding box center [958, 436] width 1080 height 17
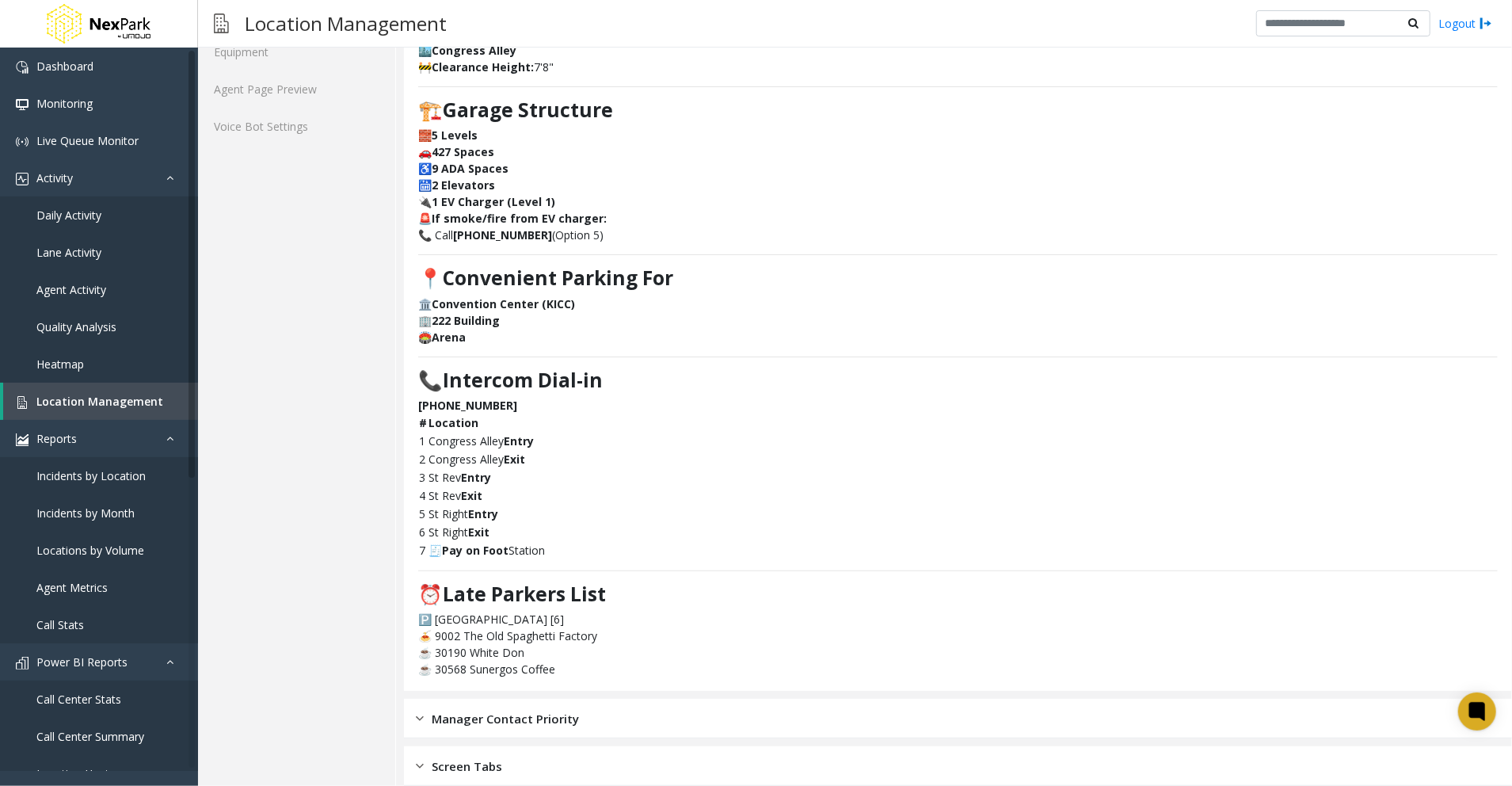
click at [783, 553] on div "# Location 1 Congress Alley Entry 2 Congress Alley Exit 3 St Rev Entry 4 St Rev…" at bounding box center [958, 486] width 1080 height 145
drag, startPoint x: 634, startPoint y: 720, endPoint x: 645, endPoint y: 719, distance: 11.0
click at [633, 720] on div "Manager Contact Priority" at bounding box center [958, 718] width 1108 height 40
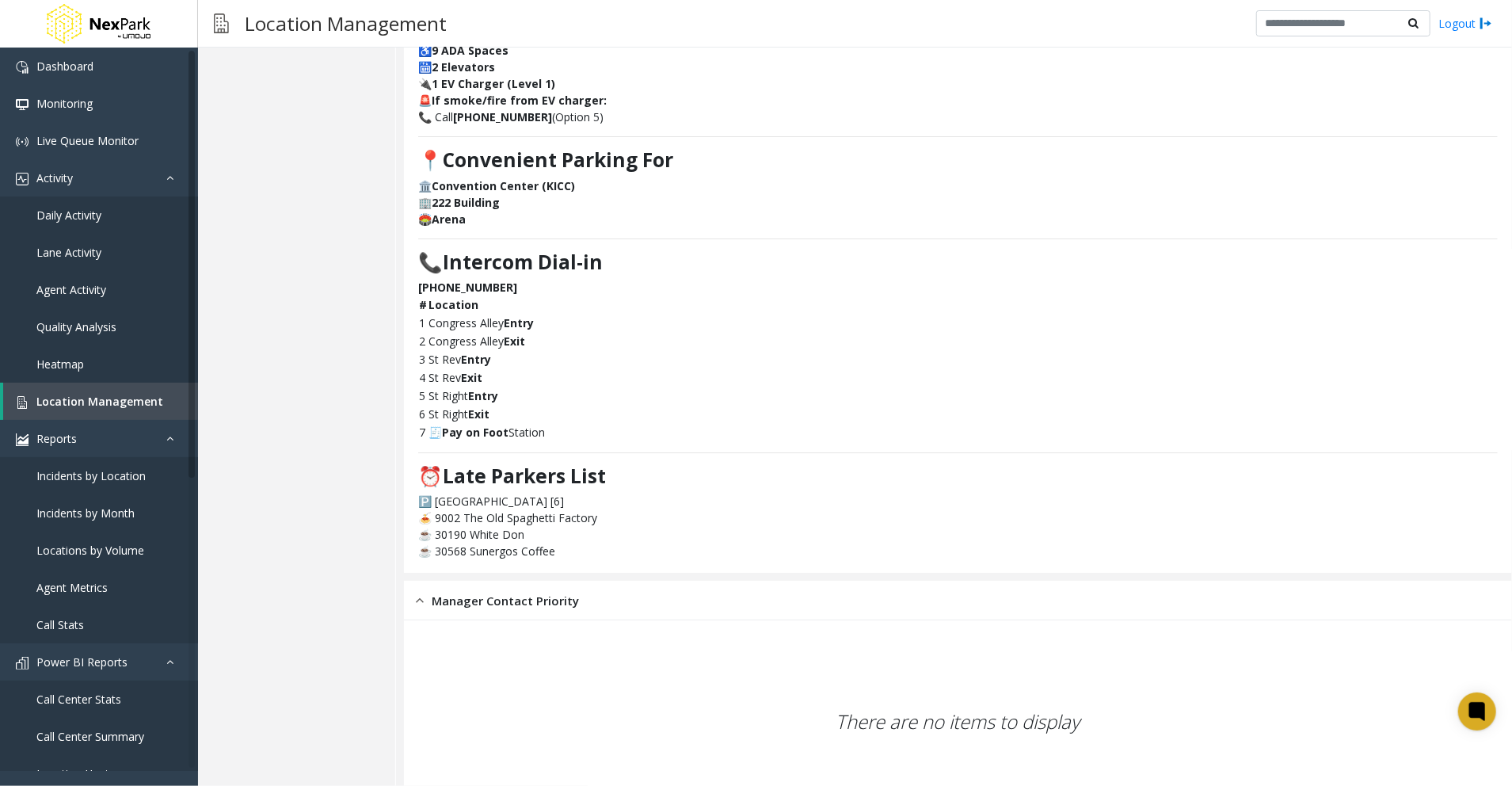
scroll to position [608, 0]
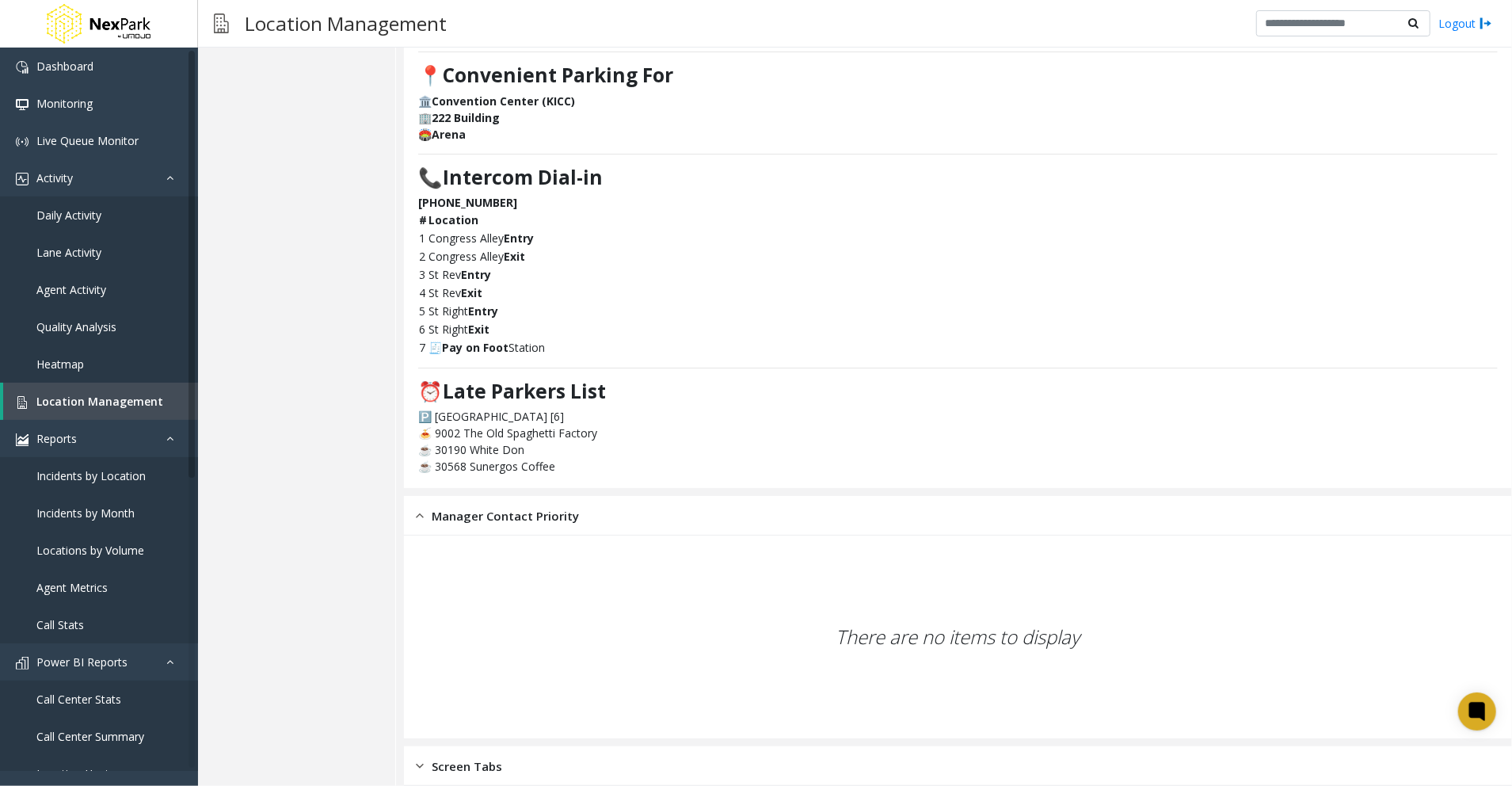
click at [664, 759] on div "Screen Tabs" at bounding box center [958, 766] width 1108 height 40
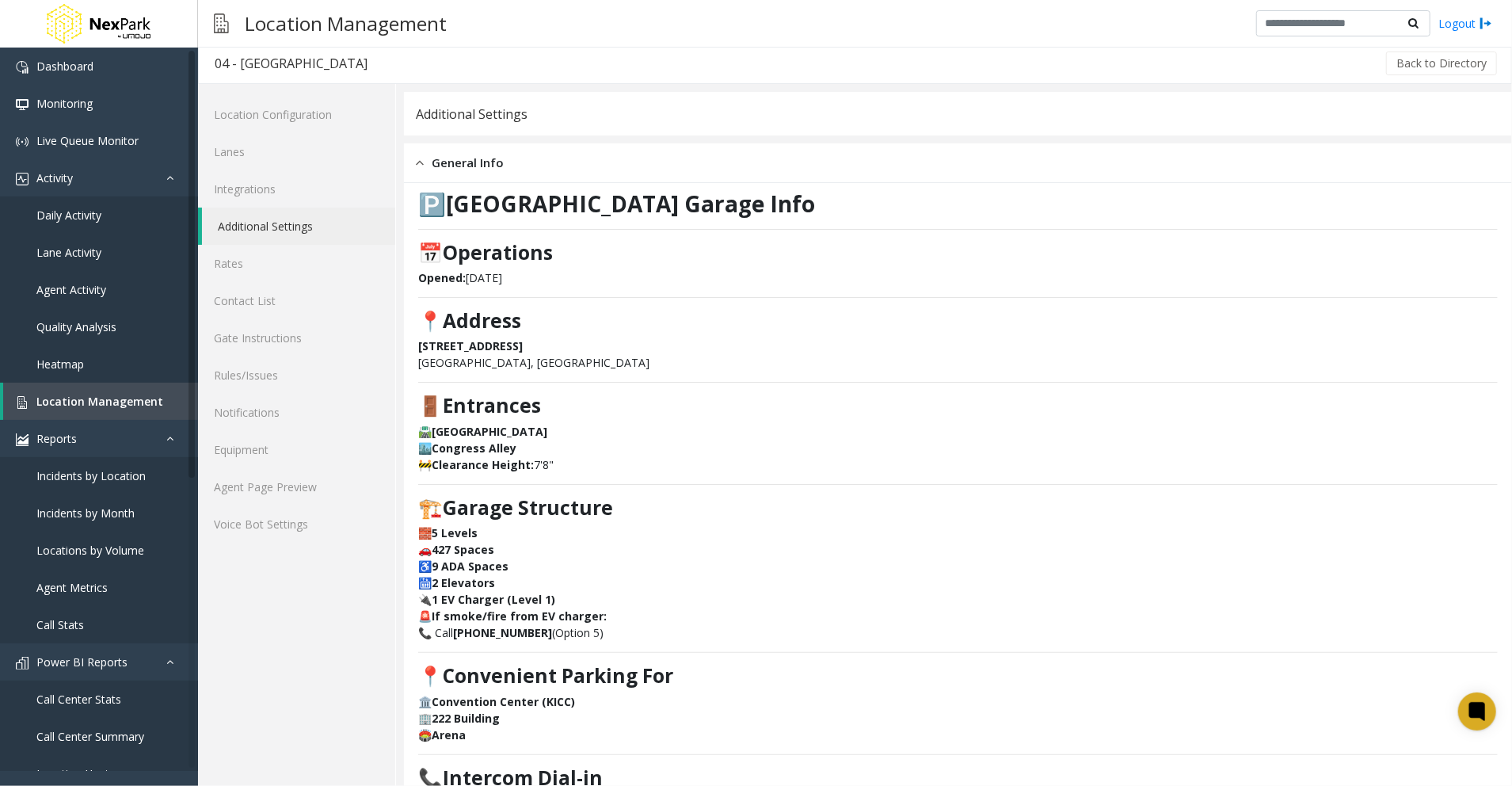
scroll to position [0, 0]
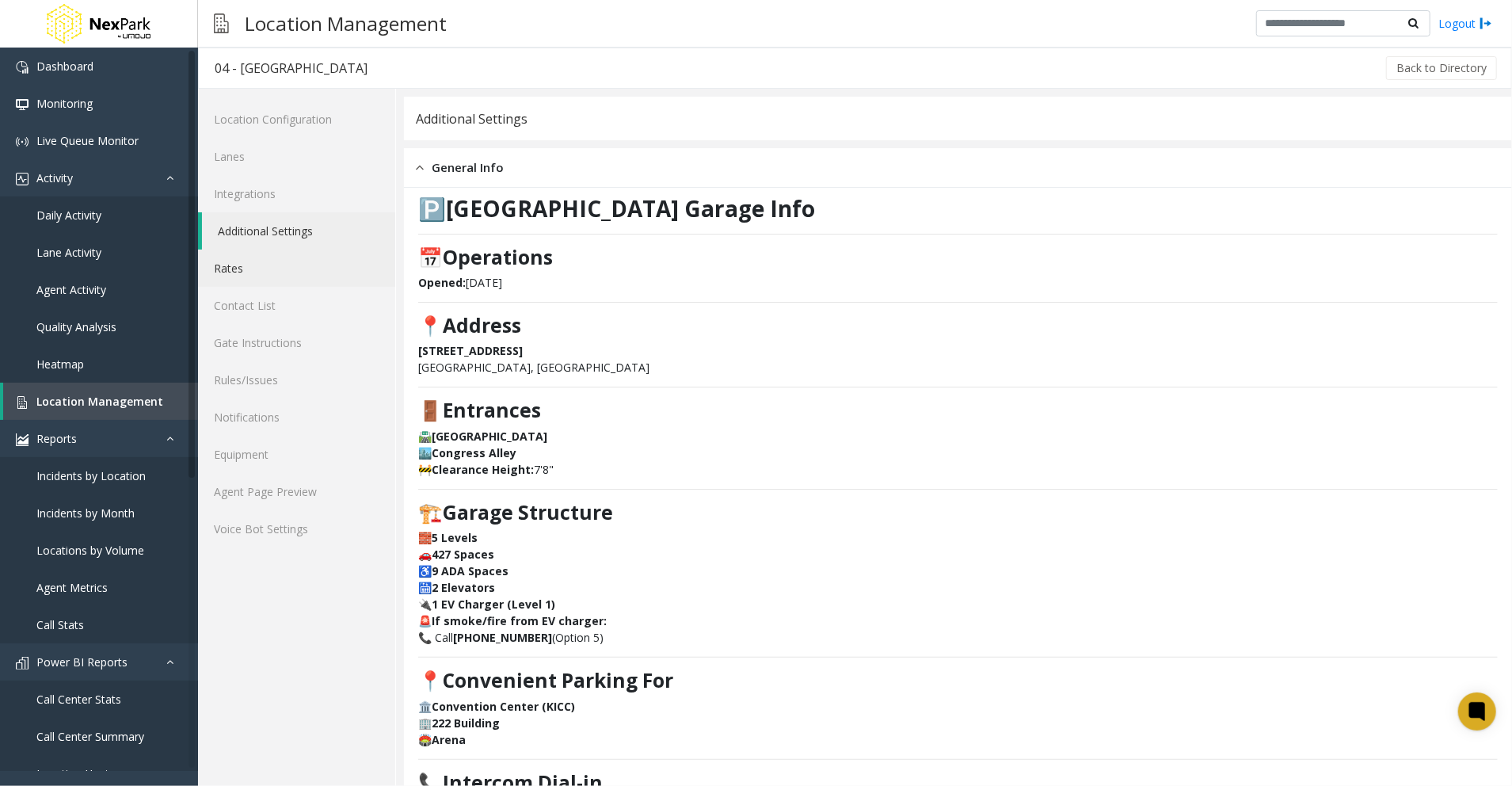
click at [263, 269] on link "Rates" at bounding box center [296, 268] width 197 height 37
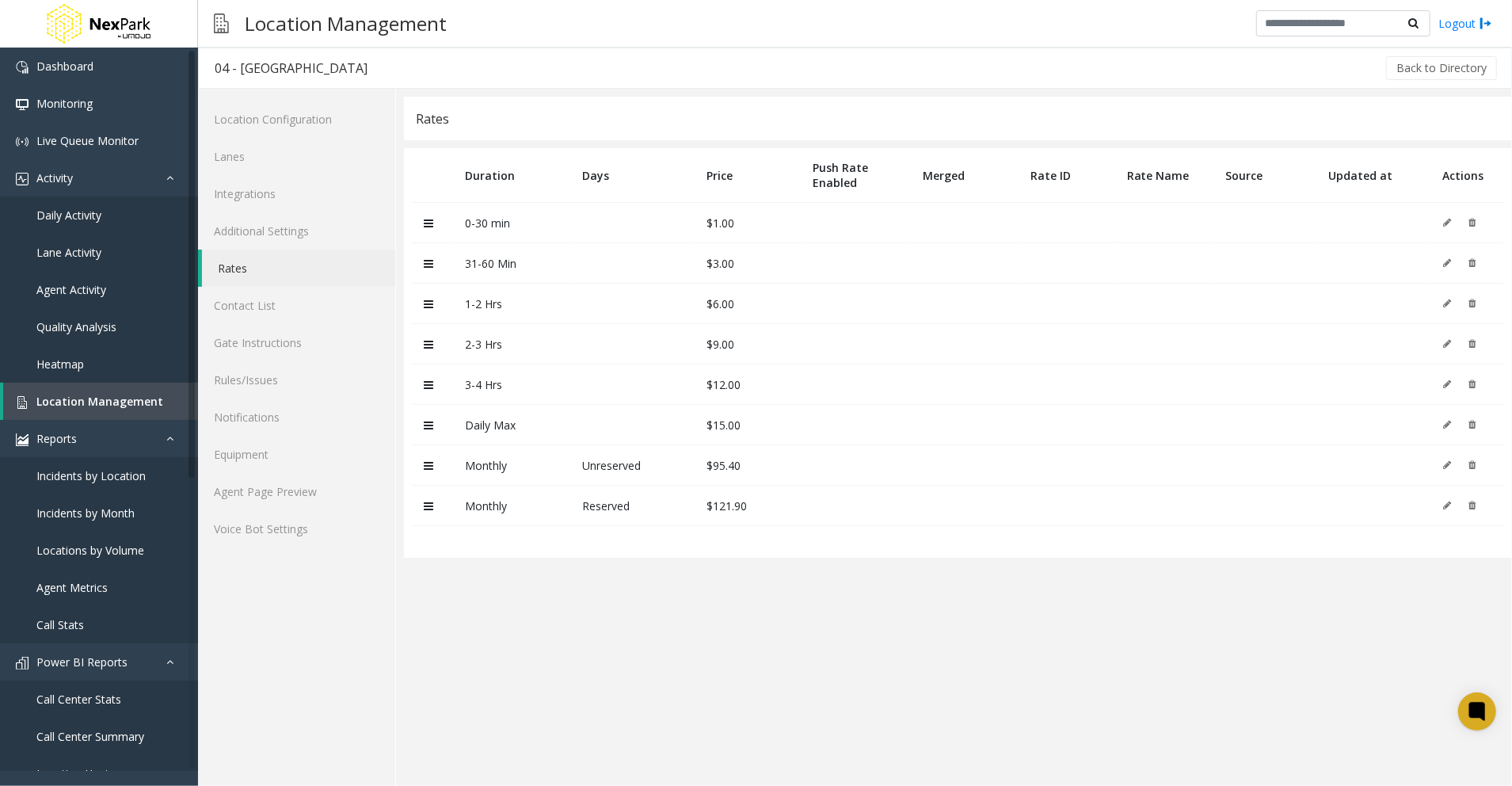
click at [573, 242] on td at bounding box center [632, 223] width 124 height 40
click at [1383, 287] on tbody "0-30 min $1.00 31-60 Min $3.00 1-2 Hrs $6.00 2-3 Hrs $9.00 3-4 Hrs $12.00 Daily…" at bounding box center [958, 364] width 1092 height 323
click at [251, 311] on link "Contact List" at bounding box center [296, 305] width 197 height 37
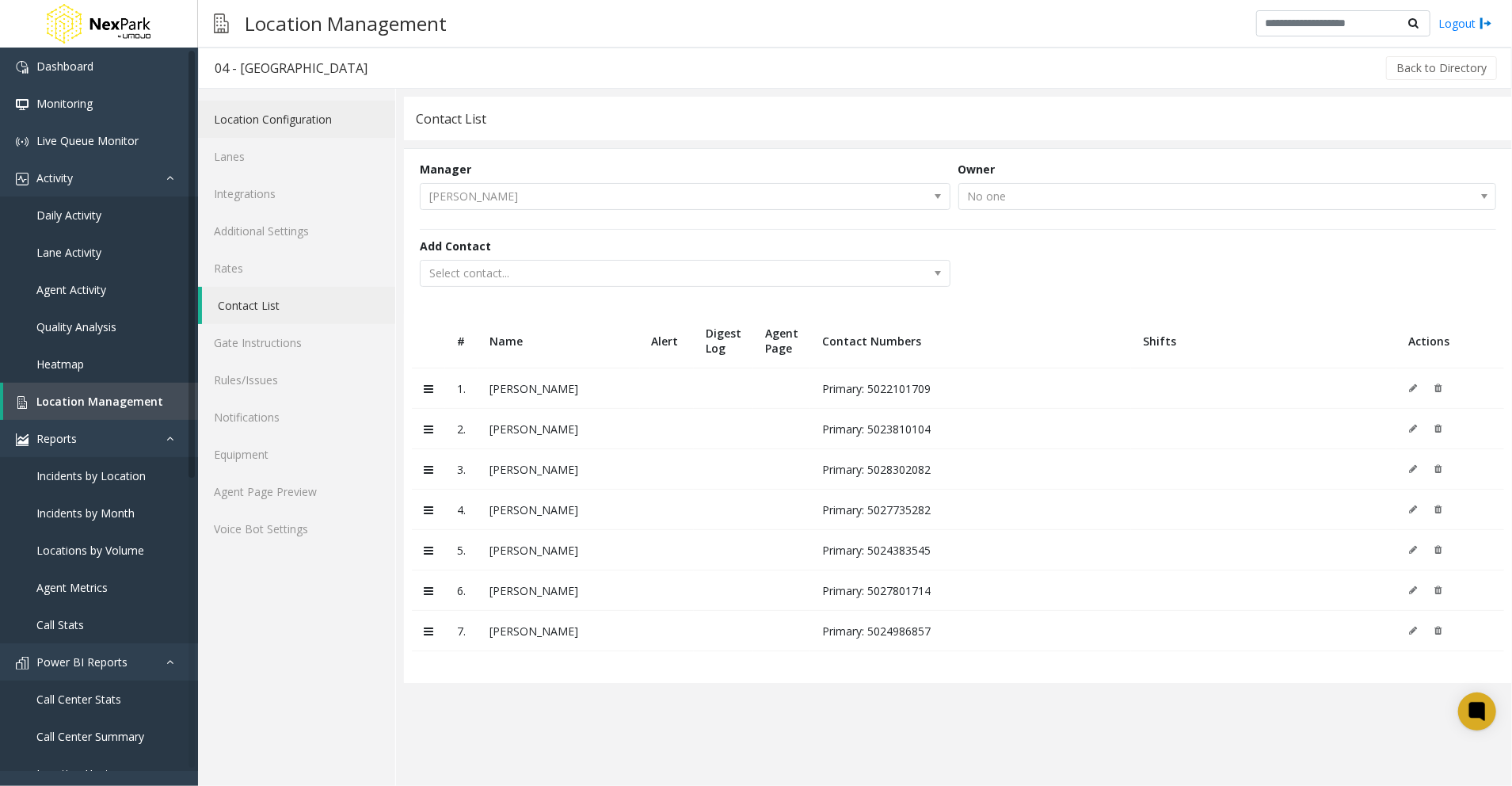
click at [315, 121] on link "Location Configuration" at bounding box center [296, 120] width 197 height 37
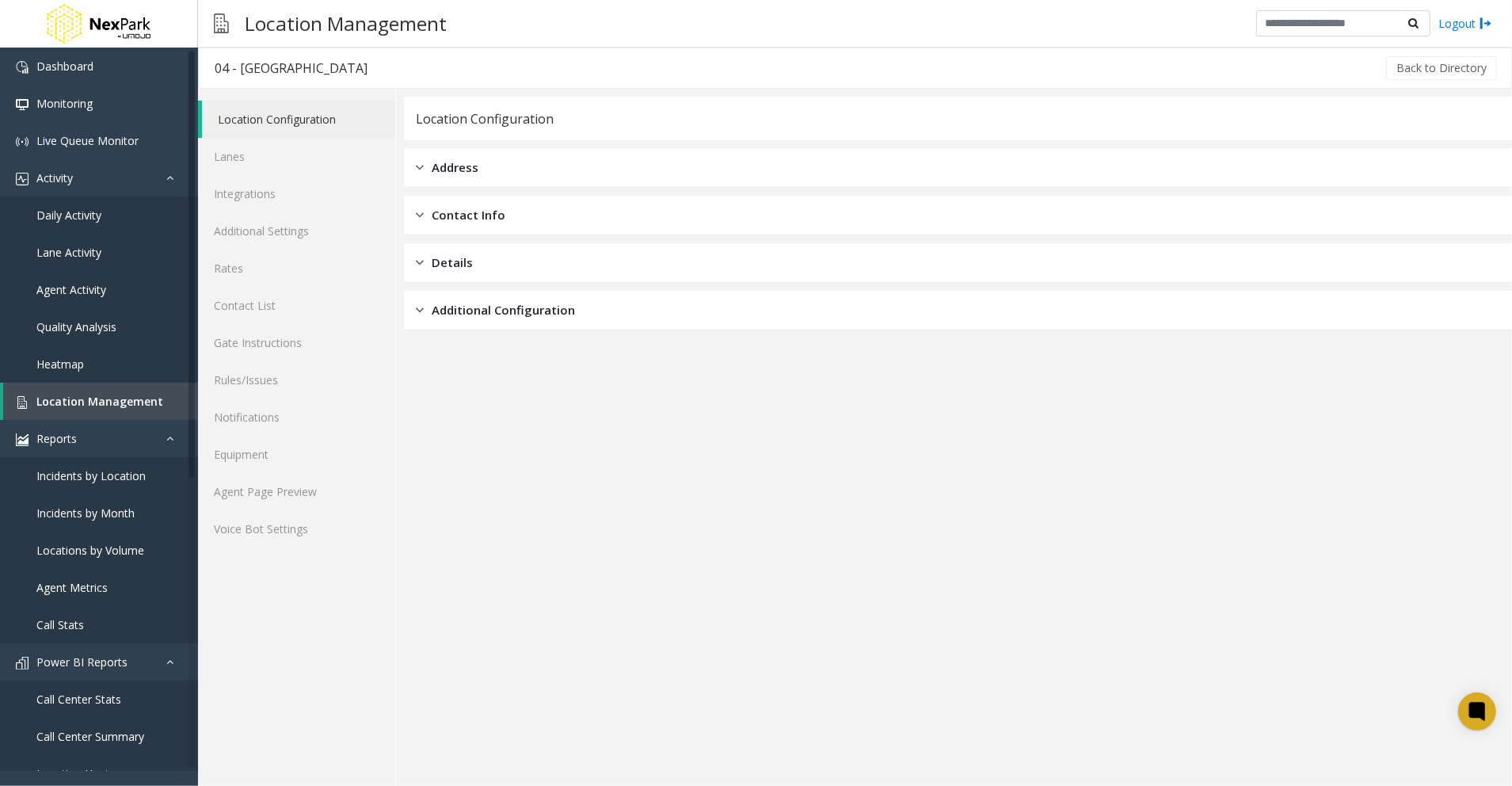
click at [543, 251] on div "Details" at bounding box center [958, 263] width 1108 height 40
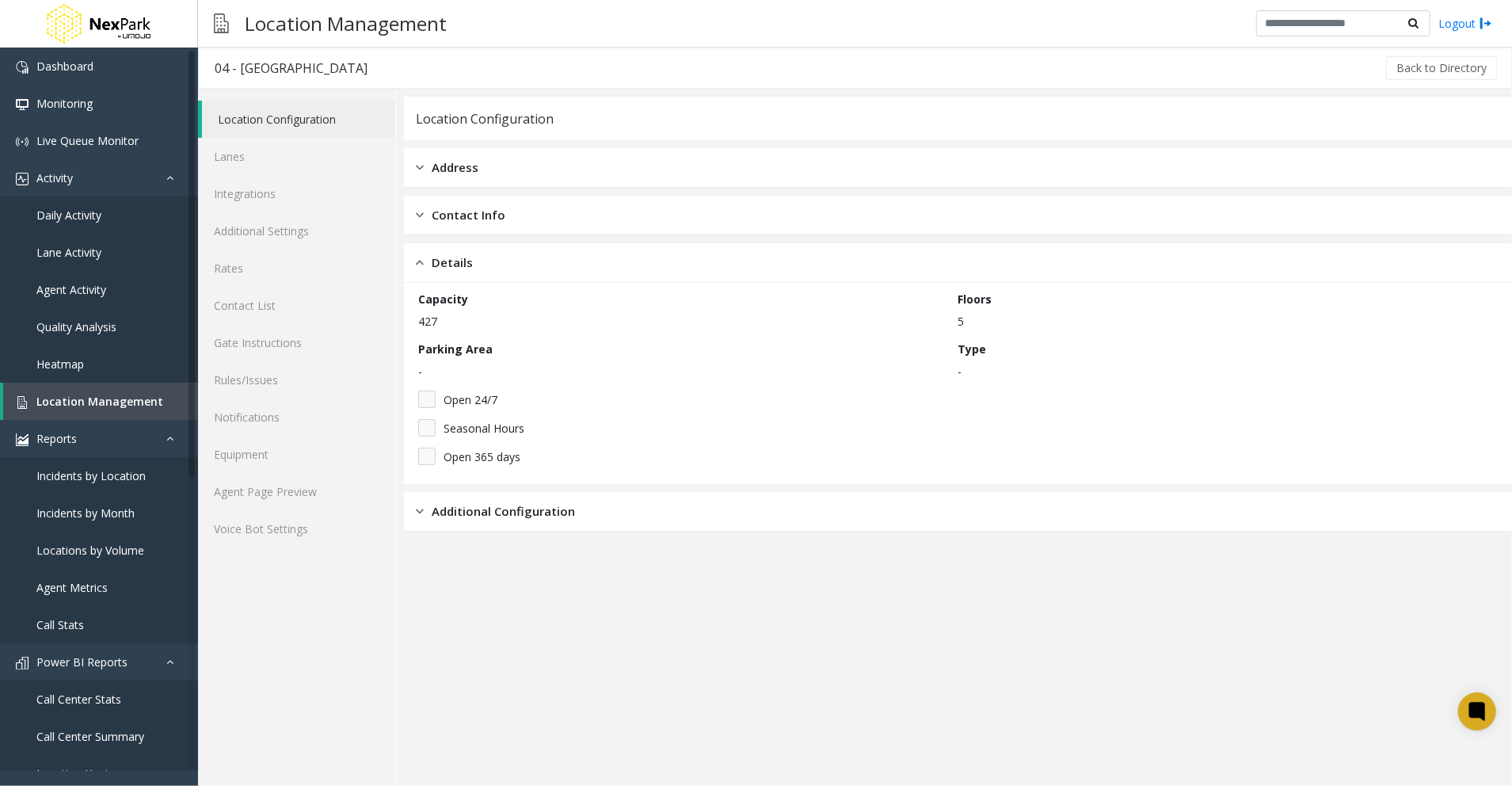
click at [608, 521] on div "Additional Configuration" at bounding box center [958, 511] width 1108 height 40
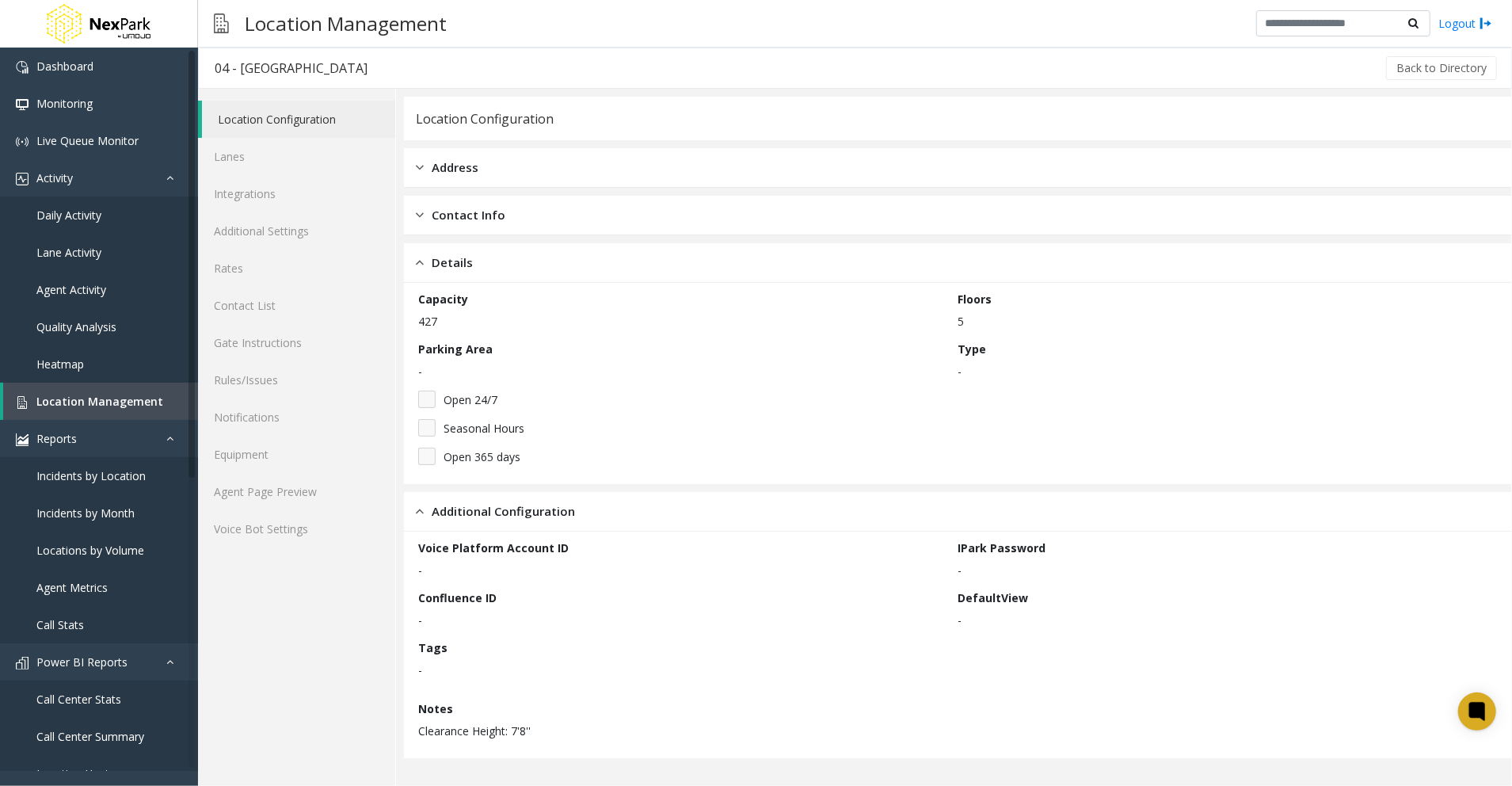
click at [457, 150] on div "Address" at bounding box center [958, 167] width 1108 height 40
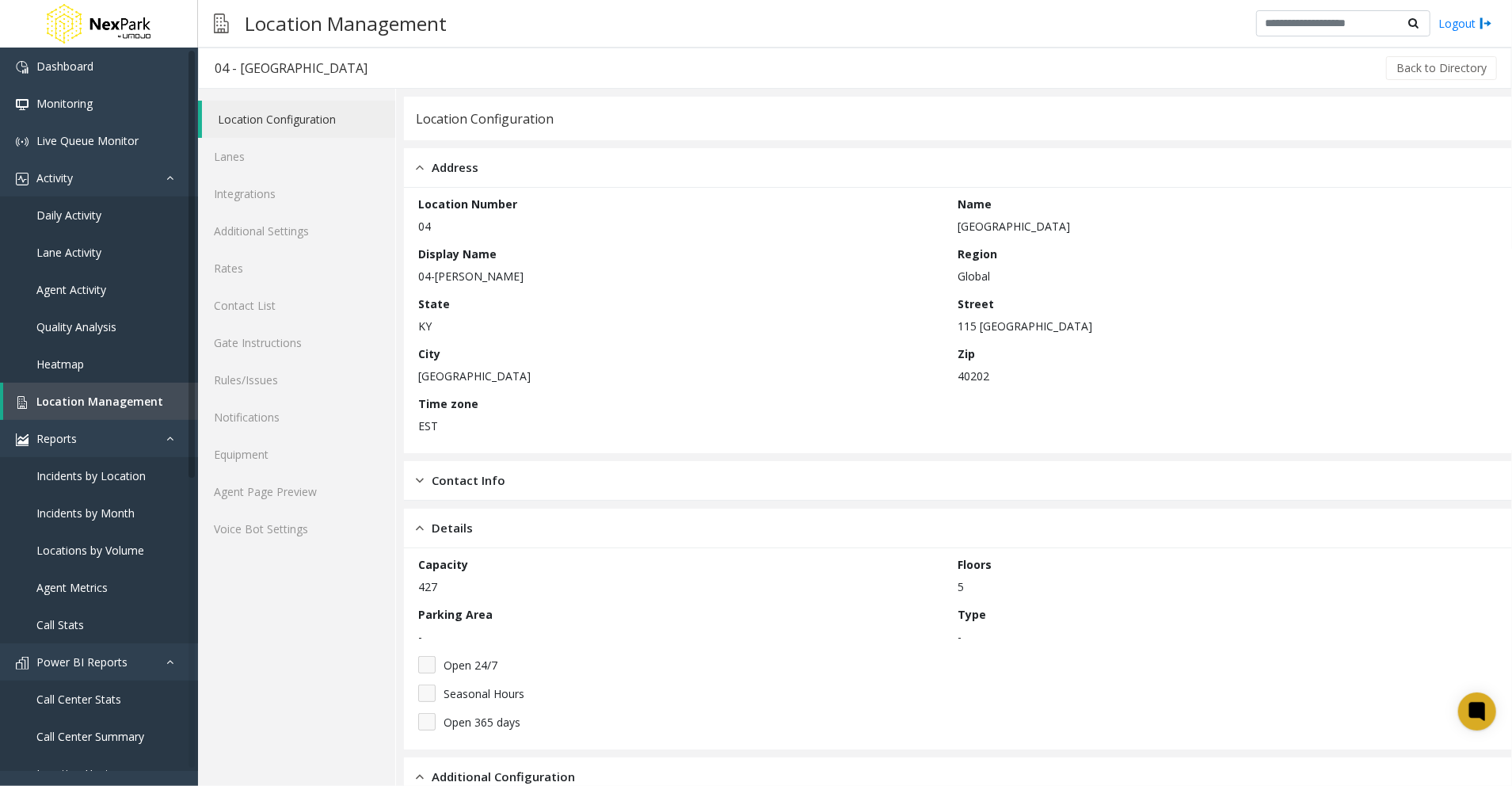
drag, startPoint x: 521, startPoint y: 479, endPoint x: 542, endPoint y: 489, distance: 23.3
click at [521, 480] on div "Contact Info" at bounding box center [958, 481] width 1108 height 40
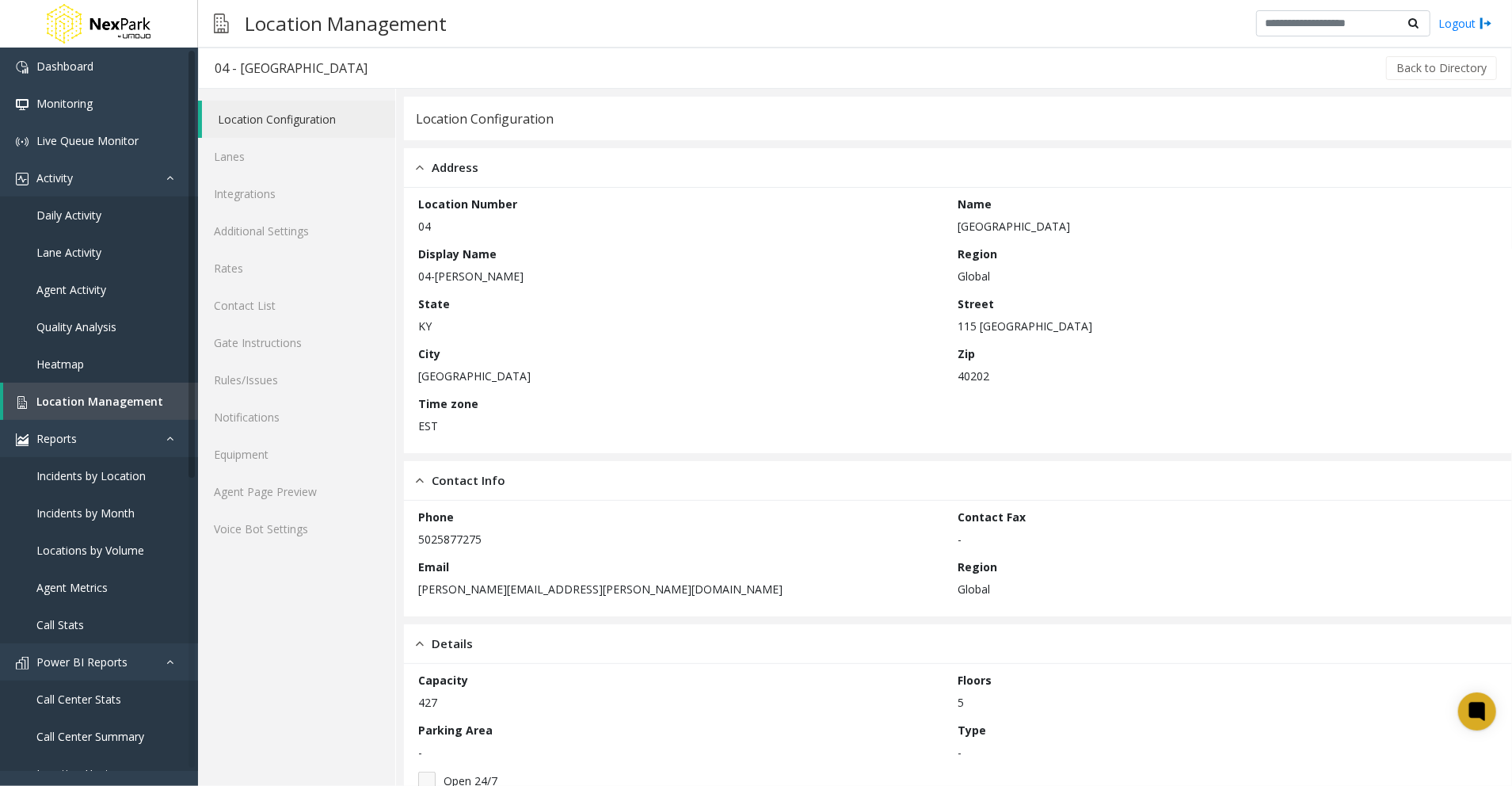
click at [789, 568] on div "Email gerald.howell@louisvilleky.gov" at bounding box center [688, 578] width 540 height 39
click at [292, 143] on link "Lanes" at bounding box center [296, 157] width 197 height 37
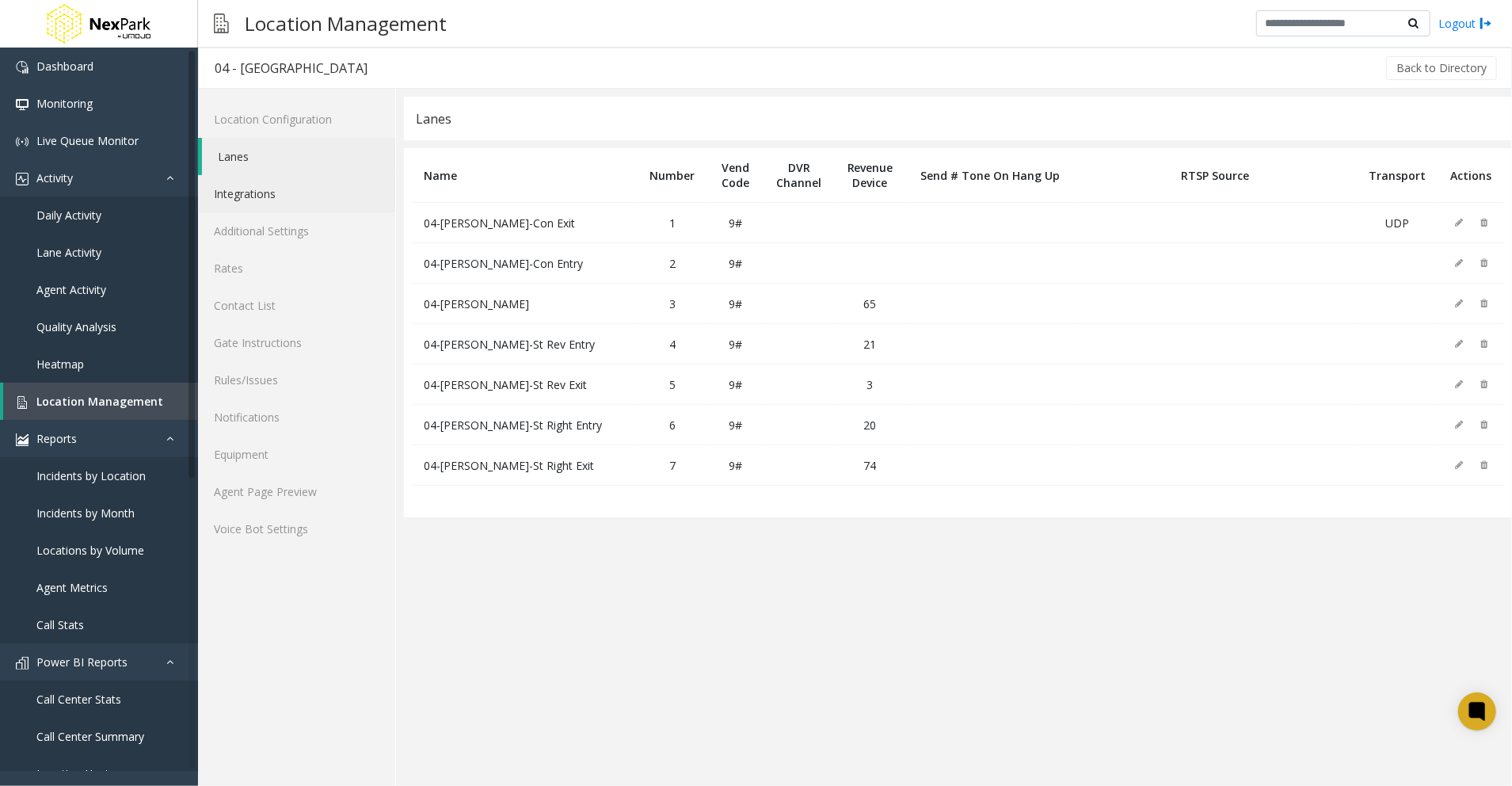
click at [292, 187] on link "Integrations" at bounding box center [296, 194] width 197 height 37
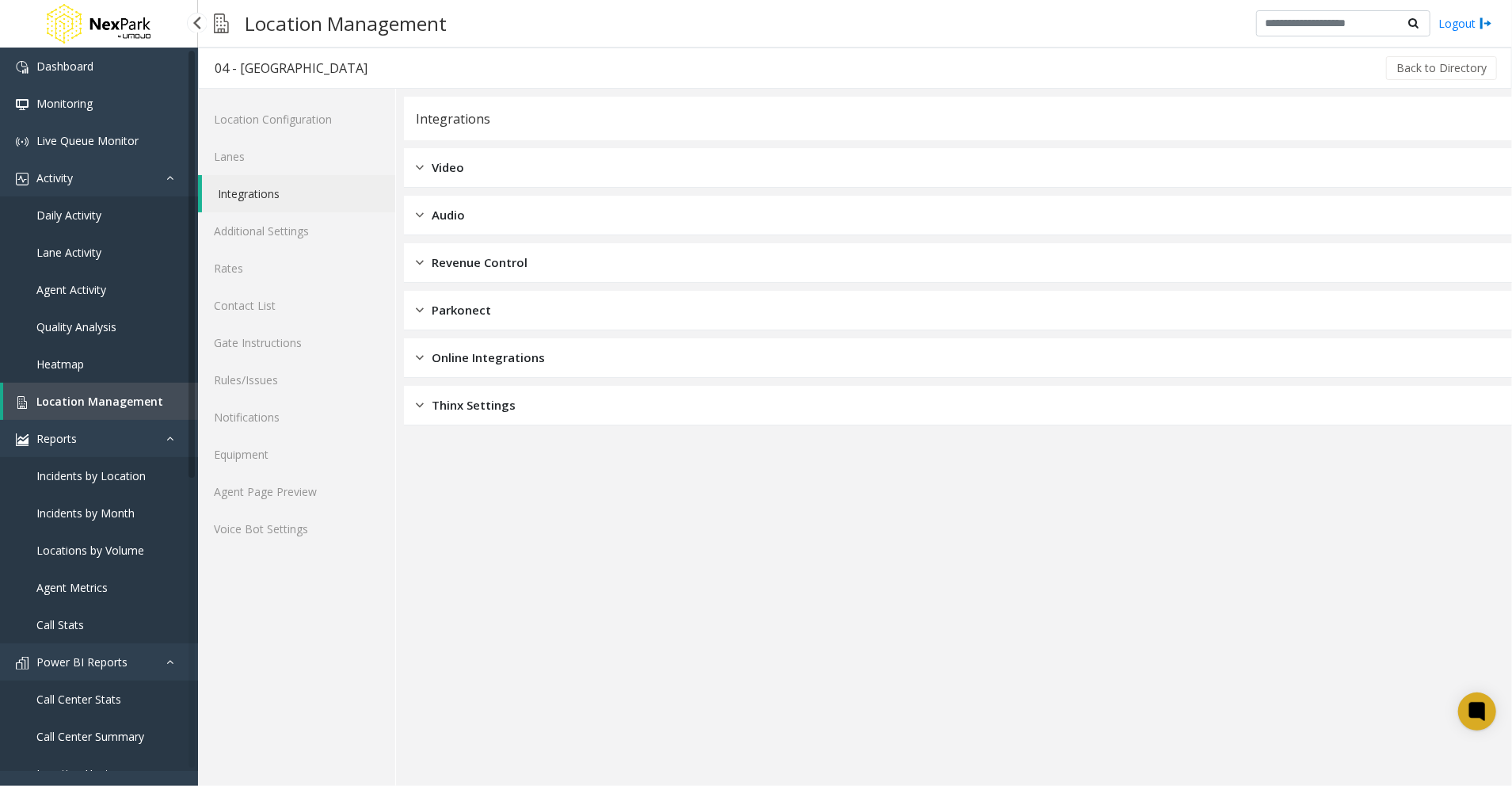
click at [90, 410] on link "Location Management" at bounding box center [100, 401] width 195 height 37
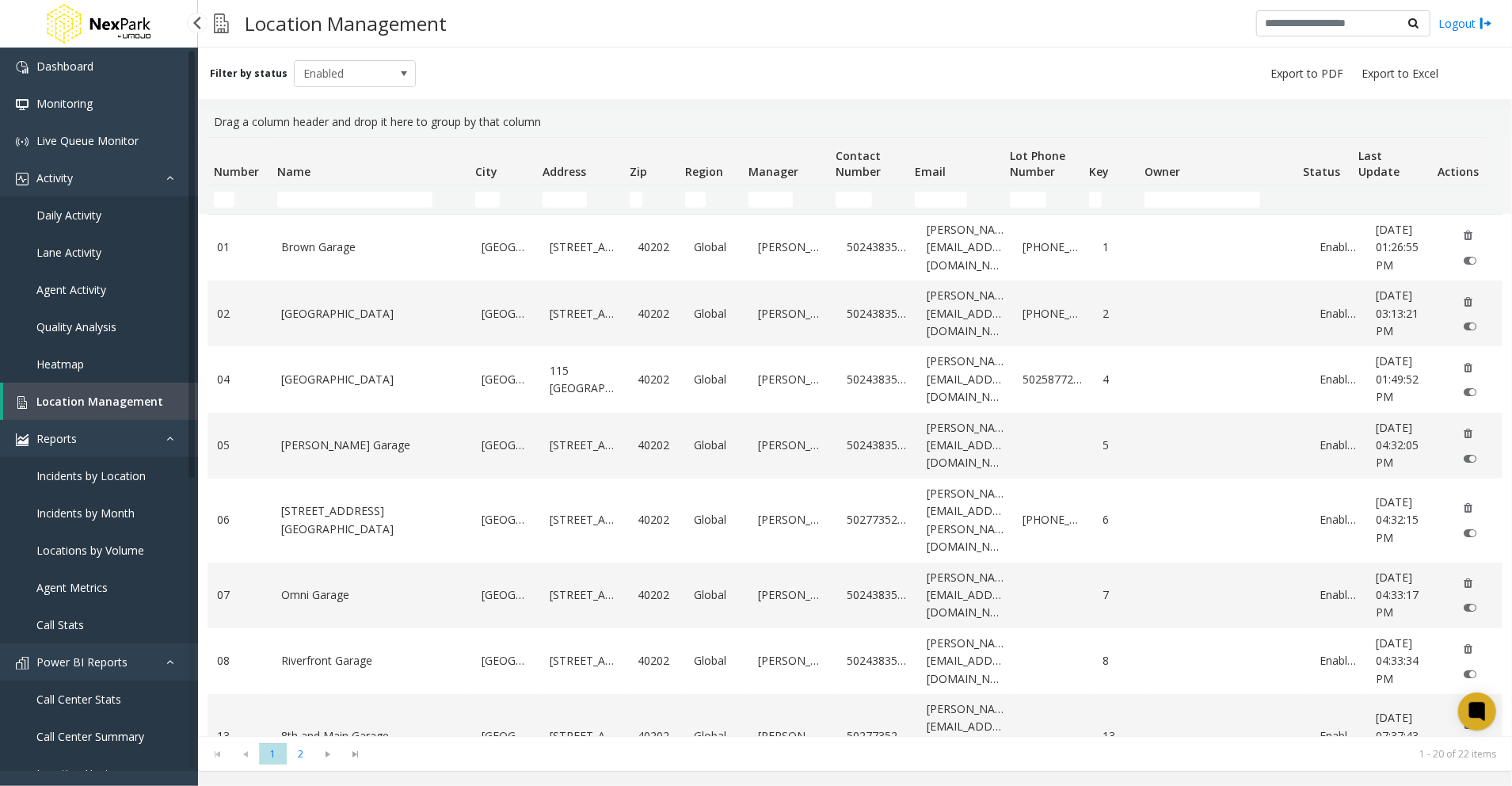
drag, startPoint x: 83, startPoint y: 407, endPoint x: 762, endPoint y: 52, distance: 766.2
click at [762, 52] on div "Filter by status Enabled" at bounding box center [855, 74] width 1314 height 52
click at [1455, 323] on td "Data table" at bounding box center [1475, 313] width 57 height 65
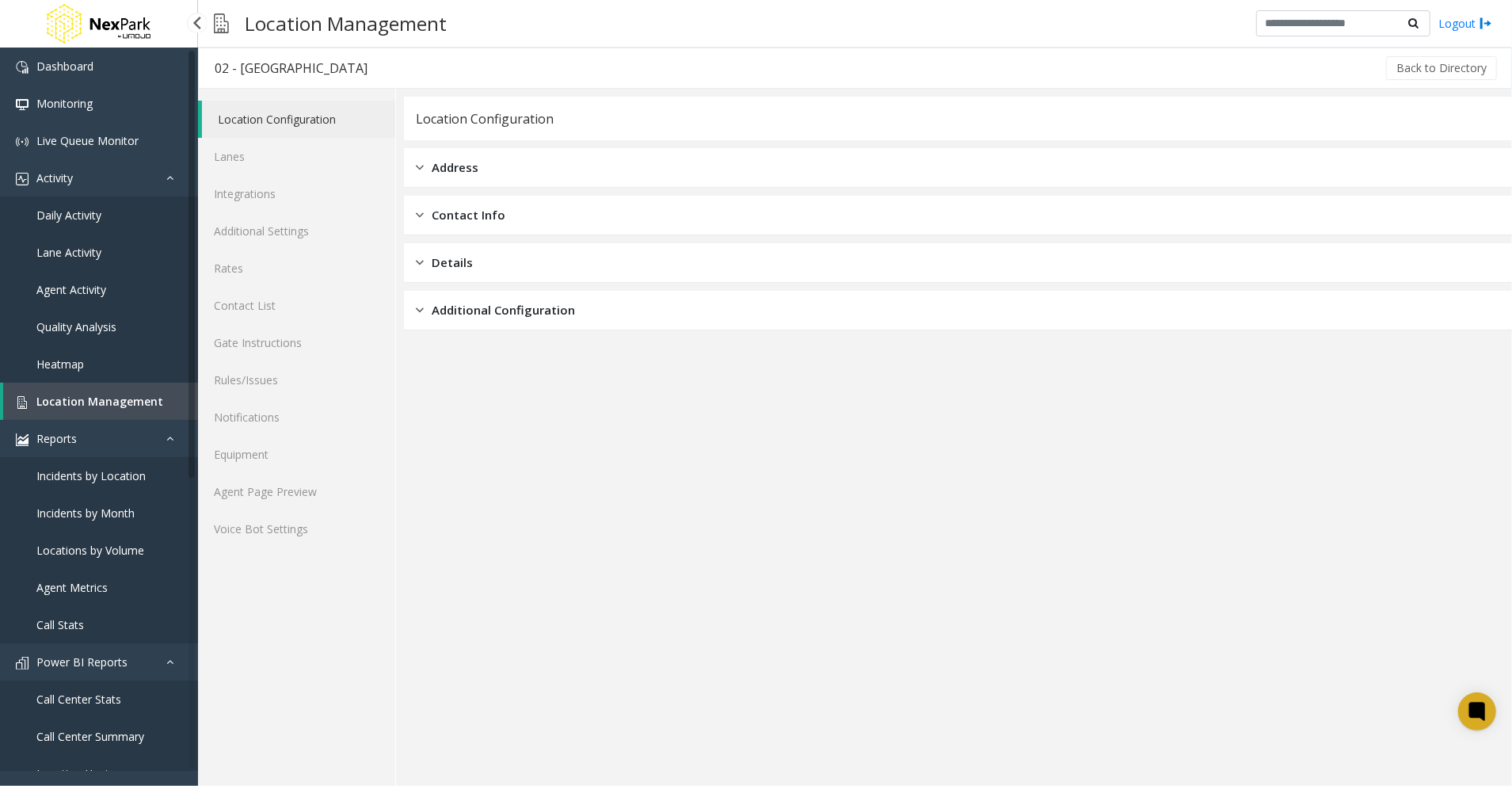
click at [137, 394] on span "Location Management" at bounding box center [99, 401] width 127 height 15
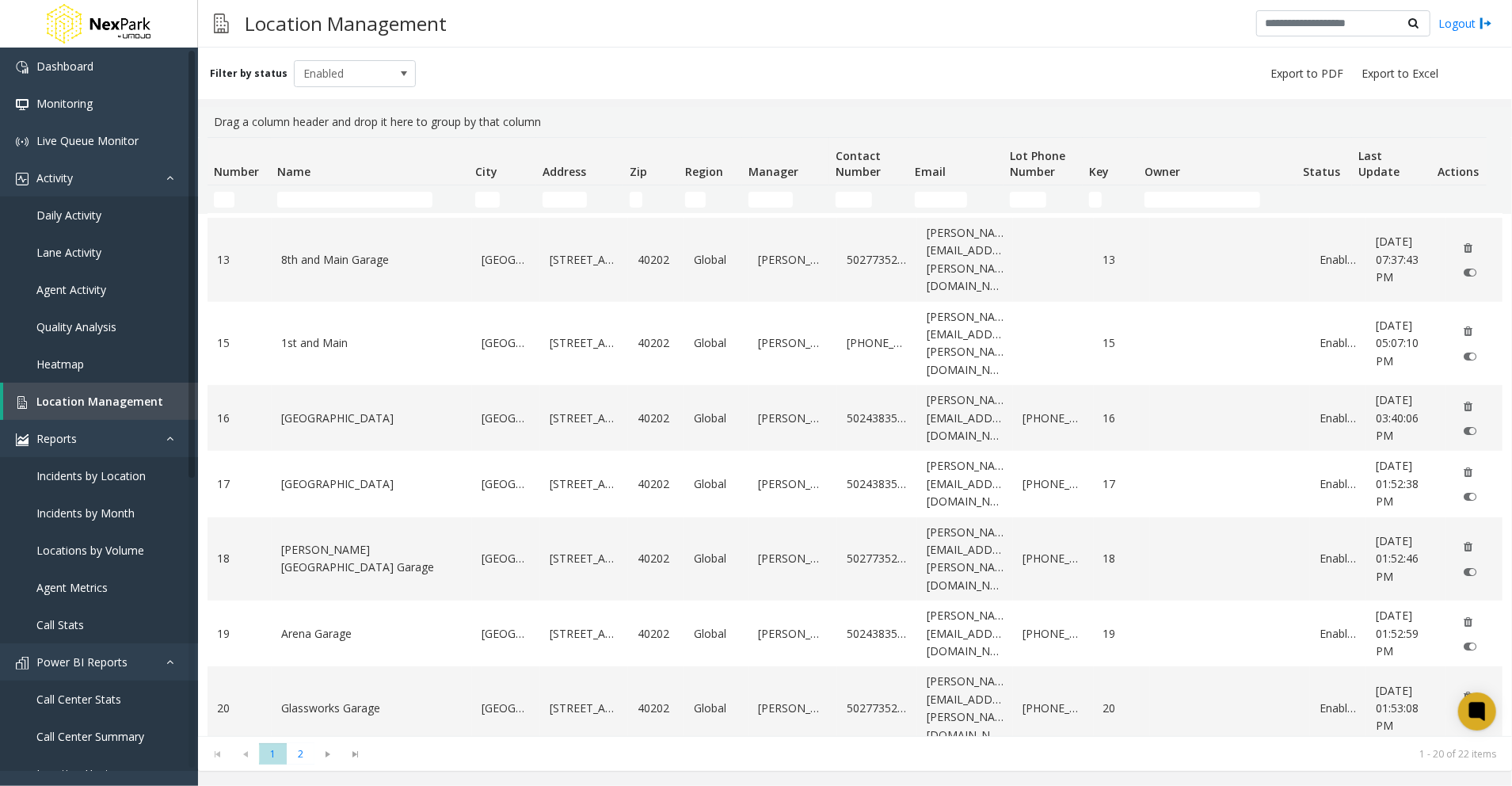
scroll to position [739, 0]
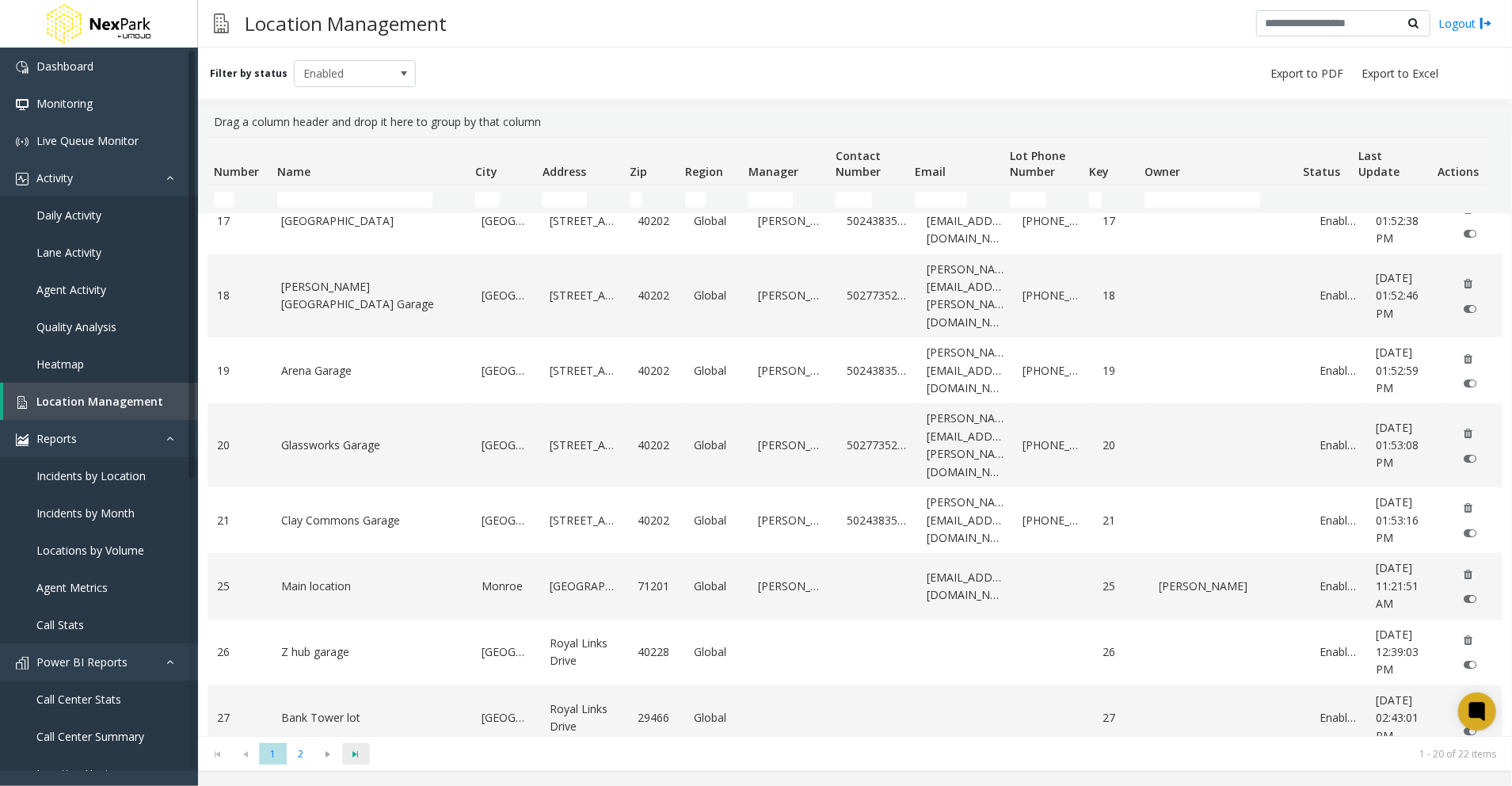
click at [355, 754] on span "Go to the last page" at bounding box center [356, 754] width 21 height 13
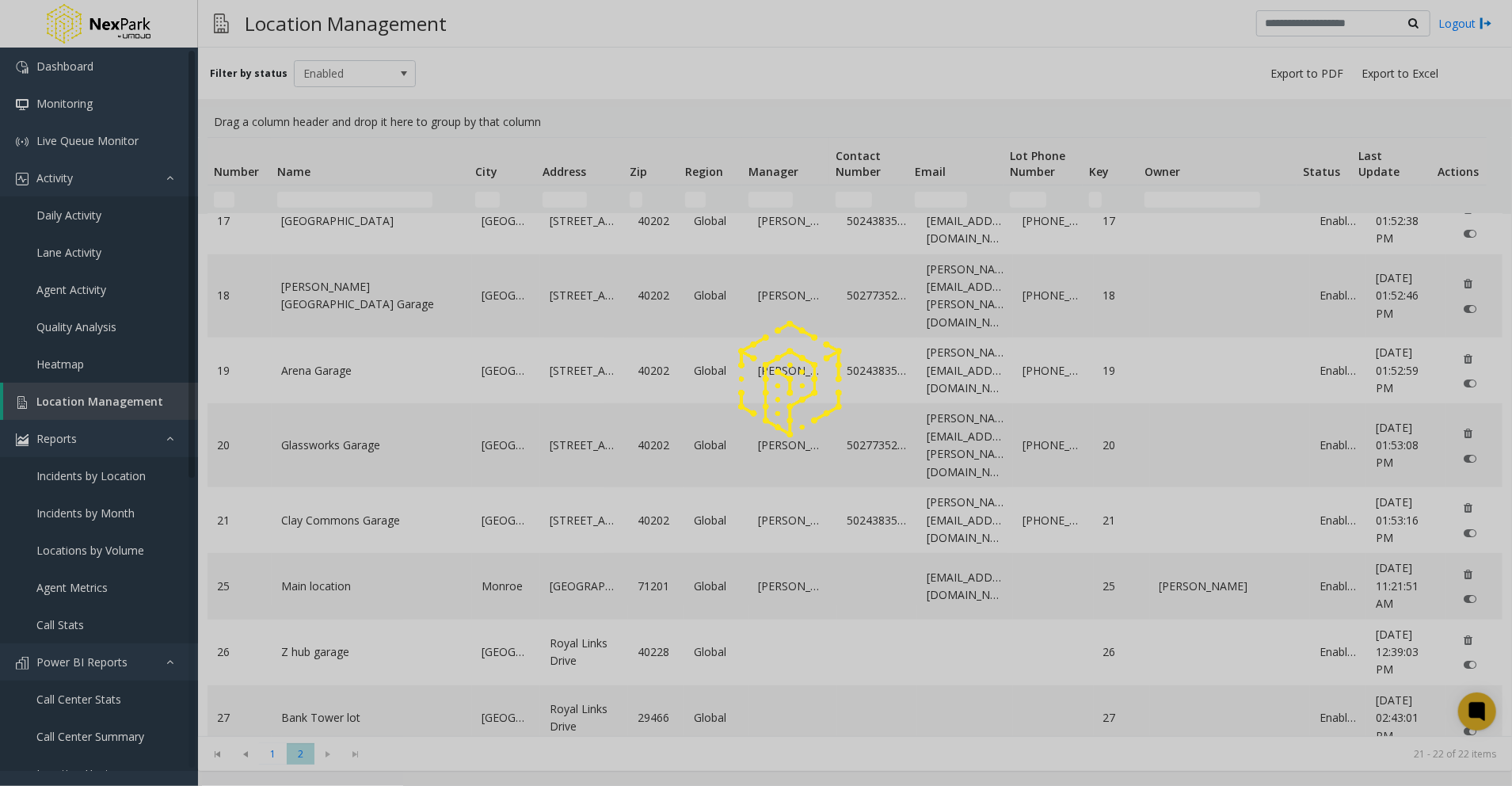
scroll to position [0, 0]
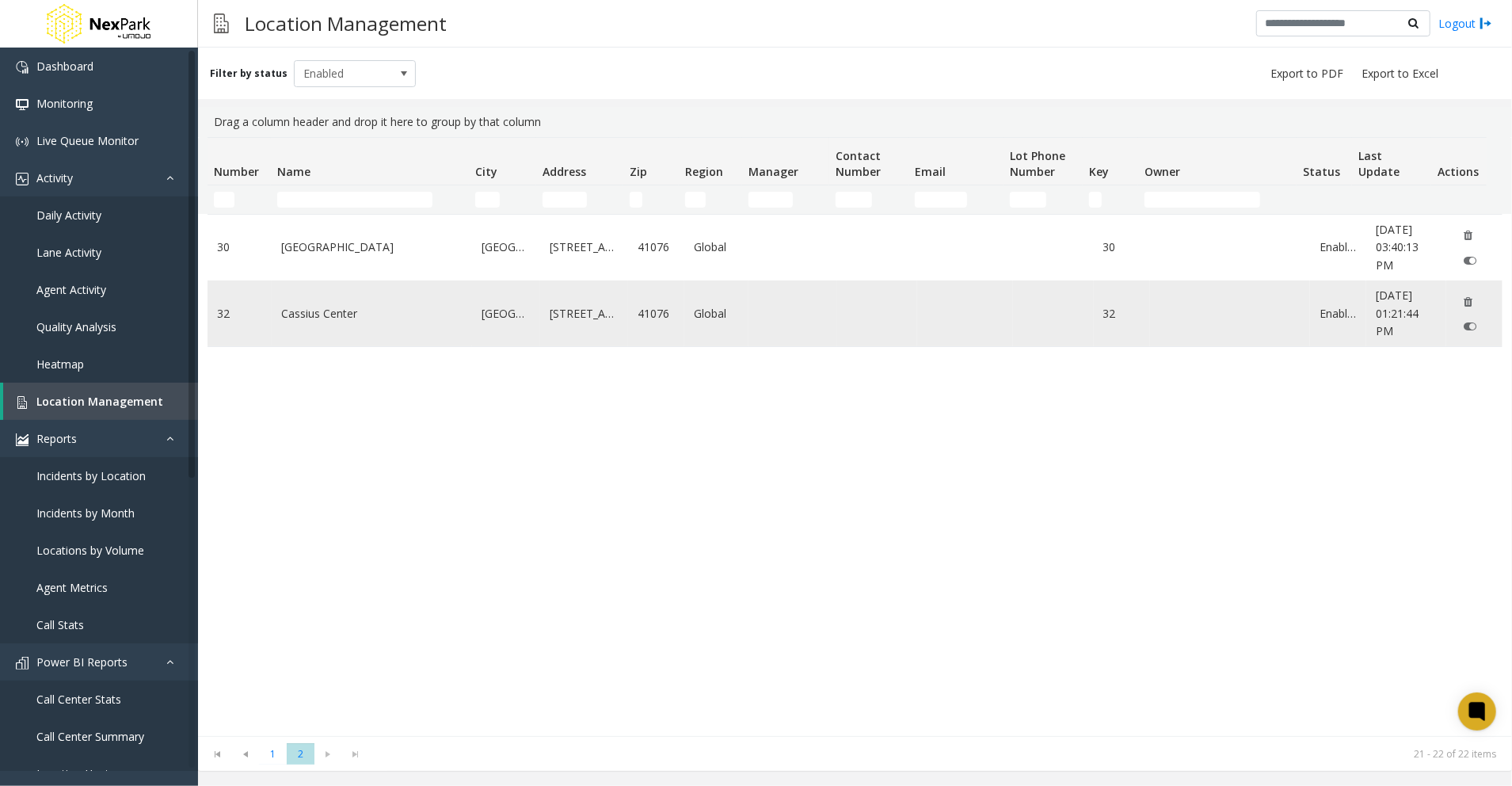
click at [353, 317] on link "Cassius Center" at bounding box center [372, 314] width 182 height 18
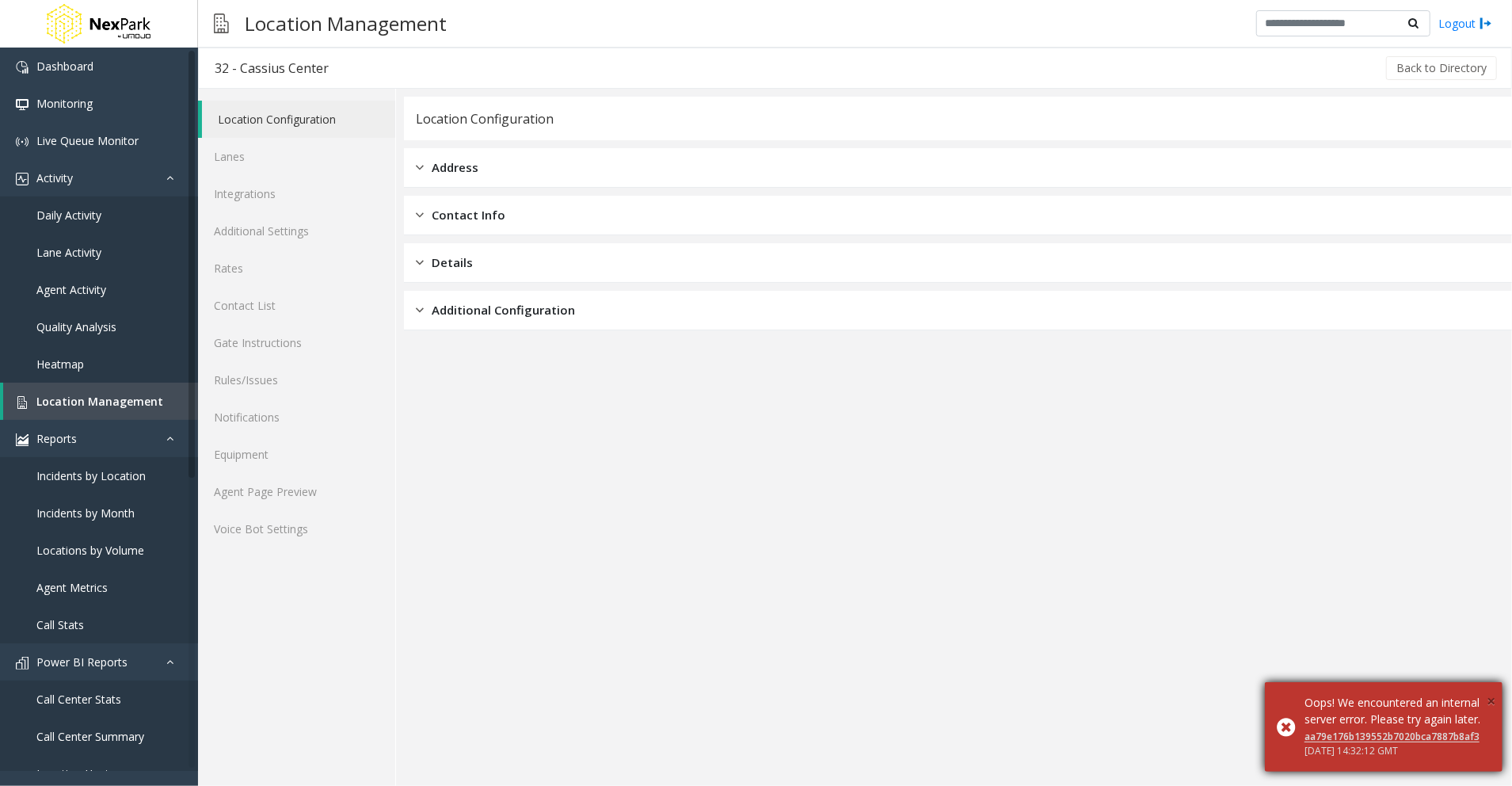
click at [1489, 690] on span "×" at bounding box center [1491, 700] width 9 height 21
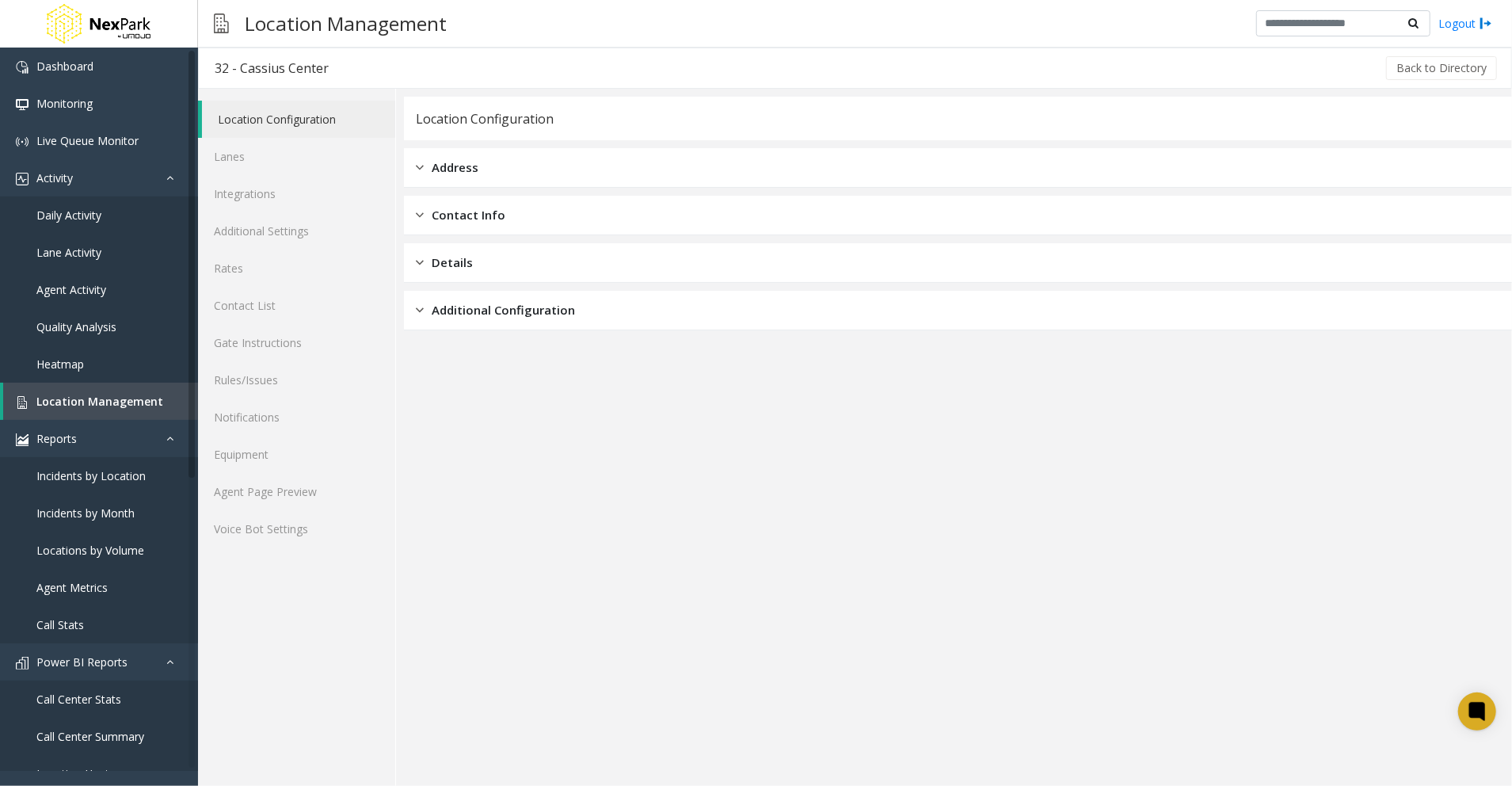
drag, startPoint x: 867, startPoint y: 544, endPoint x: 876, endPoint y: 547, distance: 9.5
click at [875, 547] on app-location-configuration "Location Configuration Address Contact Info Details Additional Configuration" at bounding box center [958, 441] width 1108 height 689
drag, startPoint x: 523, startPoint y: 147, endPoint x: 555, endPoint y: 153, distance: 32.6
click at [523, 148] on div "Address" at bounding box center [958, 167] width 1108 height 40
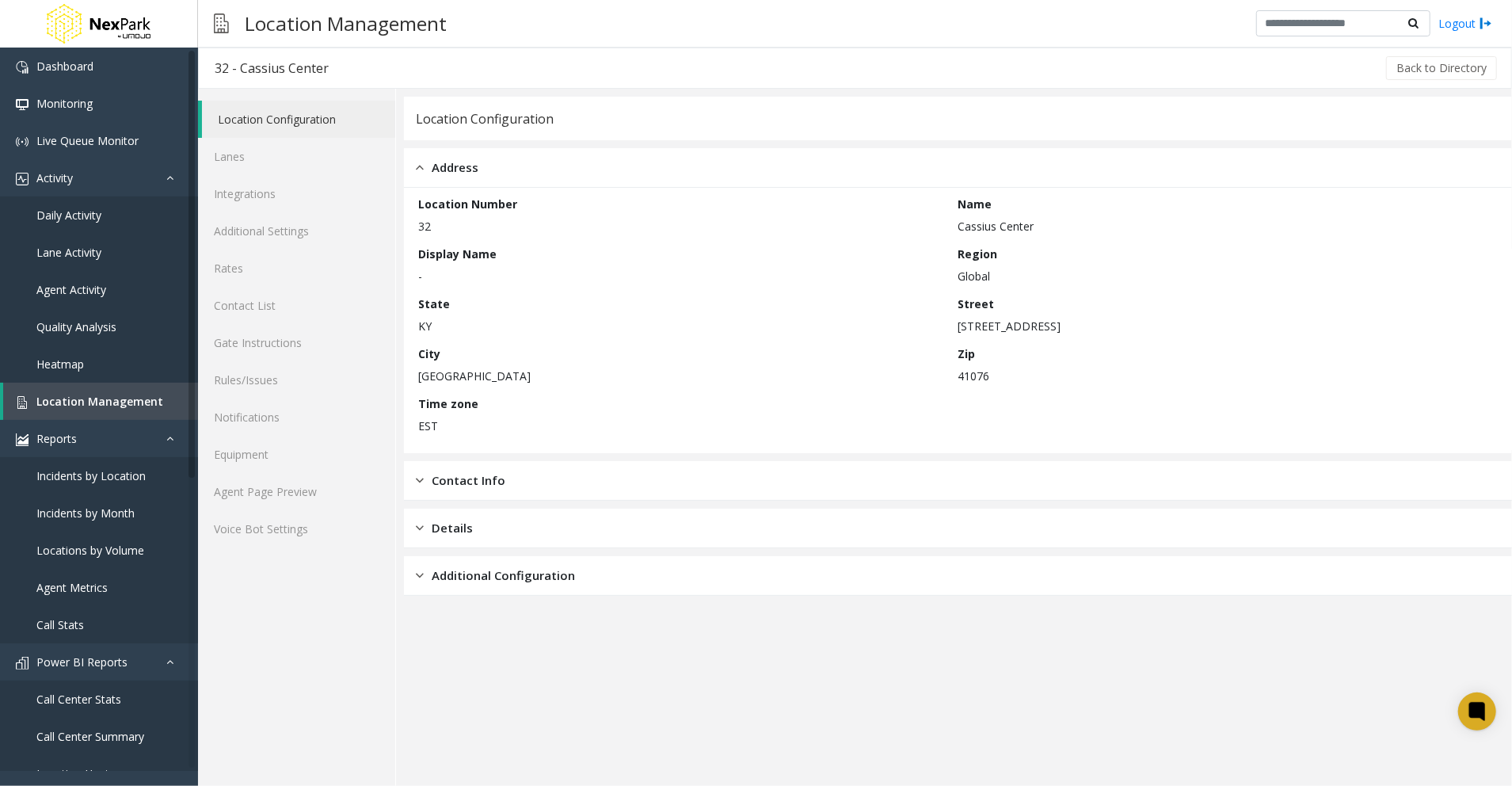
click at [473, 279] on p "-" at bounding box center [684, 275] width 532 height 17
click at [526, 476] on div "Contact Info" at bounding box center [958, 481] width 1108 height 40
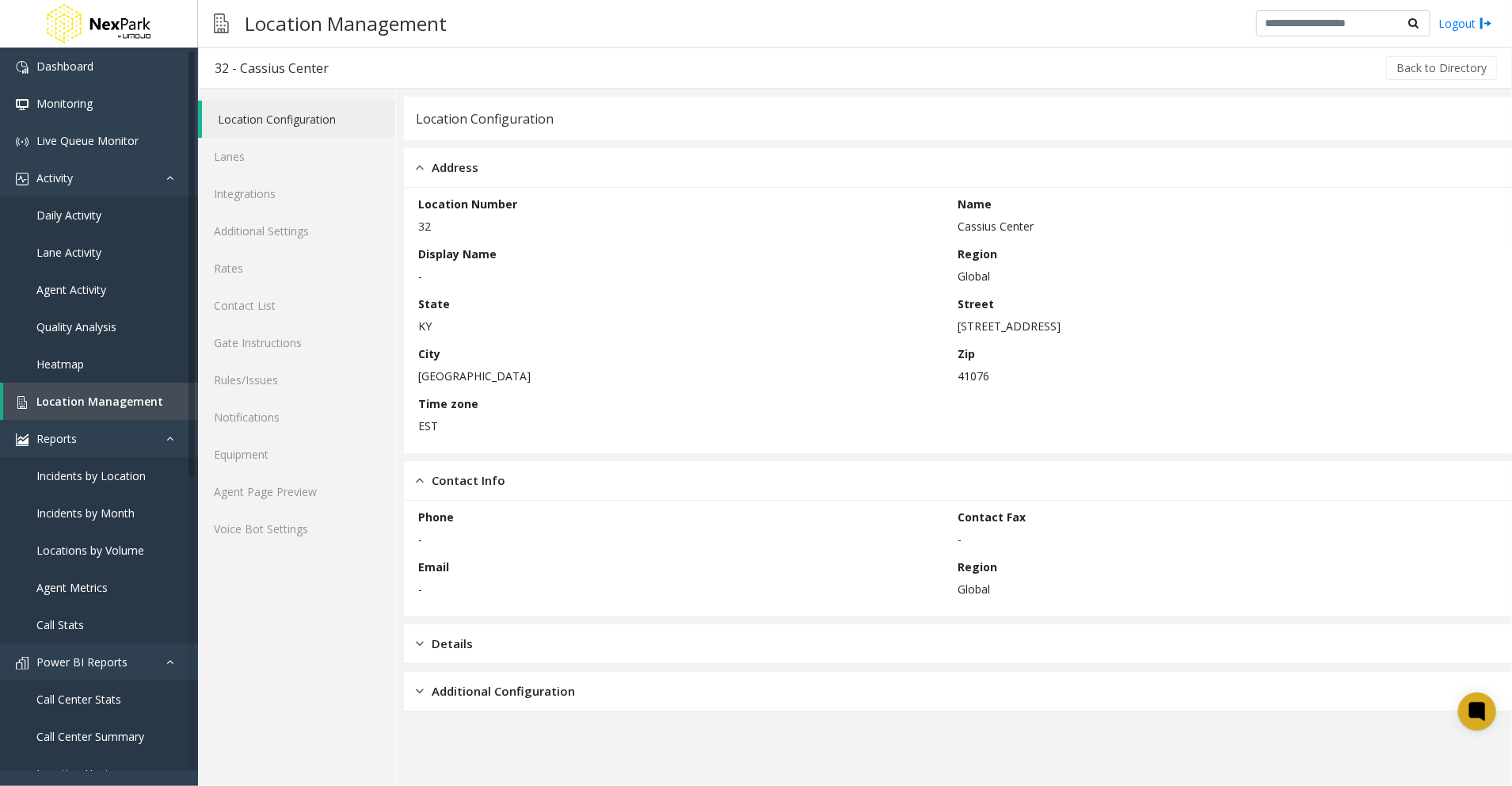
click at [509, 662] on div "Details" at bounding box center [958, 644] width 1108 height 40
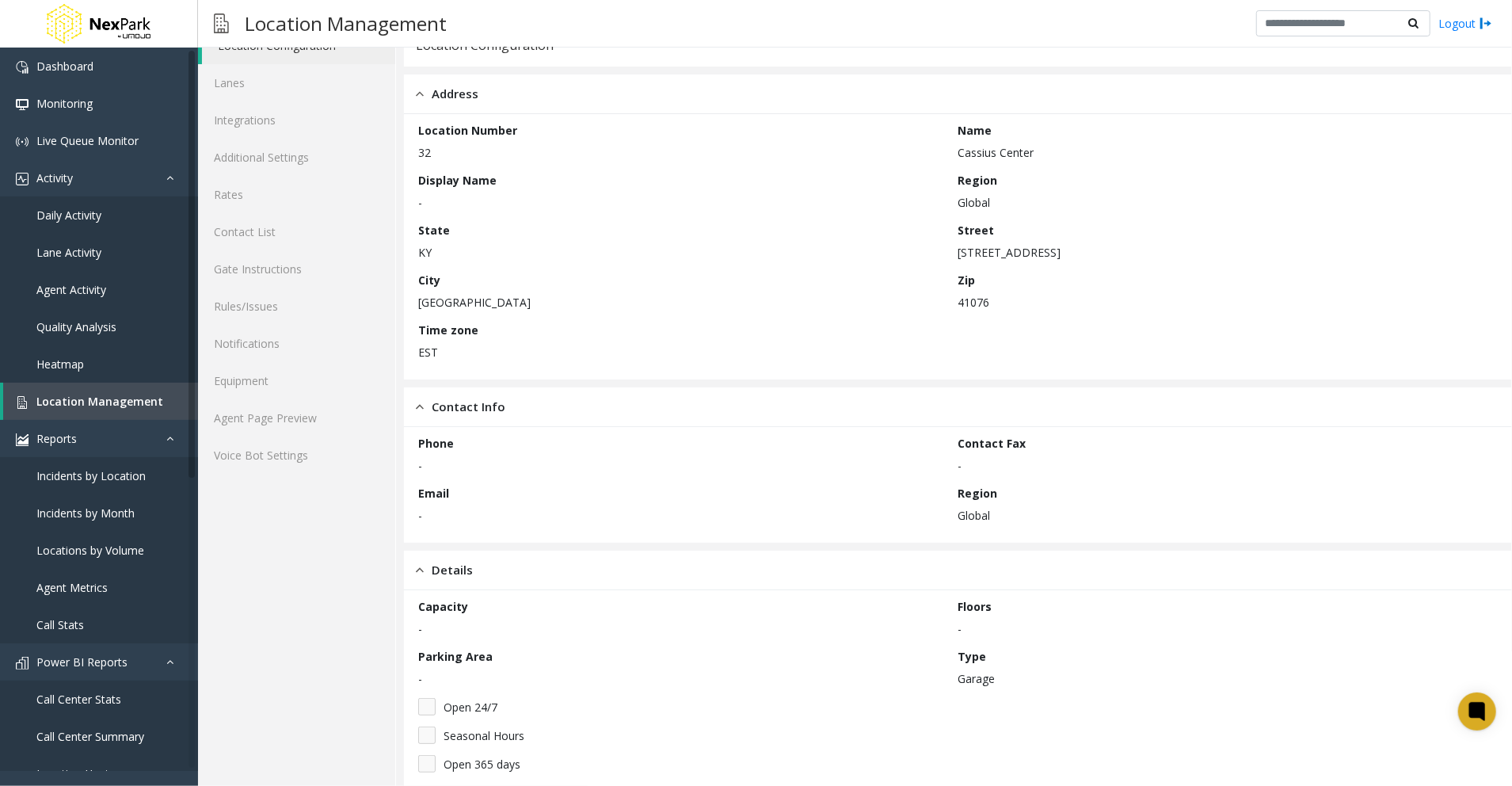
scroll to position [146, 0]
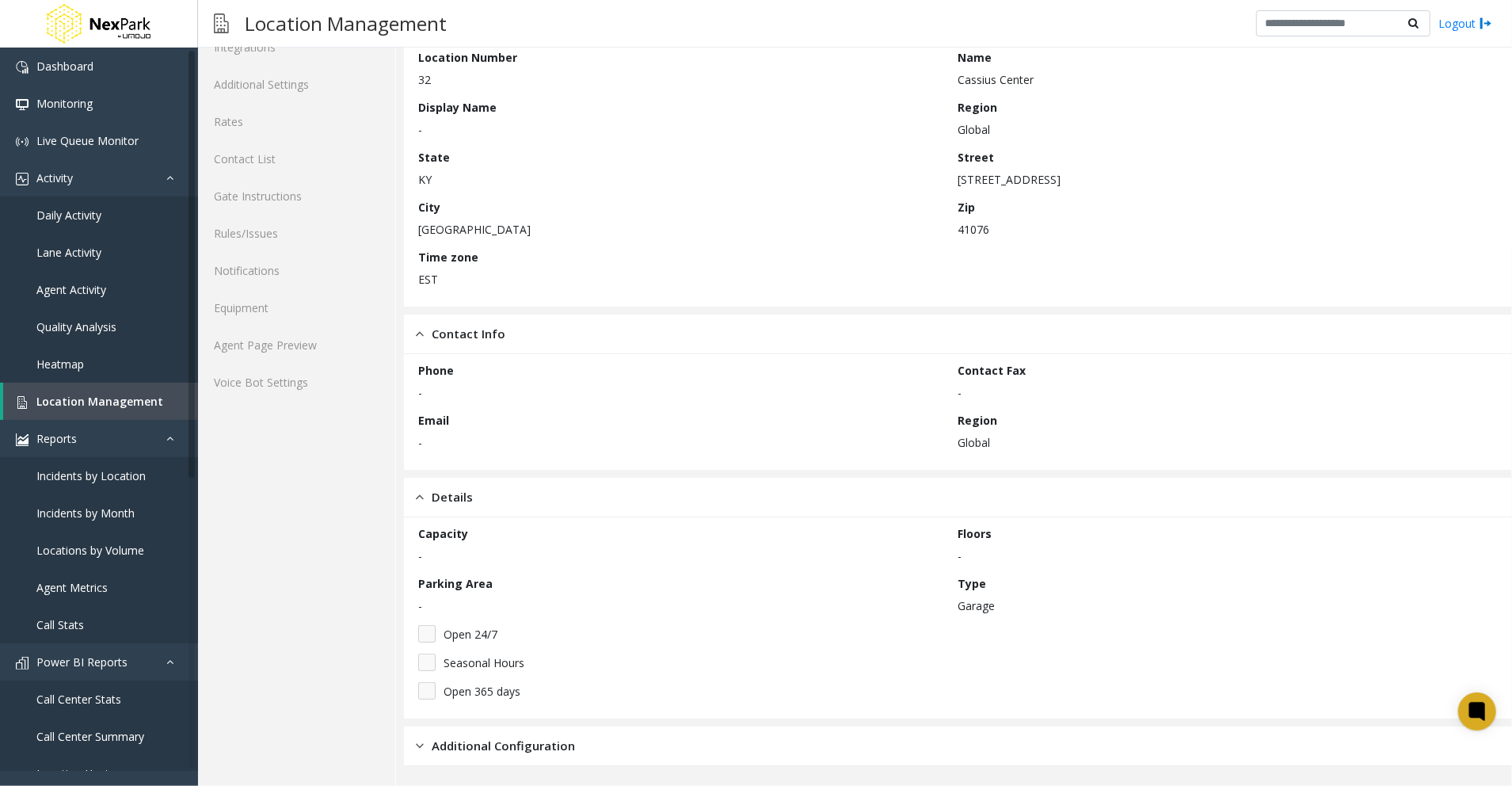
click at [543, 745] on span "Additional Configuration" at bounding box center [502, 746] width 143 height 19
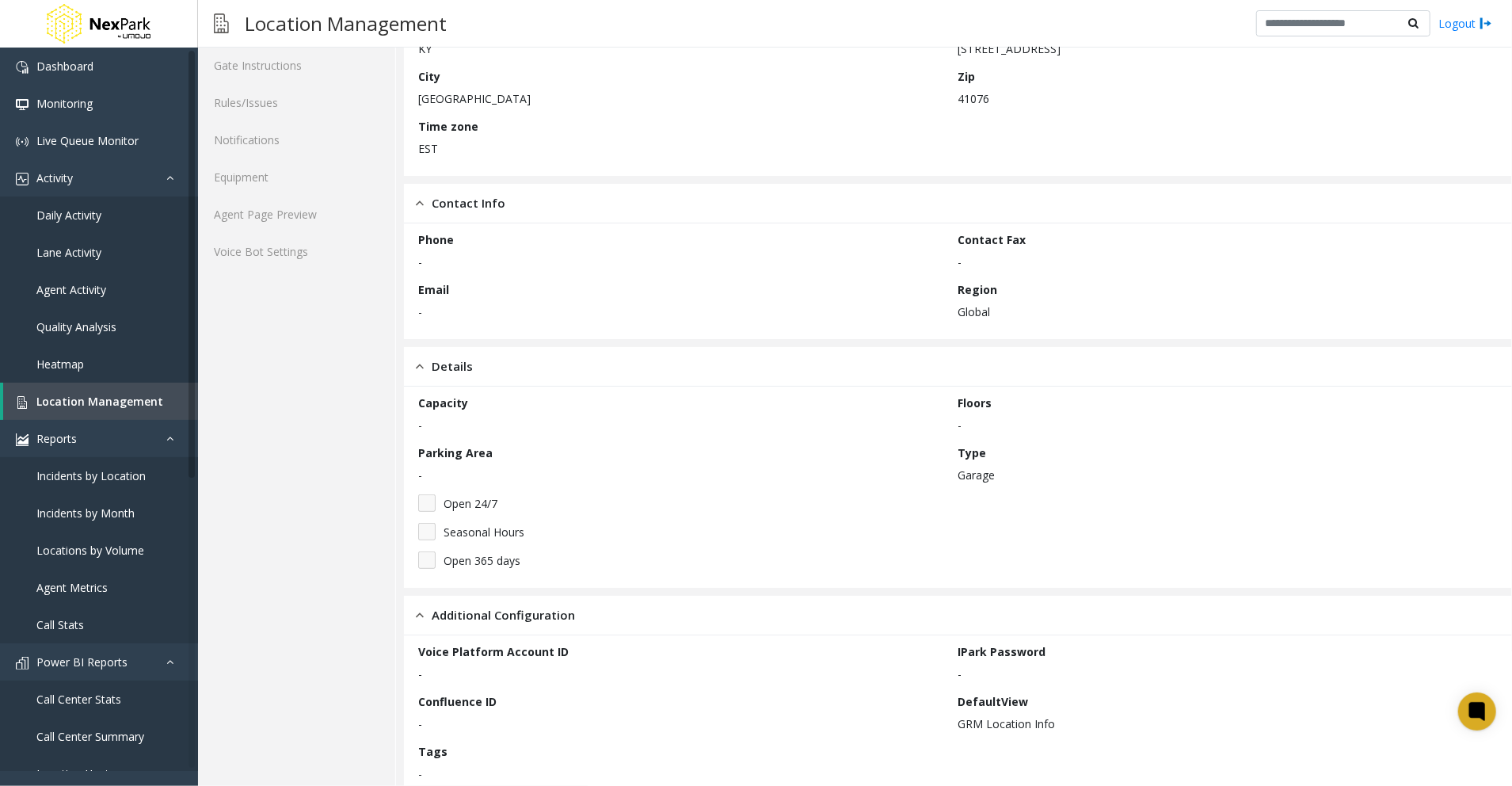
scroll to position [0, 0]
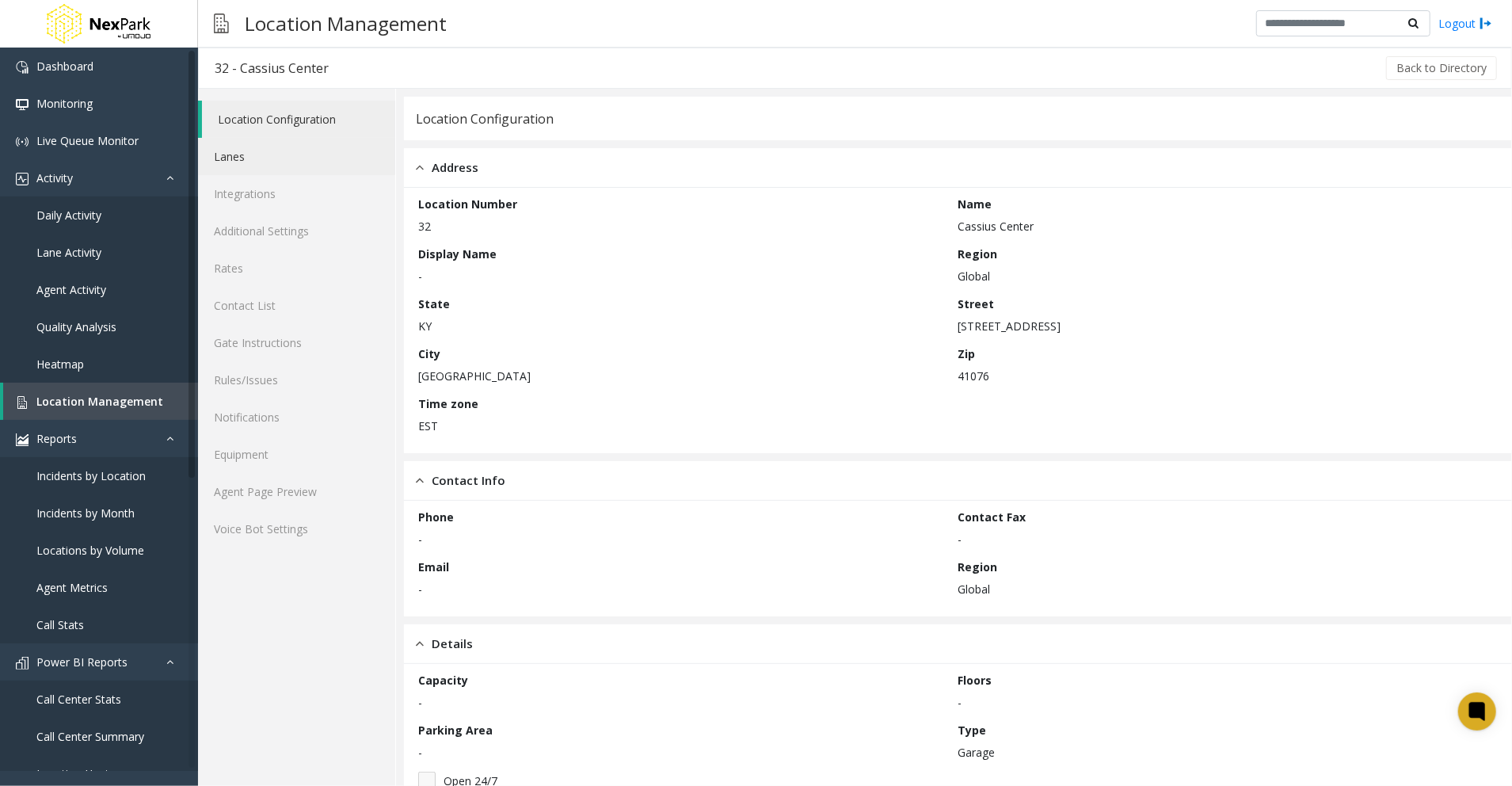
click at [275, 163] on link "Lanes" at bounding box center [296, 157] width 197 height 37
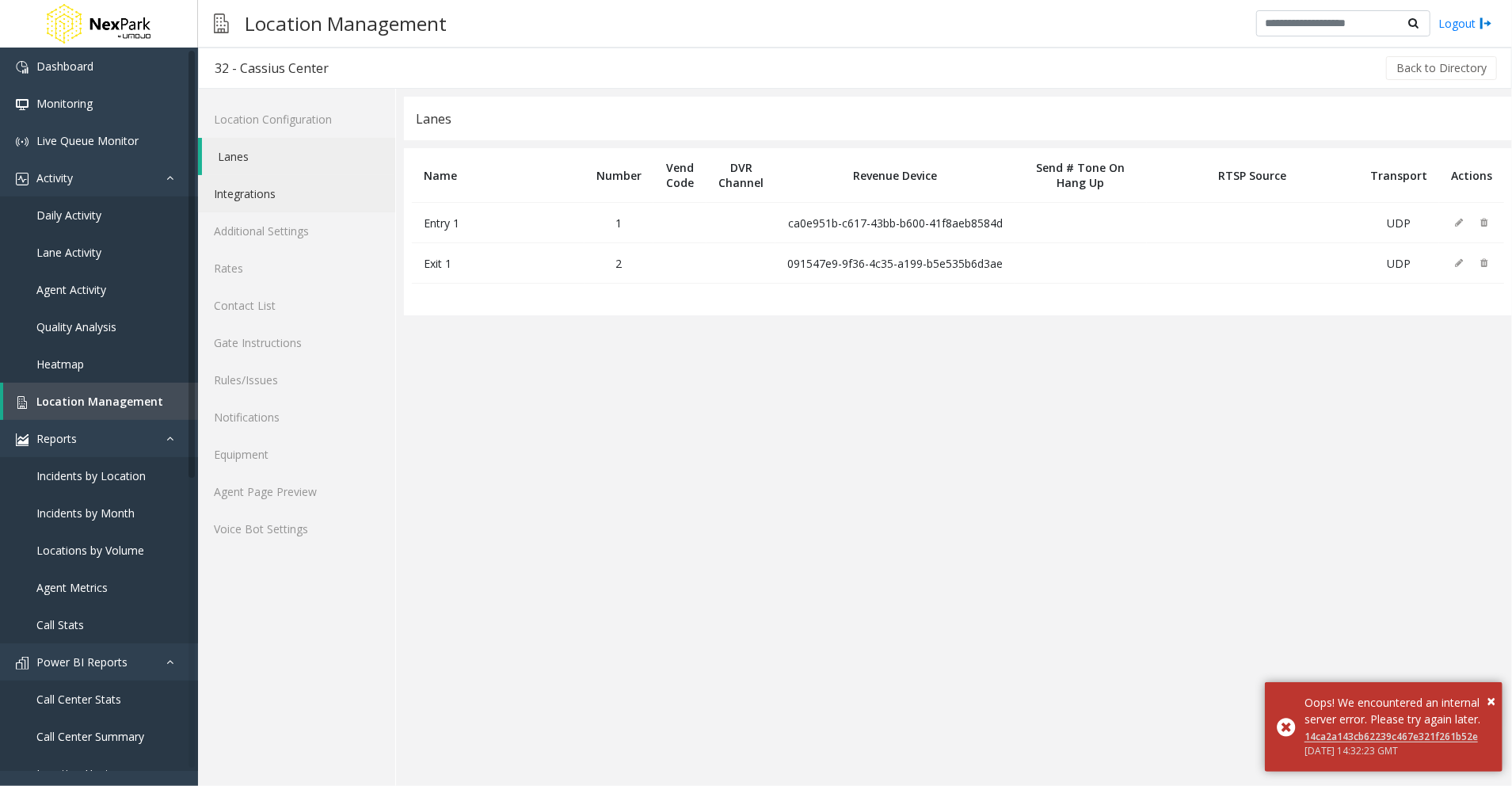
click at [282, 195] on link "Integrations" at bounding box center [296, 194] width 197 height 37
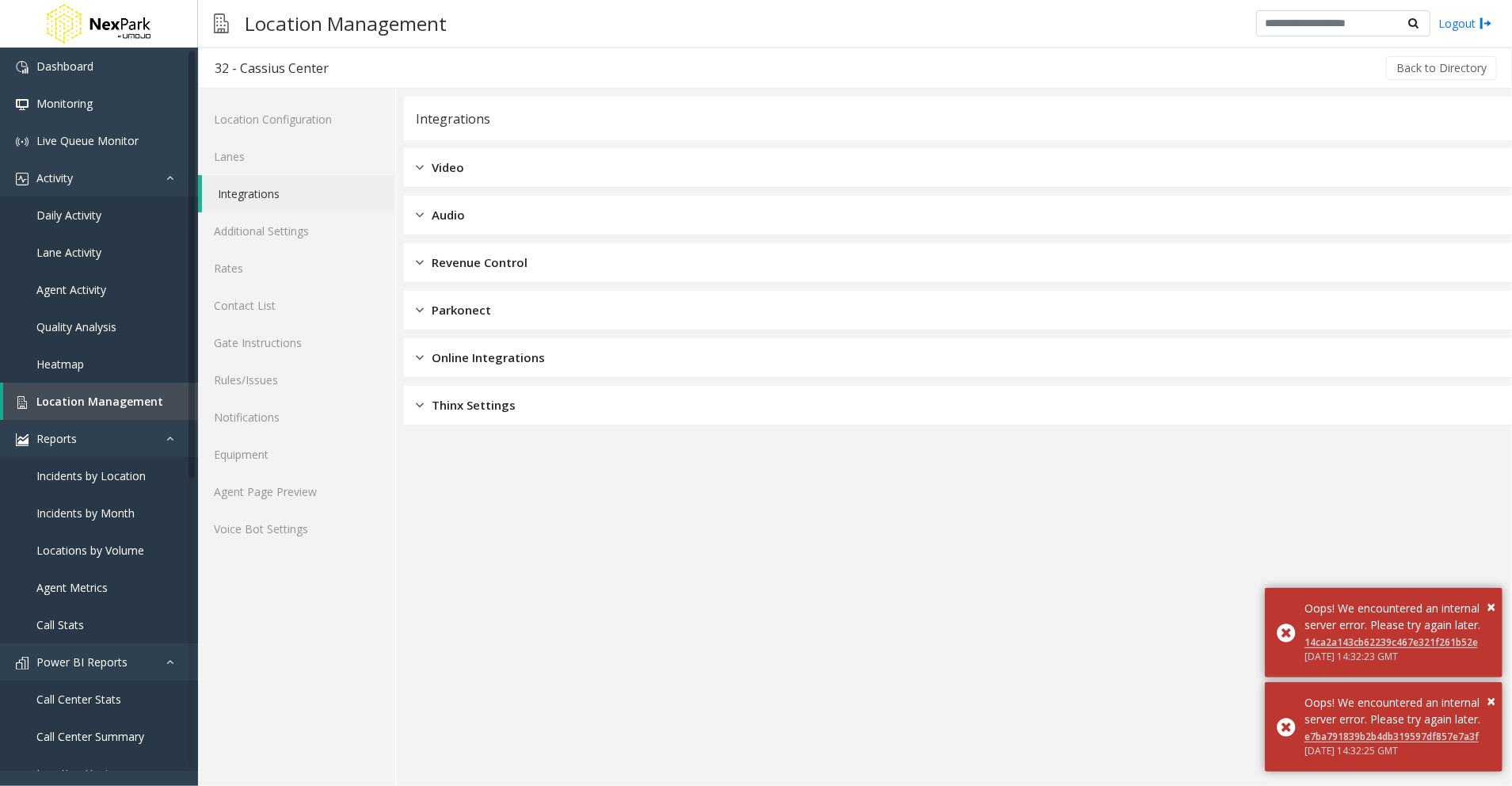
click at [520, 265] on span "Revenue Control" at bounding box center [479, 263] width 96 height 19
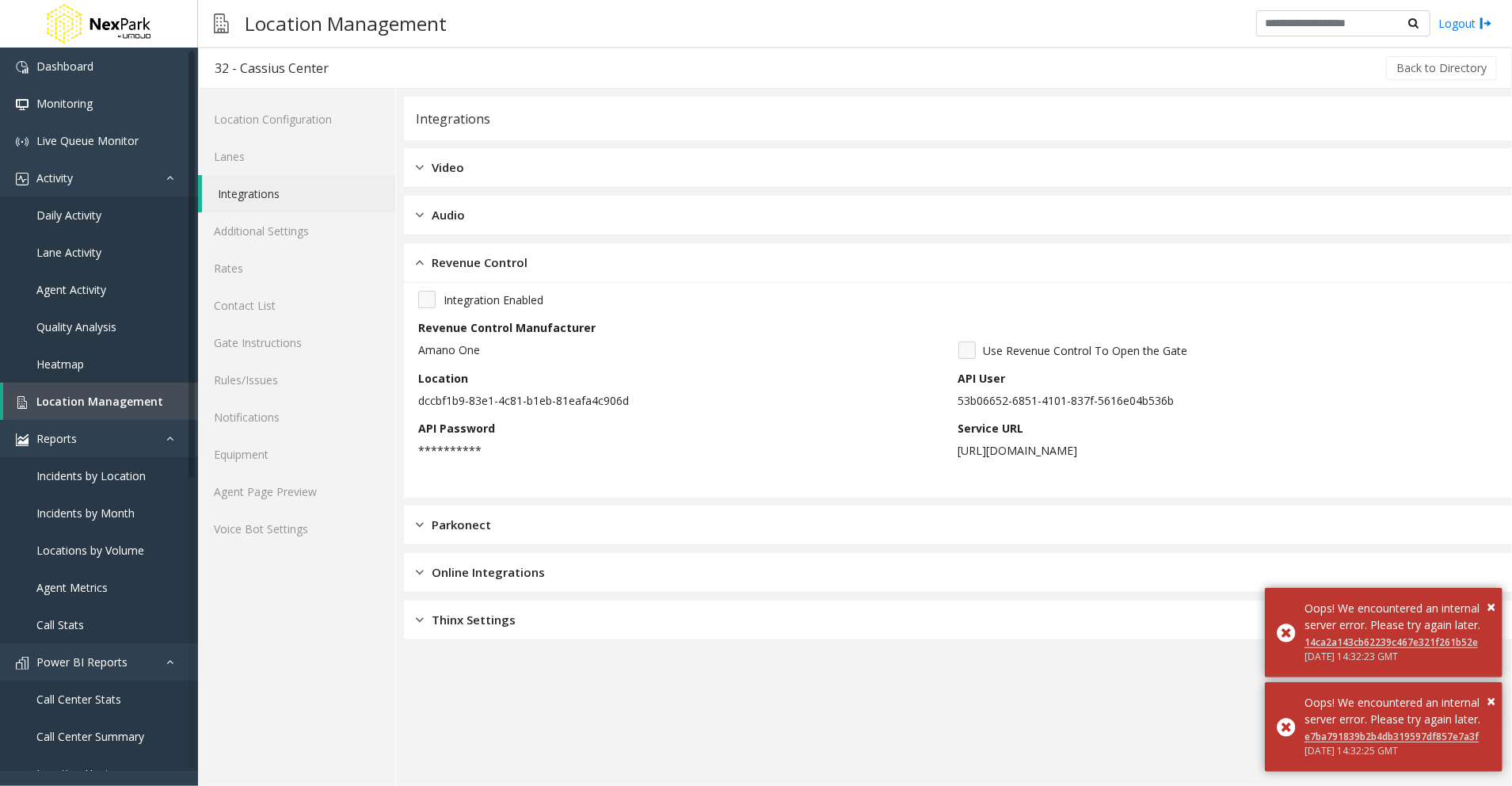
click at [704, 322] on div "Revenue Control Manufacturer Amano One" at bounding box center [688, 338] width 540 height 40
click at [476, 506] on div "Parkonect" at bounding box center [958, 525] width 1108 height 40
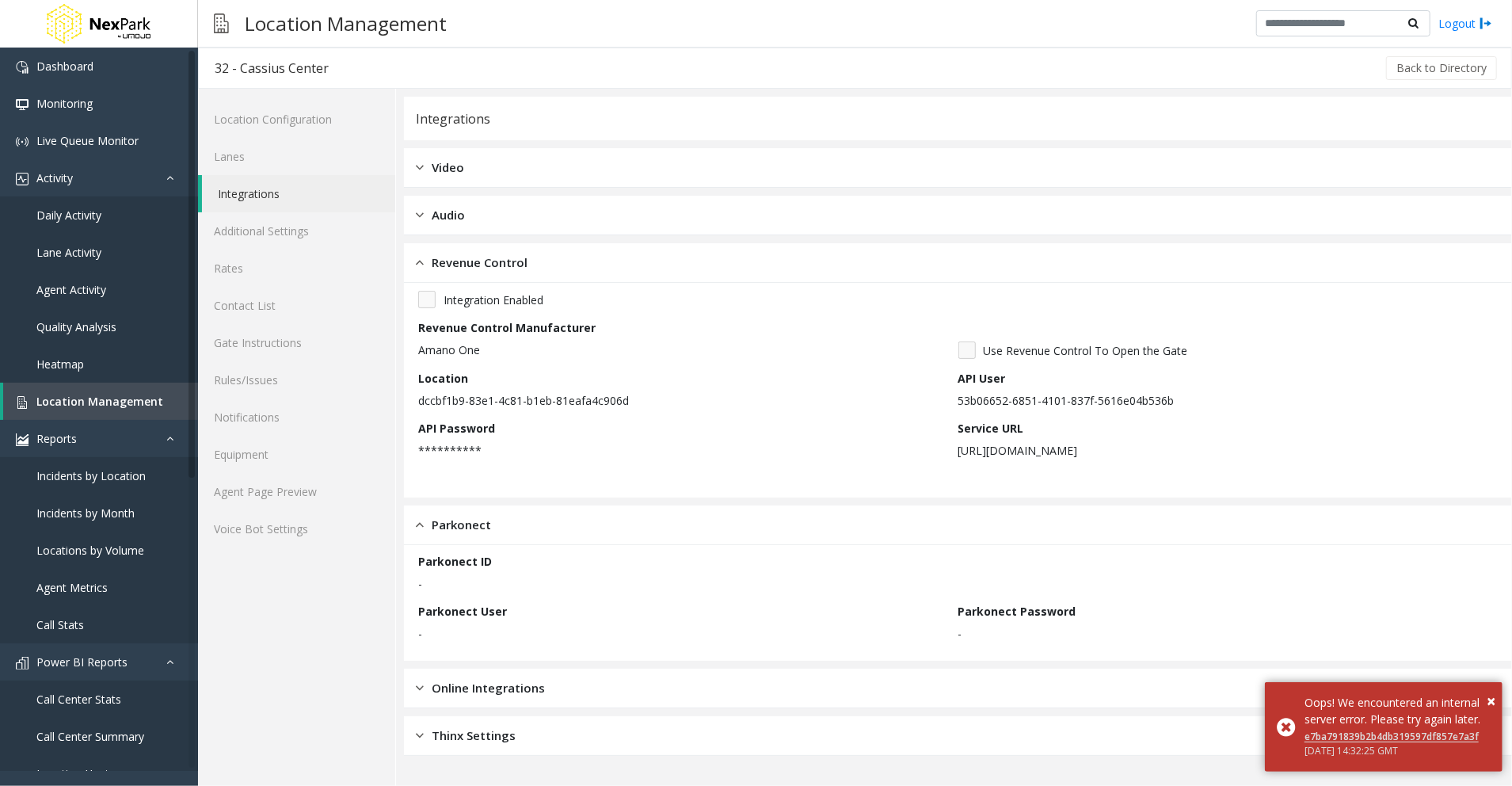
click at [648, 682] on div "Online Integrations" at bounding box center [958, 688] width 1108 height 40
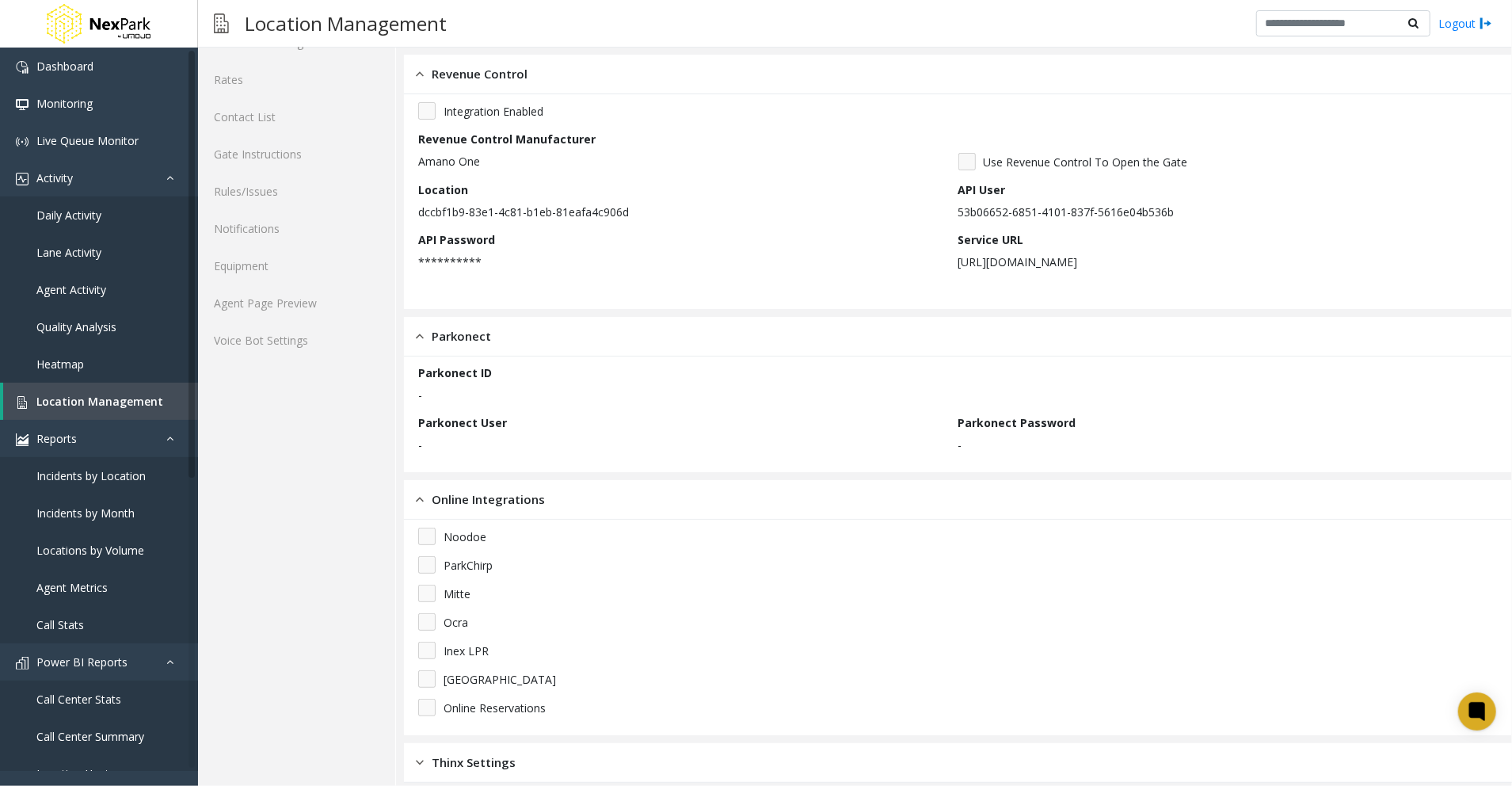
scroll to position [206, 0]
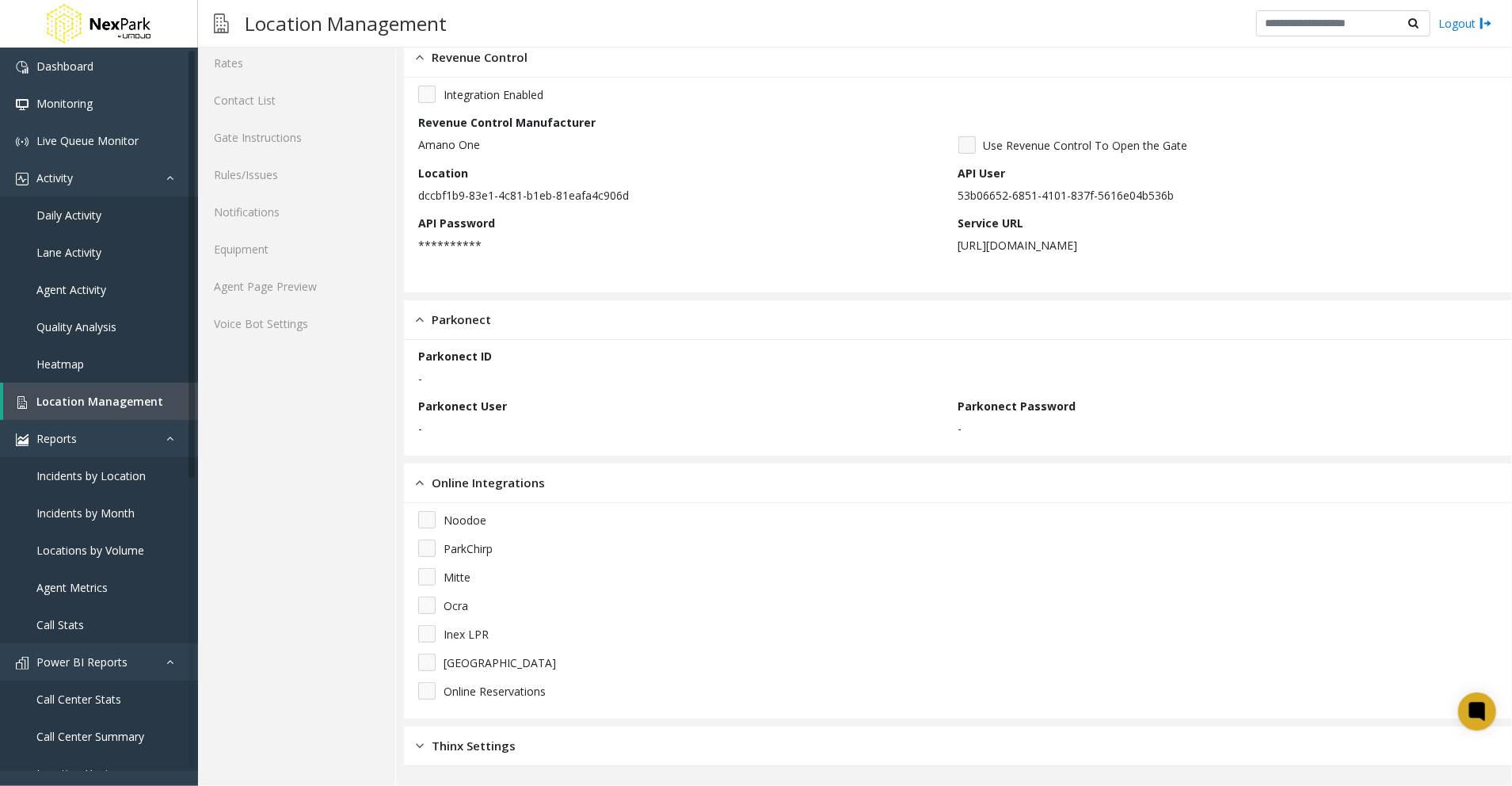
click at [638, 738] on div "Thinx Settings" at bounding box center [958, 746] width 1108 height 40
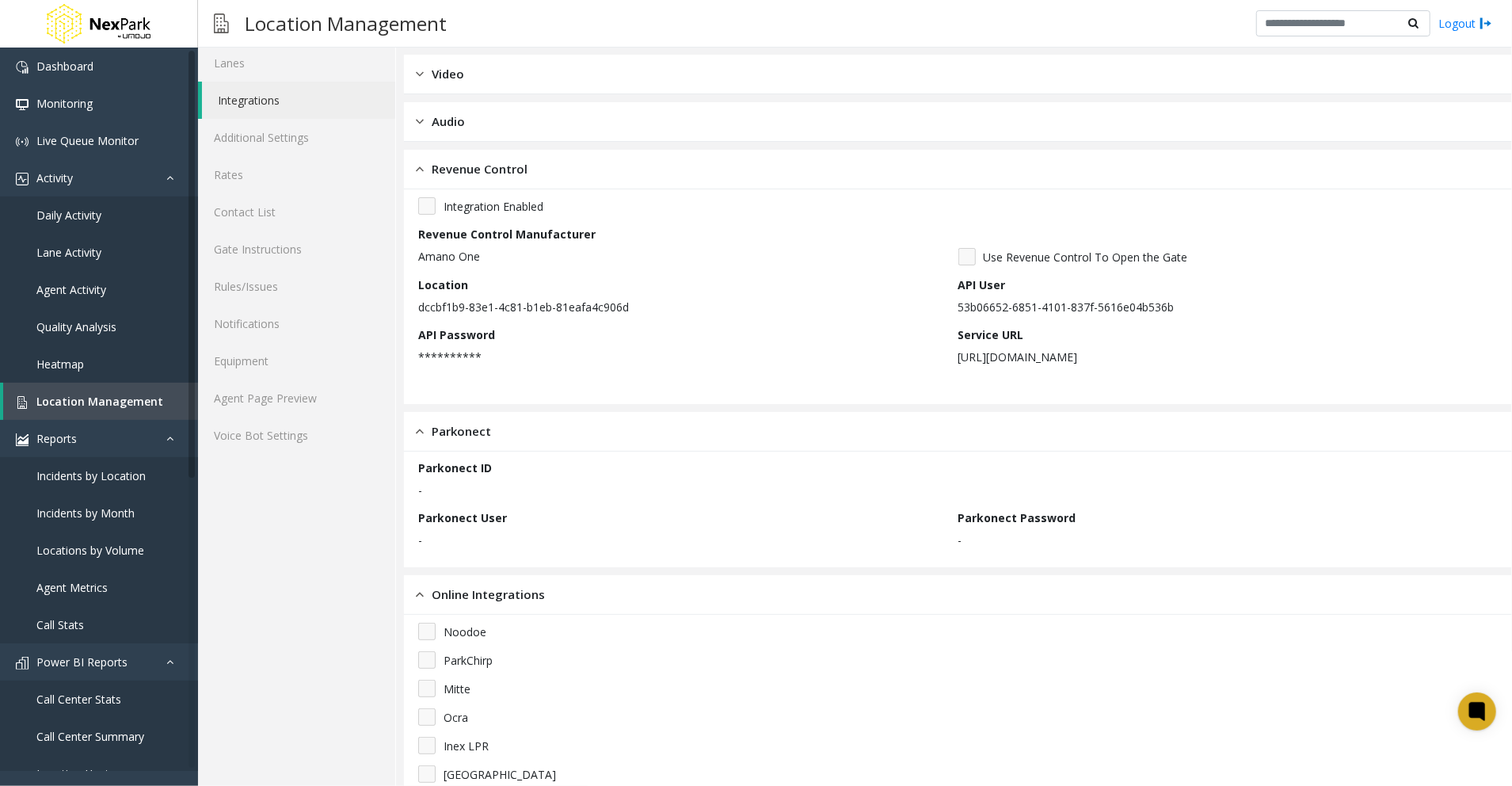
scroll to position [43, 0]
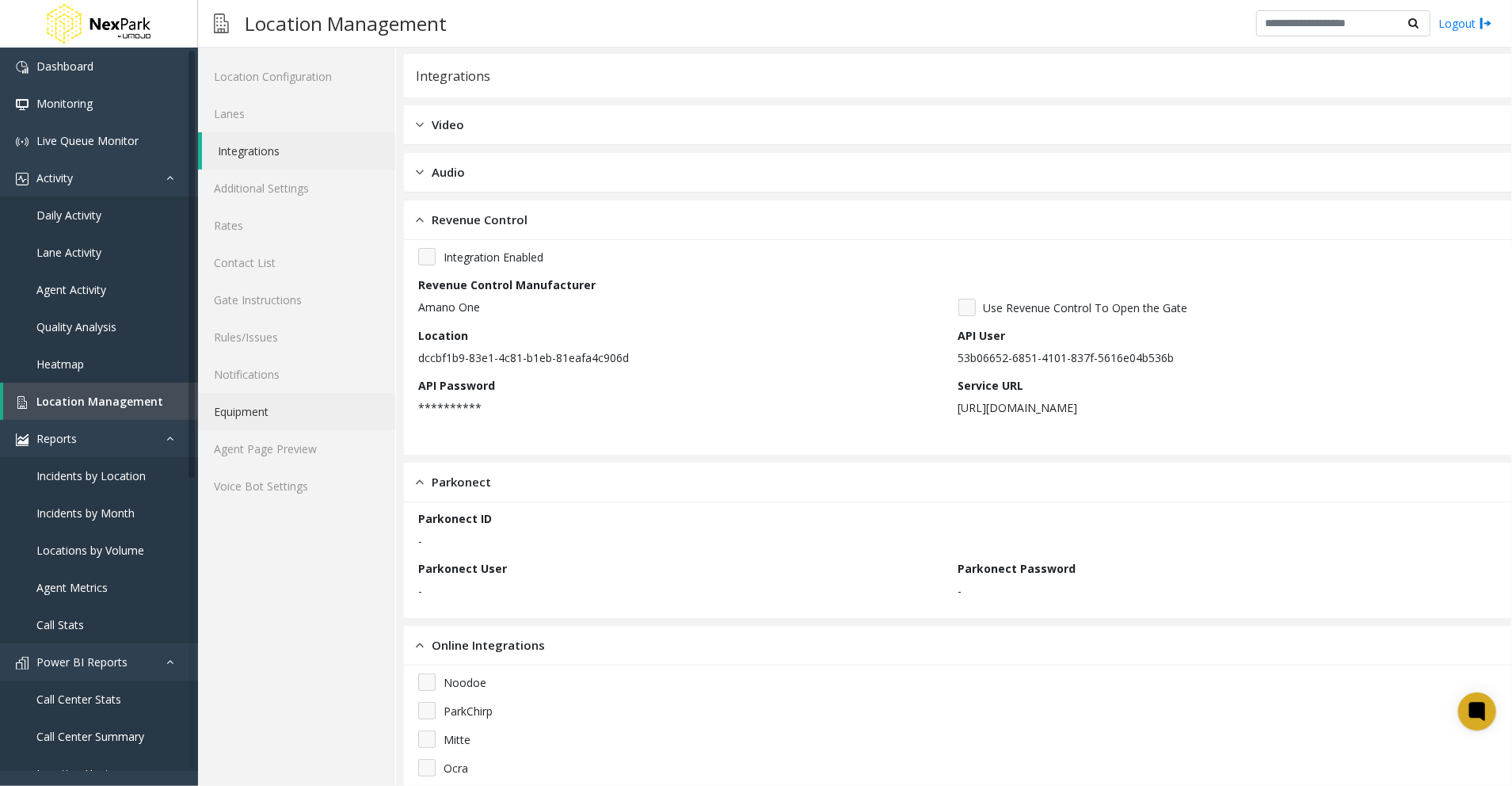
click at [242, 417] on link "Equipment" at bounding box center [296, 411] width 197 height 37
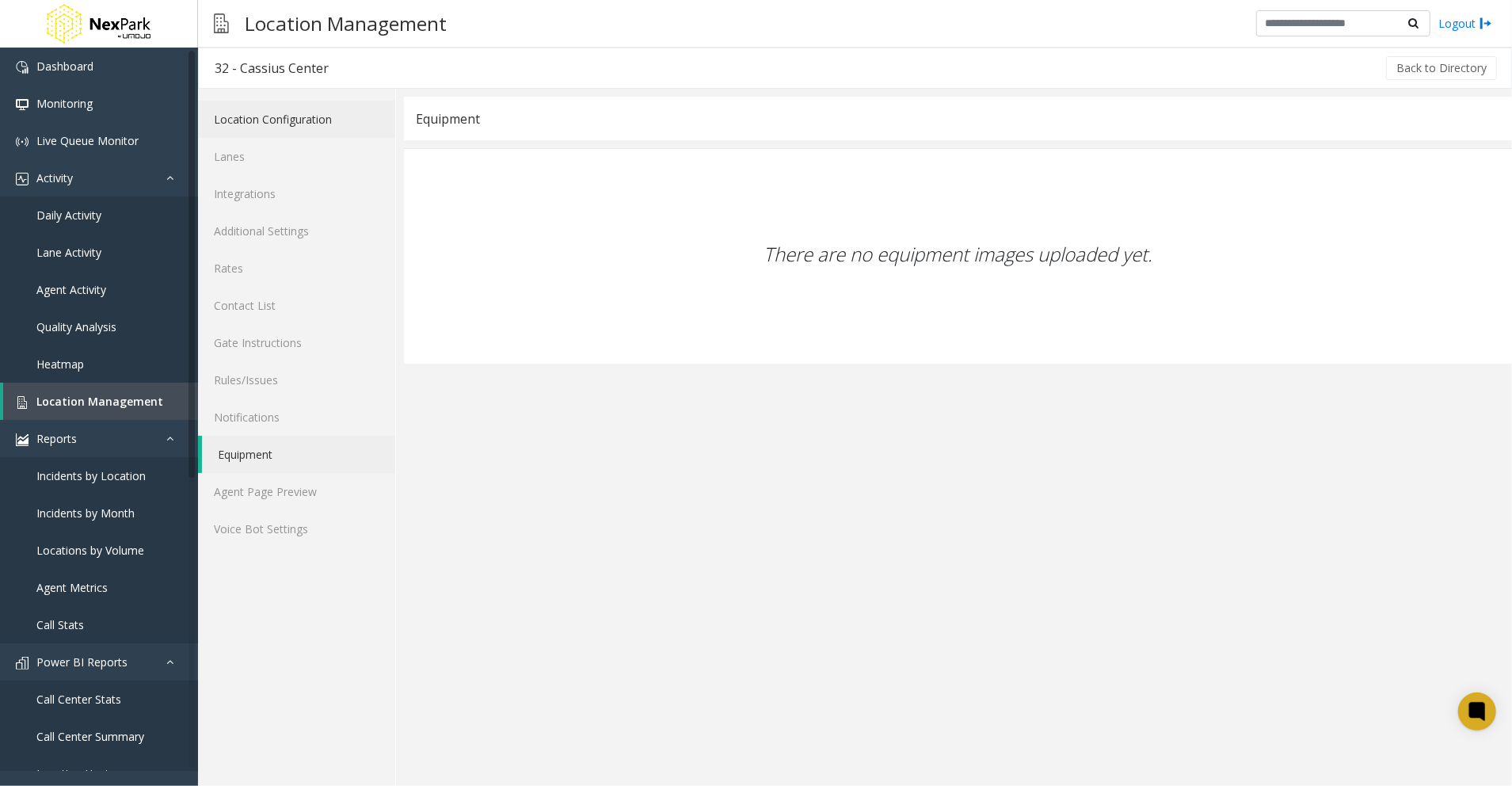
click at [292, 120] on link "Location Configuration" at bounding box center [296, 120] width 197 height 37
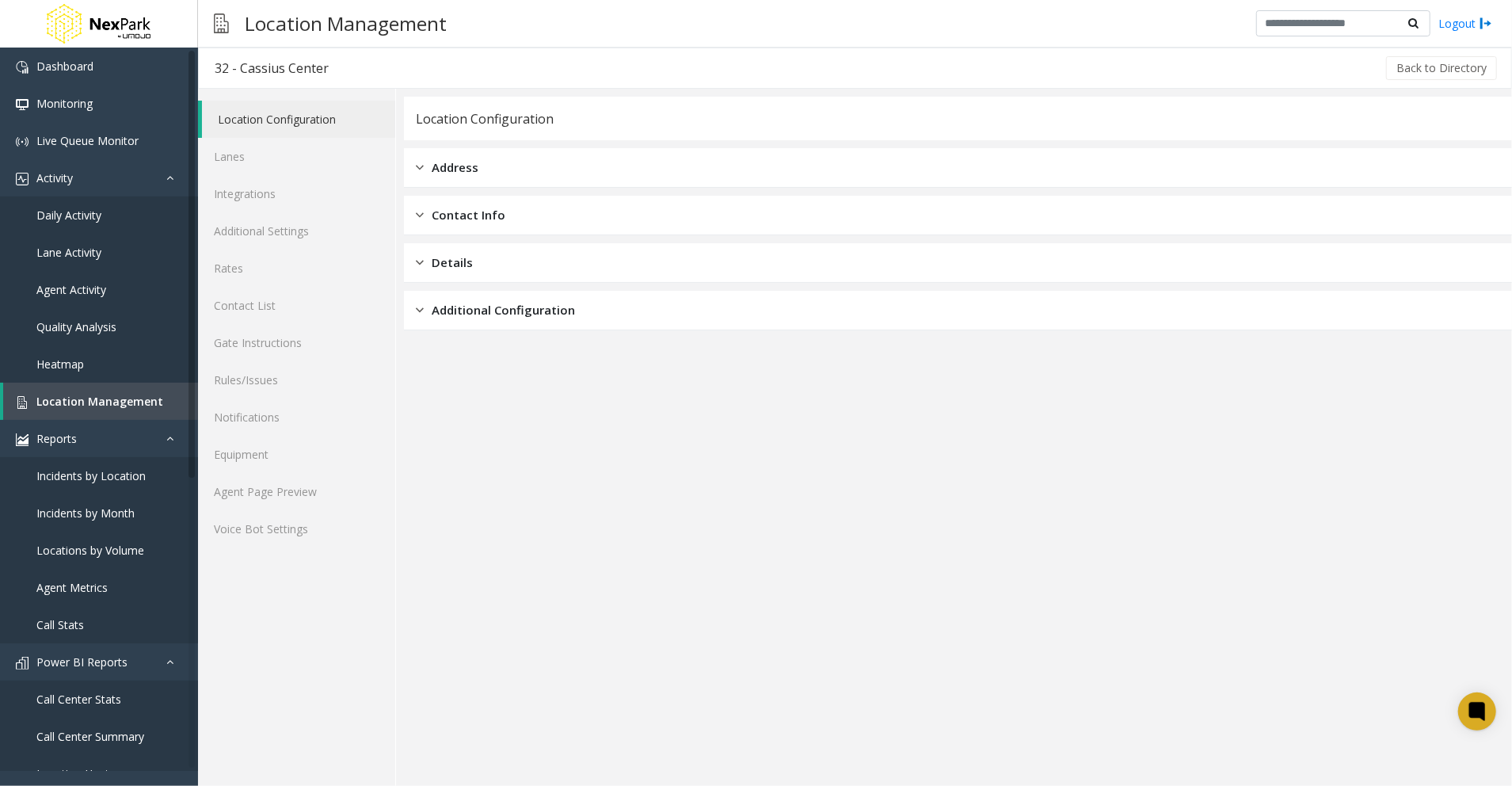
click at [486, 172] on div "Address" at bounding box center [958, 167] width 1108 height 40
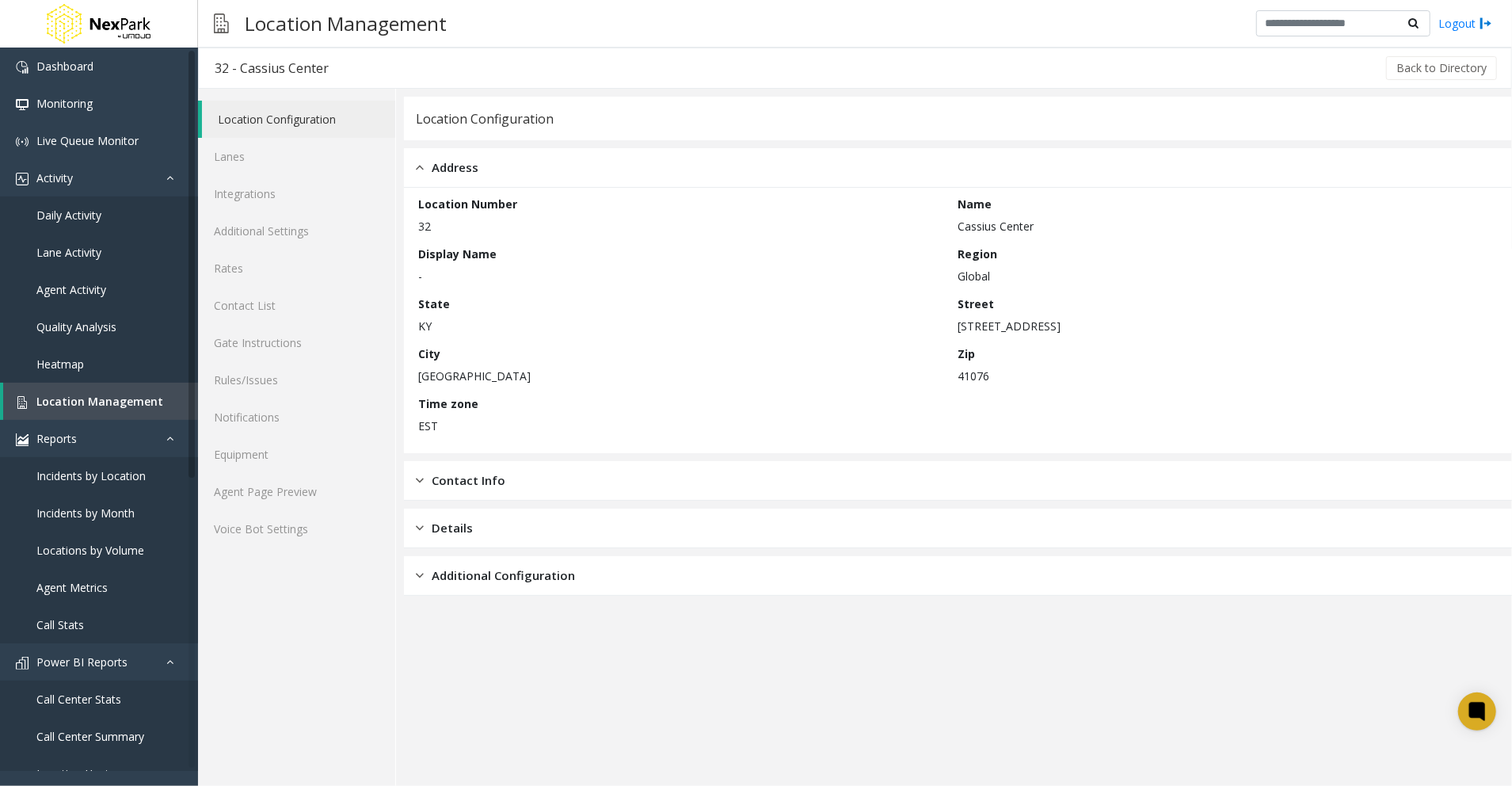
click at [537, 288] on div "Location Number 32 Name Cassius Center Display Name - Region Global State KY St…" at bounding box center [958, 320] width 1080 height 250
click at [556, 498] on div "Contact Info" at bounding box center [958, 481] width 1108 height 40
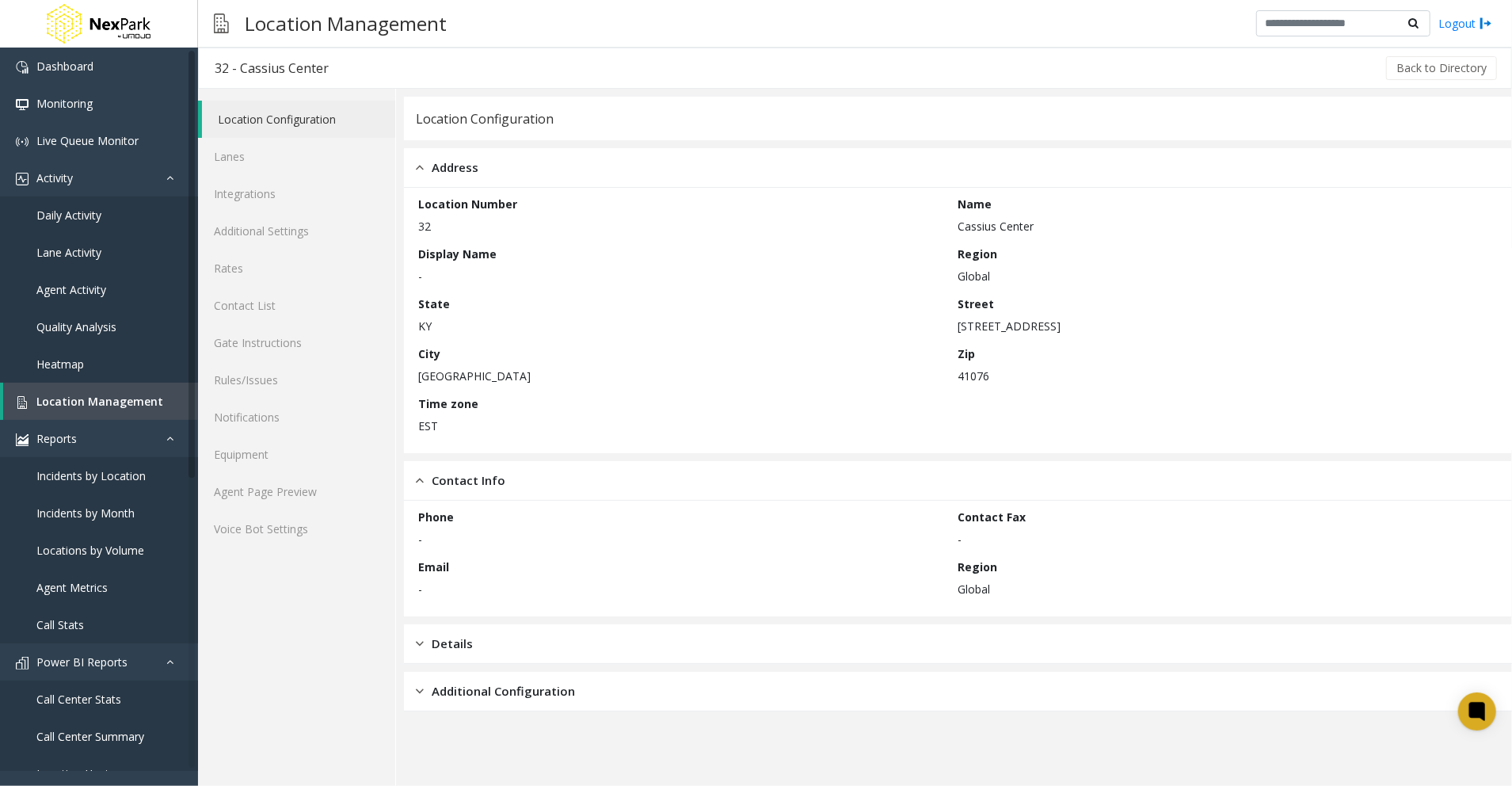
click at [1195, 588] on p "Global" at bounding box center [1224, 589] width 532 height 17
click at [748, 661] on div "Details" at bounding box center [958, 644] width 1108 height 40
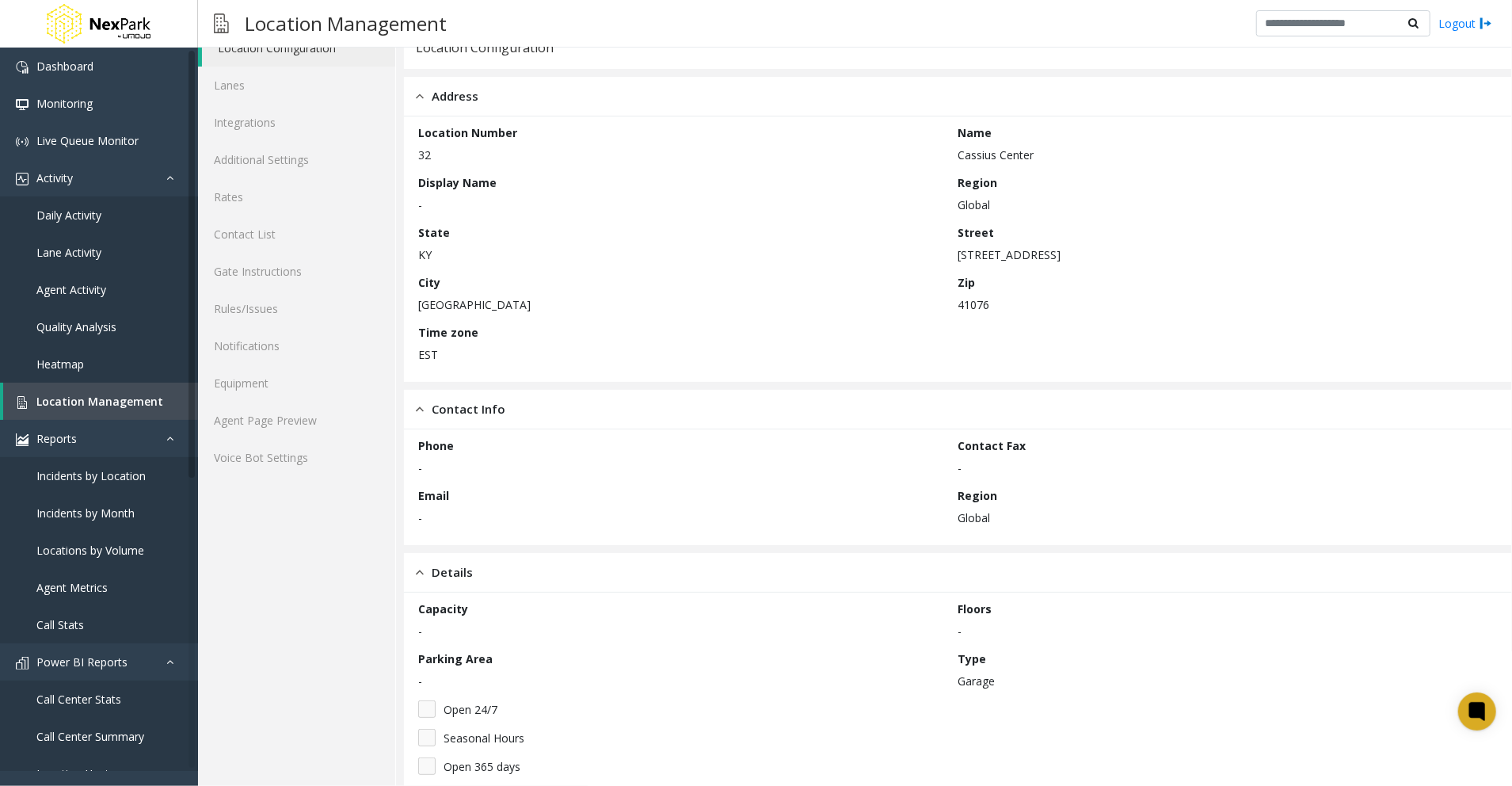
scroll to position [146, 0]
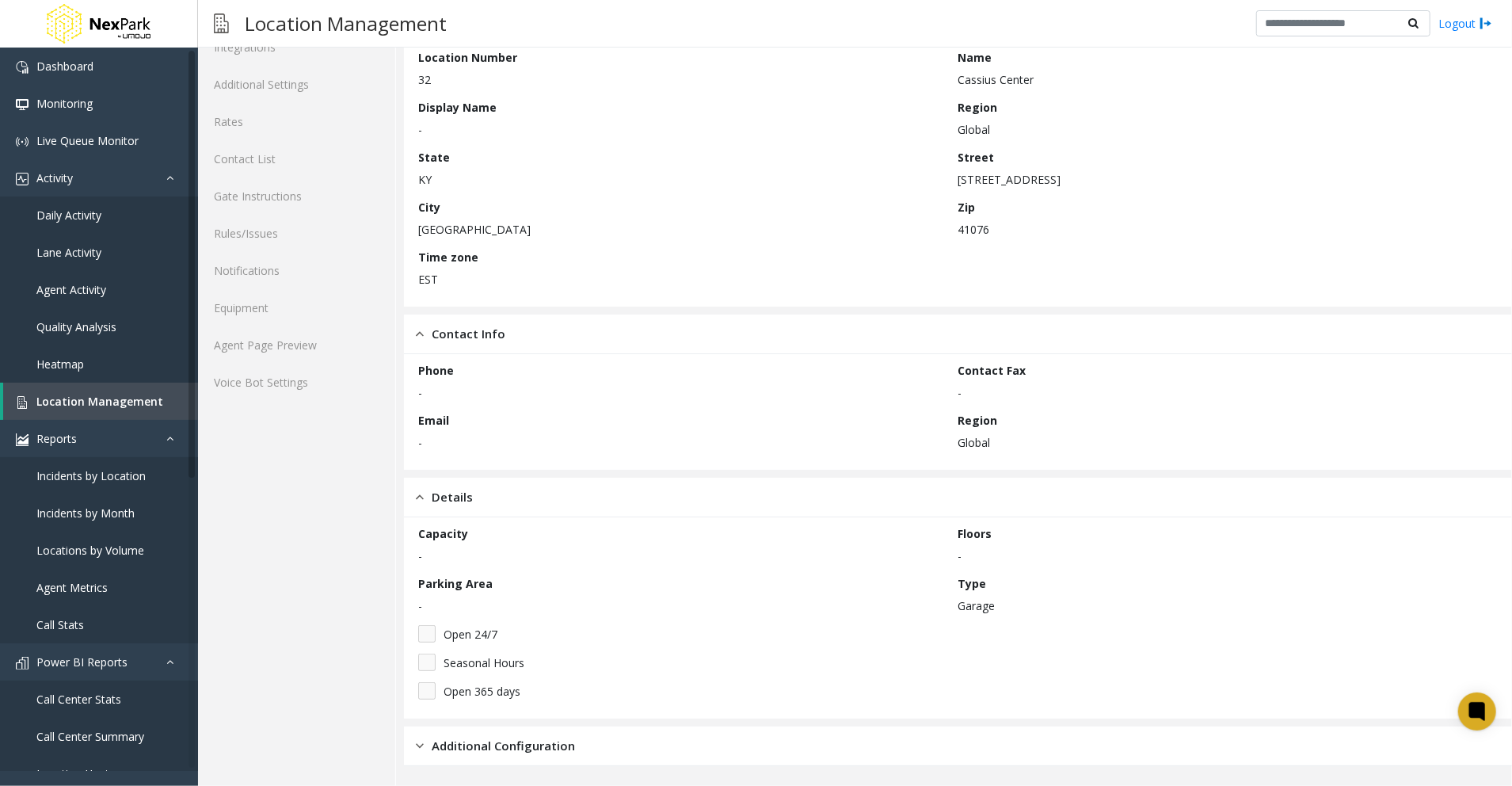
click at [673, 757] on div "Additional Configuration" at bounding box center [958, 746] width 1108 height 40
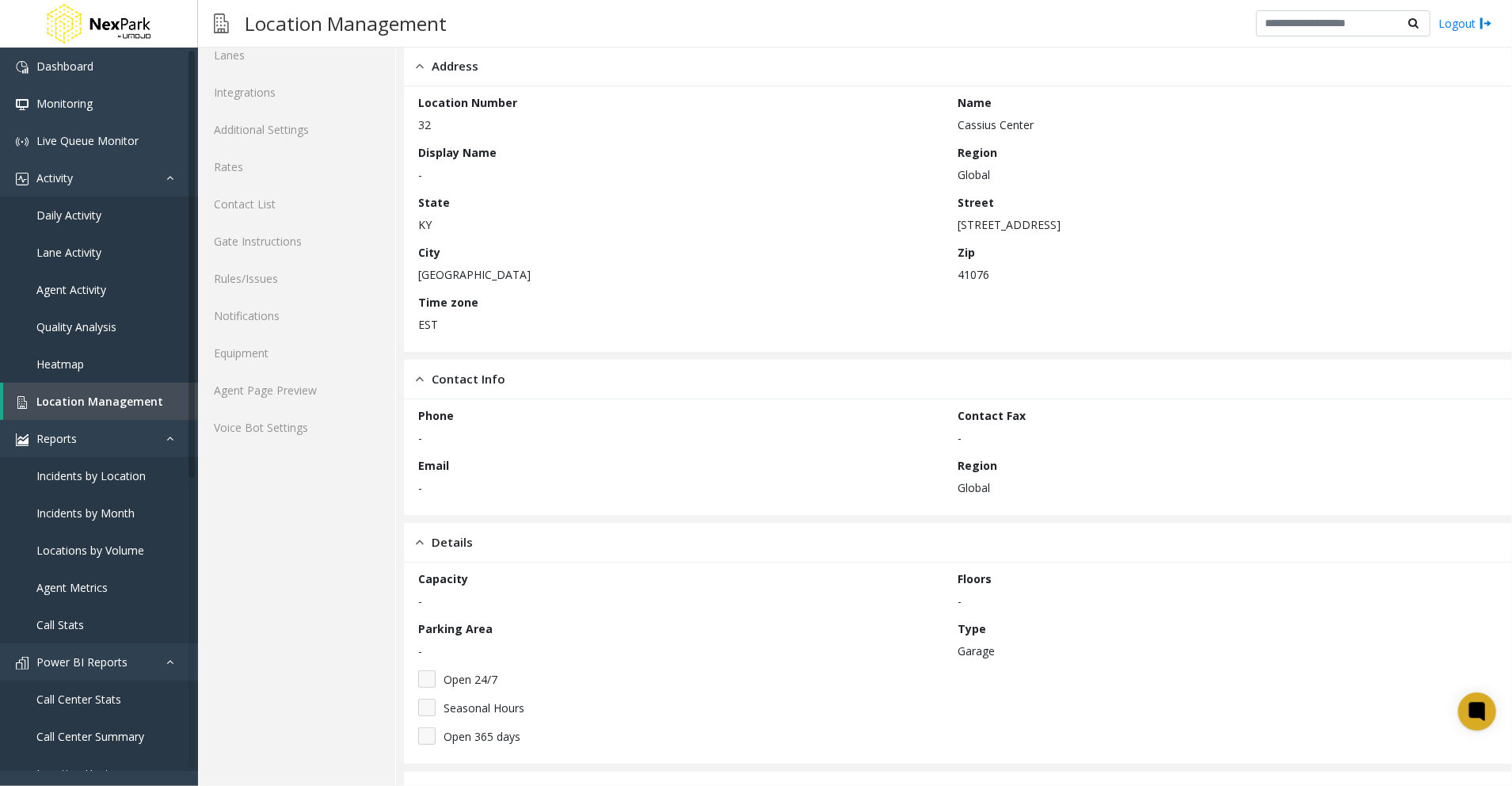
scroll to position [0, 0]
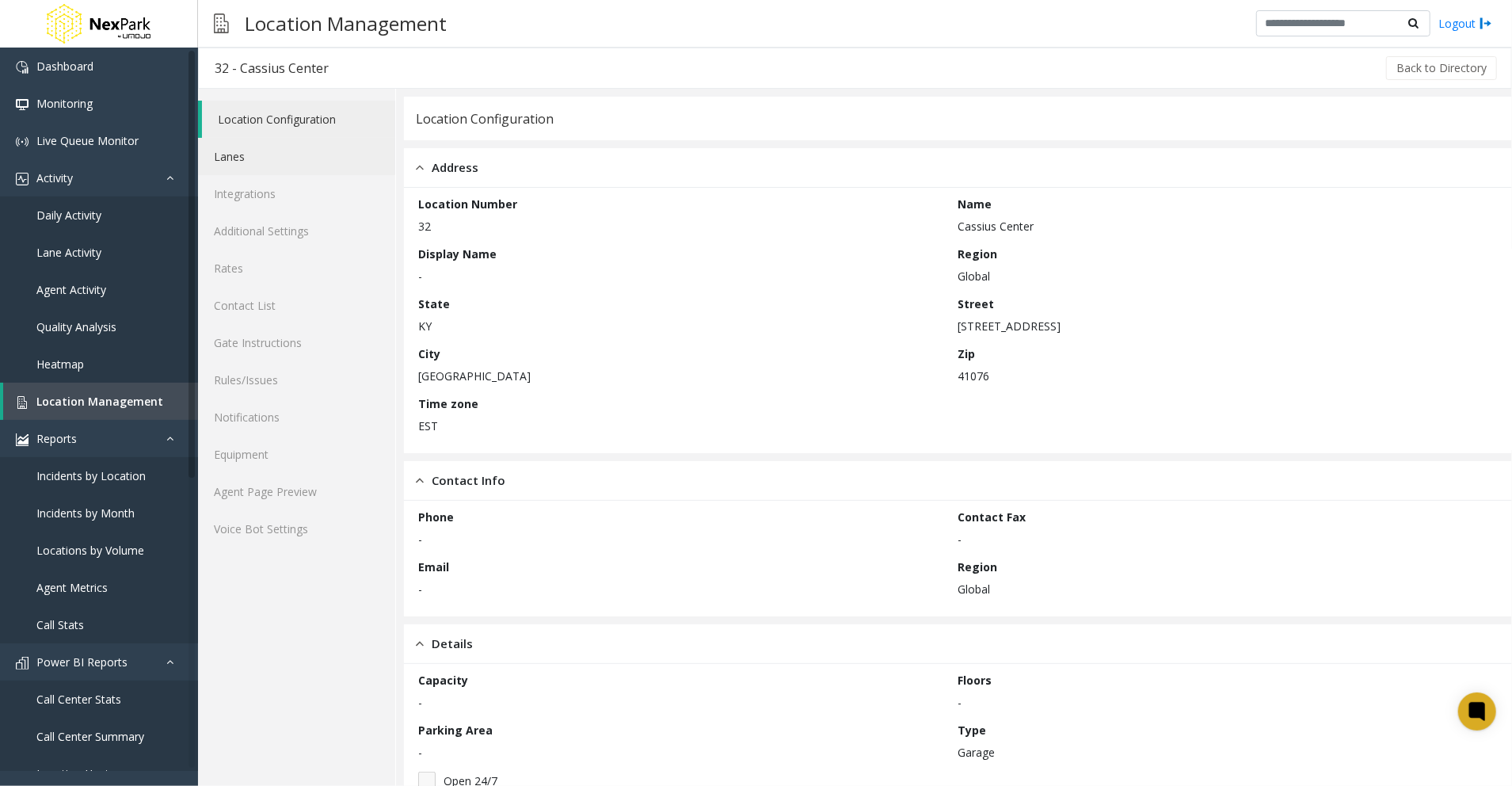
click at [295, 166] on link "Lanes" at bounding box center [296, 157] width 197 height 37
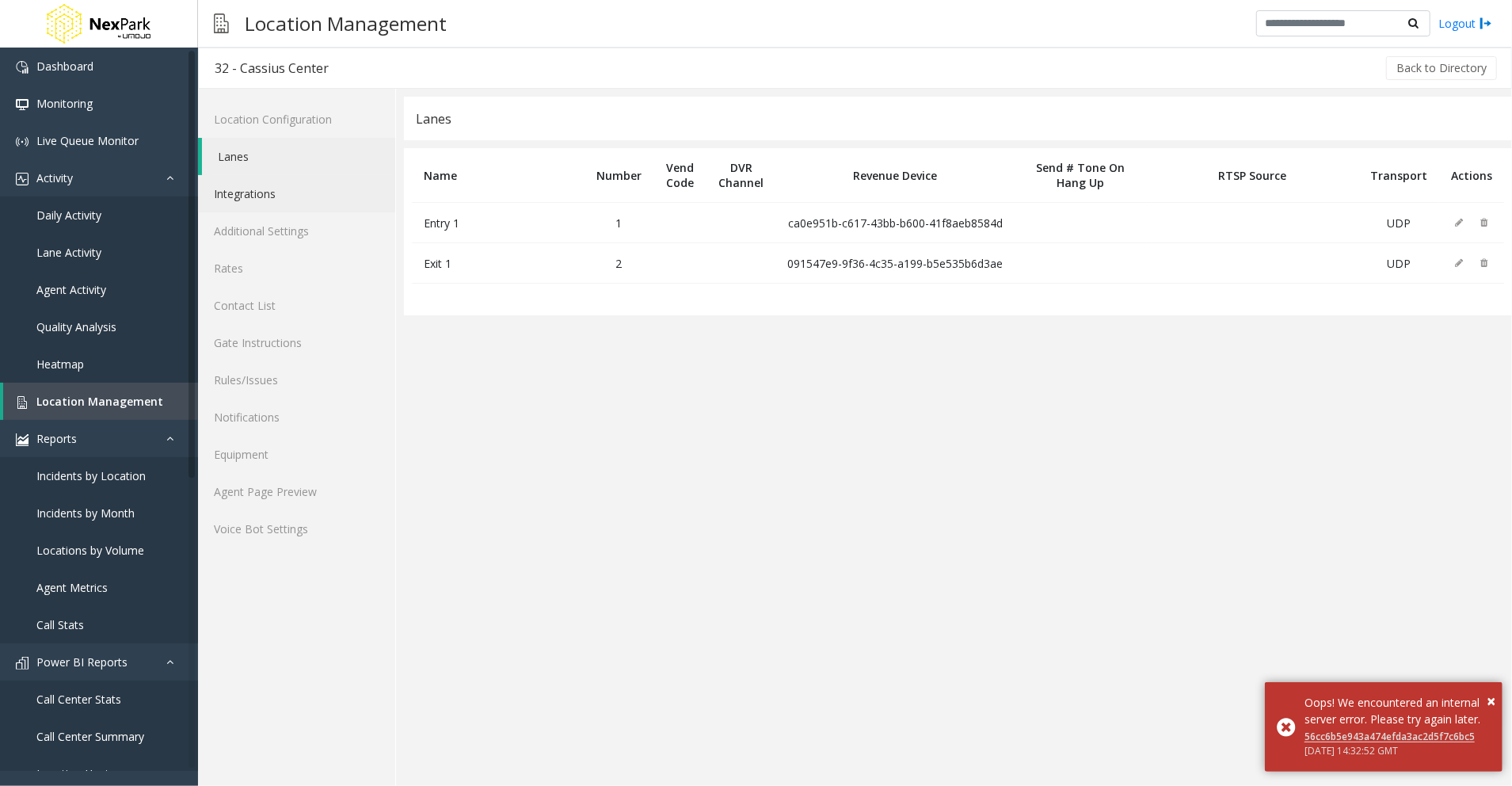
click at [282, 191] on link "Integrations" at bounding box center [296, 194] width 197 height 37
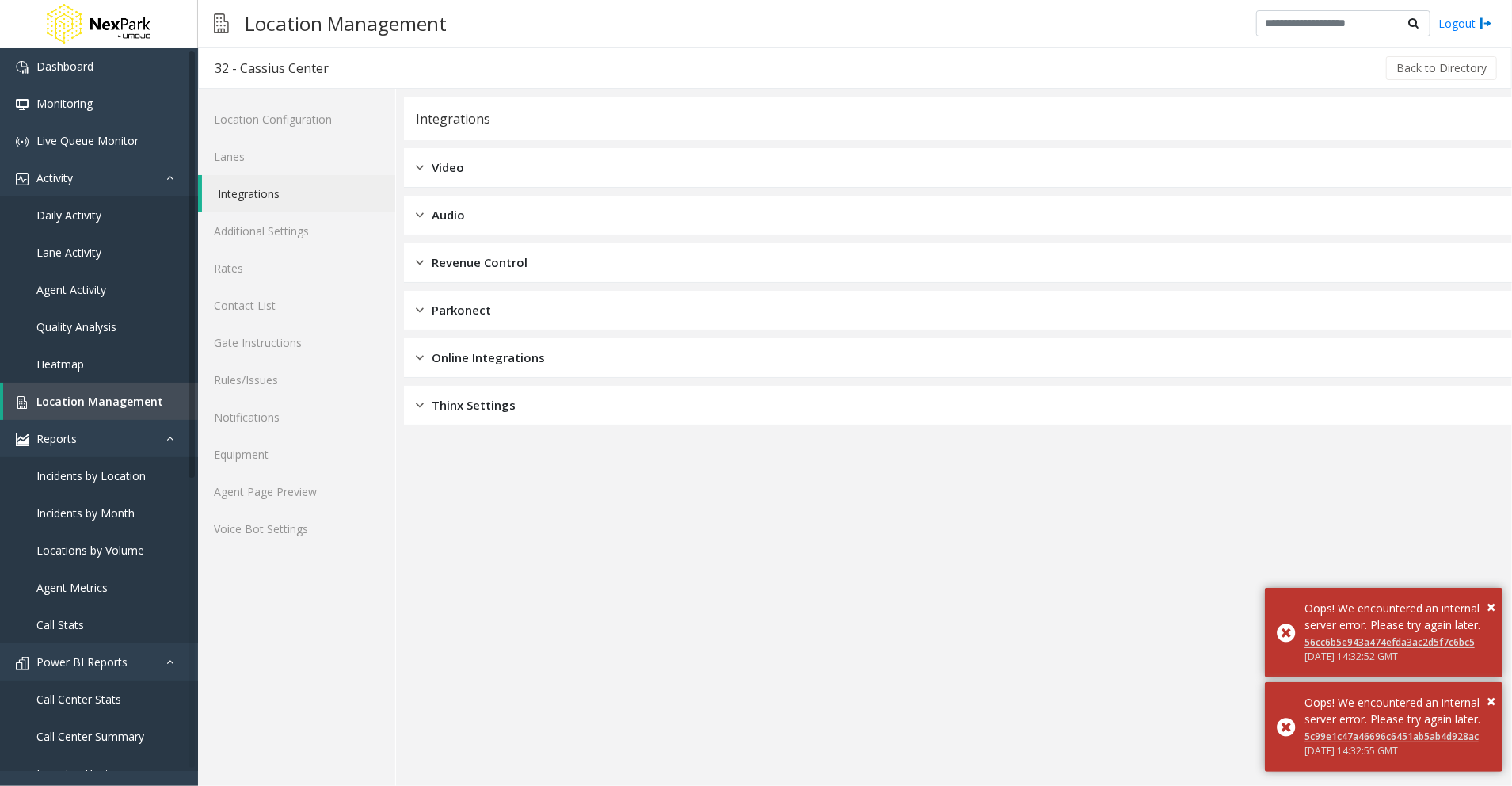
click at [511, 150] on div "Video" at bounding box center [958, 167] width 1108 height 40
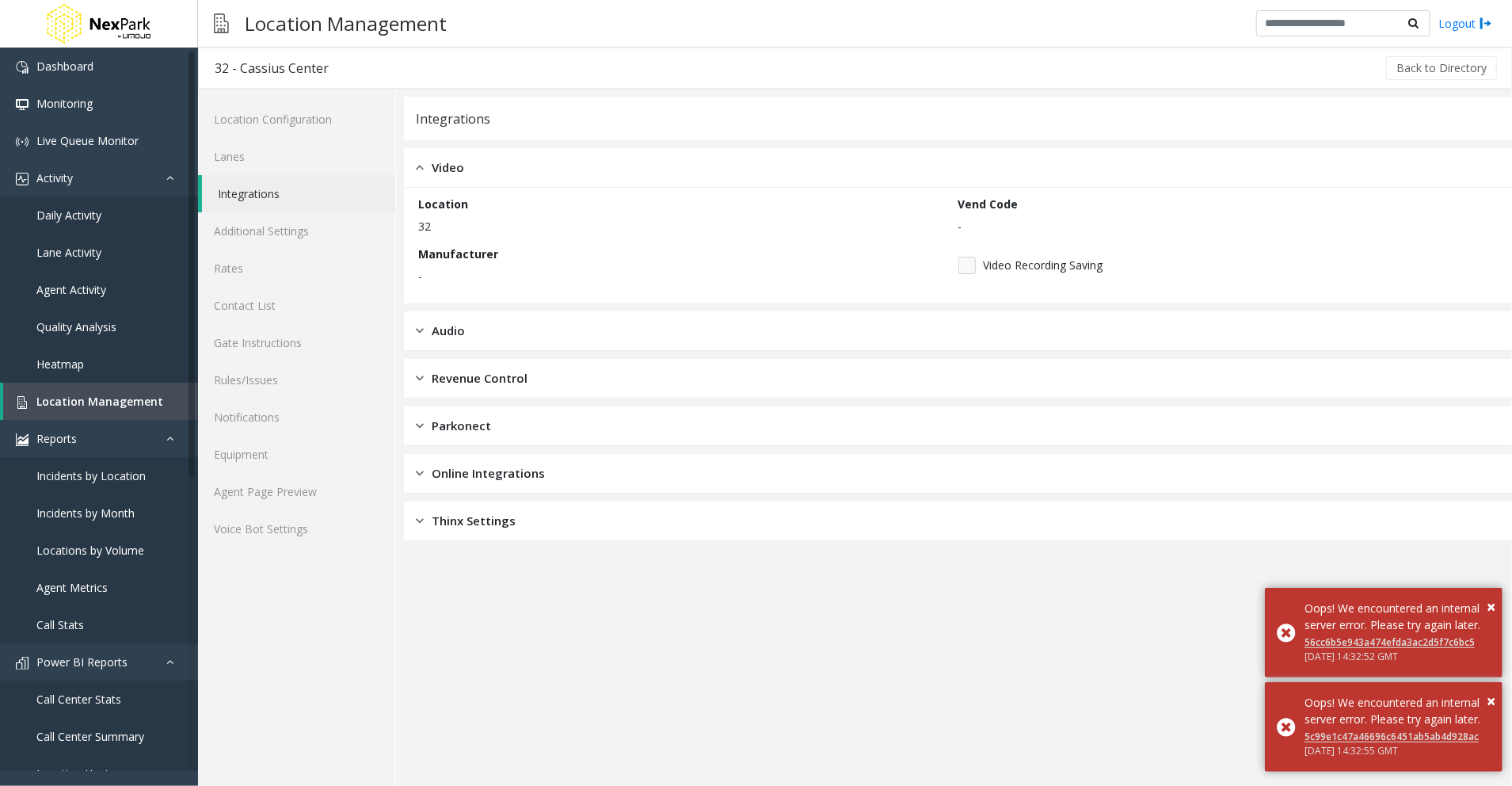
click at [495, 343] on div "Audio" at bounding box center [958, 330] width 1108 height 40
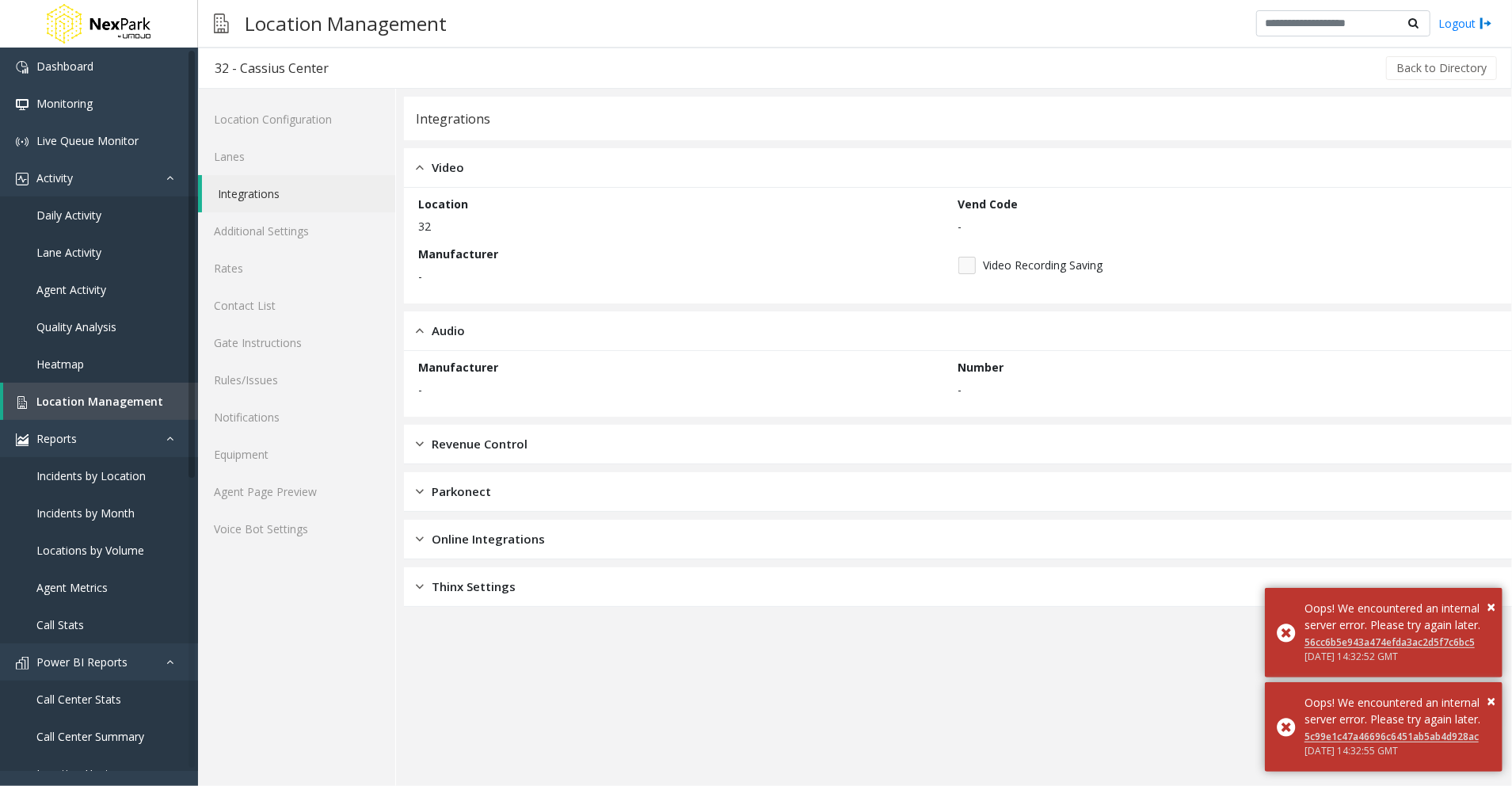
click at [643, 440] on div "Revenue Control" at bounding box center [958, 444] width 1108 height 40
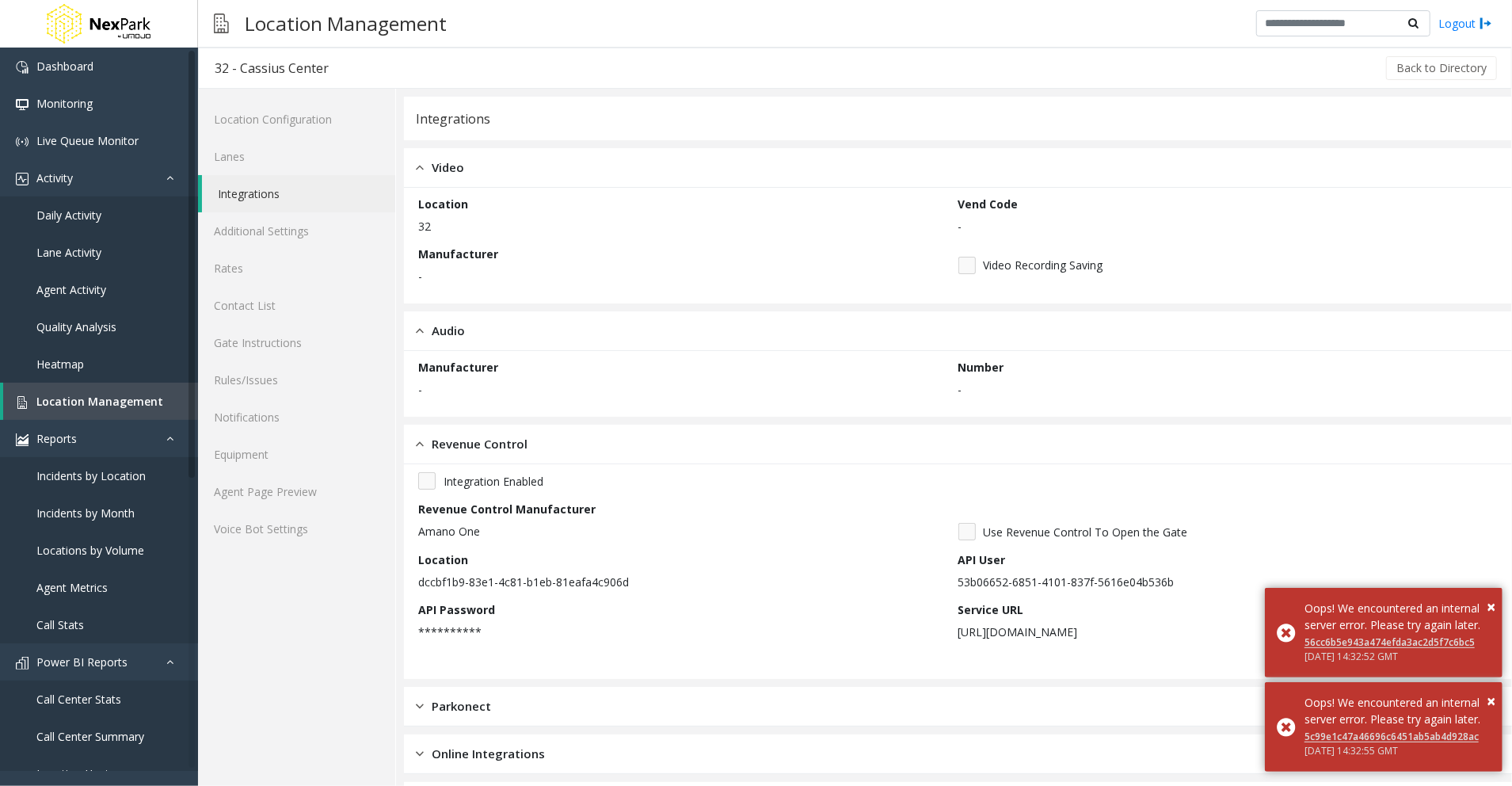
click at [565, 719] on div "Parkonect" at bounding box center [958, 706] width 1108 height 40
click at [267, 225] on link "Additional Settings" at bounding box center [296, 231] width 197 height 37
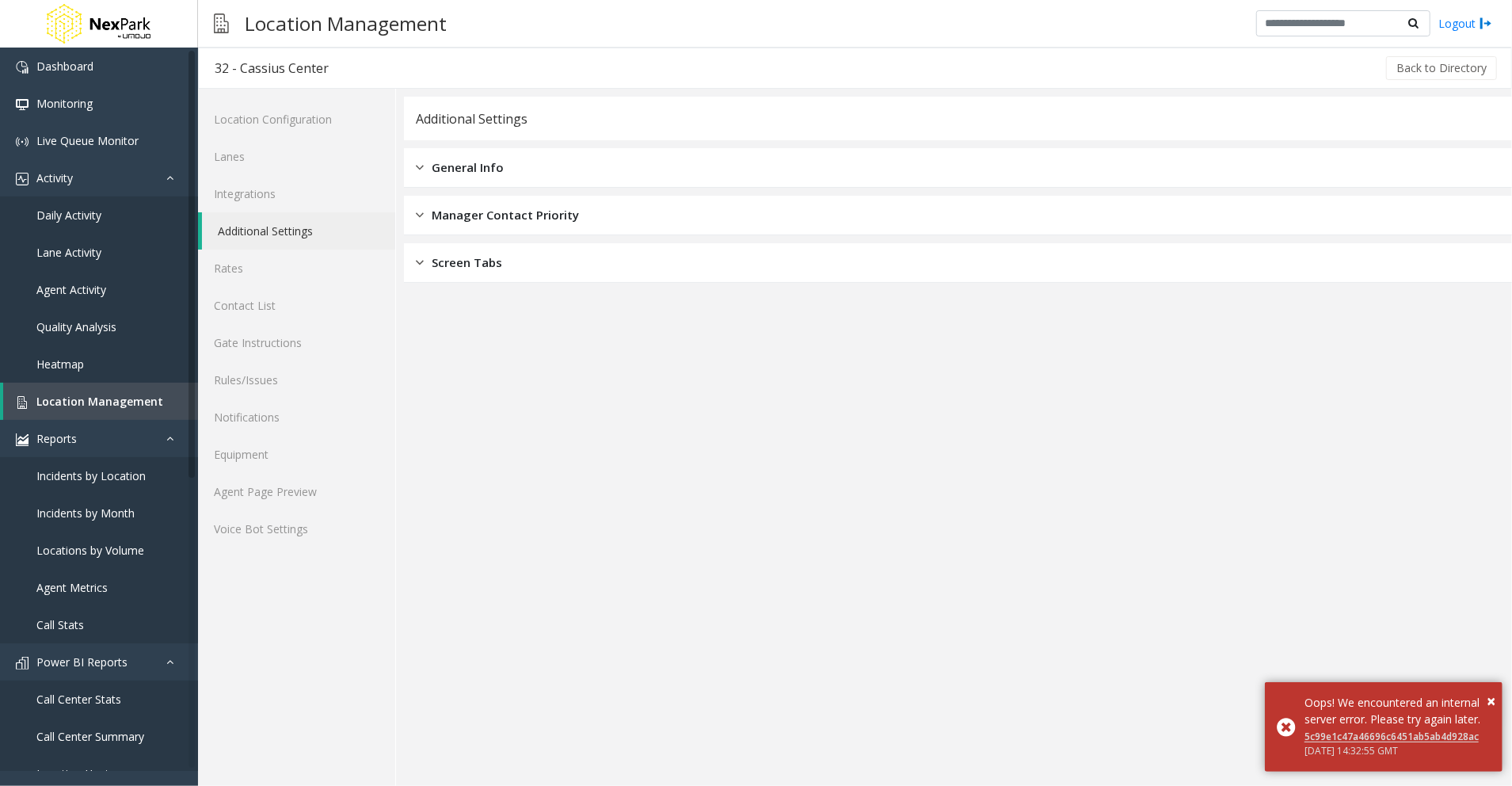
click at [502, 162] on div "General Info" at bounding box center [958, 167] width 1108 height 40
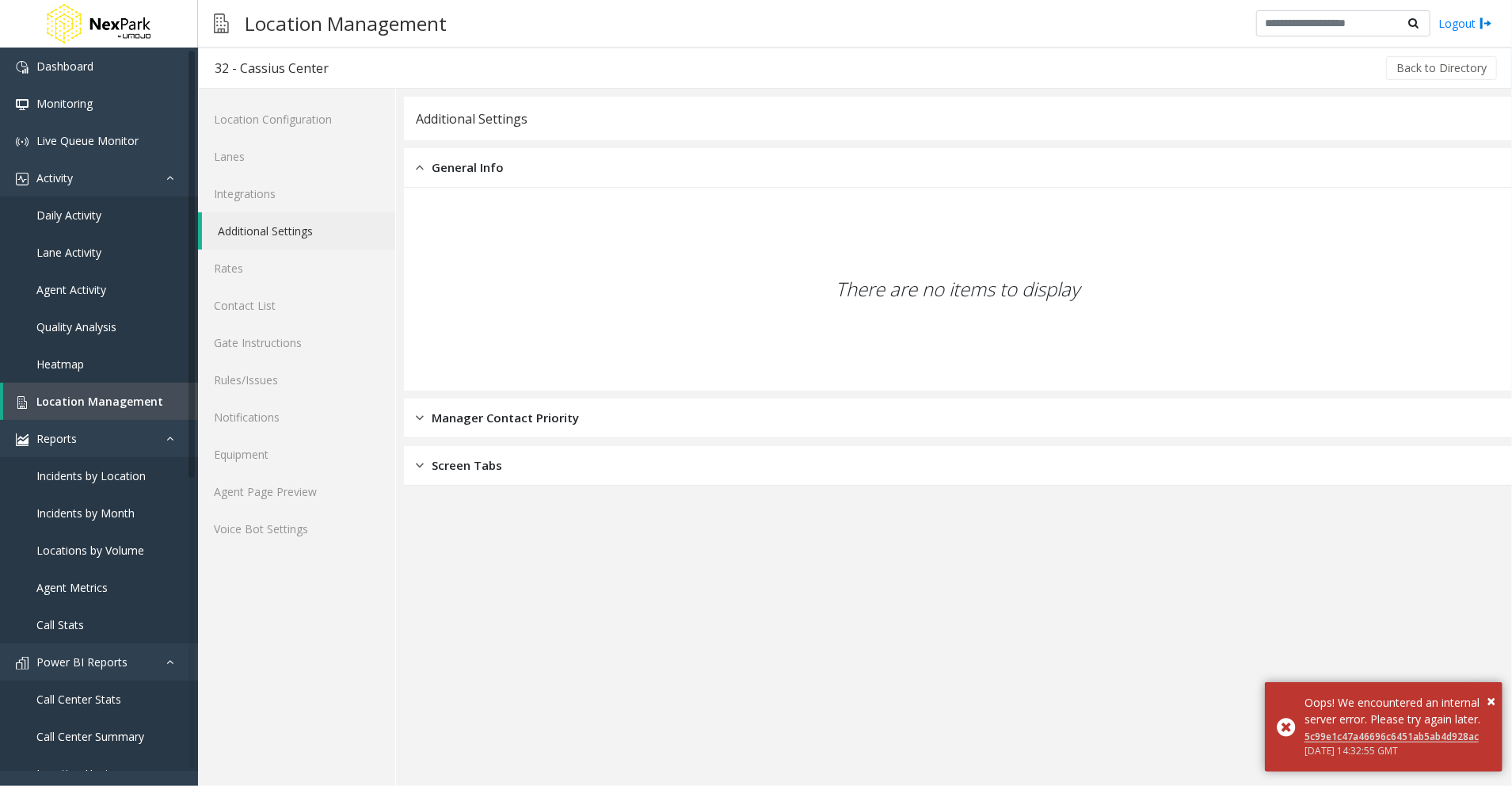
click at [700, 419] on div "Manager Contact Priority" at bounding box center [958, 418] width 1108 height 40
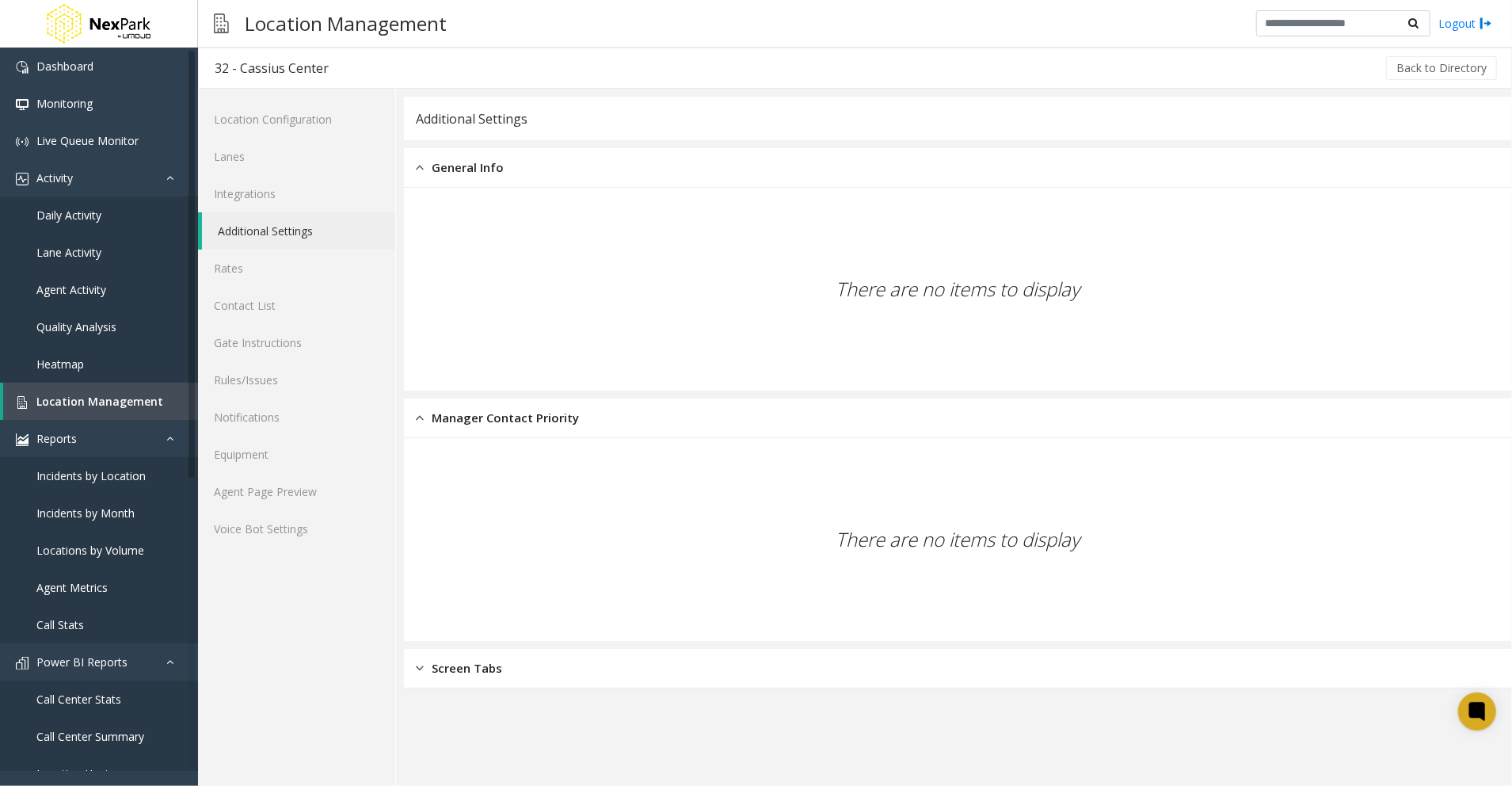
click at [606, 667] on div "Screen Tabs" at bounding box center [958, 668] width 1108 height 40
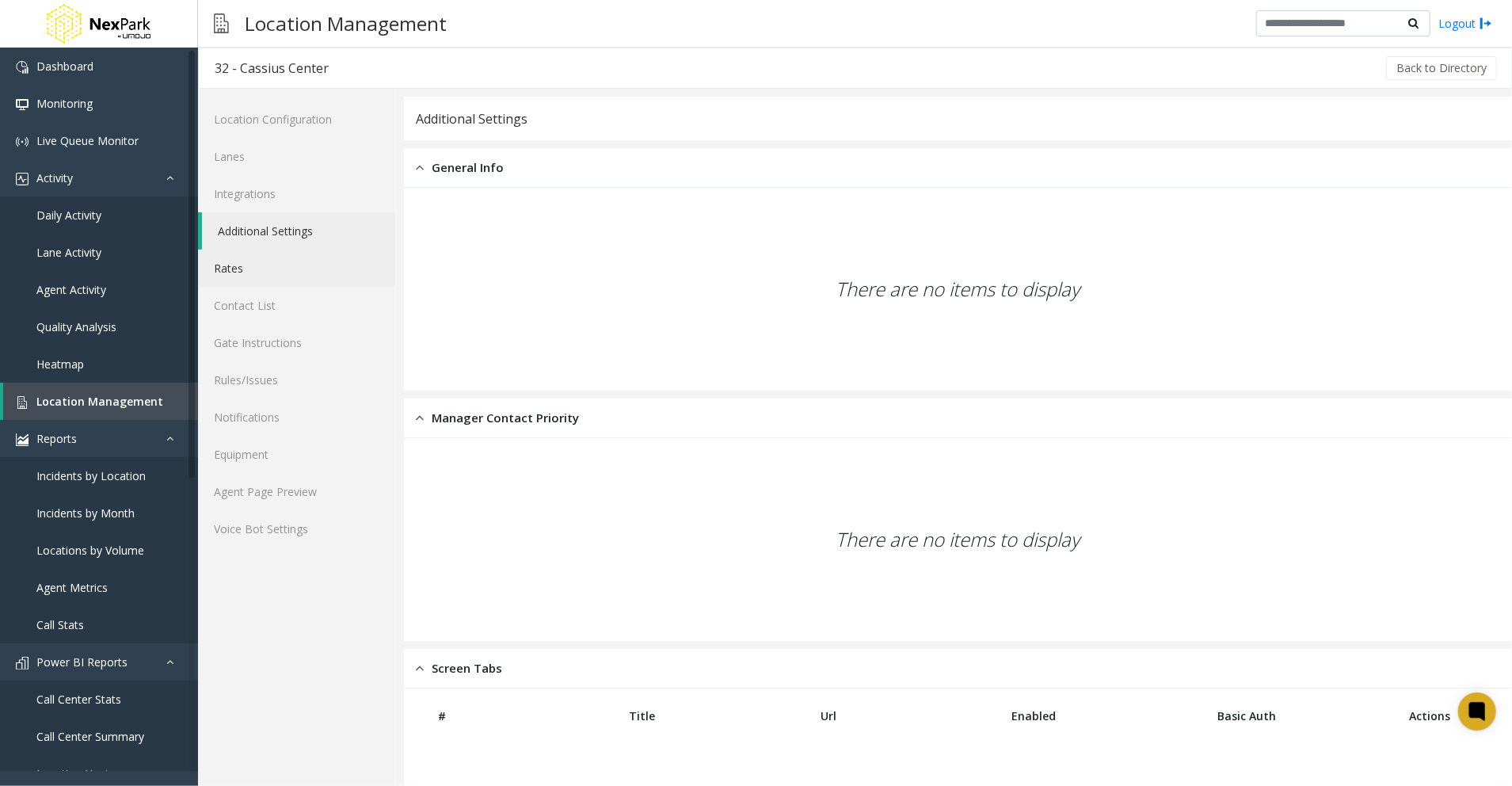
click at [231, 266] on link "Rates" at bounding box center [296, 268] width 197 height 37
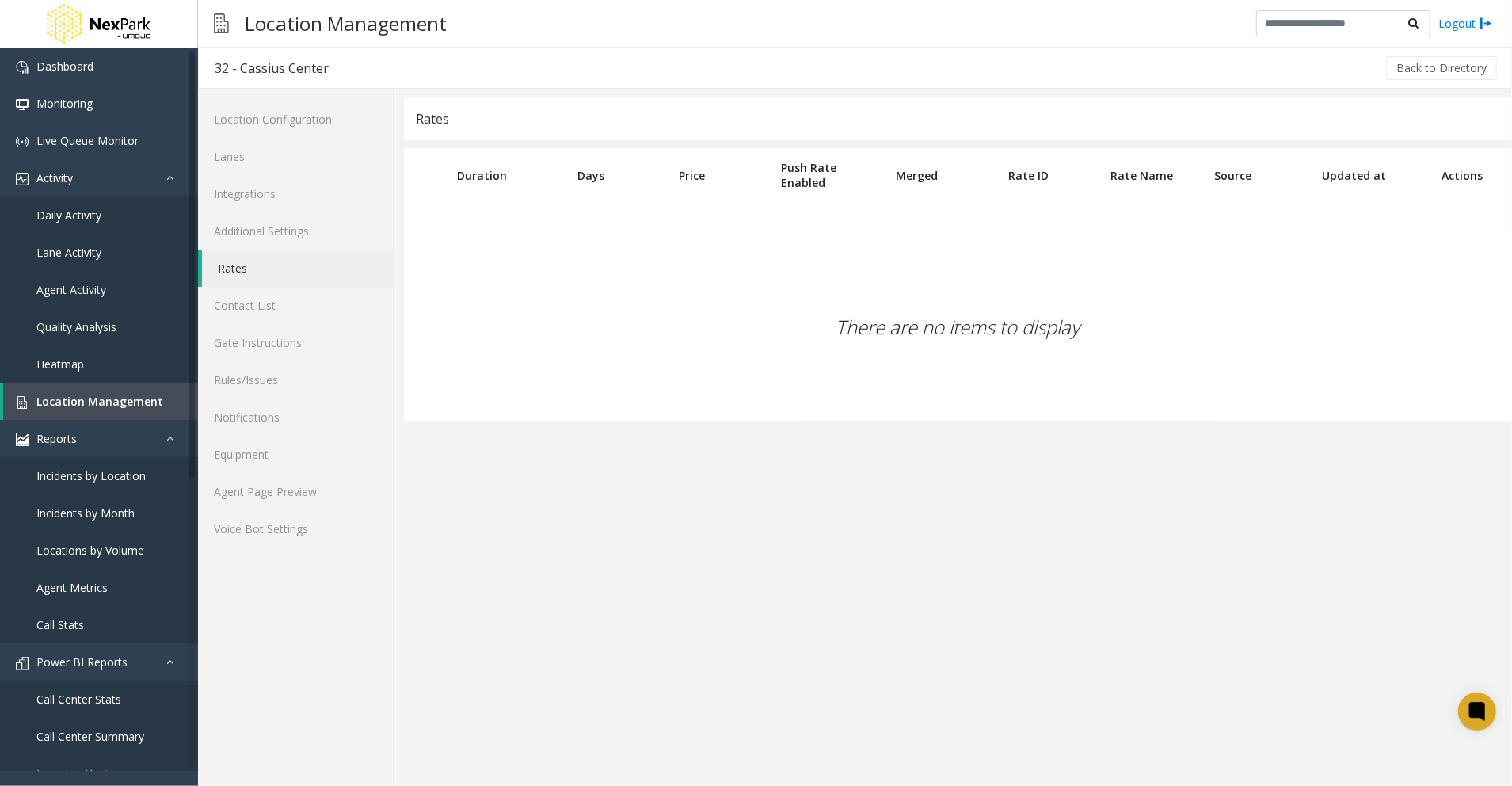
click at [1061, 343] on div "There are no items to display" at bounding box center [958, 326] width 1108 height 187
click at [1330, 229] on table "Duration Days Price Push Rate Enabled Merged Rate ID Rate Name Source Updated a…" at bounding box center [958, 191] width 1108 height 86
drag, startPoint x: 1384, startPoint y: 267, endPoint x: 1318, endPoint y: 317, distance: 82.8
click at [1381, 267] on div "There are no items to display" at bounding box center [958, 326] width 1108 height 187
drag, startPoint x: 1186, startPoint y: 403, endPoint x: 863, endPoint y: 303, distance: 338.1
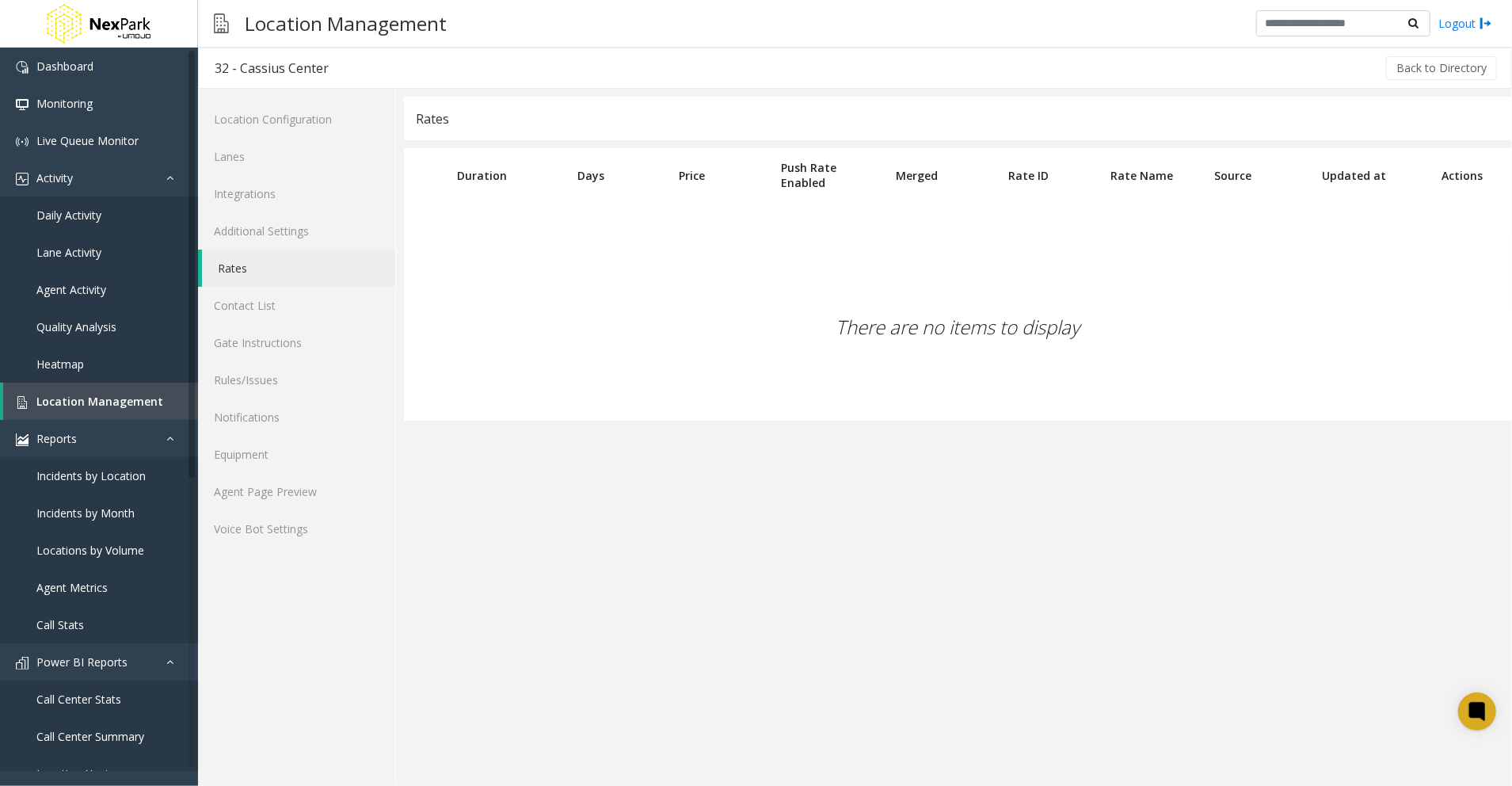
click at [1174, 402] on div "There are no items to display" at bounding box center [958, 326] width 1108 height 187
click at [733, 302] on div "There are no items to display" at bounding box center [958, 326] width 1108 height 187
drag, startPoint x: 730, startPoint y: 313, endPoint x: 716, endPoint y: 317, distance: 14.6
click at [730, 312] on div "There are no items to display" at bounding box center [958, 326] width 1108 height 187
click at [716, 318] on div "There are no items to display" at bounding box center [958, 326] width 1108 height 187
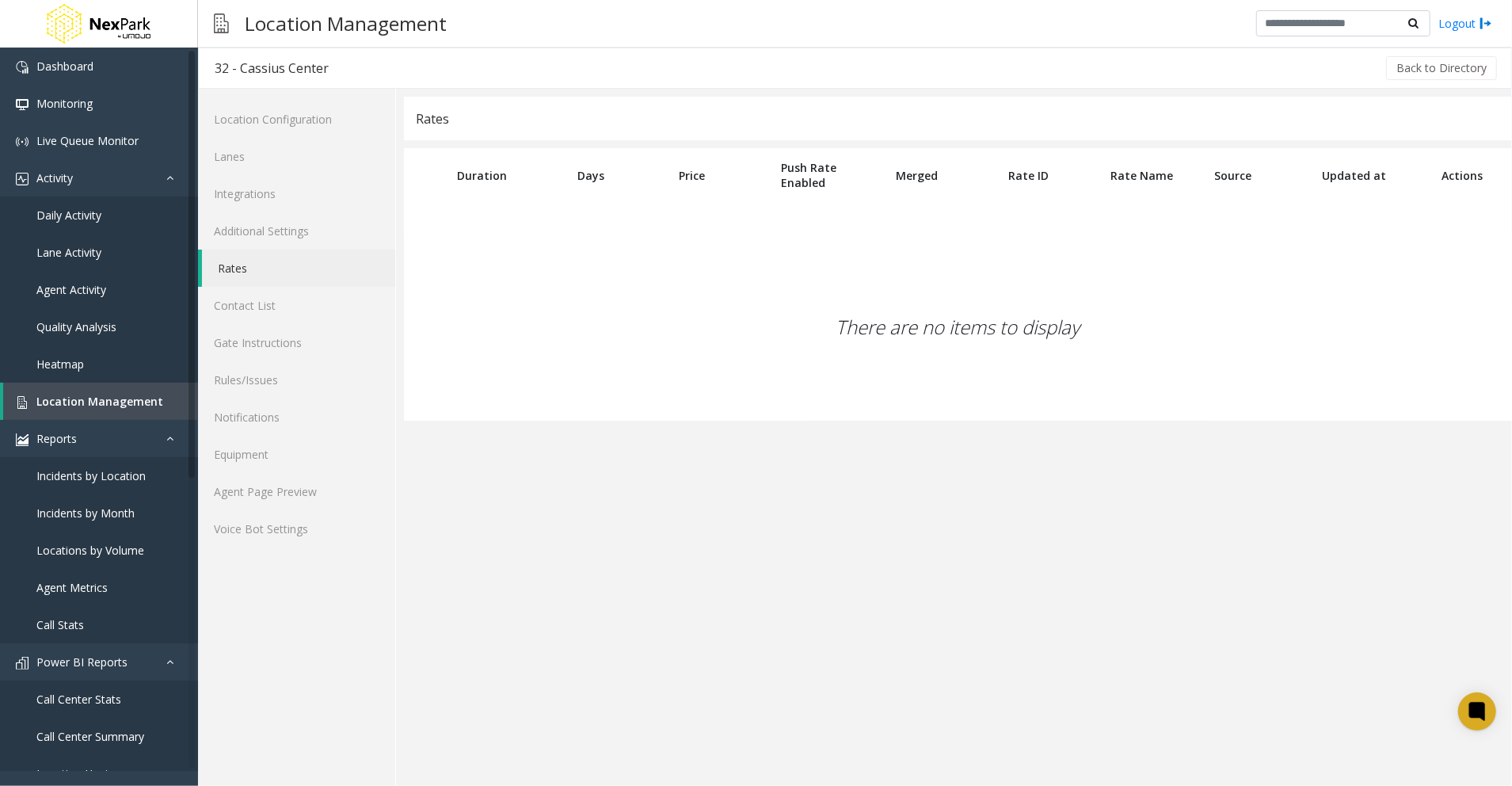
click at [714, 315] on div "There are no items to display" at bounding box center [958, 326] width 1108 height 187
click at [714, 310] on div "There are no items to display" at bounding box center [958, 326] width 1108 height 187
click at [724, 295] on div "There are no items to display" at bounding box center [958, 326] width 1108 height 187
click at [279, 314] on link "Contact List" at bounding box center [296, 305] width 197 height 37
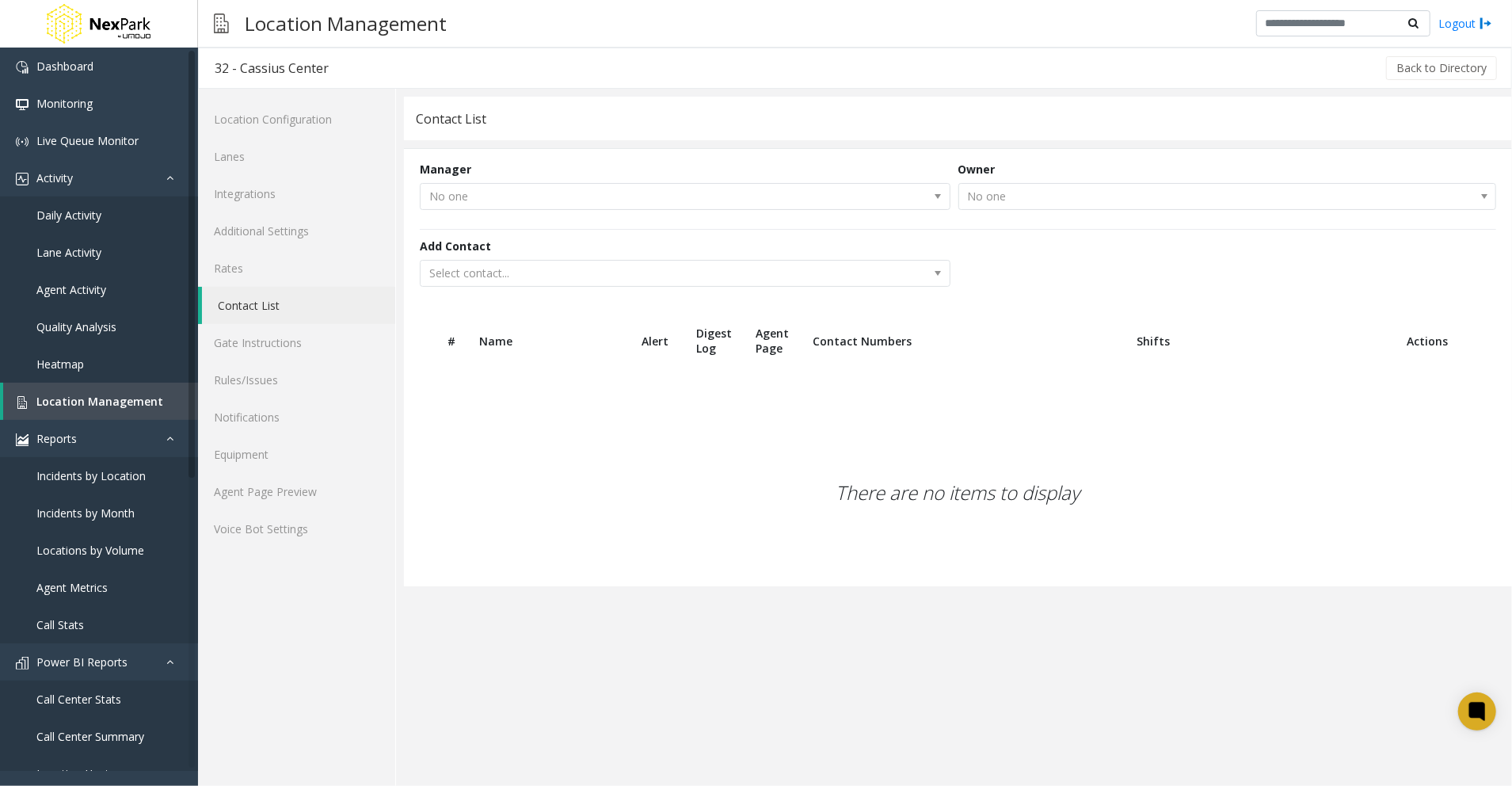
click at [832, 350] on th "Contact Numbers" at bounding box center [963, 340] width 325 height 54
click at [592, 185] on kendo-dropdownlist "No one" at bounding box center [685, 196] width 531 height 27
click at [598, 204] on kendo-dropdownlist "No one" at bounding box center [685, 196] width 531 height 27
click at [599, 197] on kendo-dropdownlist "No one" at bounding box center [685, 196] width 531 height 27
drag, startPoint x: 603, startPoint y: 197, endPoint x: 640, endPoint y: 198, distance: 37.0
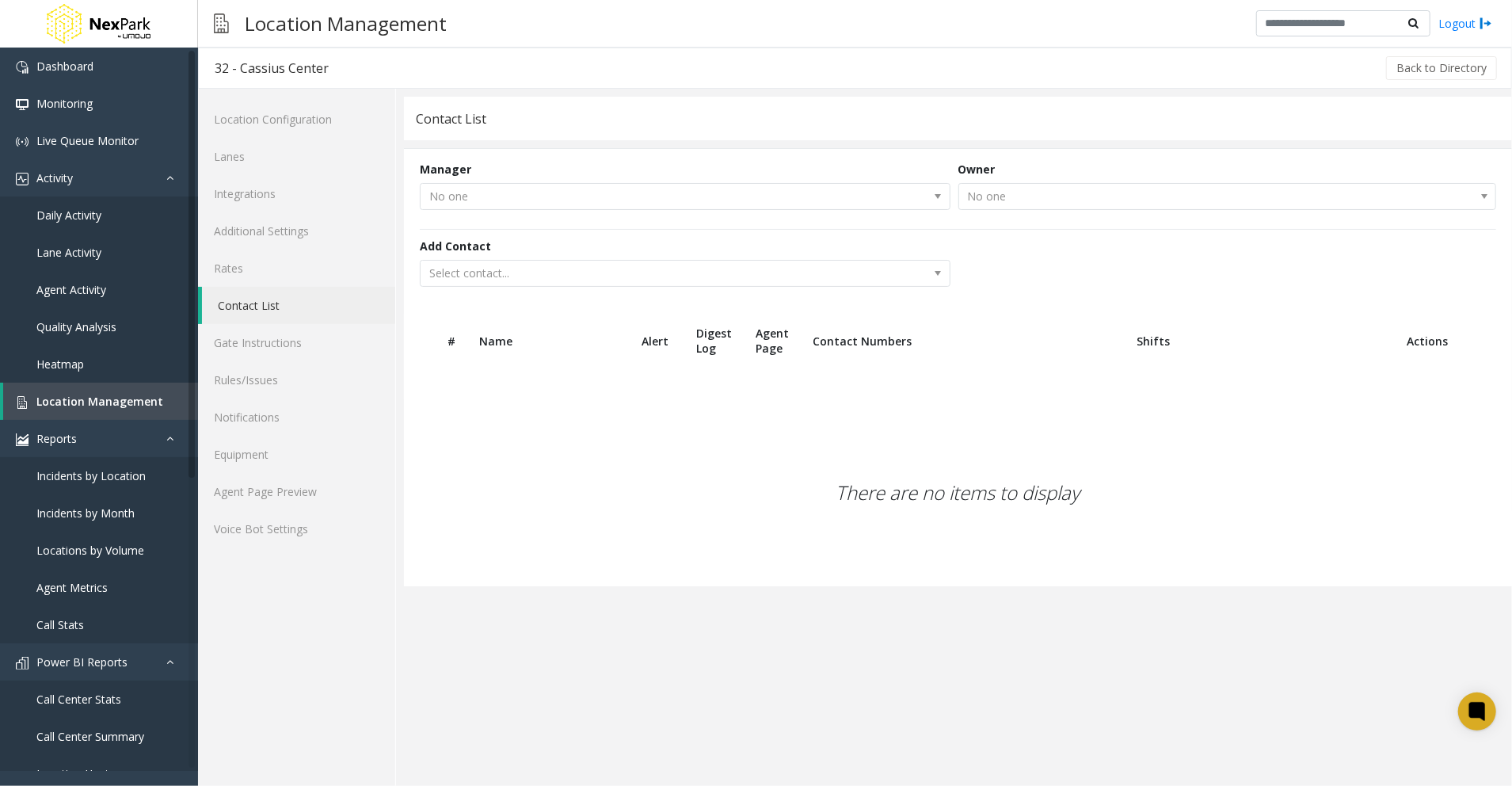
click at [606, 197] on kendo-dropdownlist "No one" at bounding box center [685, 196] width 531 height 27
drag, startPoint x: 654, startPoint y: 312, endPoint x: 1199, endPoint y: 162, distance: 565.3
click at [657, 312] on form "Manager No one Owner No one Add Contact Select contact..." at bounding box center [958, 231] width 1108 height 165
click at [1220, 206] on kendo-dropdownlist "No one" at bounding box center [1228, 196] width 539 height 27
click at [729, 460] on div "There are no items to display" at bounding box center [958, 492] width 1108 height 187
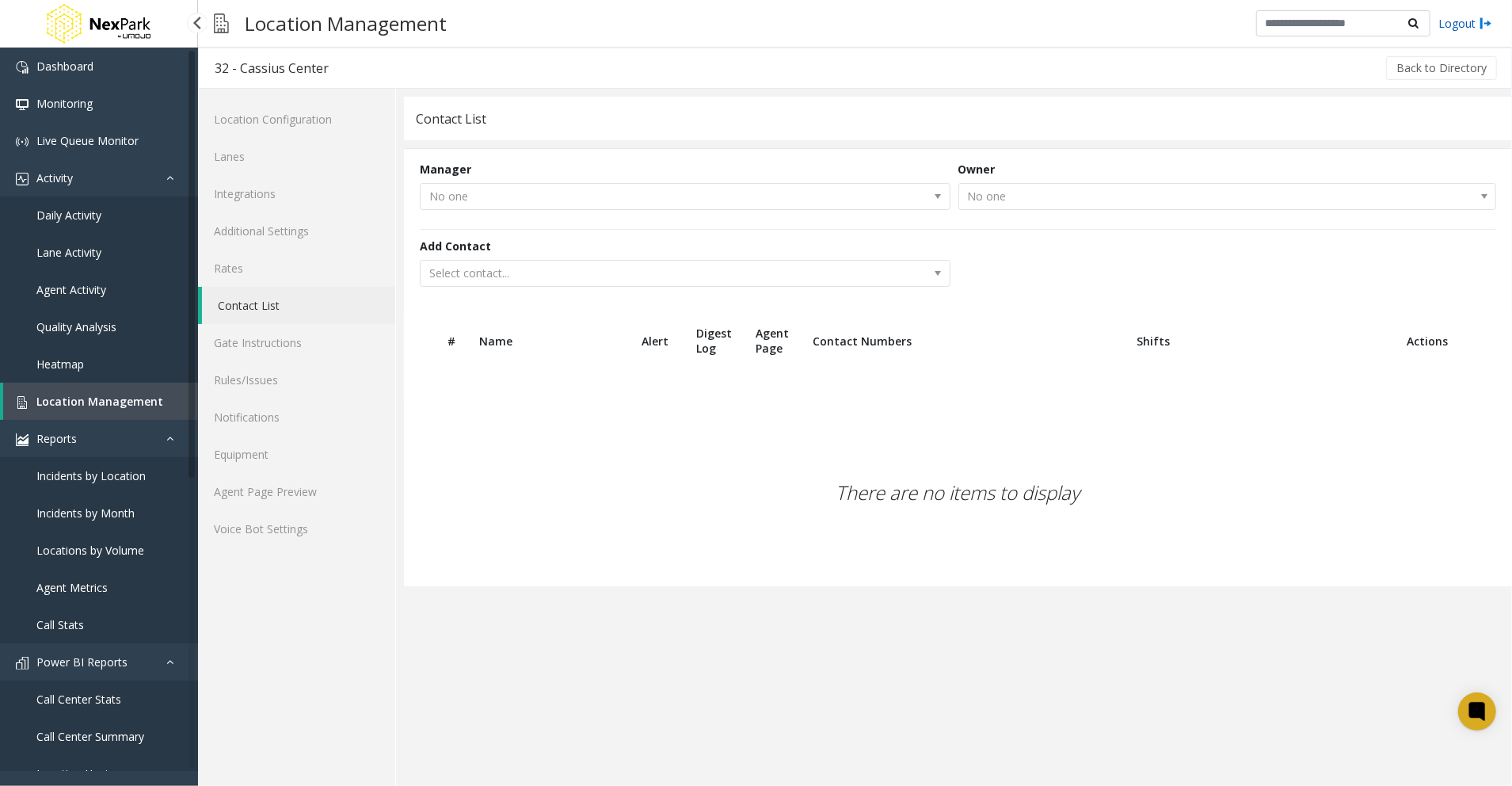
click at [1461, 20] on link "Logout" at bounding box center [1465, 23] width 54 height 17
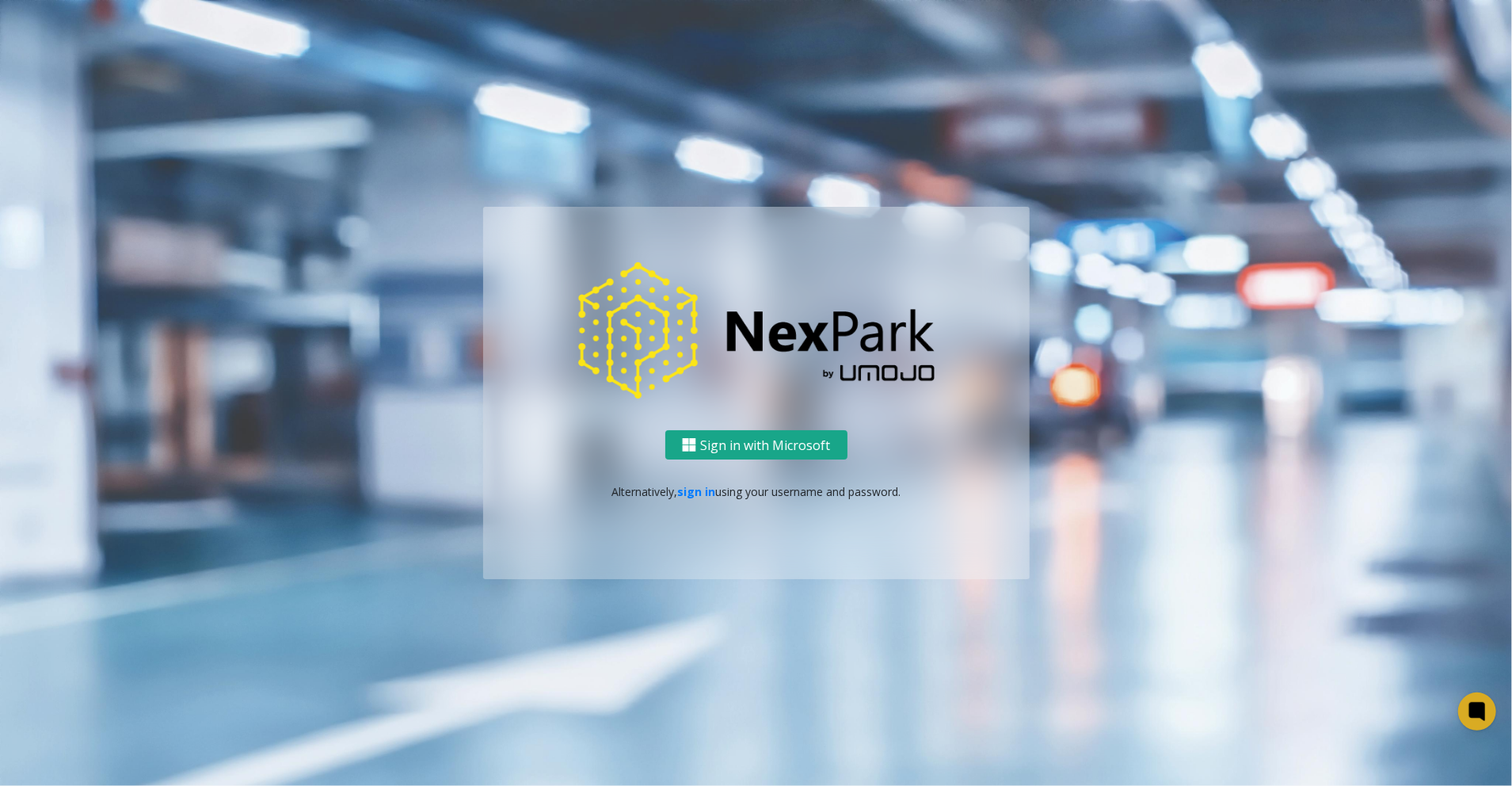
click at [716, 443] on button "Sign in with Microsoft" at bounding box center [757, 444] width 183 height 29
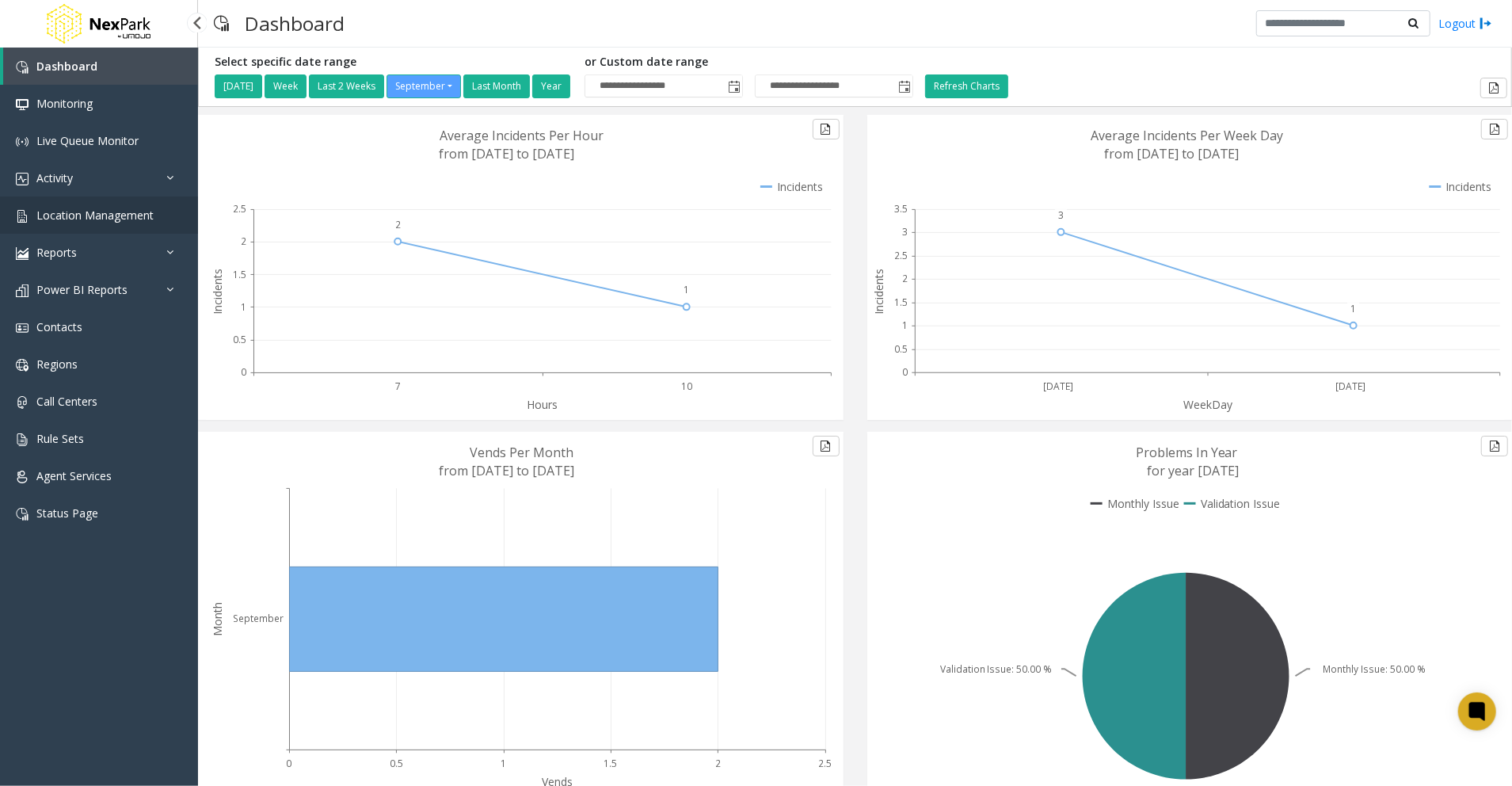
click at [107, 223] on link "Location Management" at bounding box center [99, 215] width 198 height 37
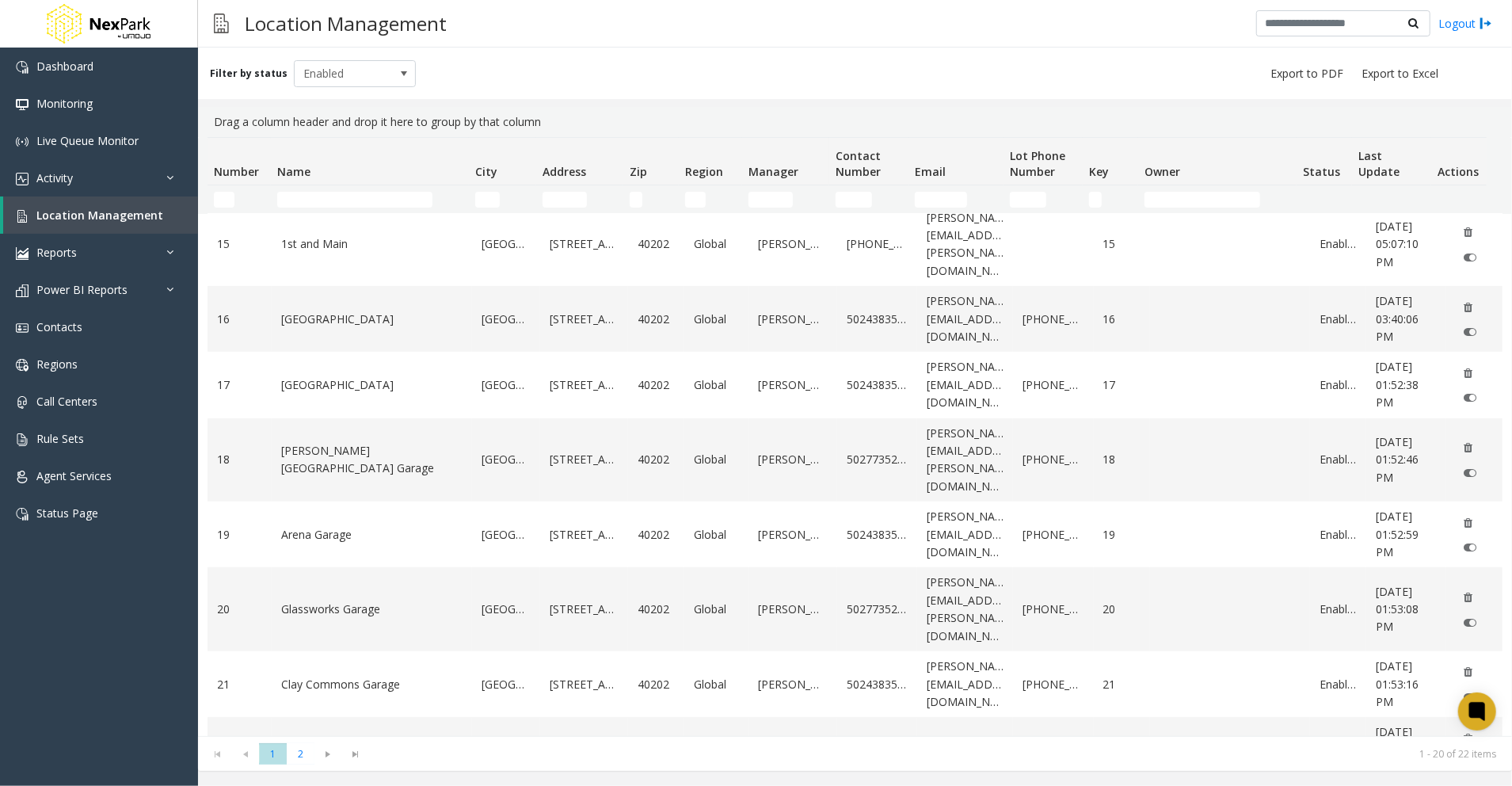
scroll to position [633, 0]
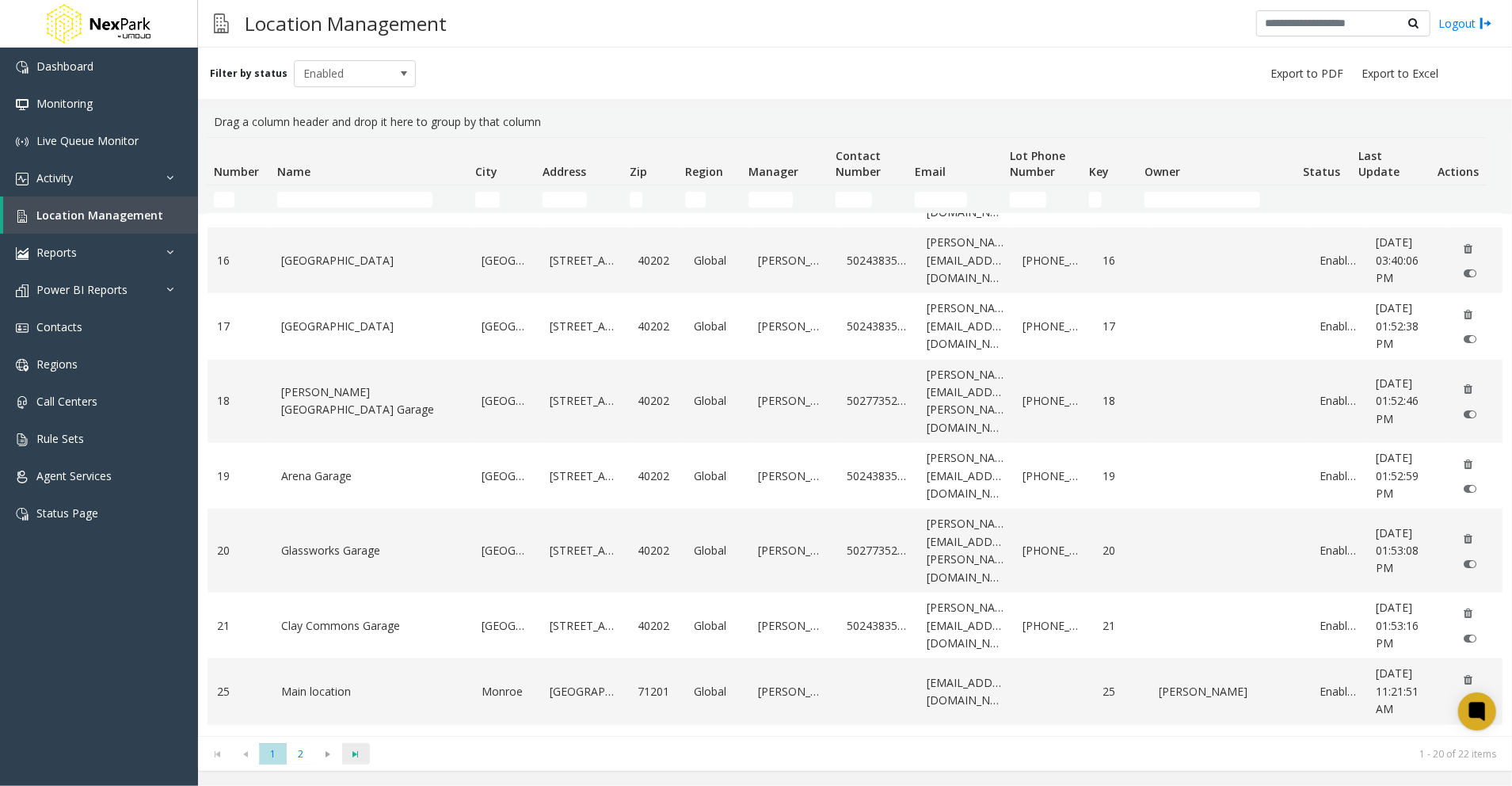
click at [355, 754] on span "Go to the last page" at bounding box center [356, 754] width 21 height 13
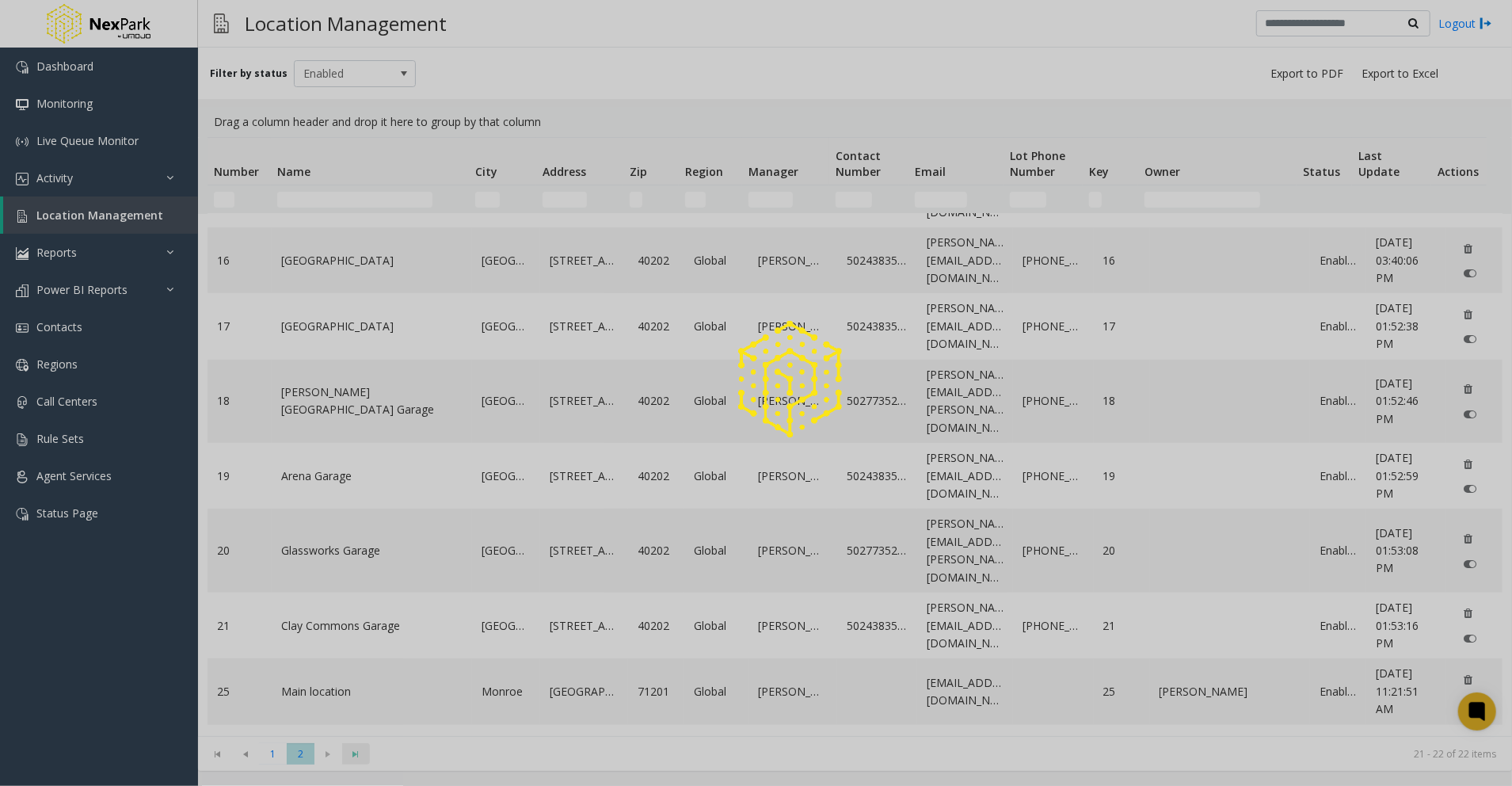
scroll to position [0, 0]
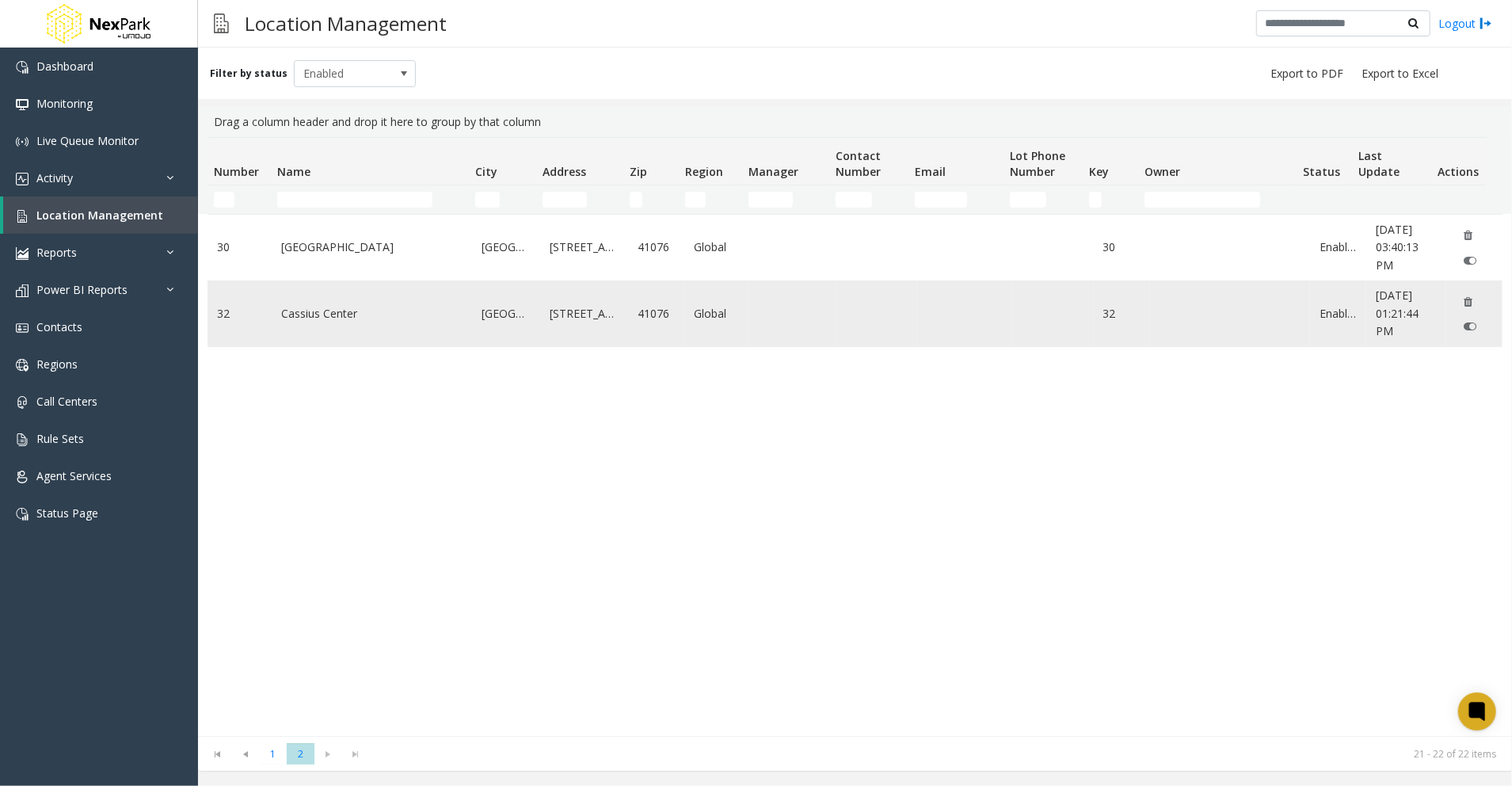
click at [762, 295] on td "Data table" at bounding box center [792, 313] width 88 height 65
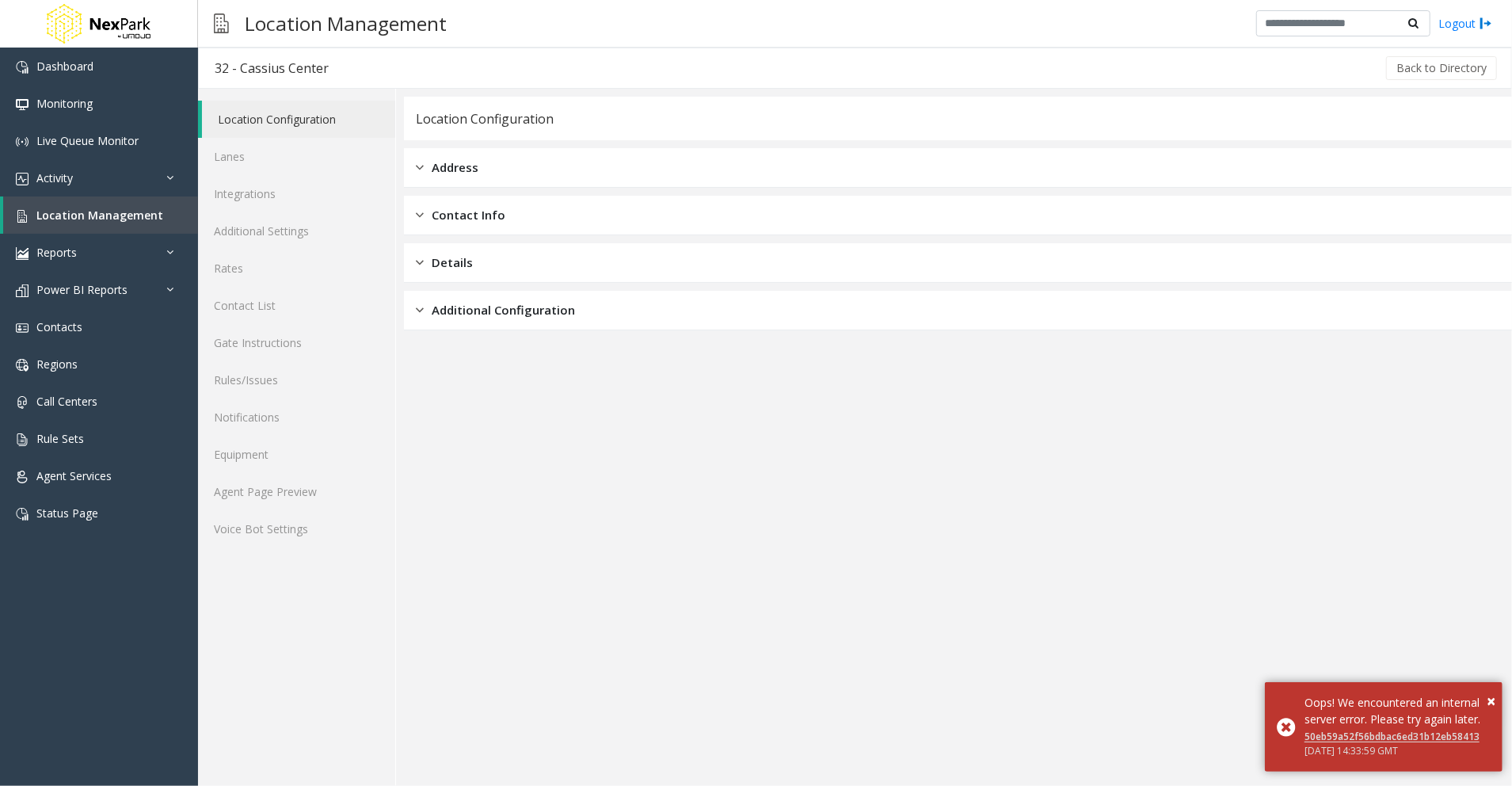
click at [663, 163] on div "Address" at bounding box center [958, 167] width 1108 height 40
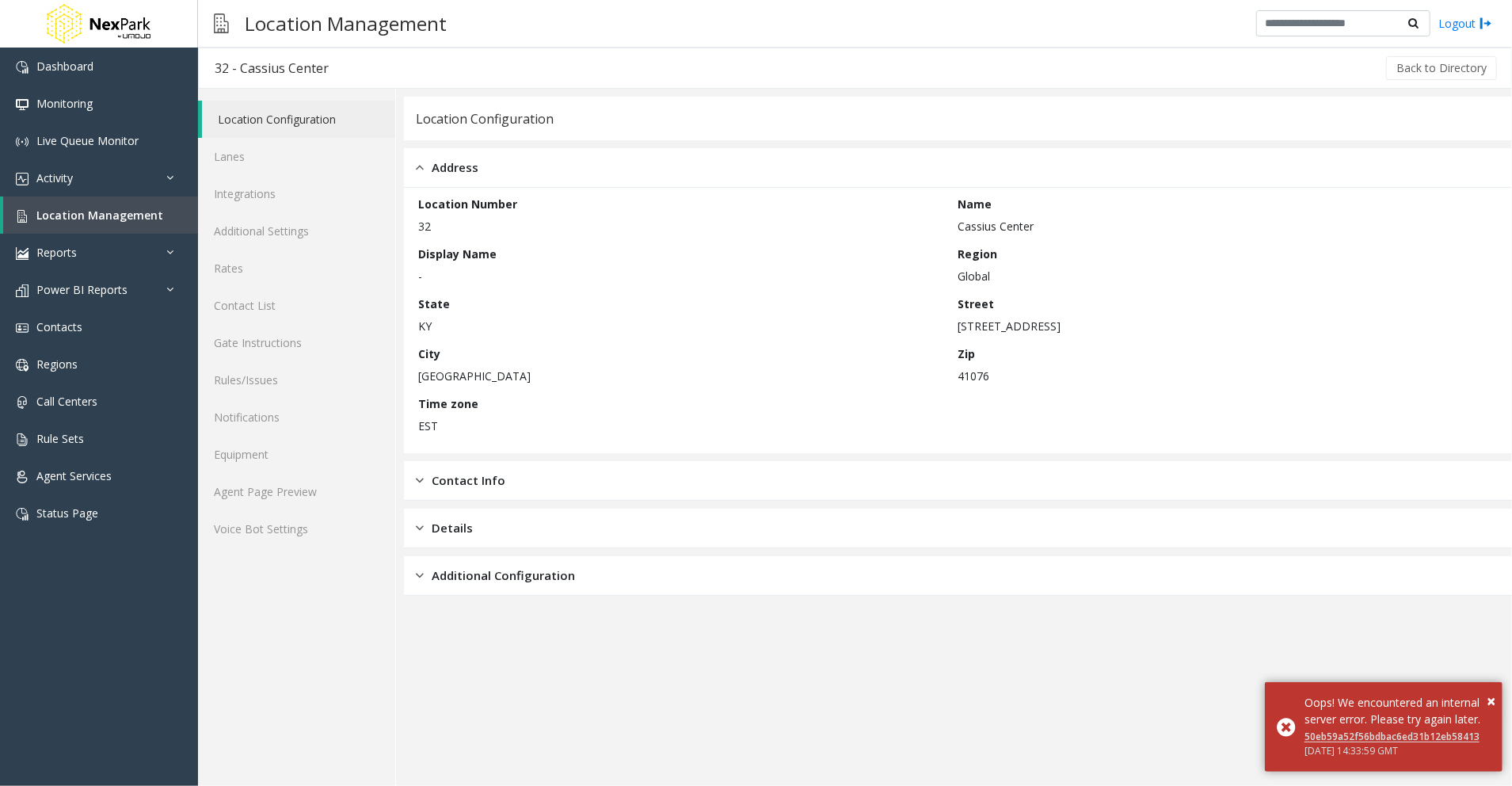
click at [458, 495] on div "Contact Info" at bounding box center [958, 481] width 1108 height 40
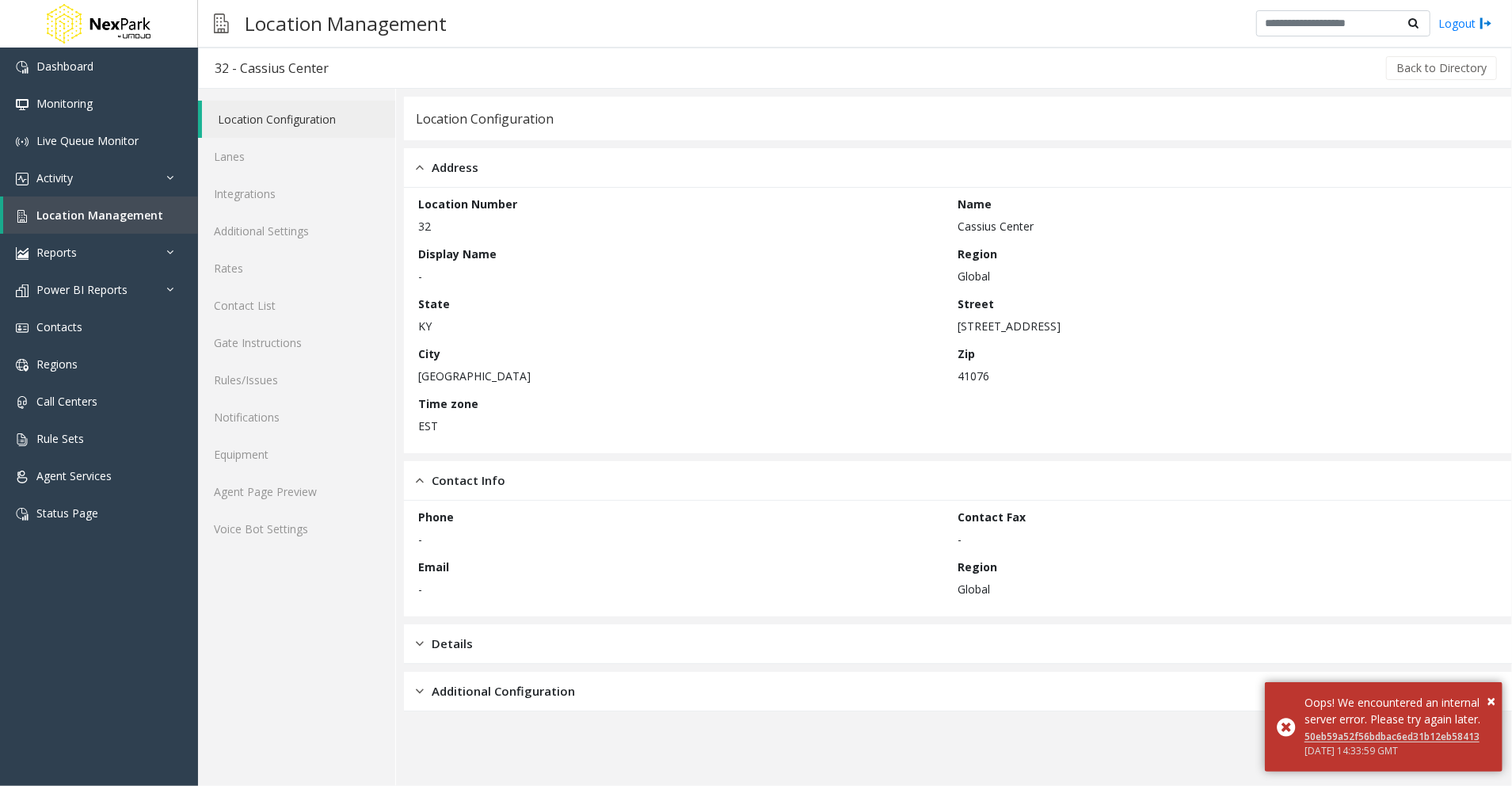
click at [455, 664] on div "Location Configuration Address Location Number 32 Name Cassius Center Display N…" at bounding box center [958, 404] width 1108 height 615
click at [488, 629] on div "Details" at bounding box center [958, 644] width 1108 height 40
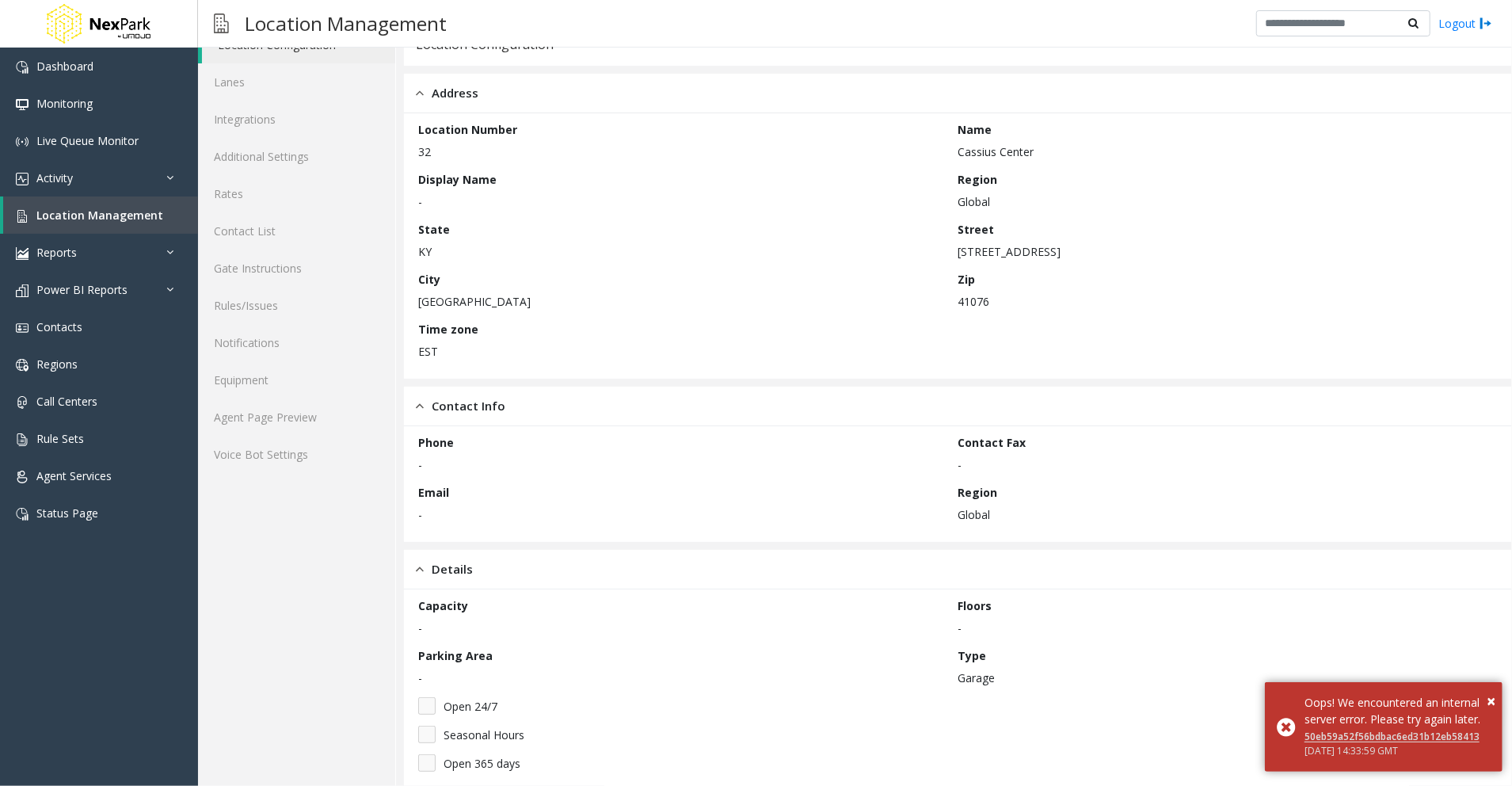
scroll to position [146, 0]
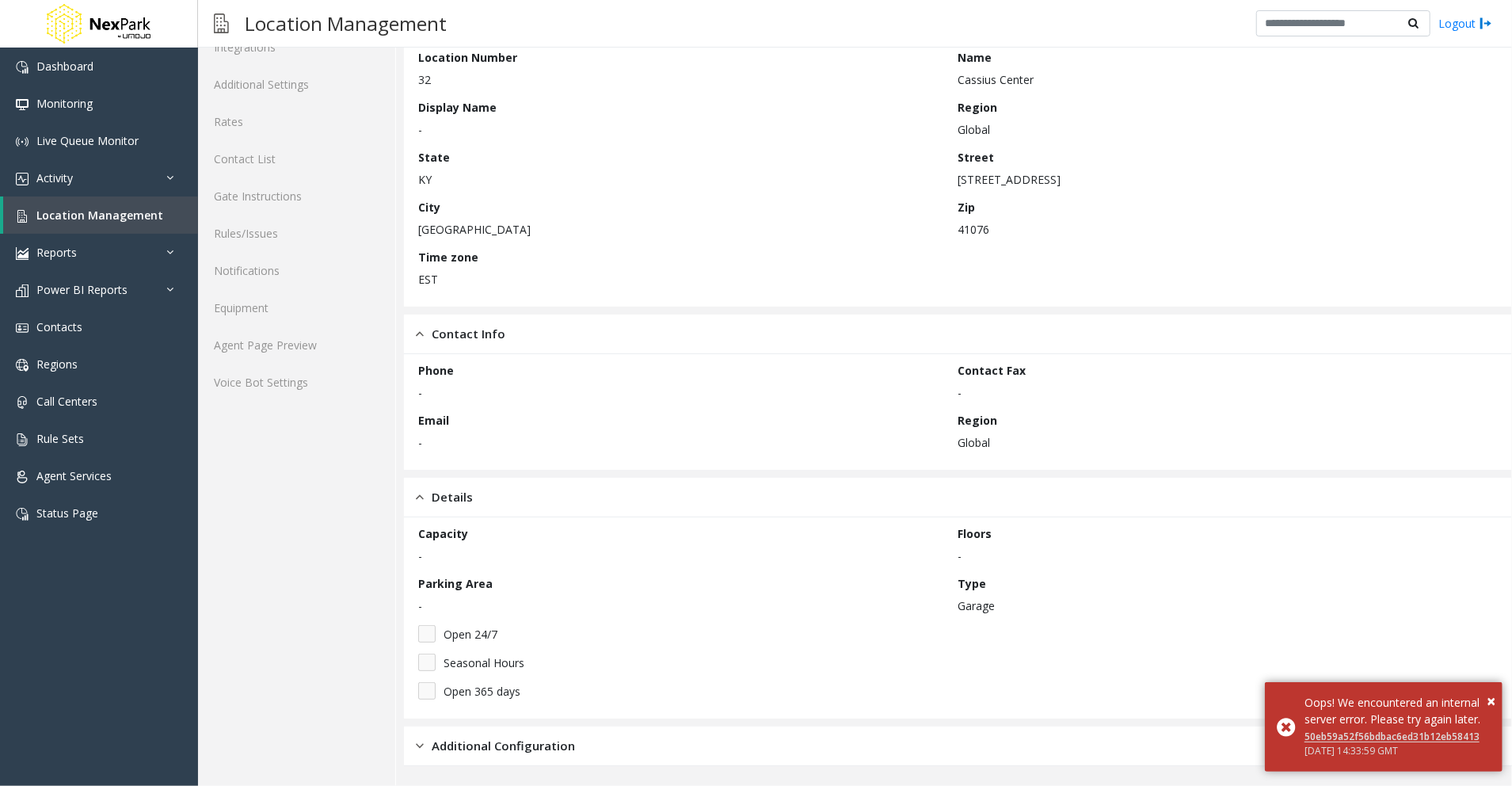
click at [545, 748] on span "Additional Configuration" at bounding box center [502, 746] width 143 height 19
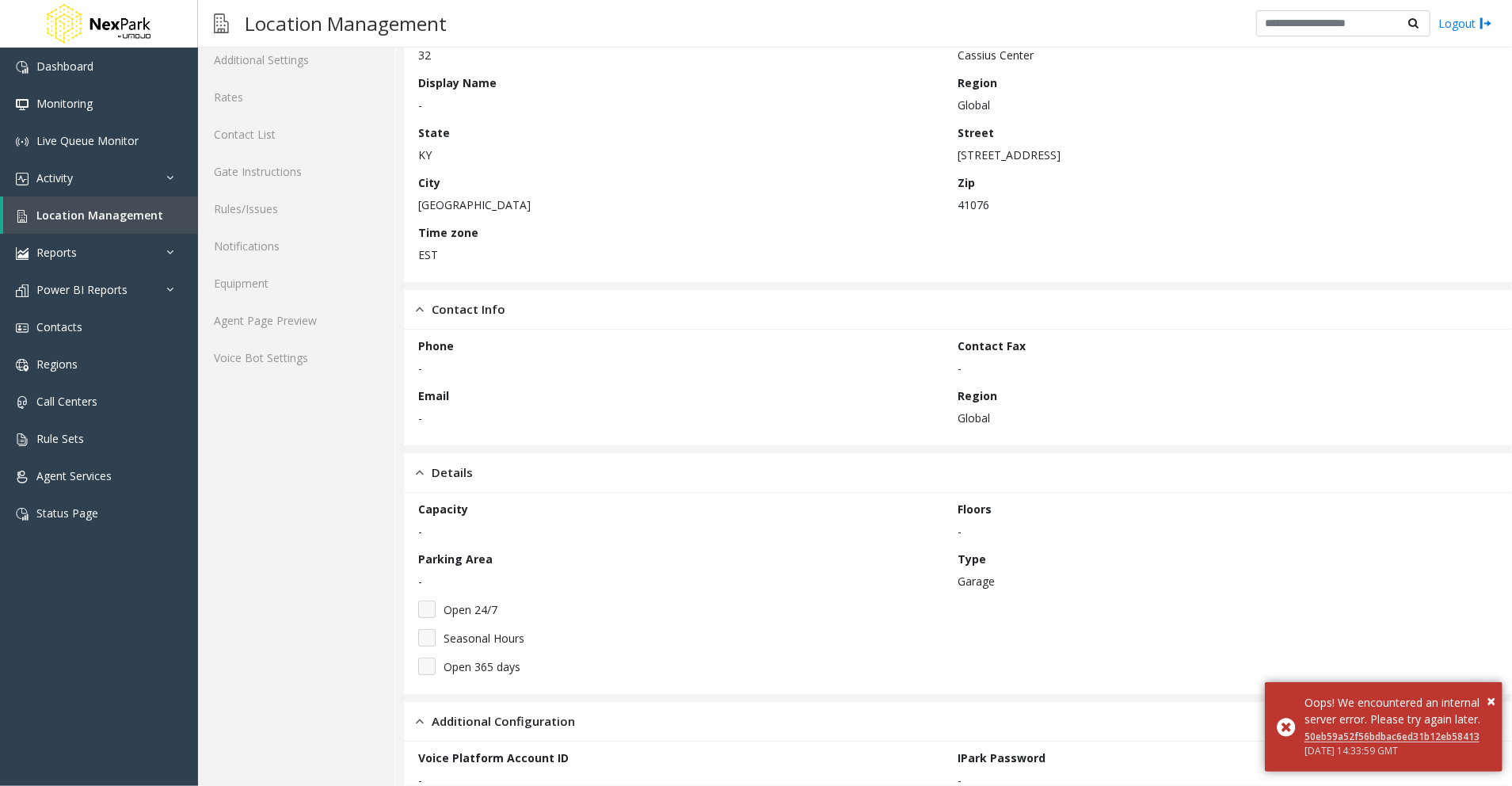
scroll to position [0, 0]
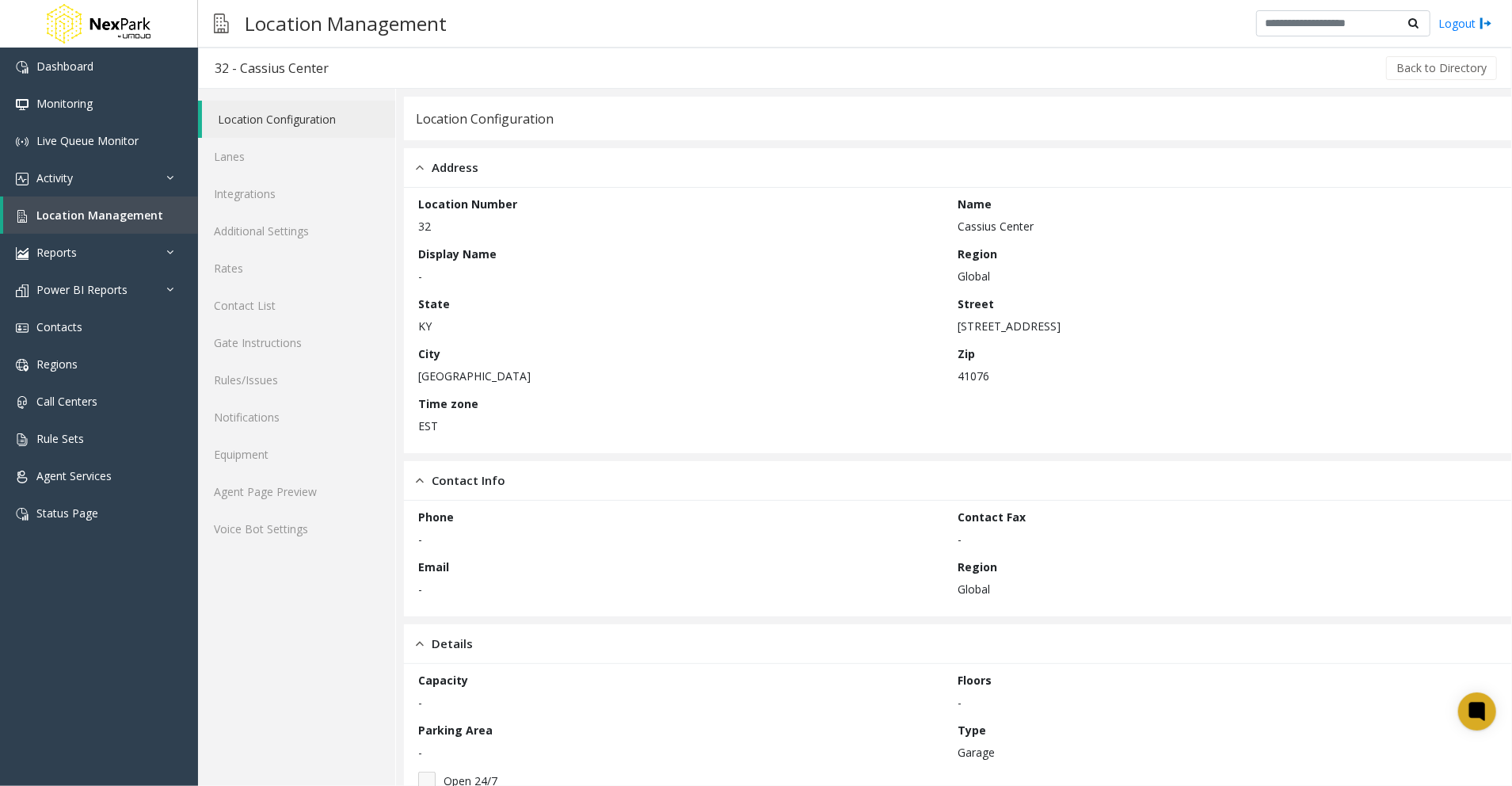
click at [440, 166] on span "Address" at bounding box center [455, 167] width 47 height 19
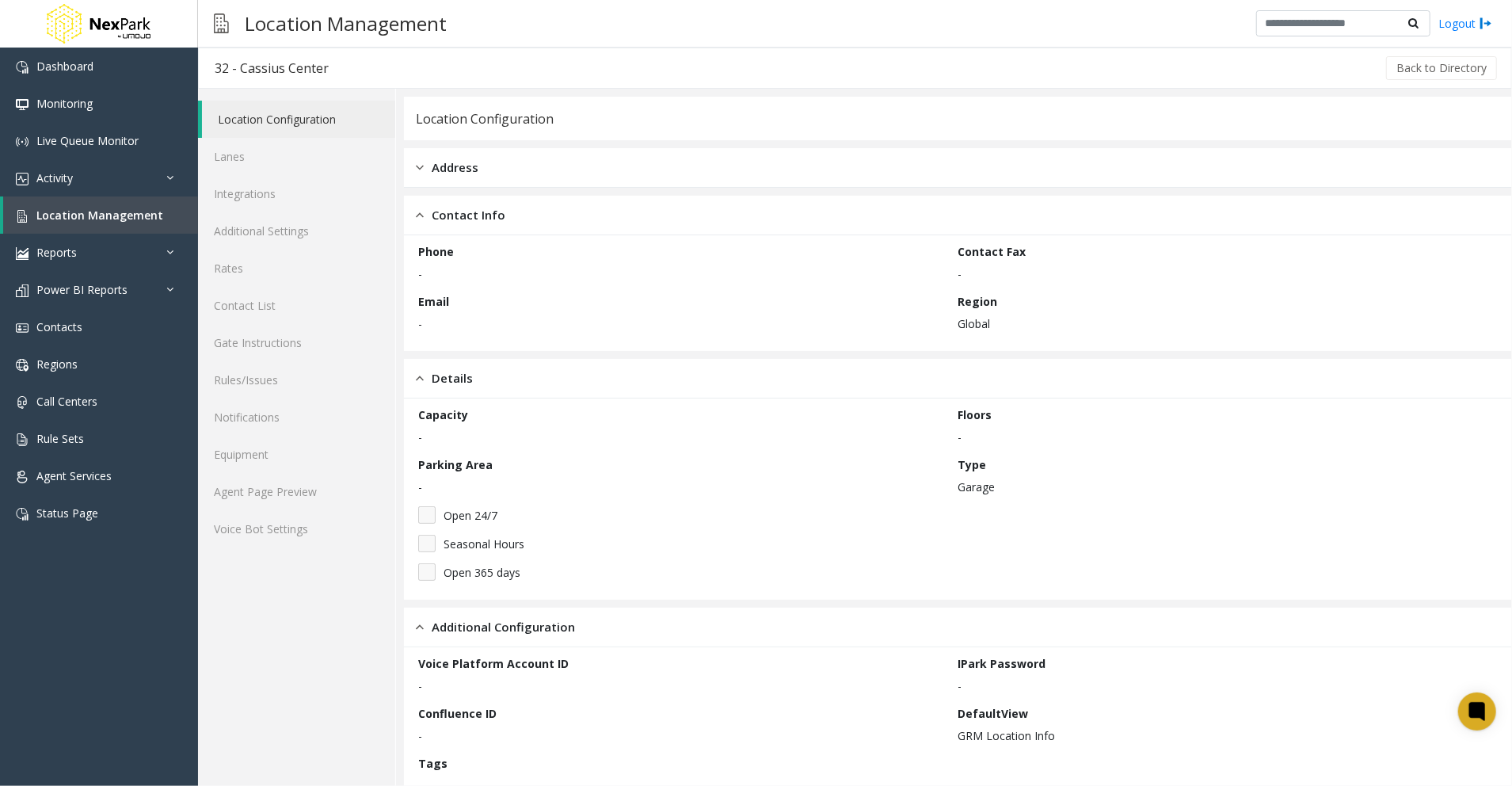
click at [450, 222] on span "Contact Info" at bounding box center [468, 215] width 74 height 19
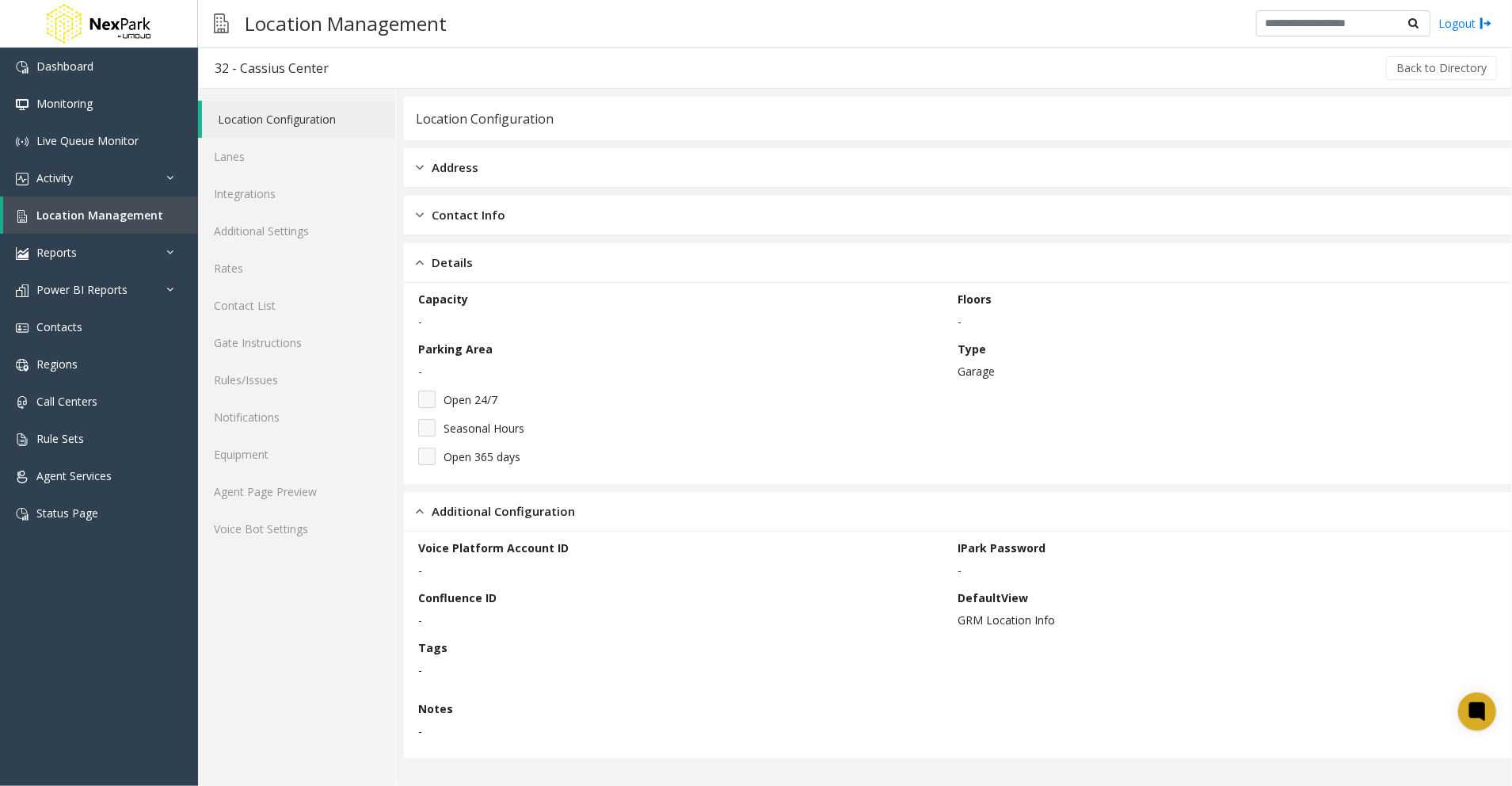
click at [498, 258] on div "Details" at bounding box center [958, 263] width 1108 height 40
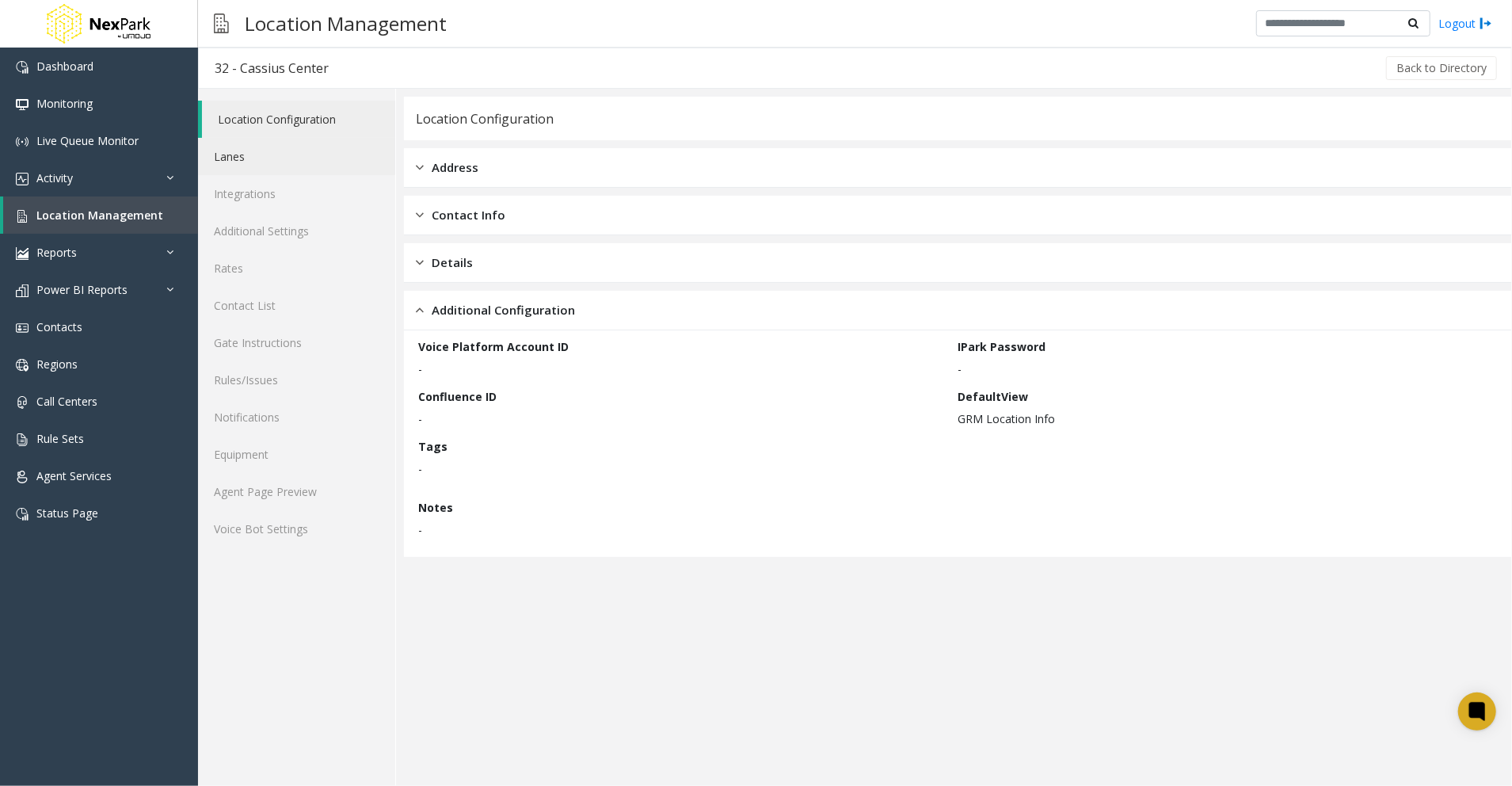
click at [300, 157] on link "Lanes" at bounding box center [296, 157] width 197 height 37
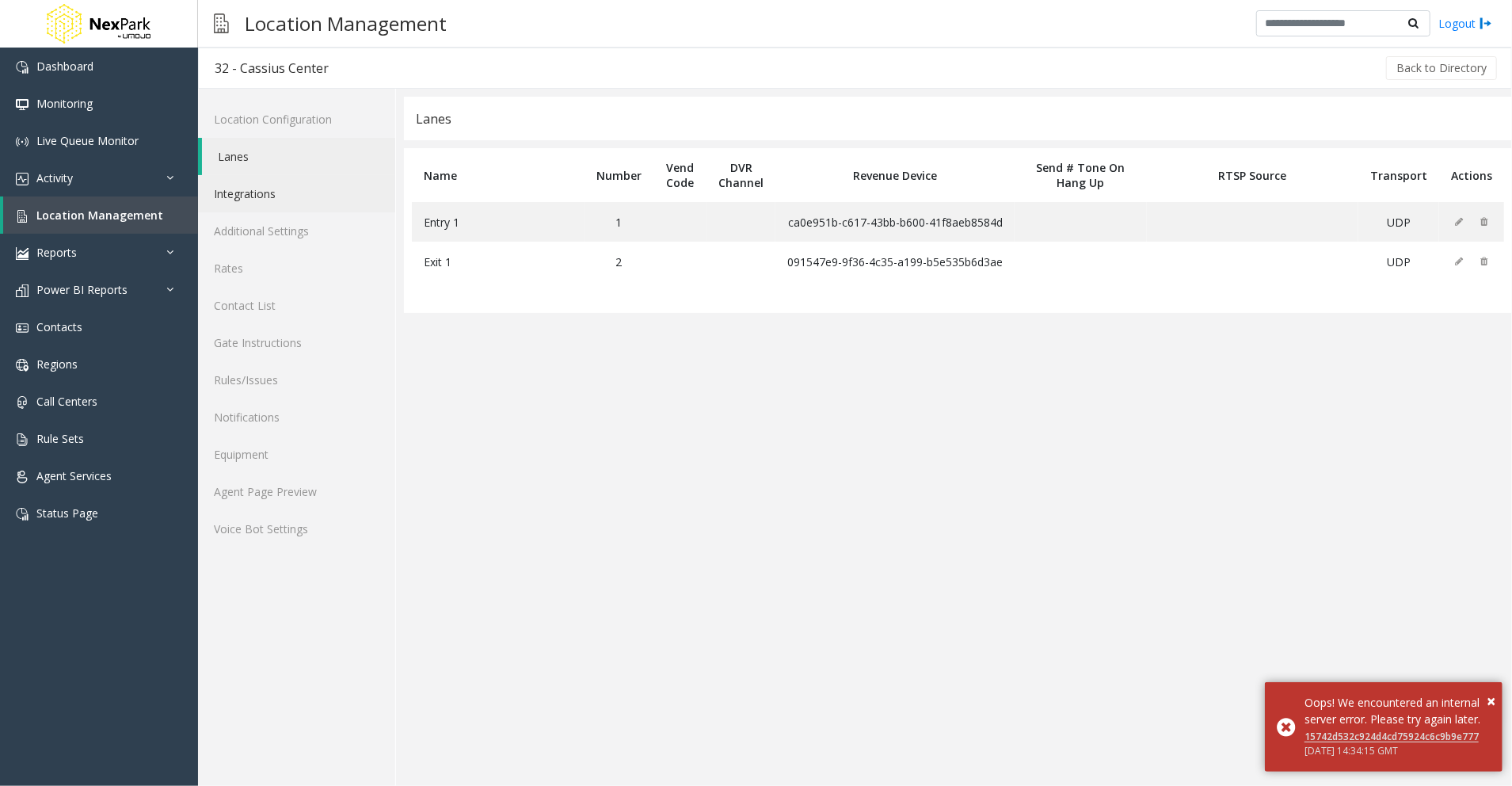
click at [313, 200] on link "Integrations" at bounding box center [296, 194] width 197 height 37
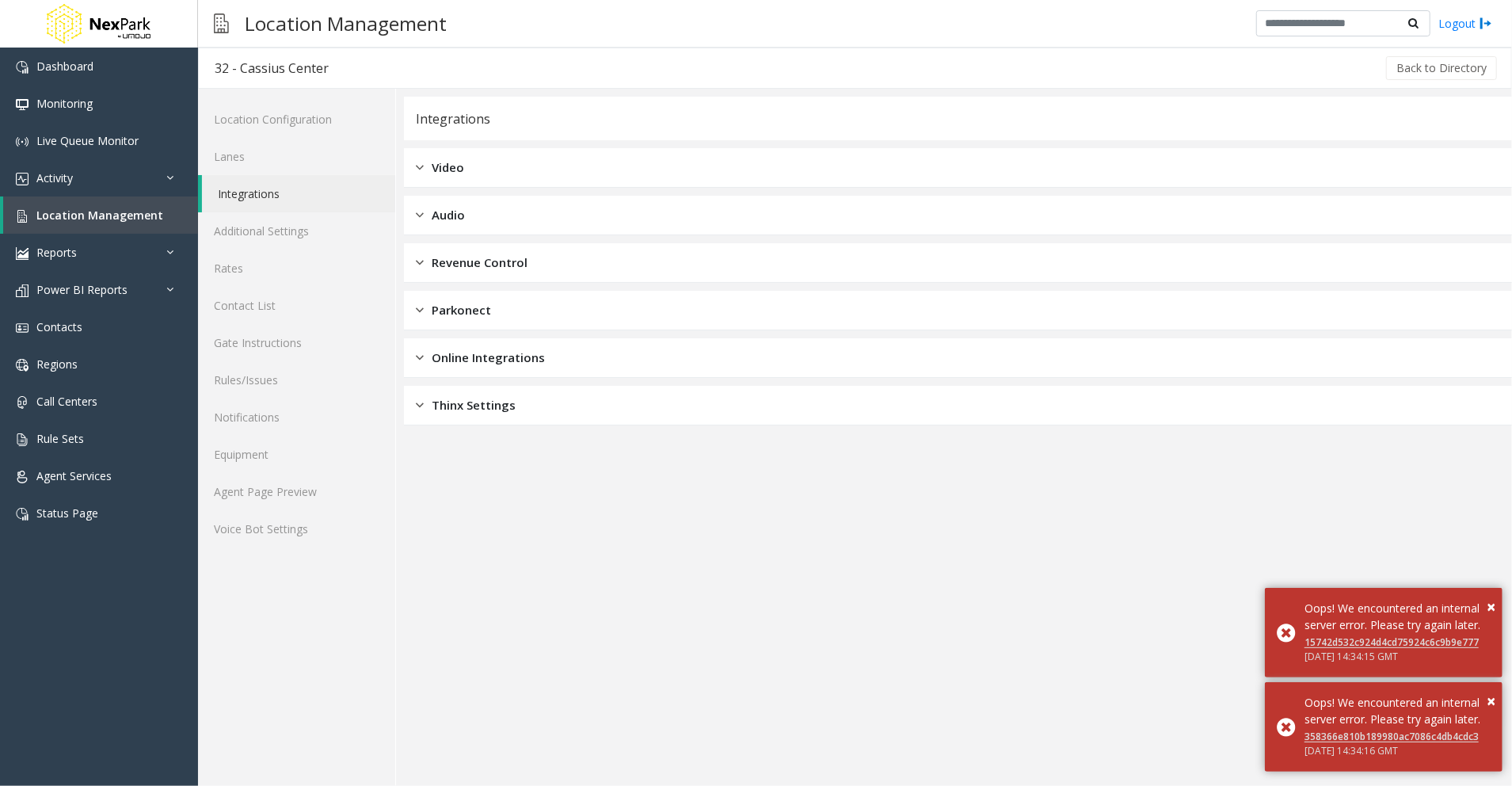
click at [295, 204] on link "Integrations" at bounding box center [298, 194] width 193 height 37
click at [344, 229] on link "Additional Settings" at bounding box center [296, 231] width 197 height 37
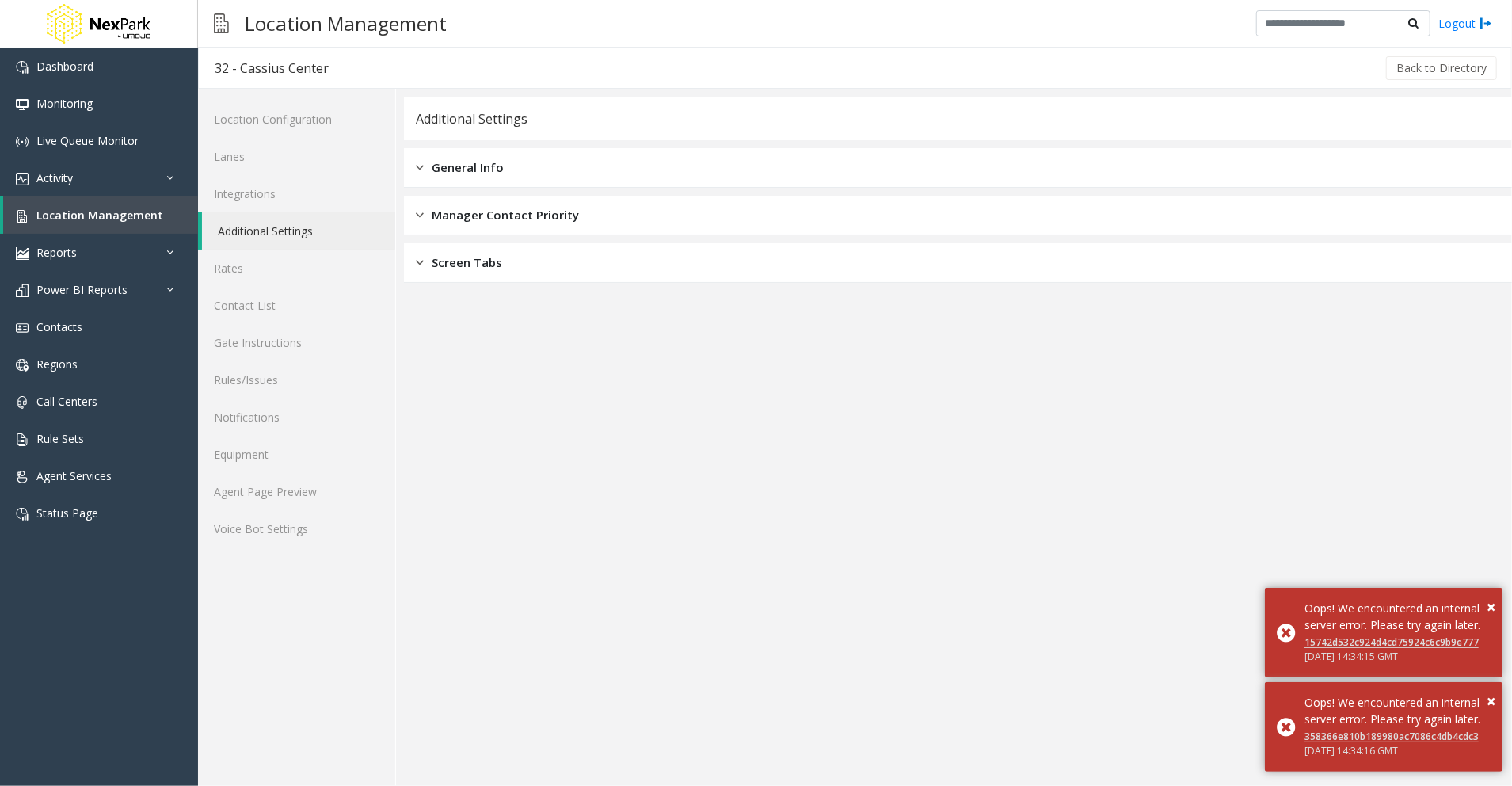
click at [582, 257] on div "Screen Tabs" at bounding box center [958, 263] width 1108 height 40
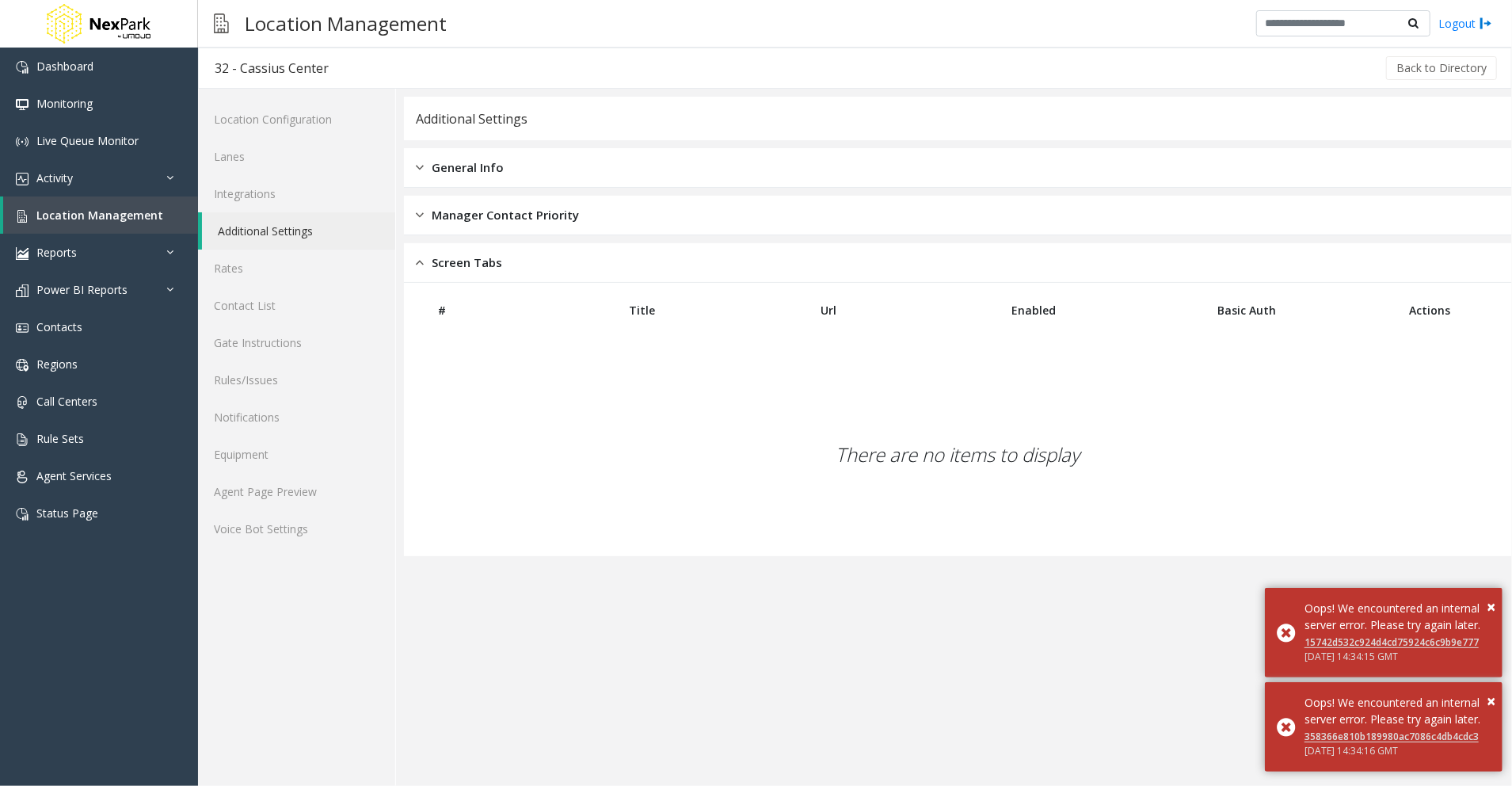
click at [643, 211] on div "Manager Contact Priority" at bounding box center [958, 215] width 1108 height 40
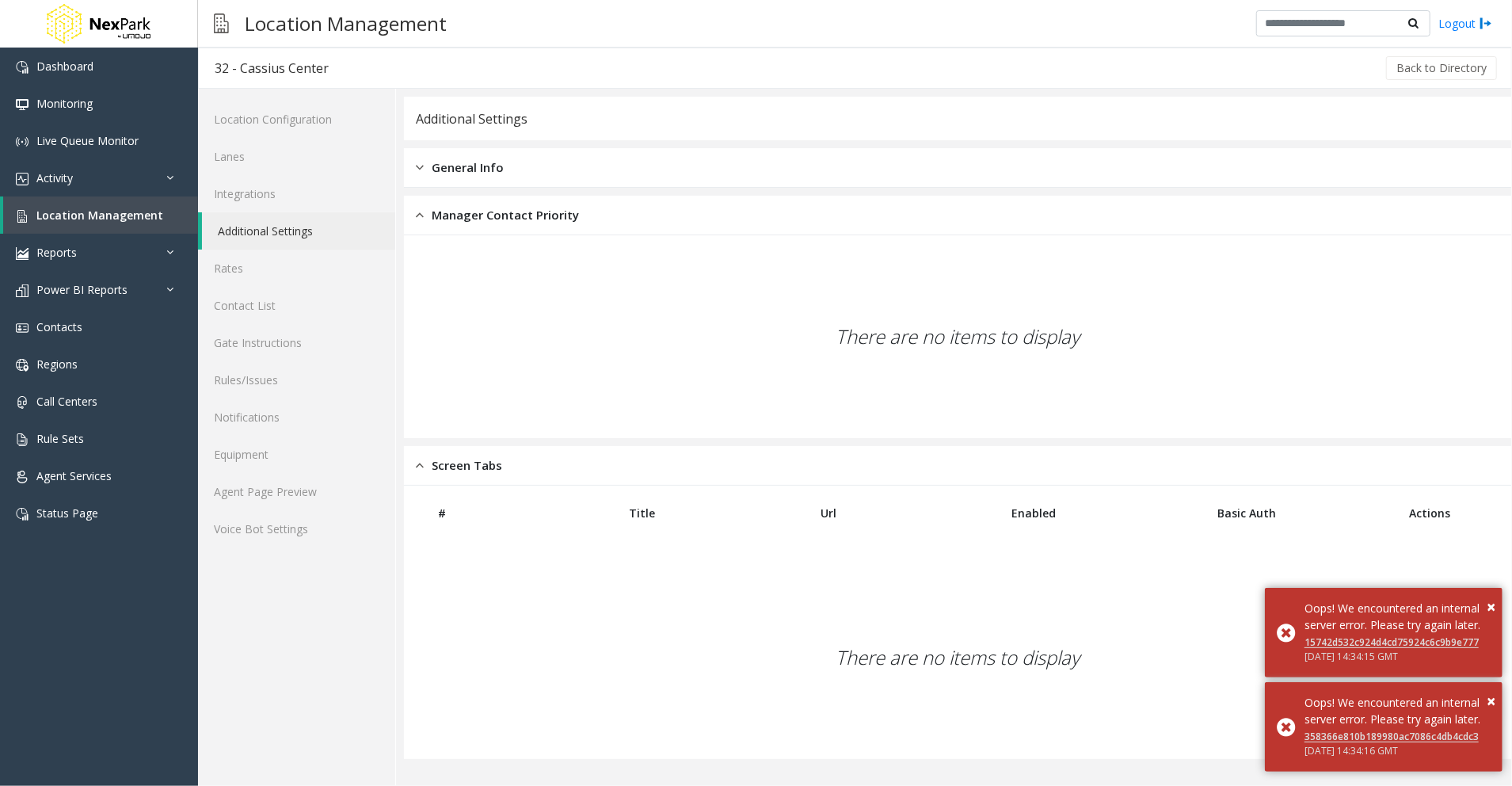
click at [635, 184] on div "General Info" at bounding box center [958, 167] width 1108 height 40
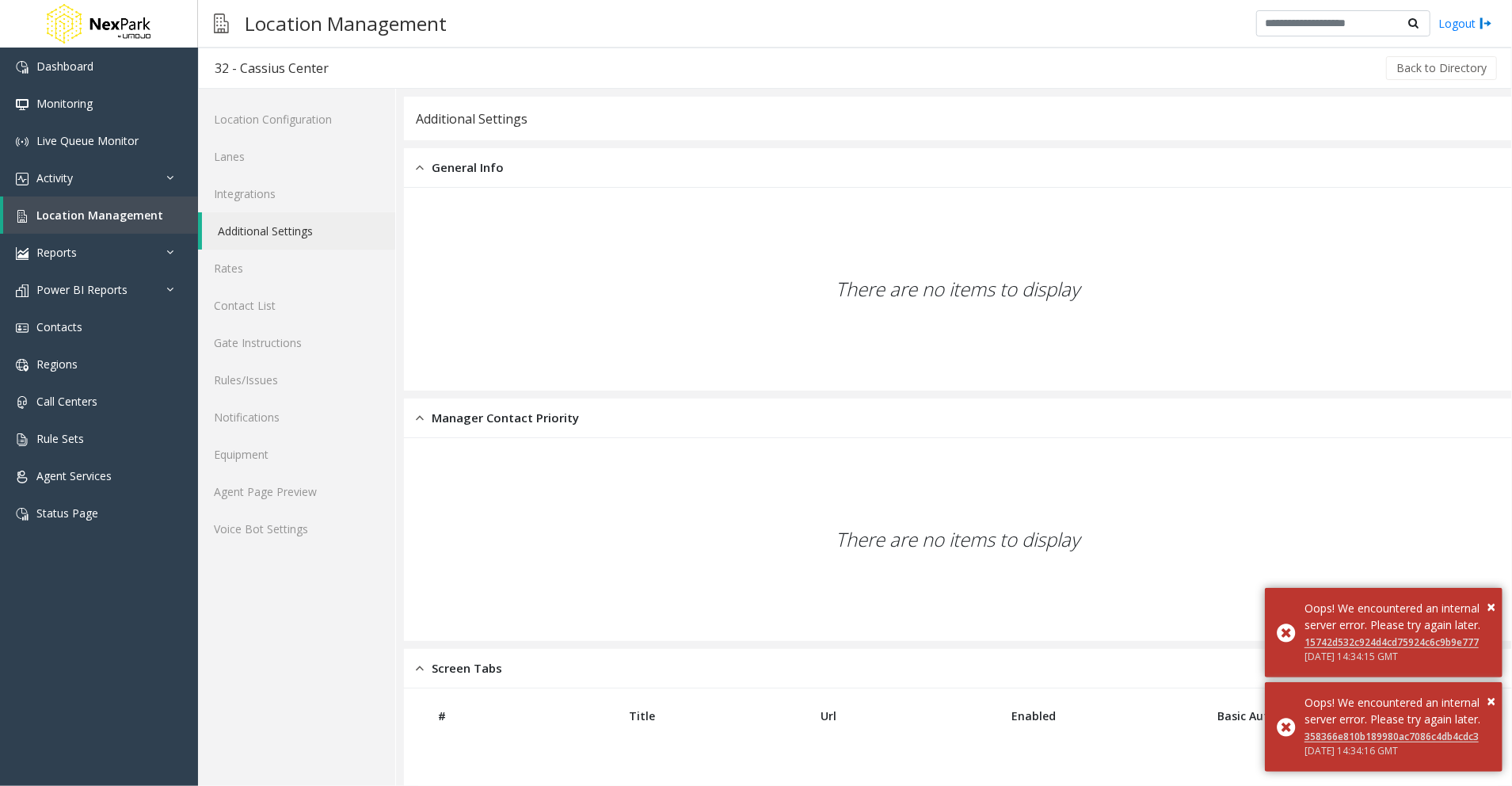
click at [615, 159] on div "General Info" at bounding box center [958, 167] width 1108 height 40
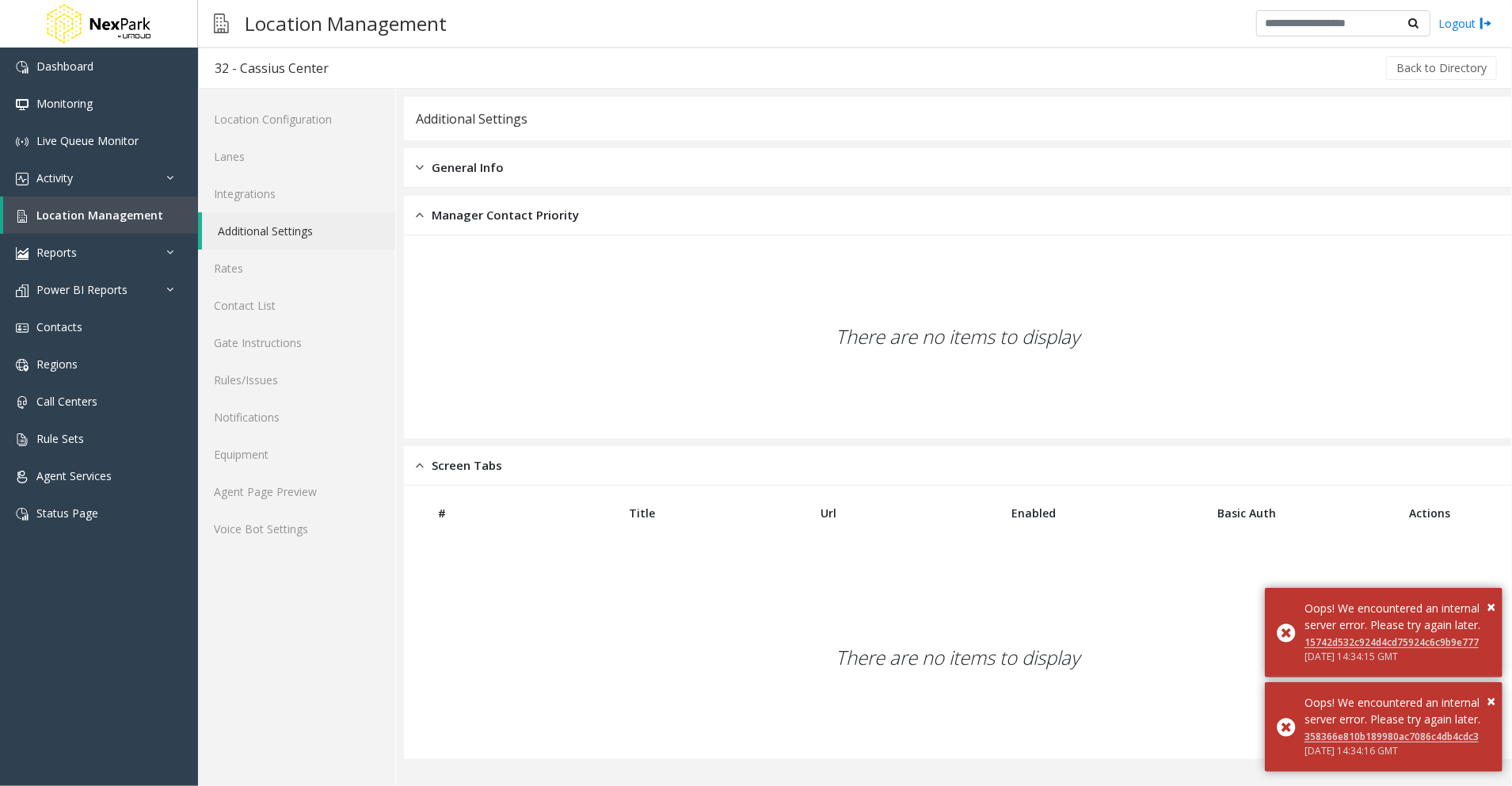
click at [246, 61] on div "32 - Cassius Center" at bounding box center [271, 68] width 114 height 20
drag, startPoint x: 867, startPoint y: 82, endPoint x: 876, endPoint y: 82, distance: 9.0
click at [870, 83] on div "Back to Directory" at bounding box center [922, 68] width 1155 height 40
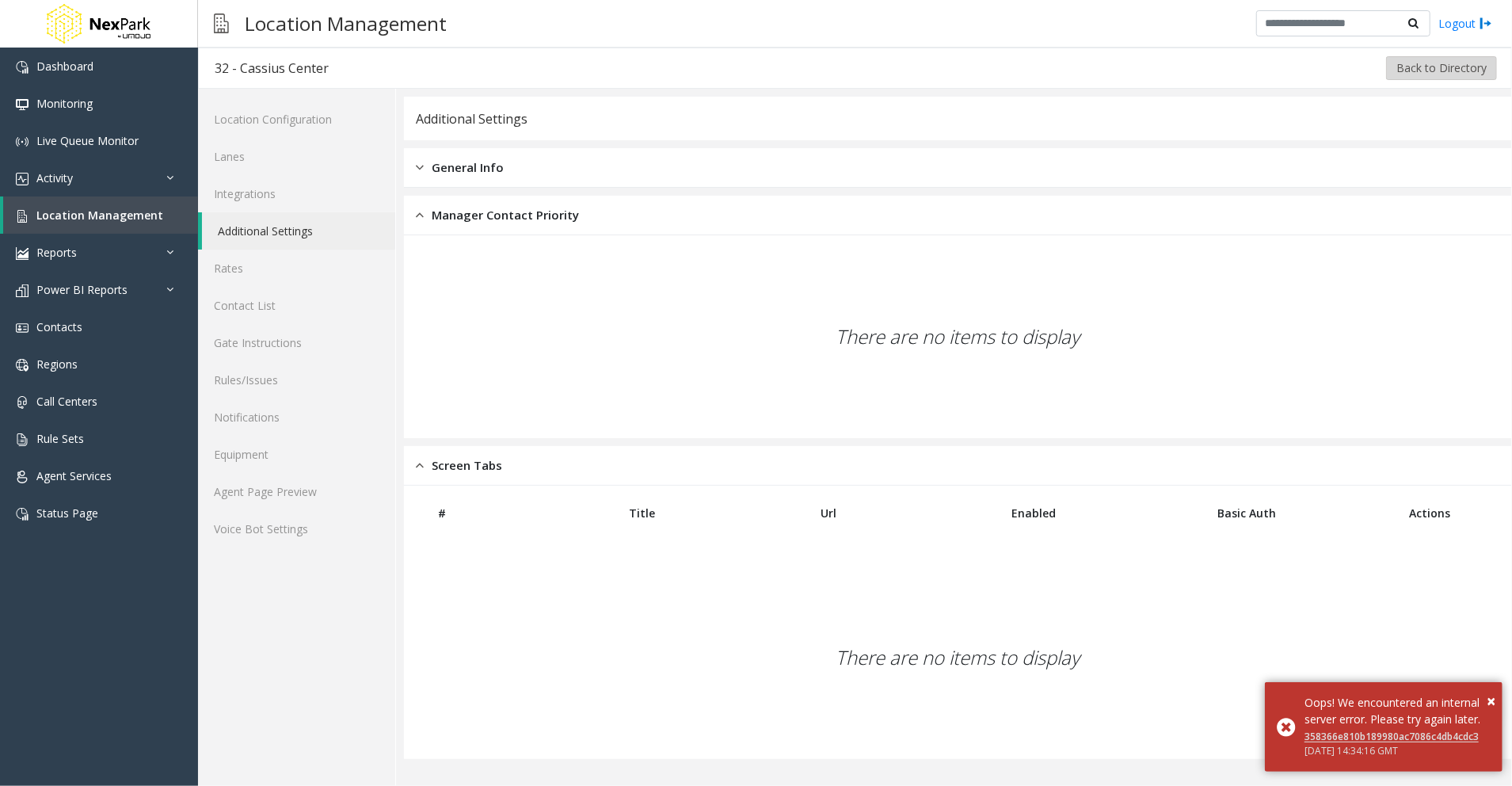
click at [1451, 61] on button "Back to Directory" at bounding box center [1441, 68] width 111 height 23
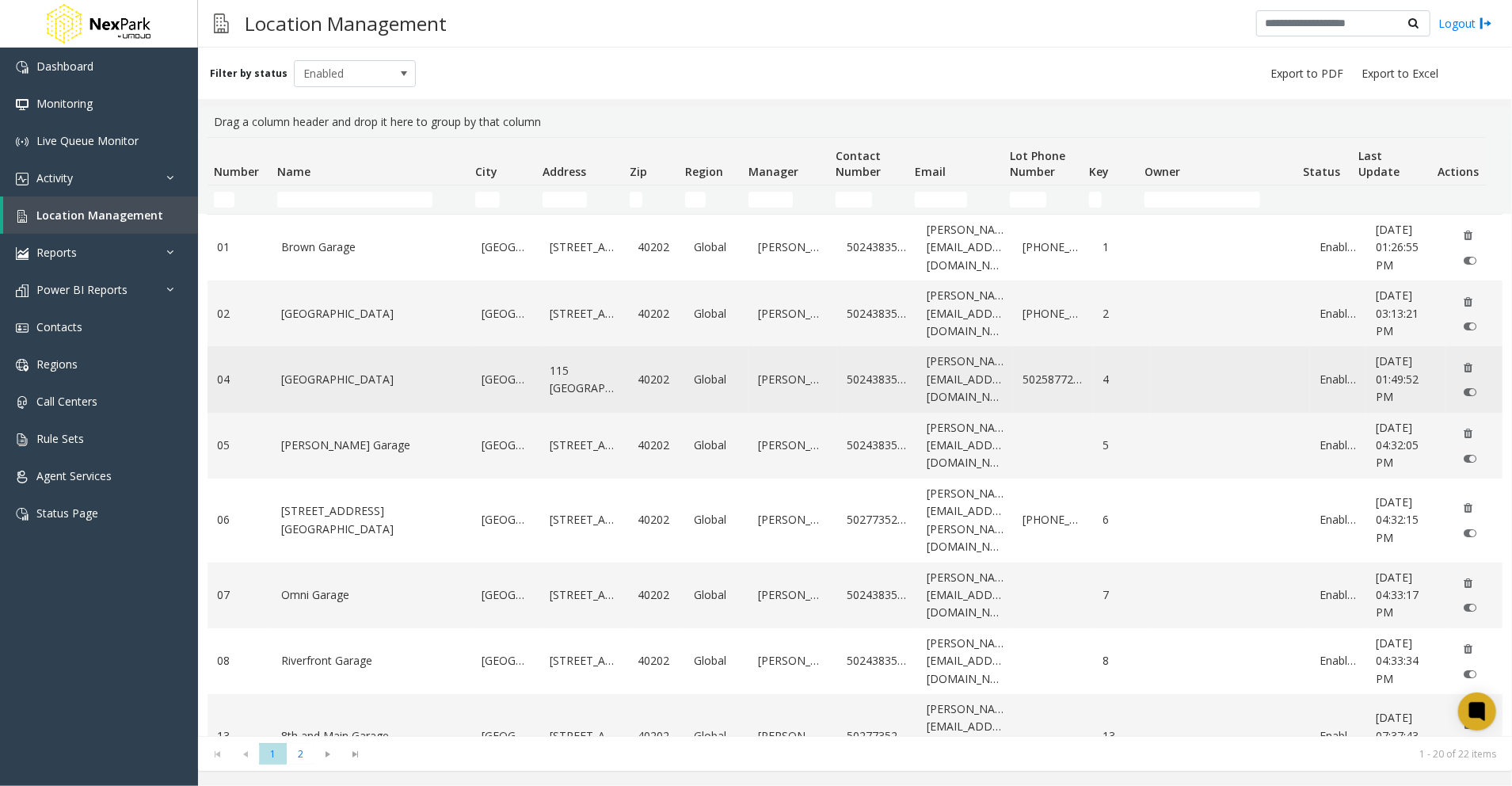
click at [636, 369] on td "40202" at bounding box center [657, 379] width 57 height 65
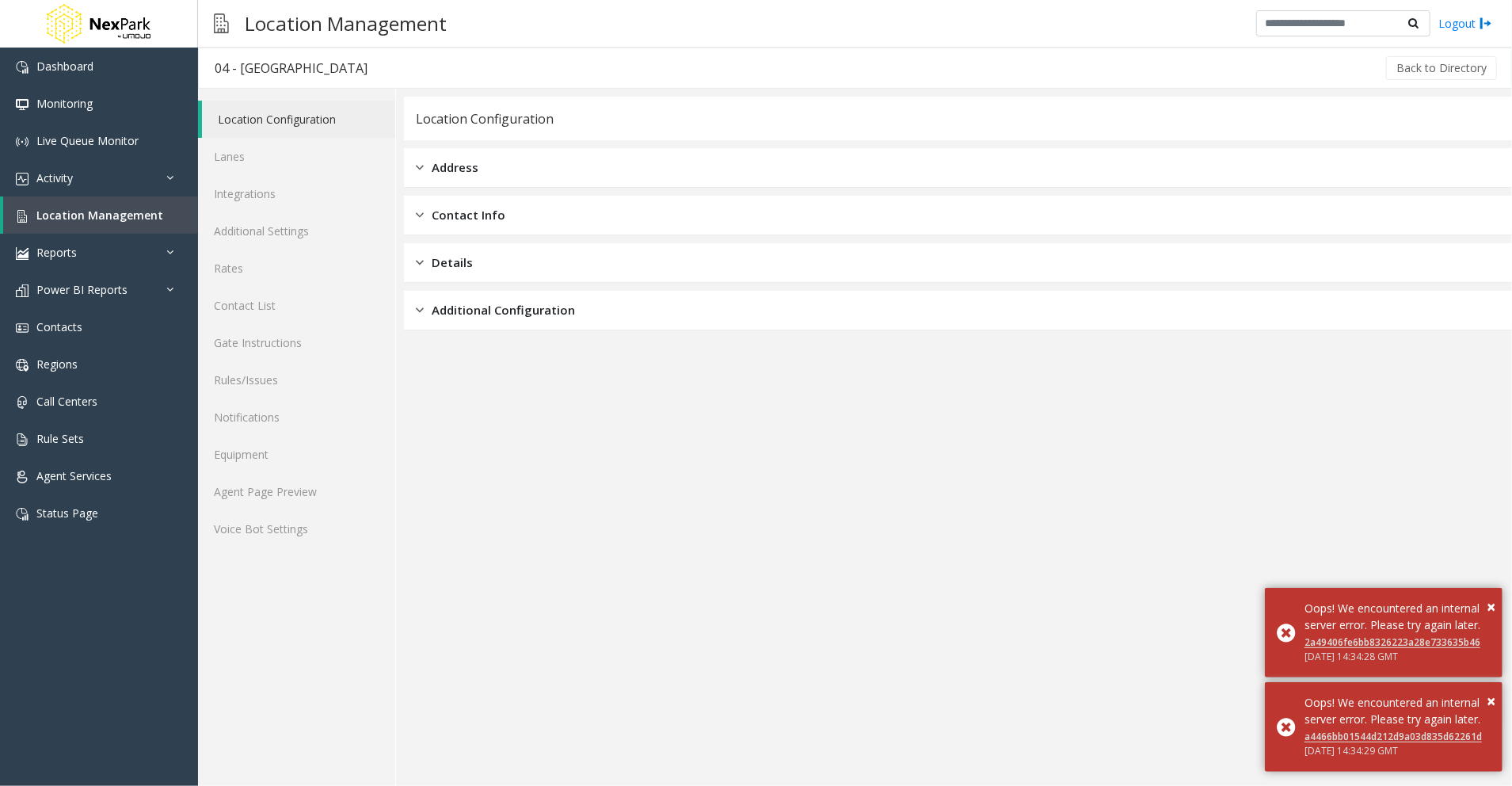
click at [511, 312] on span "Additional Configuration" at bounding box center [502, 310] width 143 height 19
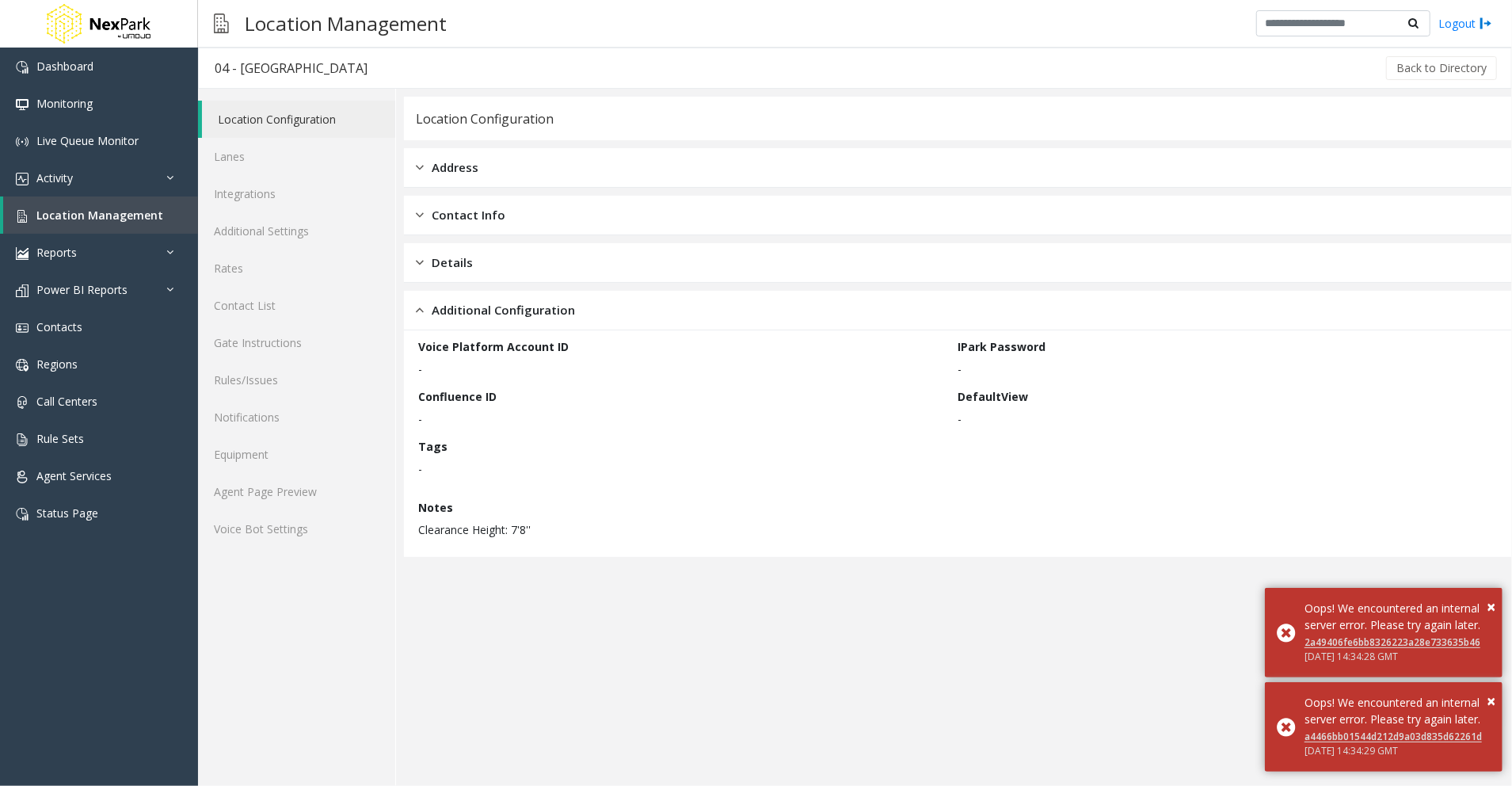
click at [505, 261] on div "Details" at bounding box center [958, 263] width 1108 height 40
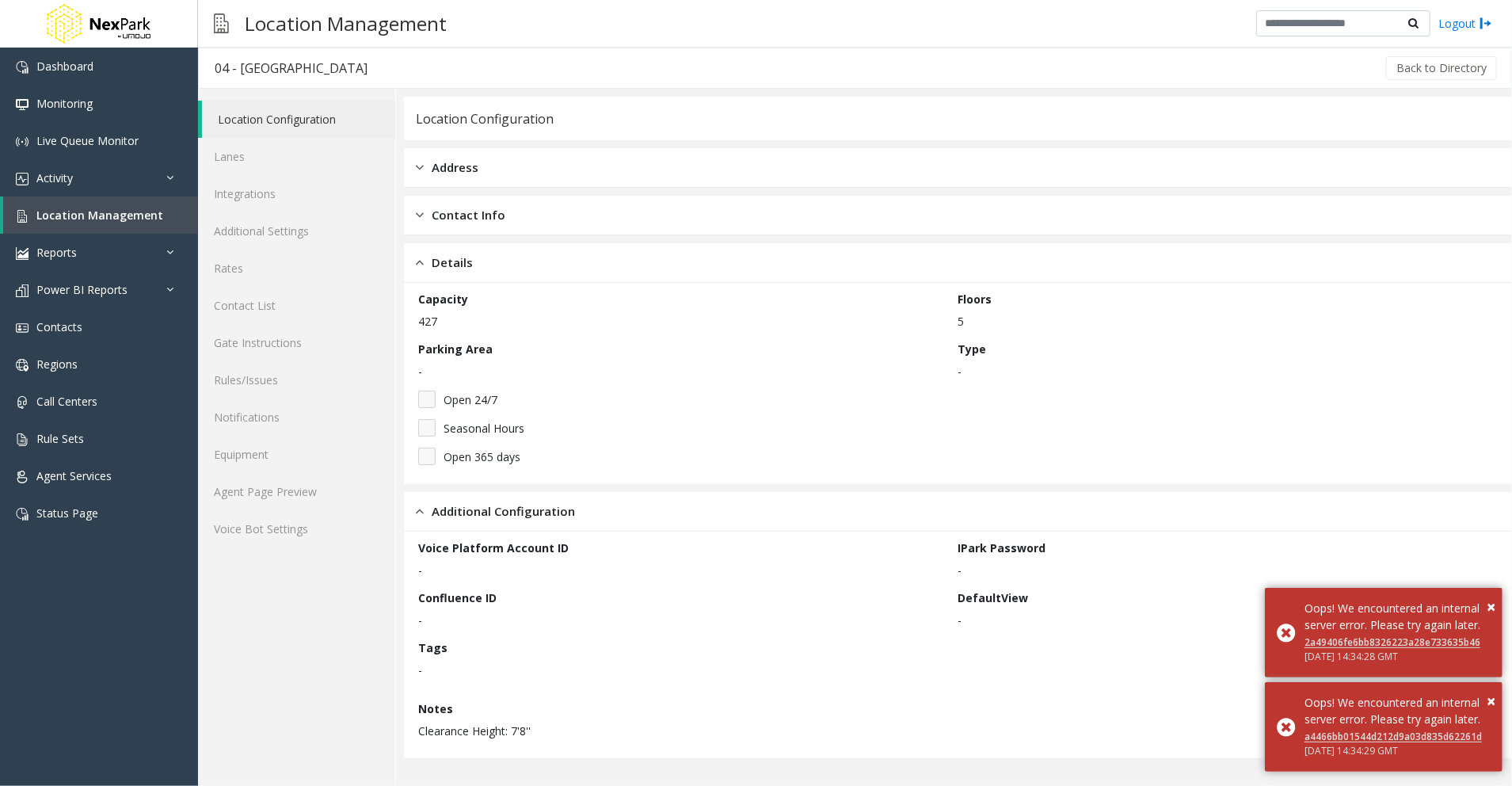
click at [507, 258] on div "Details" at bounding box center [958, 263] width 1108 height 40
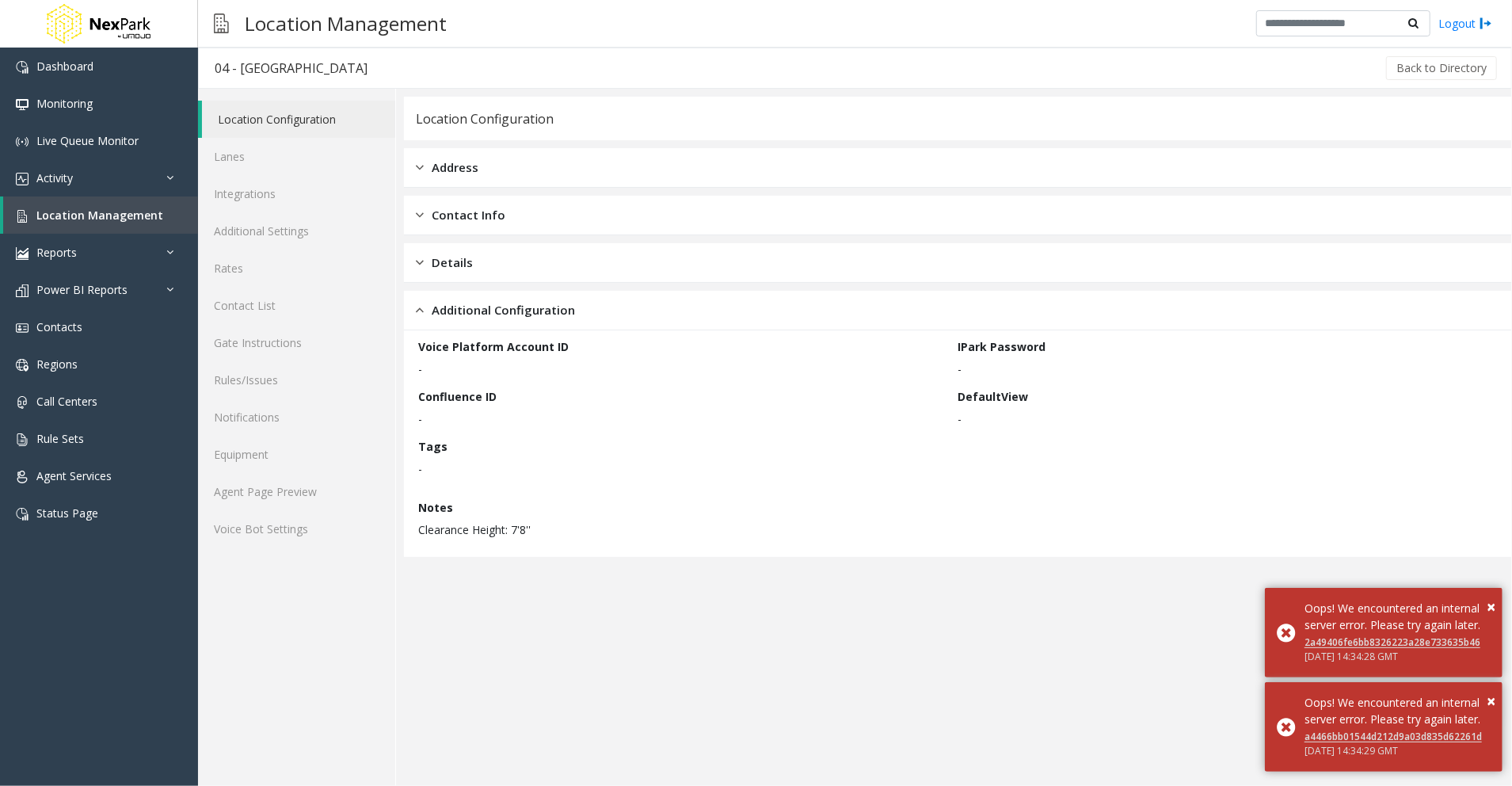
click at [540, 213] on div "Contact Info" at bounding box center [958, 215] width 1108 height 40
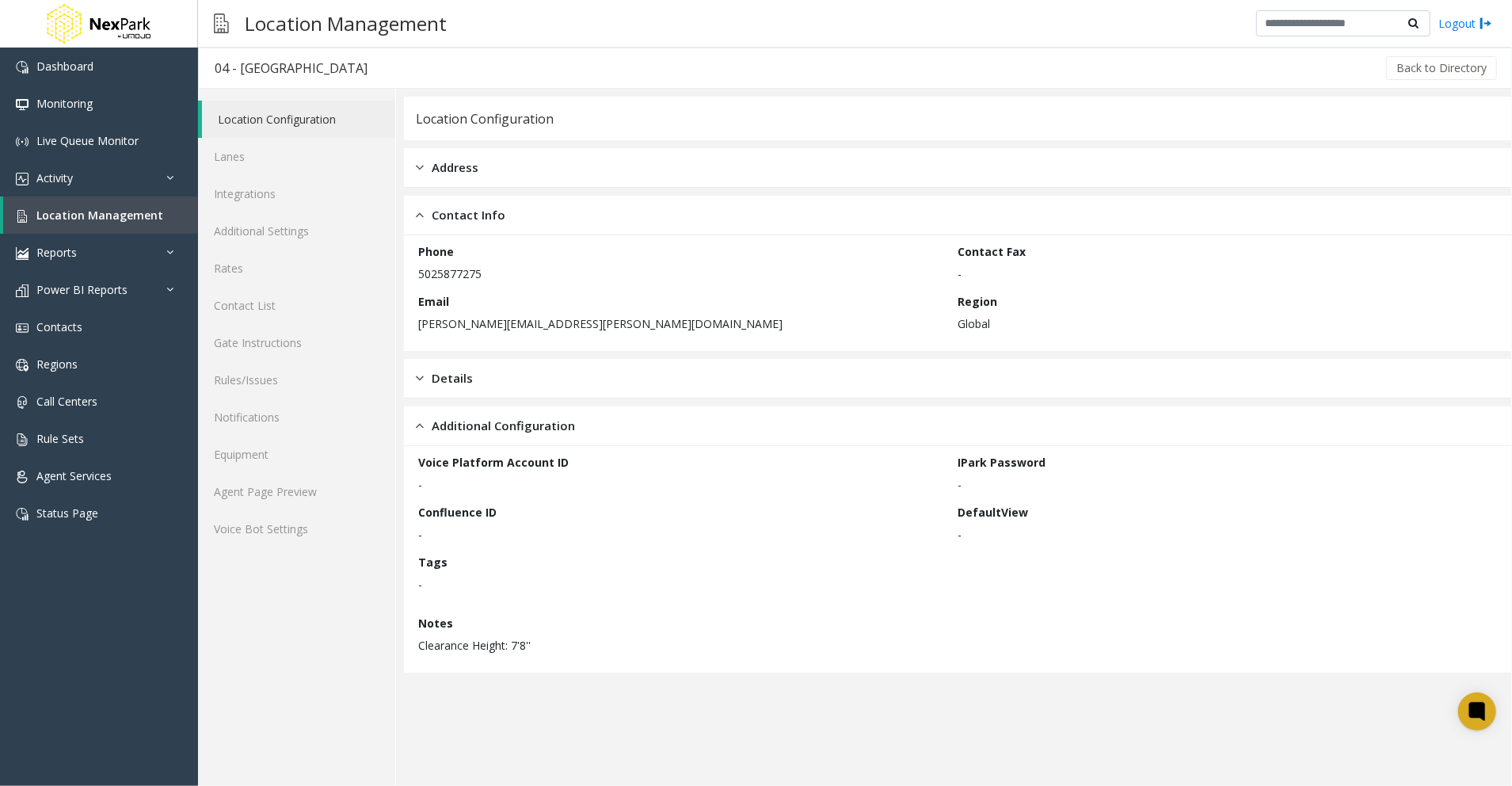
click at [540, 212] on div "Contact Info" at bounding box center [958, 215] width 1108 height 40
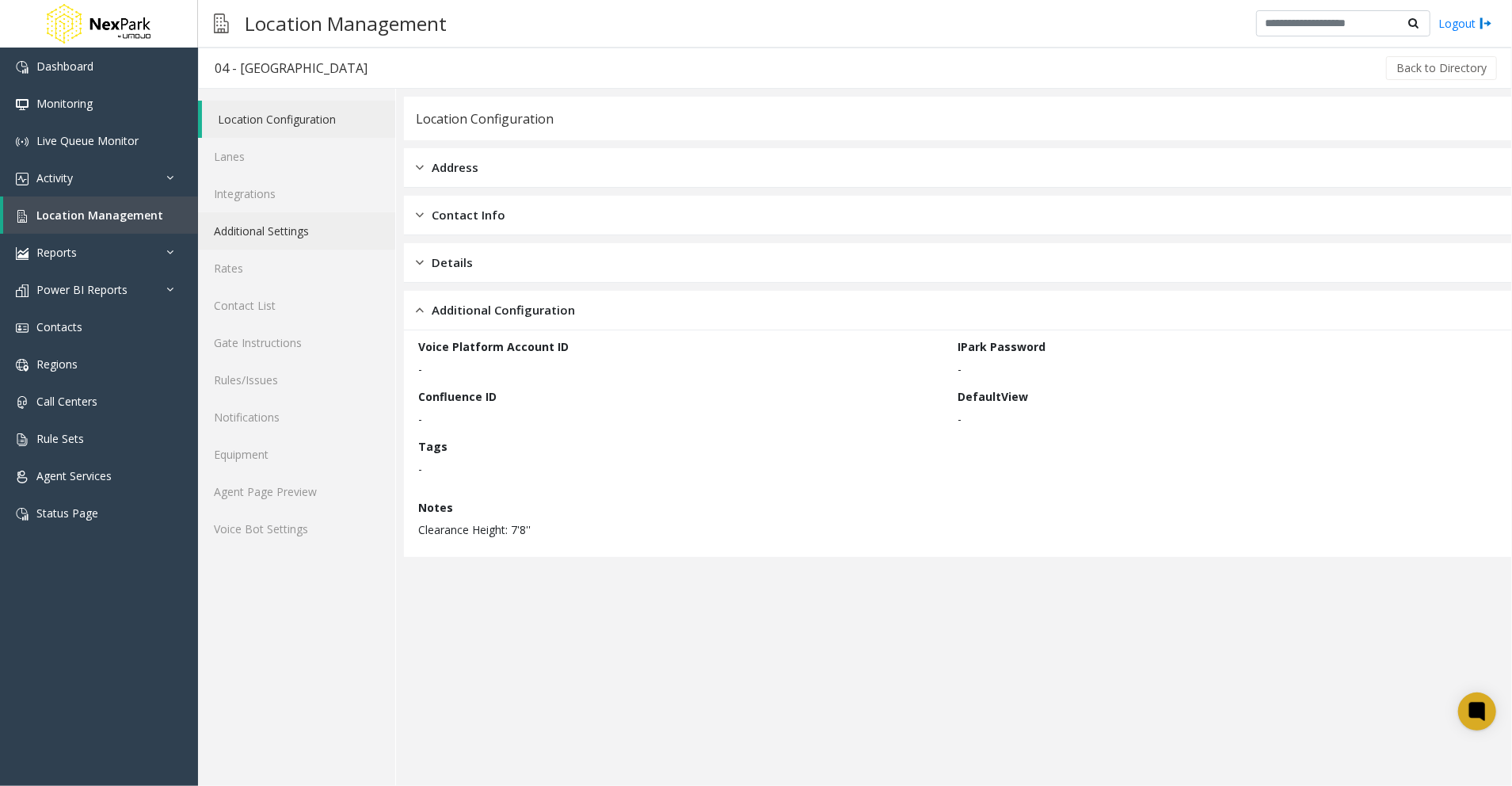
click at [362, 231] on link "Additional Settings" at bounding box center [296, 231] width 197 height 37
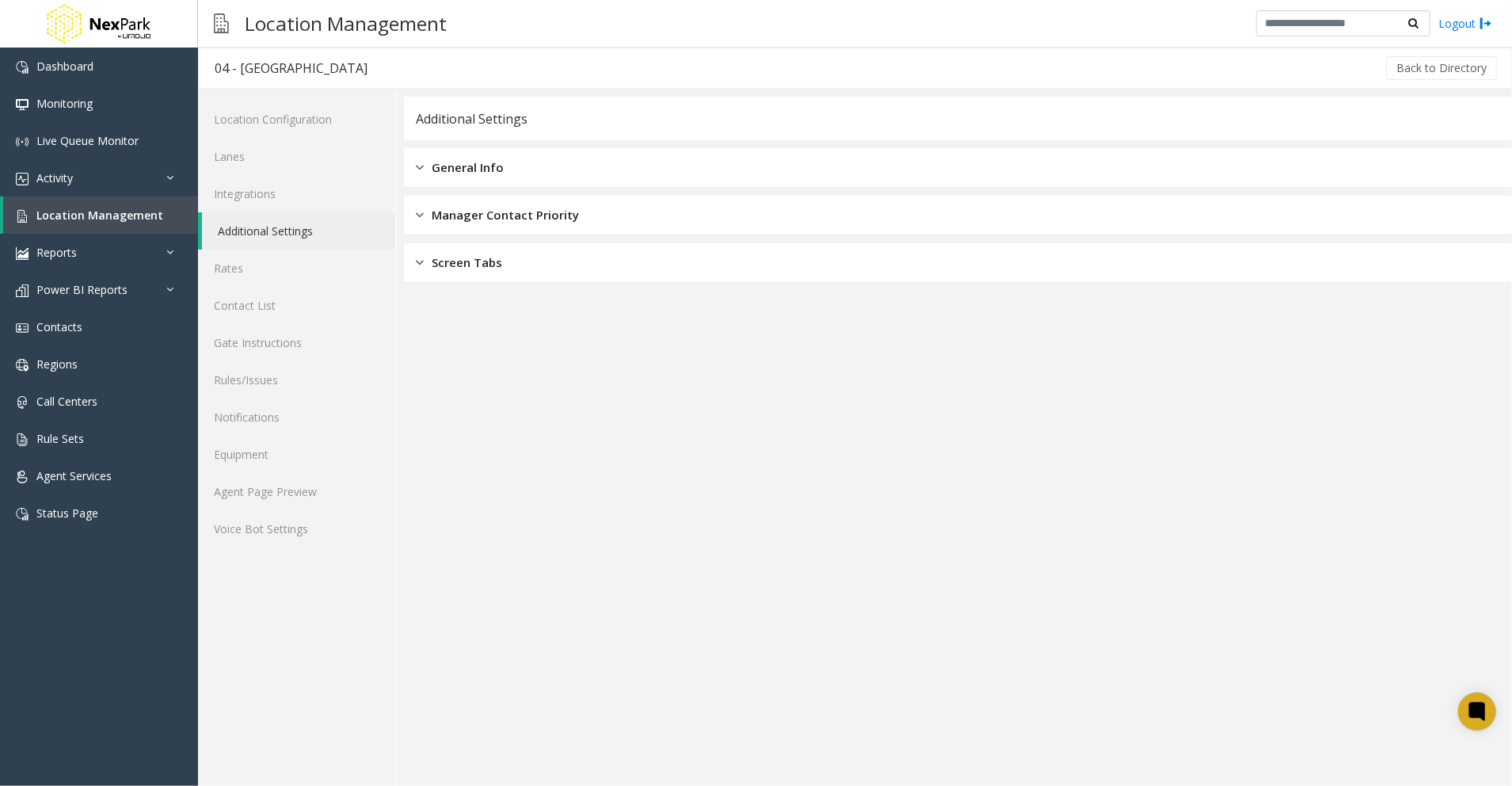
click at [565, 210] on span "Manager Contact Priority" at bounding box center [505, 215] width 147 height 19
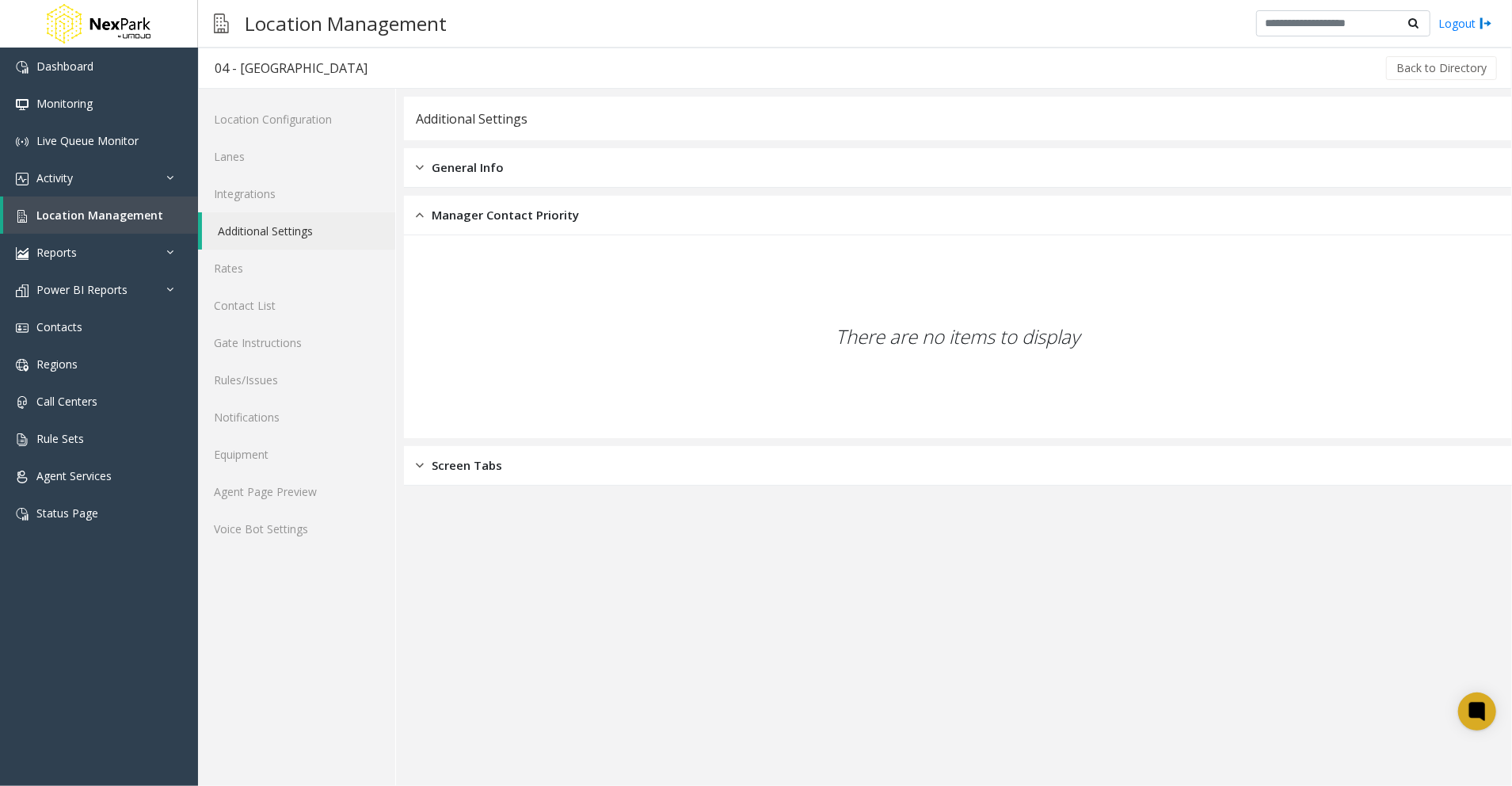
click at [575, 166] on div "General Info" at bounding box center [958, 167] width 1108 height 40
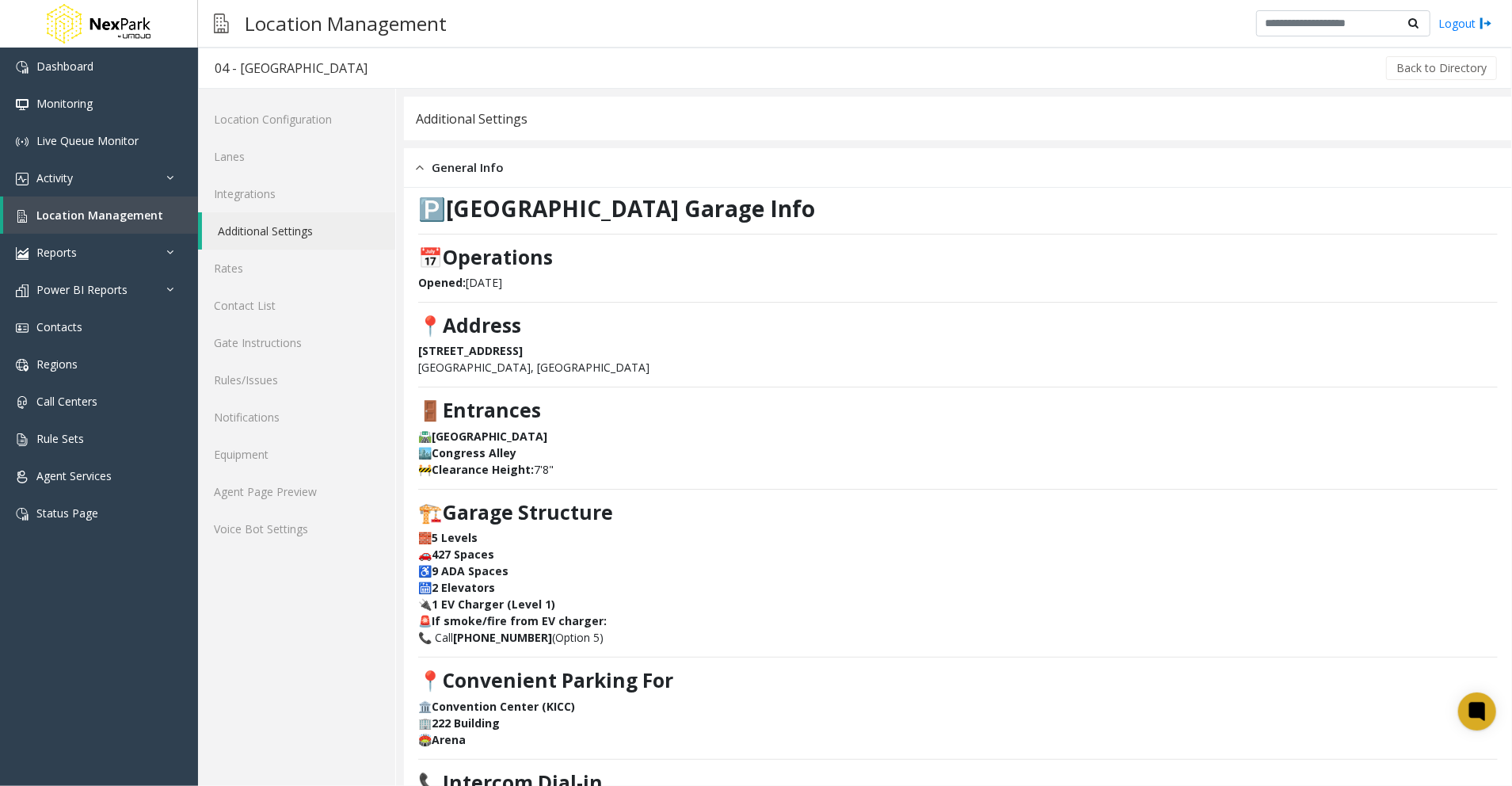
drag, startPoint x: 1286, startPoint y: 225, endPoint x: 1299, endPoint y: 224, distance: 13.0
click at [1290, 225] on div "🅿️ Jefferson Centre Garage Info 📅 Operations Opened: October 2009 📍 Address 115…" at bounding box center [958, 637] width 1080 height 884
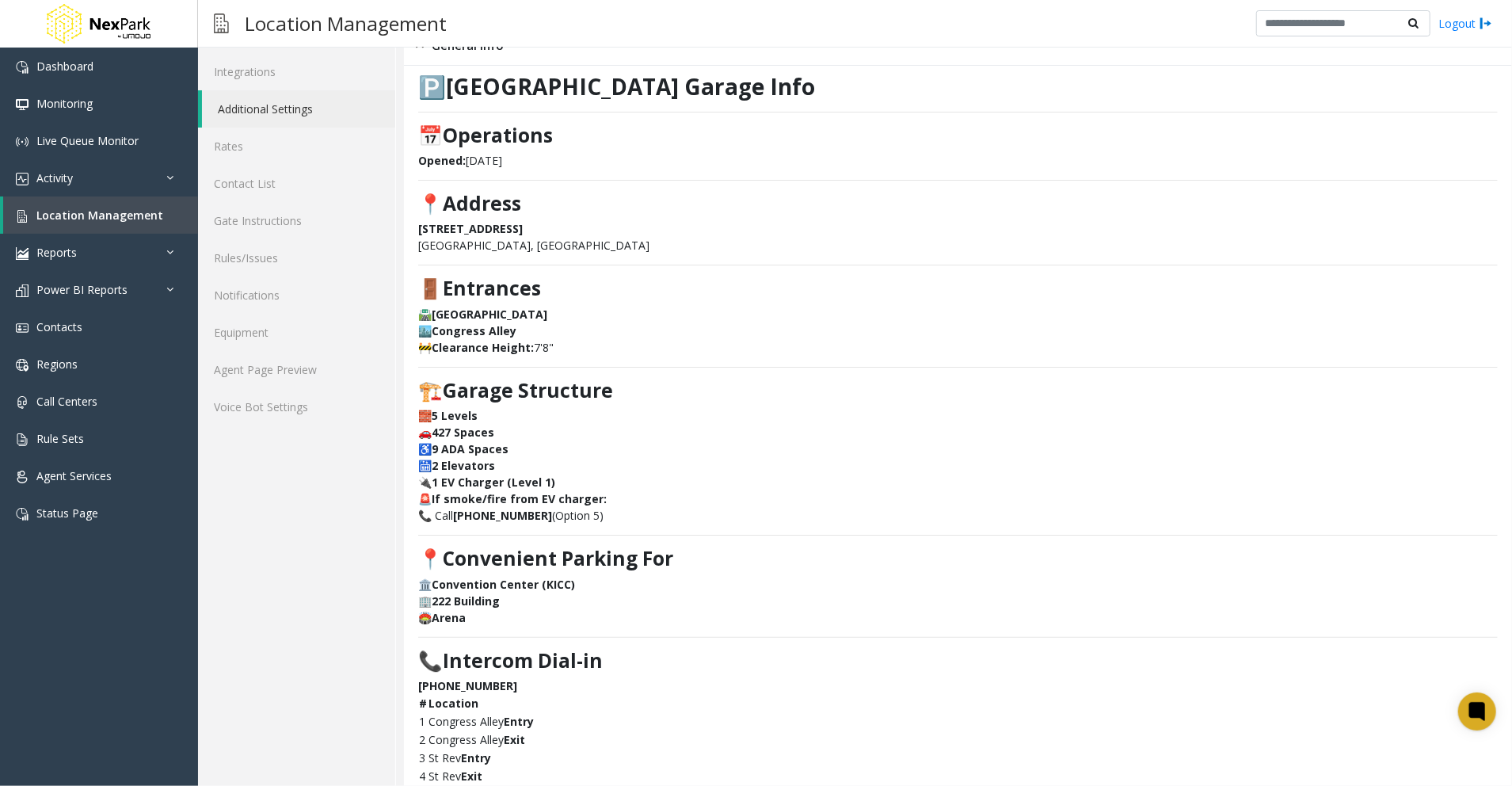
scroll to position [608, 0]
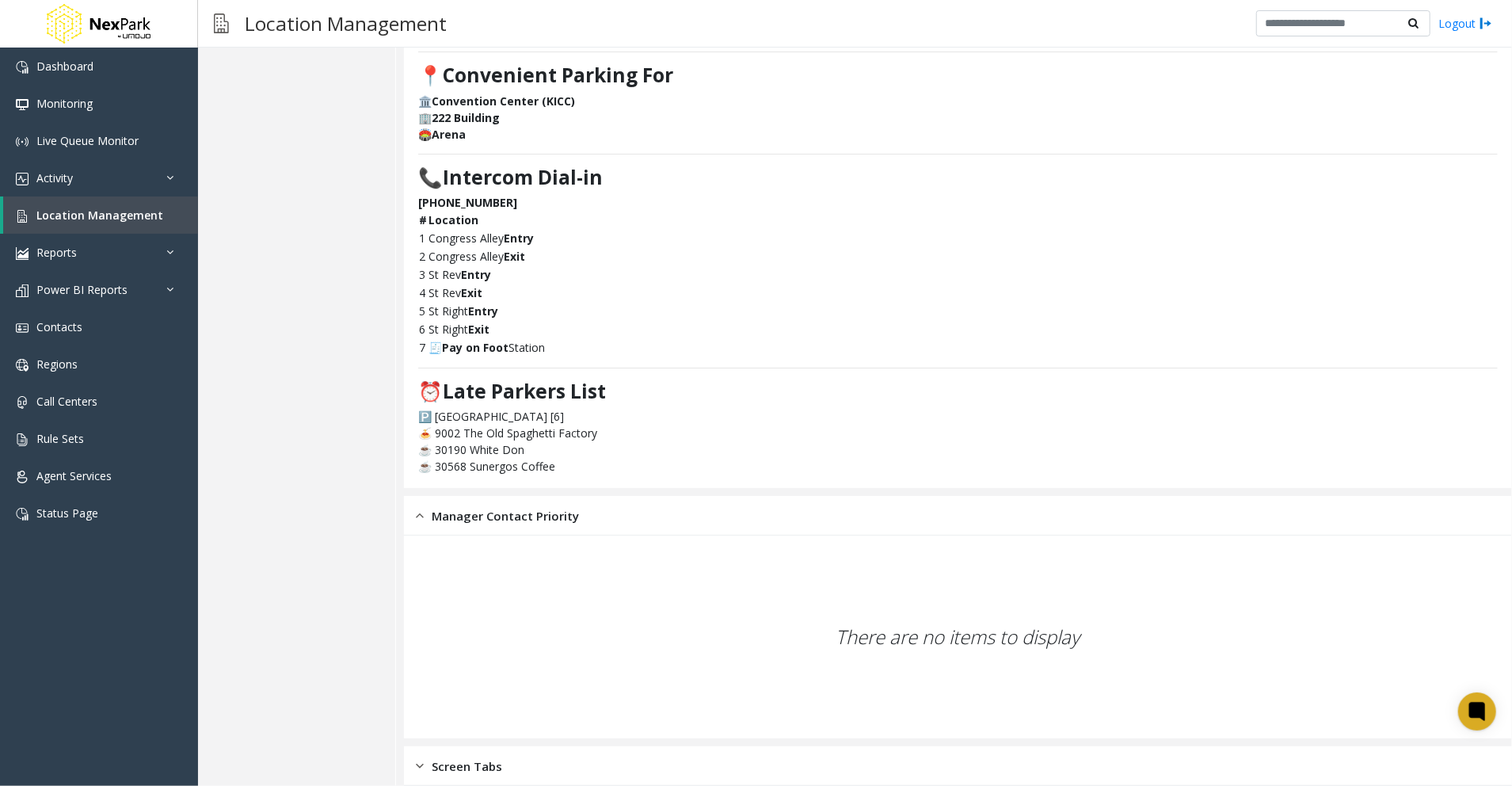
click at [898, 239] on div "# Location 1 Congress Alley Entry 2 Congress Alley Exit 3 St Rev Entry 4 St Rev…" at bounding box center [958, 284] width 1080 height 145
click at [745, 258] on div "# Location 1 Congress Alley Entry 2 Congress Alley Exit 3 St Rev Entry 4 St Rev…" at bounding box center [958, 284] width 1080 height 145
click at [917, 328] on div "# Location 1 Congress Alley Entry 2 Congress Alley Exit 3 St Rev Entry 4 St Rev…" at bounding box center [958, 284] width 1080 height 145
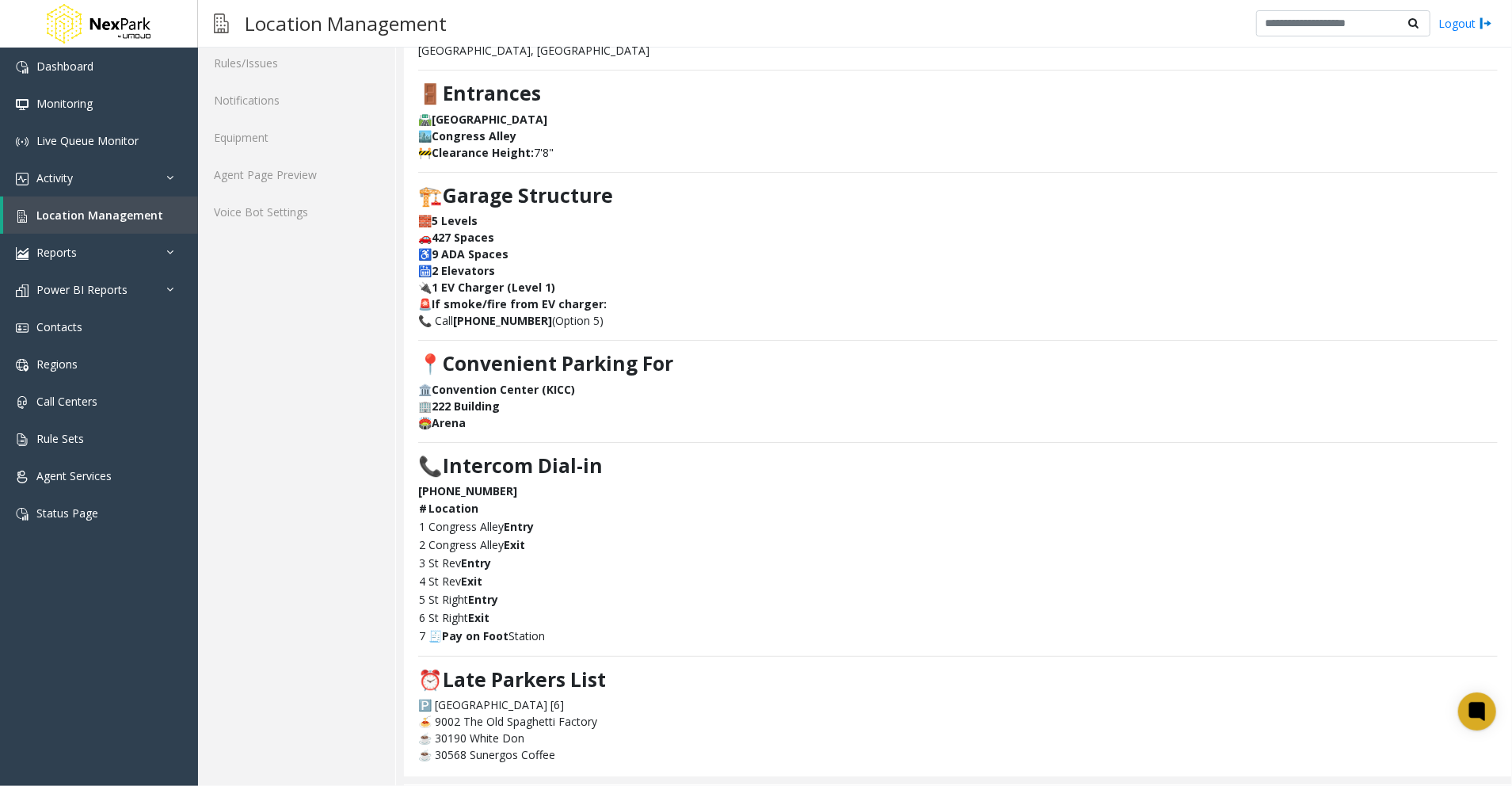
scroll to position [0, 0]
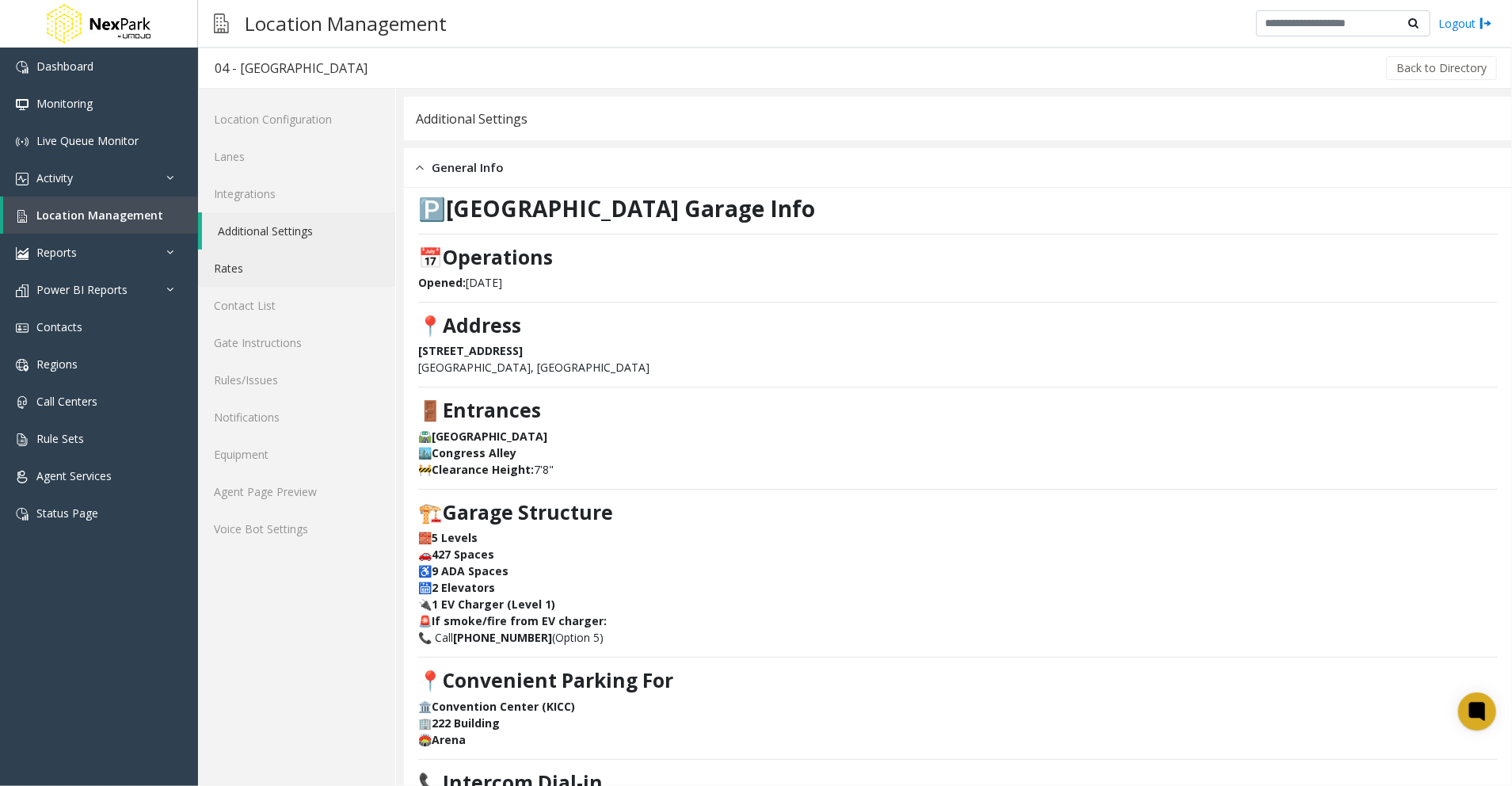
click at [266, 257] on link "Rates" at bounding box center [296, 268] width 197 height 37
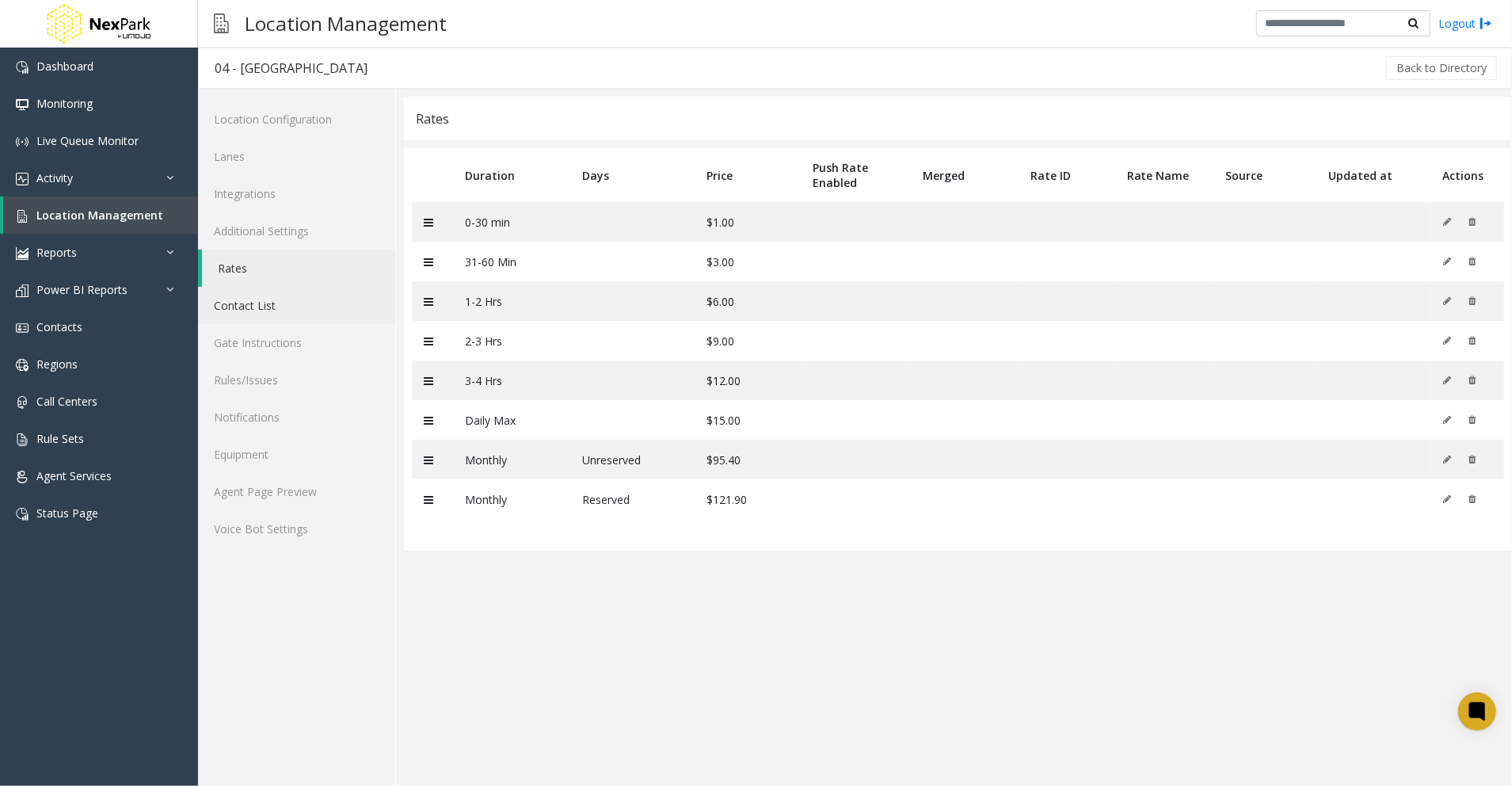
click at [282, 305] on link "Contact List" at bounding box center [296, 305] width 197 height 37
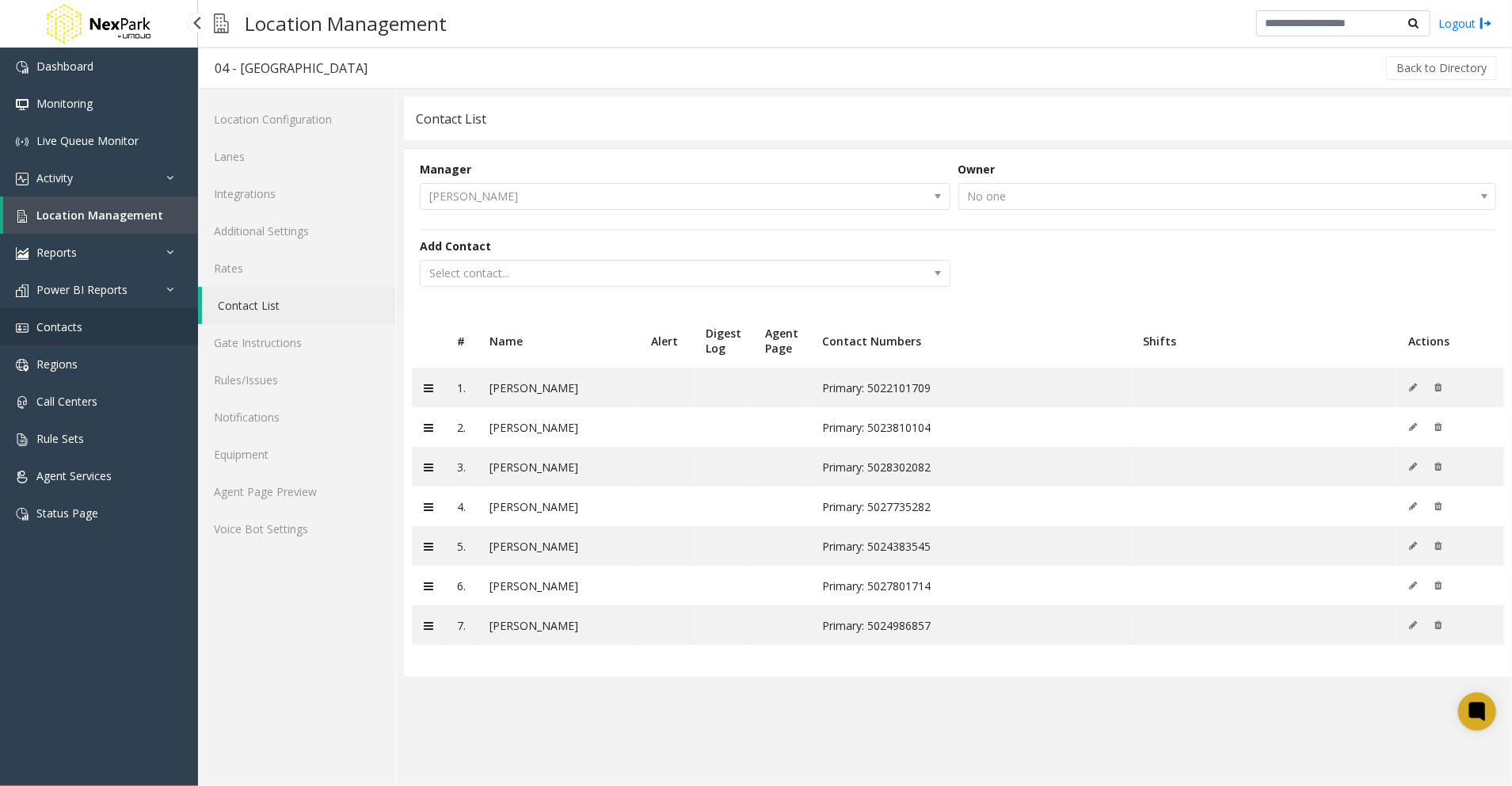
click at [63, 334] on link "Contacts" at bounding box center [99, 326] width 198 height 37
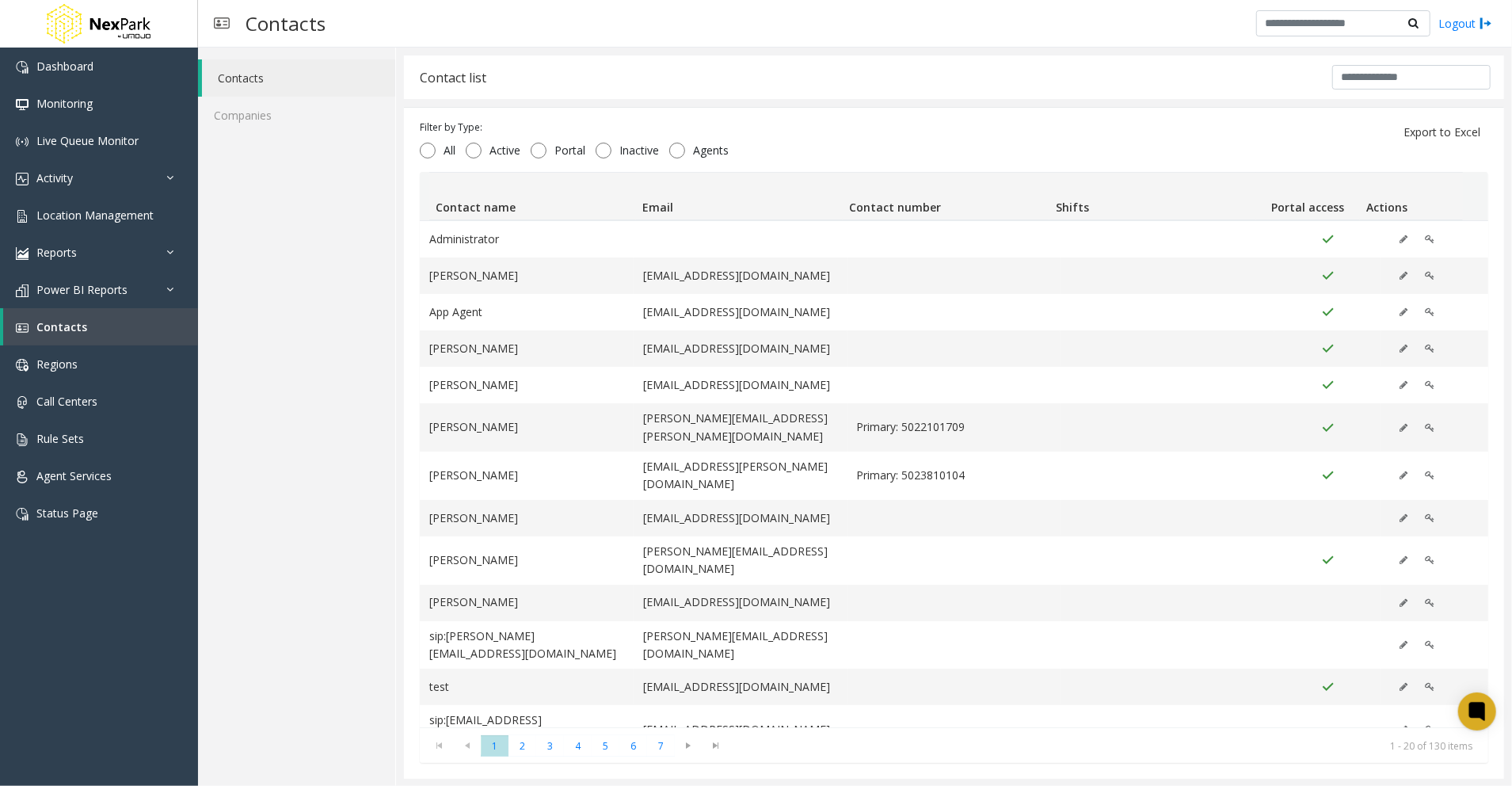
click at [272, 293] on div "Contacts Companies" at bounding box center [296, 417] width 198 height 739
